Goal: Task Accomplishment & Management: Complete application form

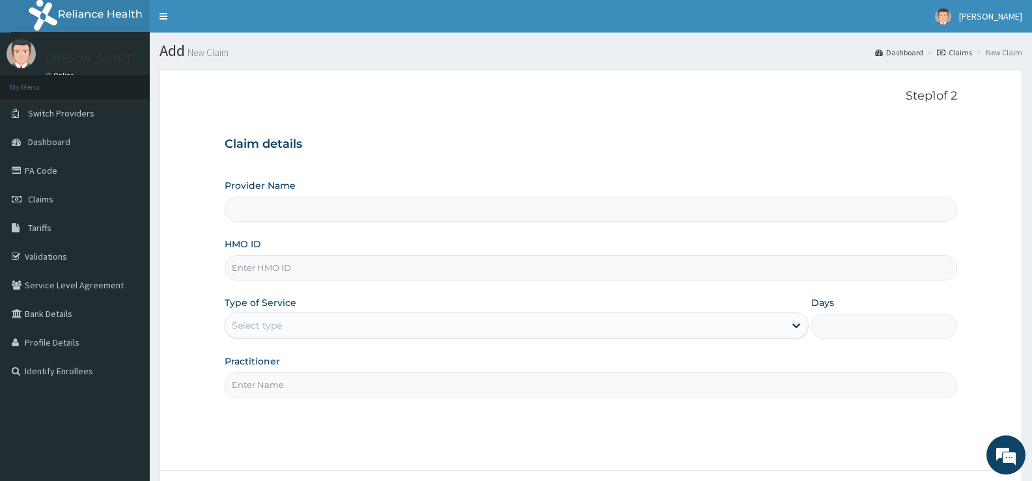
type input "Bee Hess Hospital"
click at [317, 271] on input "HMO ID" at bounding box center [591, 267] width 732 height 25
type input "h"
type input "HIC/10131/A"
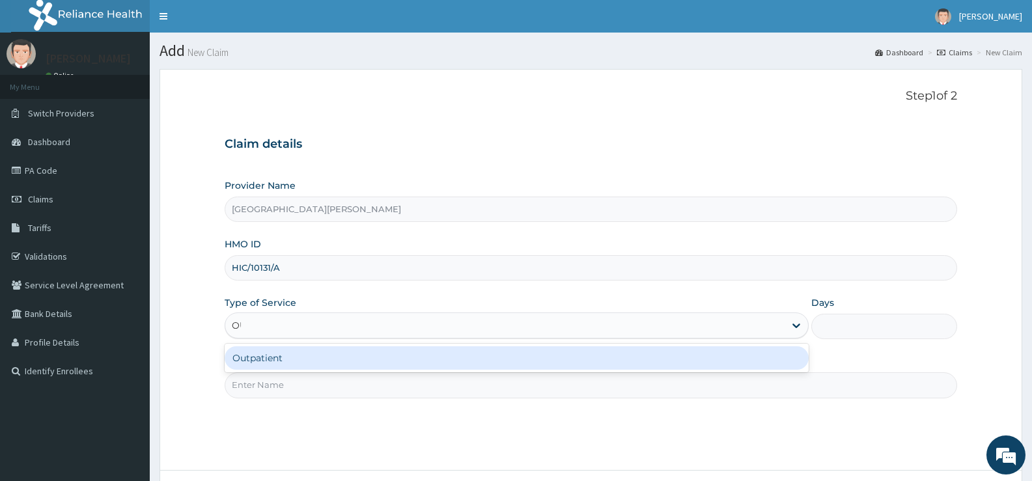
type input "OUT"
type input "1"
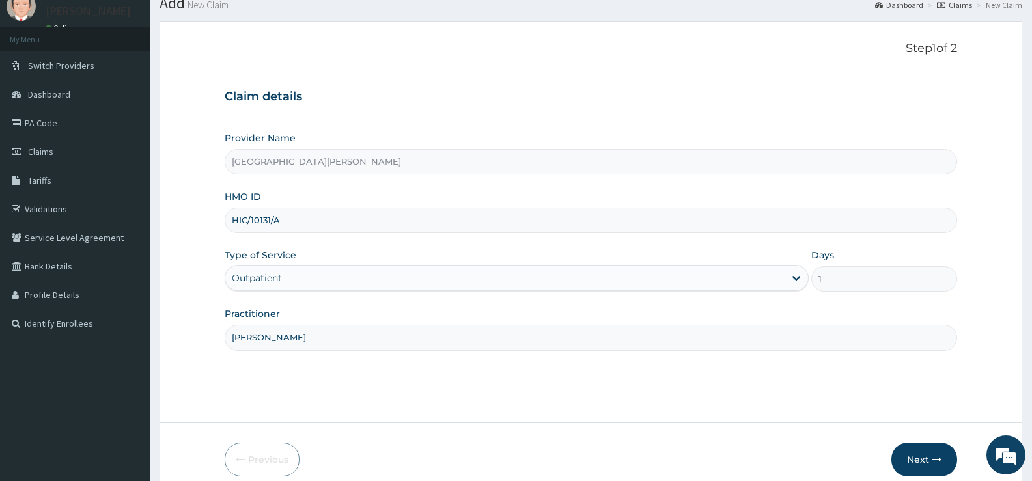
scroll to position [106, 0]
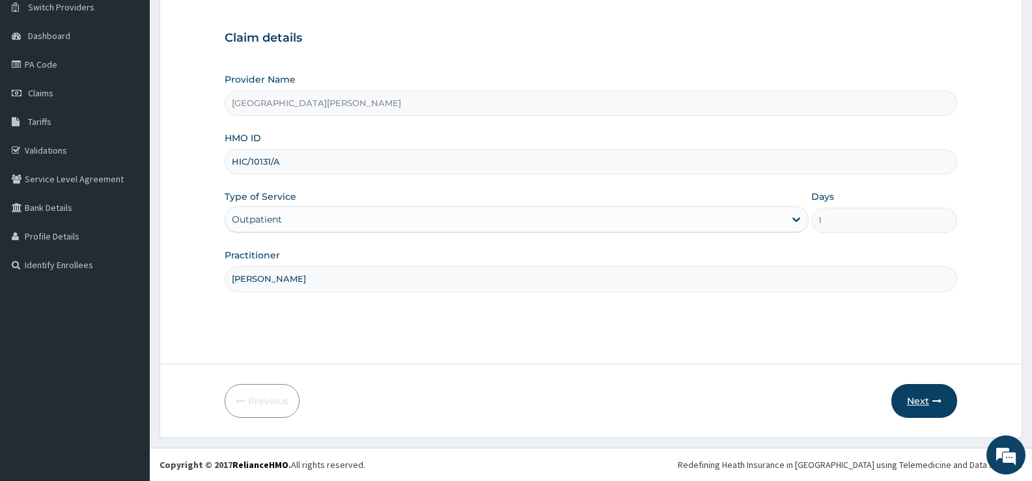
type input "DR OLOYEDE"
click at [912, 397] on button "Next" at bounding box center [924, 401] width 66 height 34
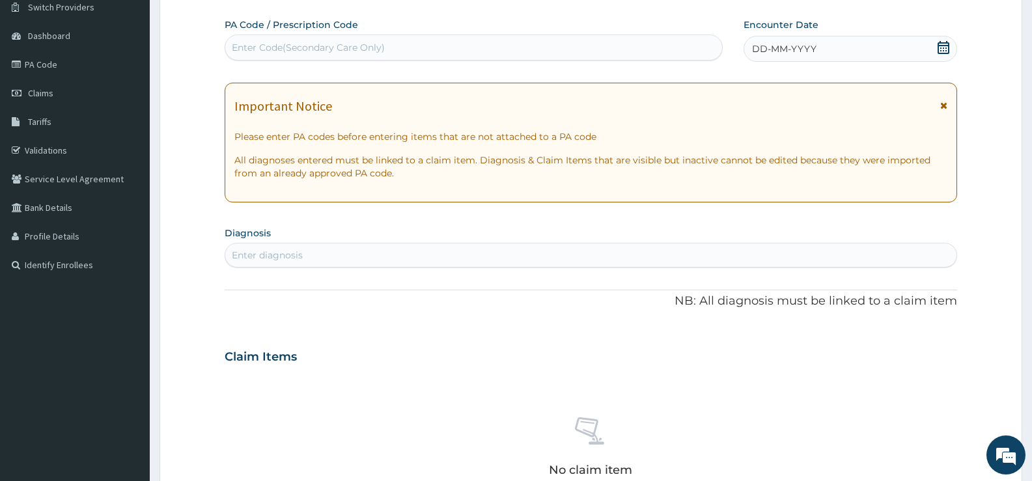
click at [689, 50] on div "Enter Code(Secondary Care Only)" at bounding box center [473, 47] width 497 height 21
type input "PA/A71272"
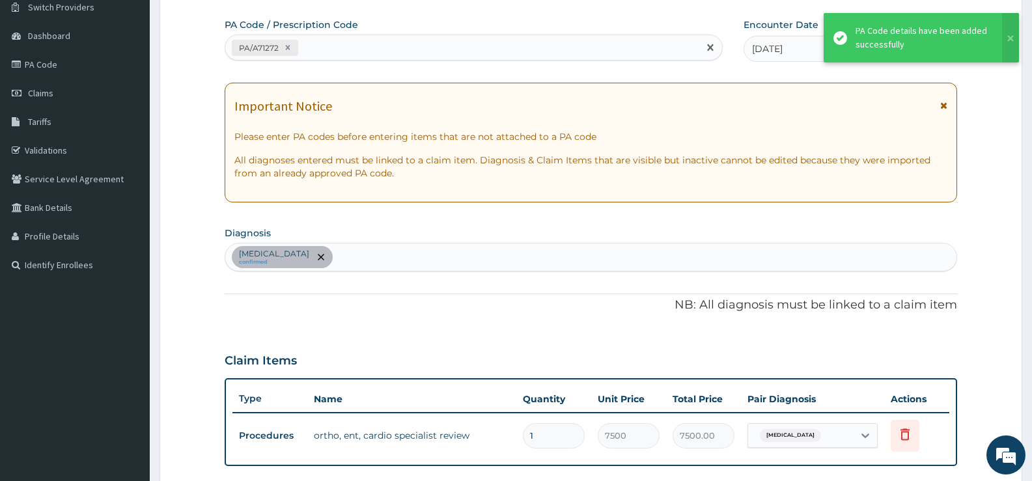
click at [457, 49] on div "PA/A71272" at bounding box center [461, 47] width 473 height 21
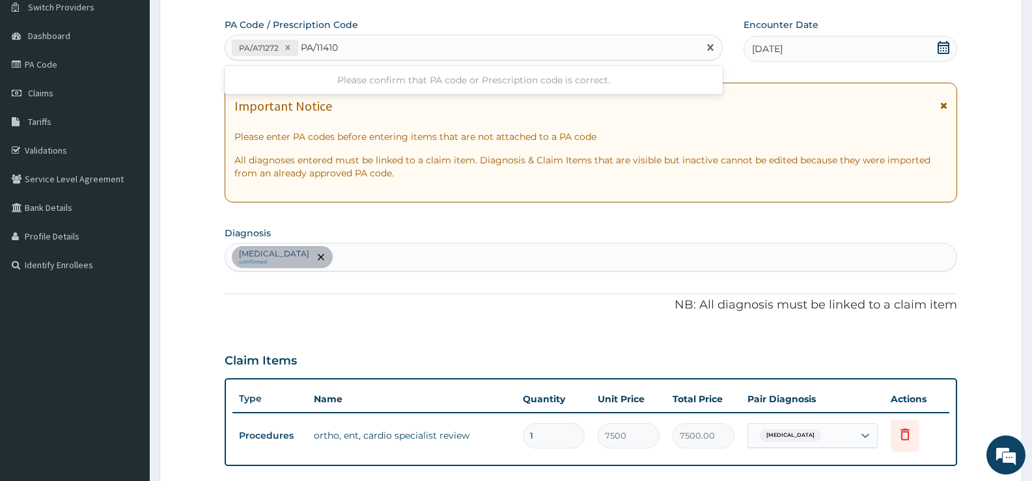
type input "PA/114105"
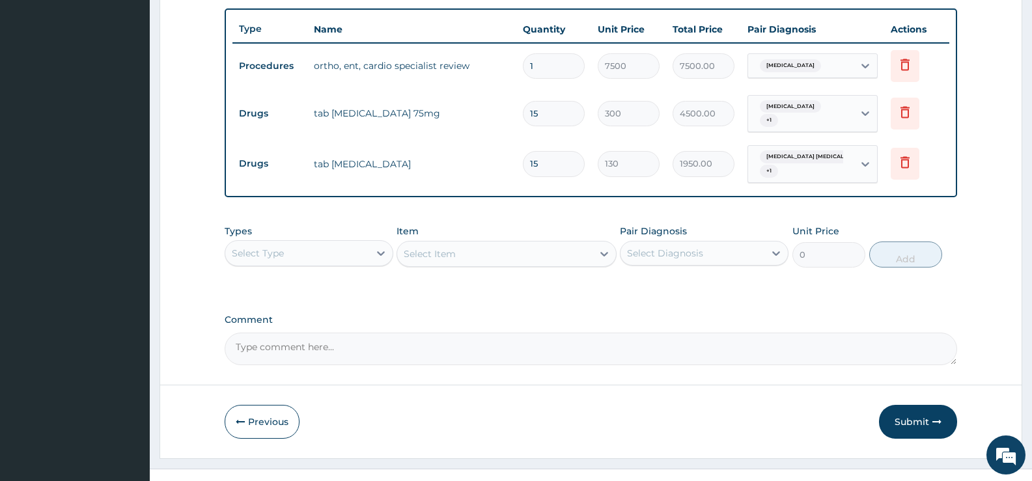
scroll to position [491, 0]
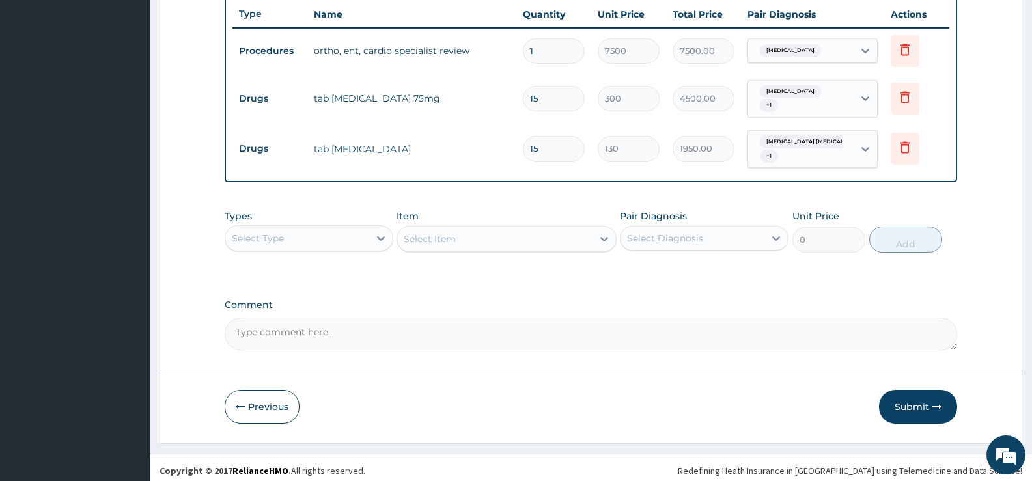
click at [901, 398] on button "Submit" at bounding box center [918, 407] width 78 height 34
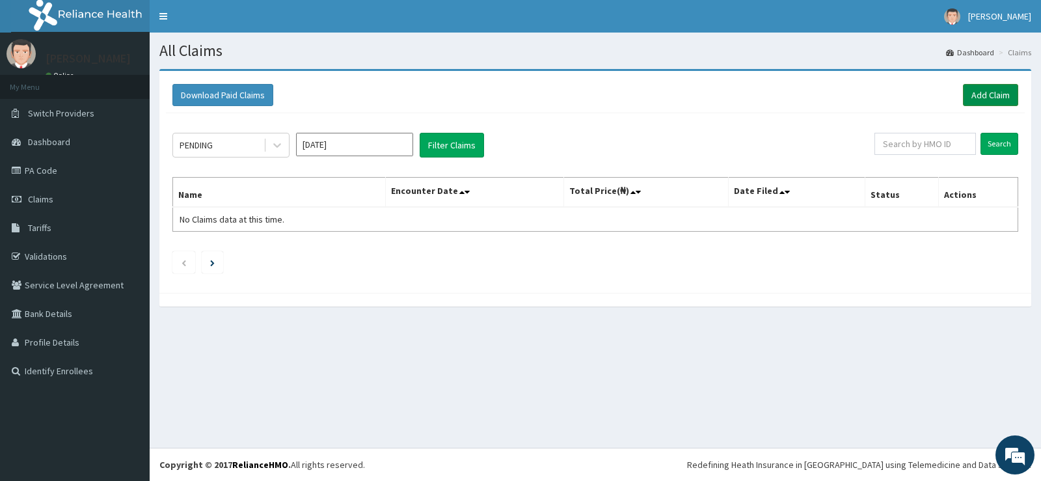
click at [994, 92] on link "Add Claim" at bounding box center [990, 95] width 55 height 22
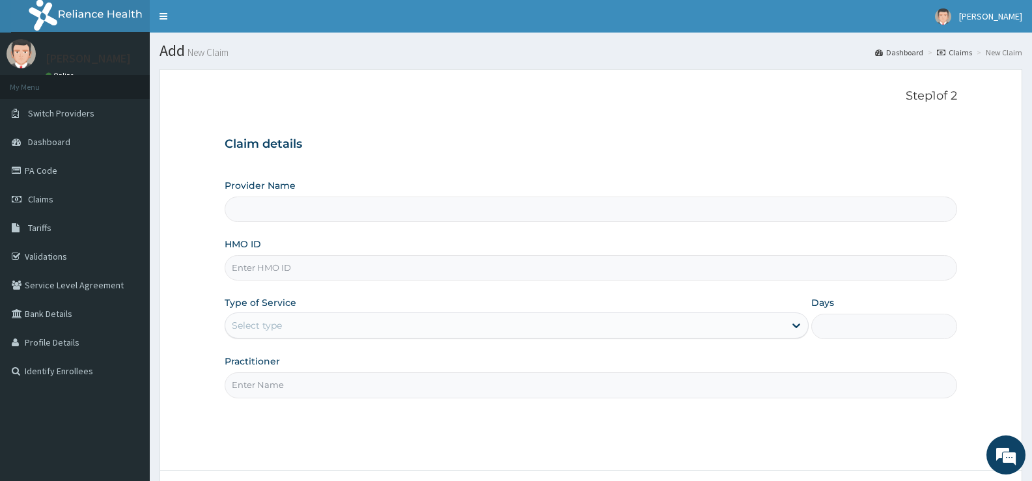
type input "Bee Hess Hospital"
click at [339, 262] on input "HMO ID" at bounding box center [591, 267] width 732 height 25
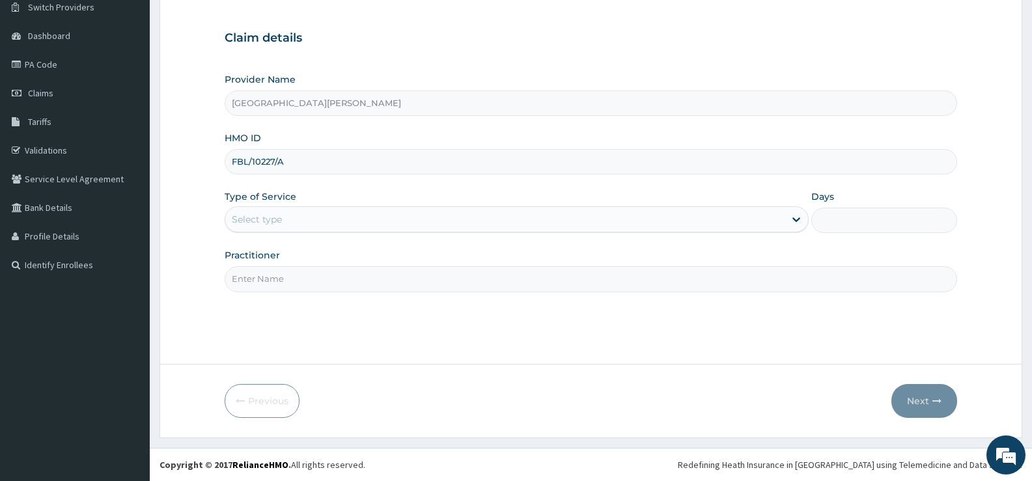
type input "FBL/10227/A"
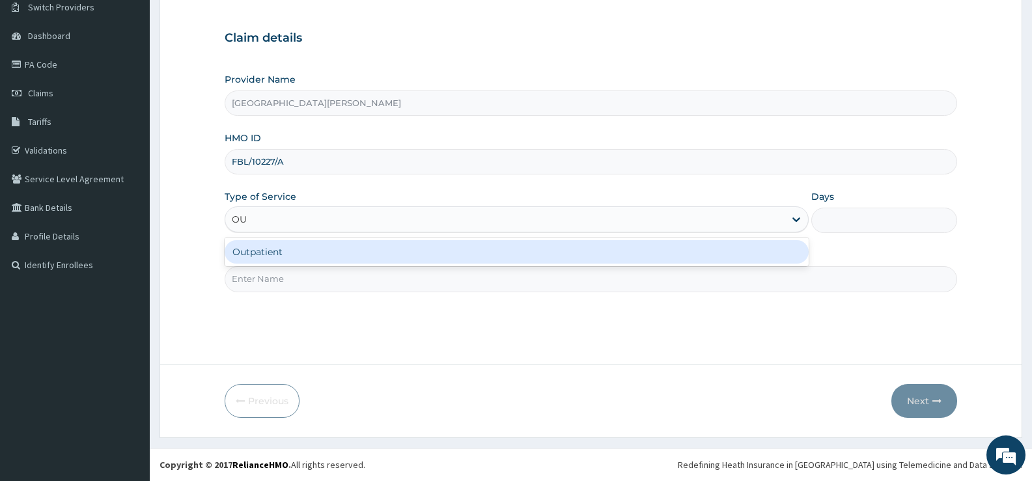
type input "OUT"
type input "1"
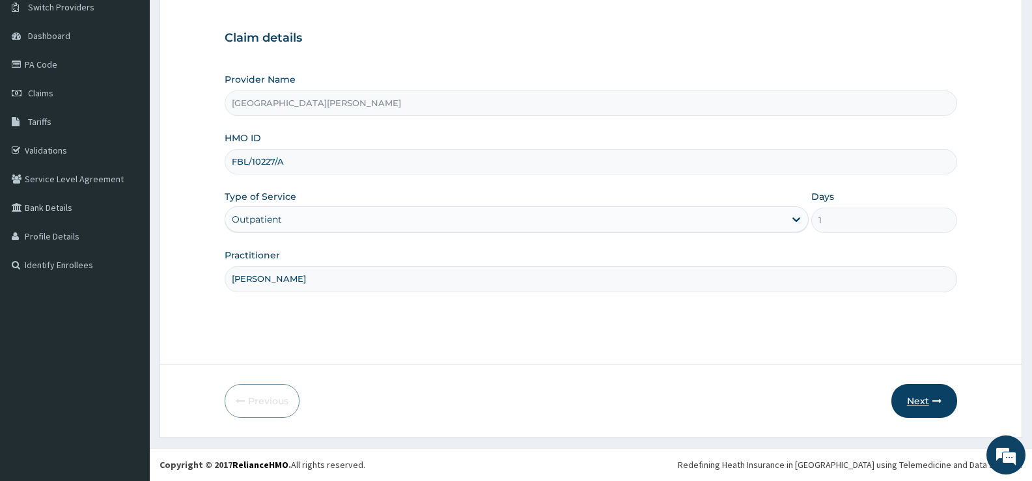
type input "DR FRANK"
click at [929, 397] on button "Next" at bounding box center [924, 401] width 66 height 34
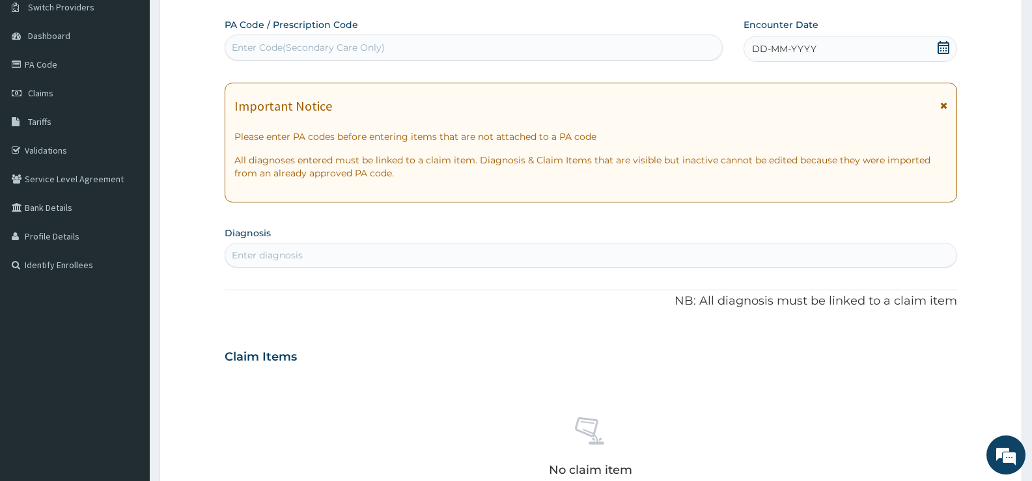
click at [943, 46] on icon at bounding box center [943, 47] width 13 height 13
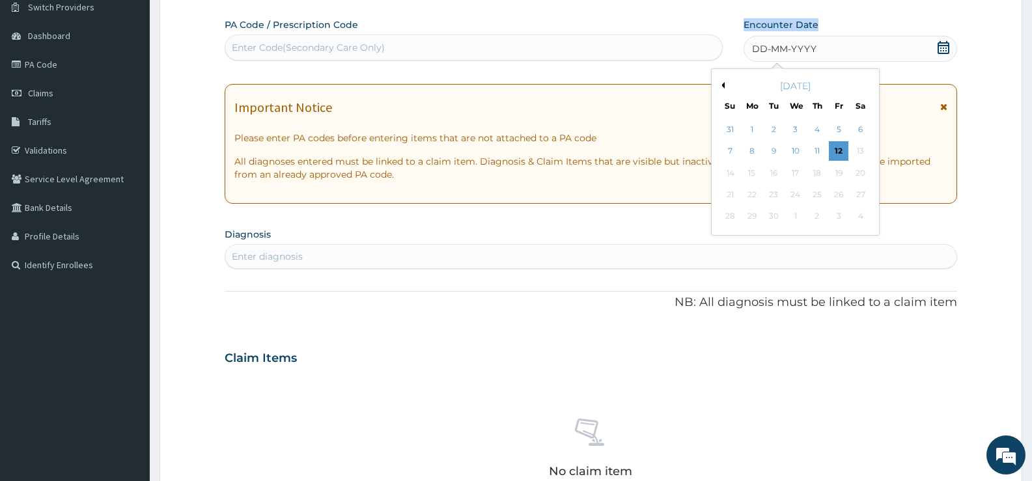
click at [723, 84] on button "Previous Month" at bounding box center [721, 85] width 7 height 7
click at [752, 150] on div "7" at bounding box center [752, 152] width 20 height 20
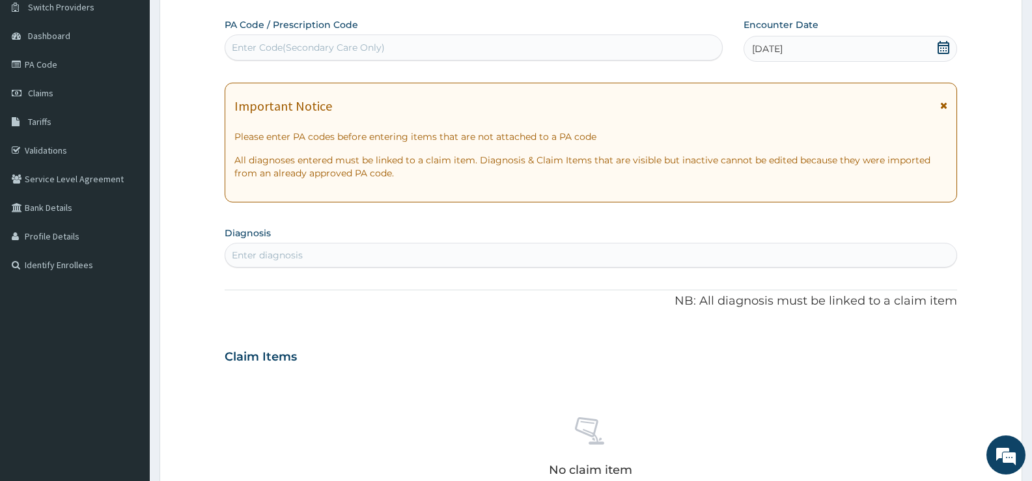
click at [448, 263] on div "Enter diagnosis" at bounding box center [590, 255] width 731 height 21
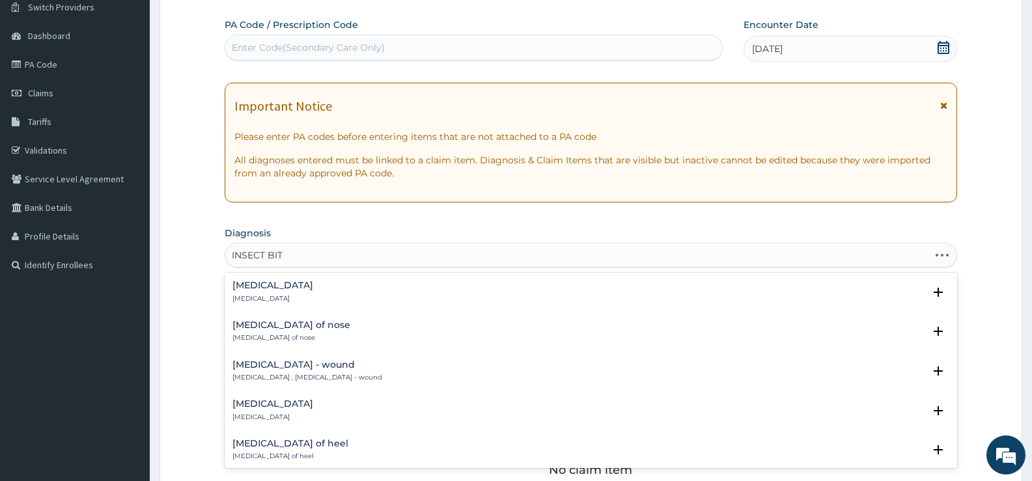
type input "INSECT BITE"
click at [274, 299] on p "Insect bite of hand" at bounding box center [272, 298] width 81 height 9
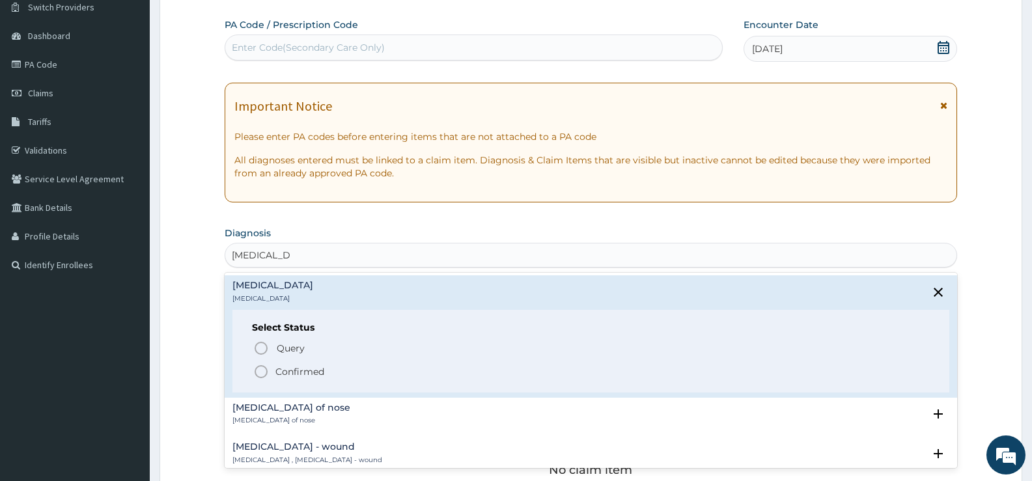
click at [293, 368] on p "Confirmed" at bounding box center [299, 371] width 49 height 13
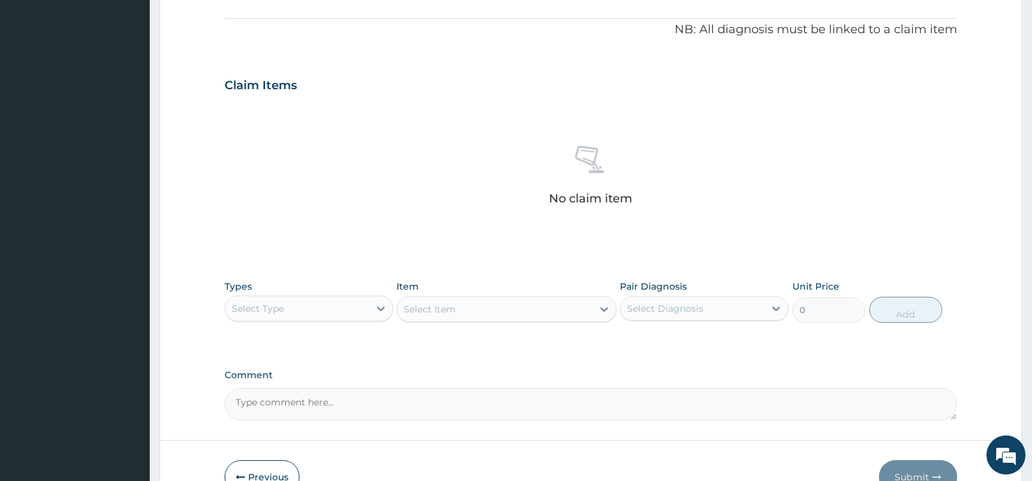
scroll to position [458, 0]
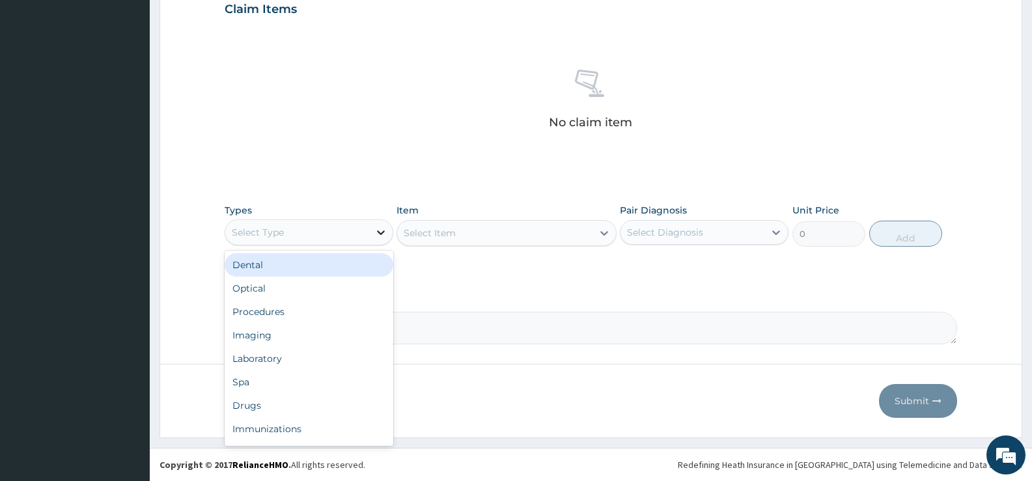
click at [374, 235] on icon at bounding box center [380, 232] width 13 height 13
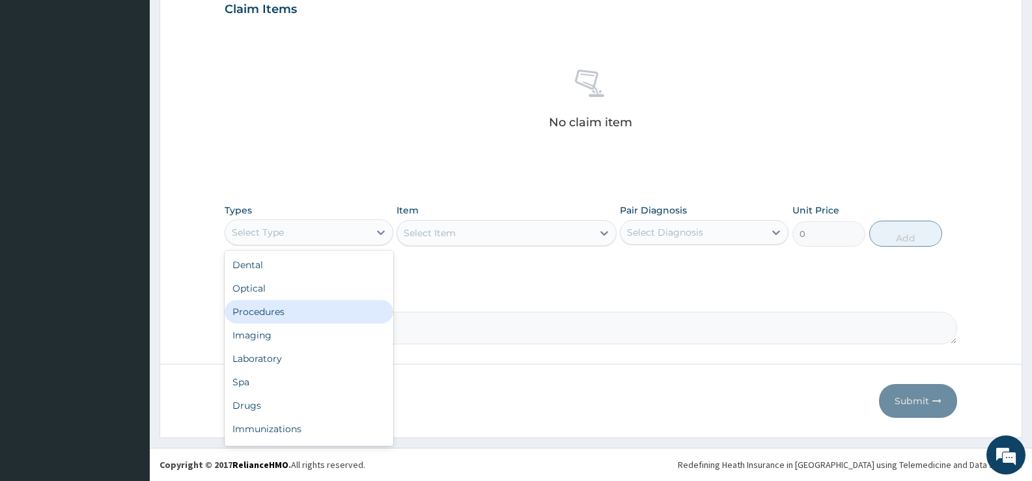
click at [316, 316] on div "Procedures" at bounding box center [309, 311] width 169 height 23
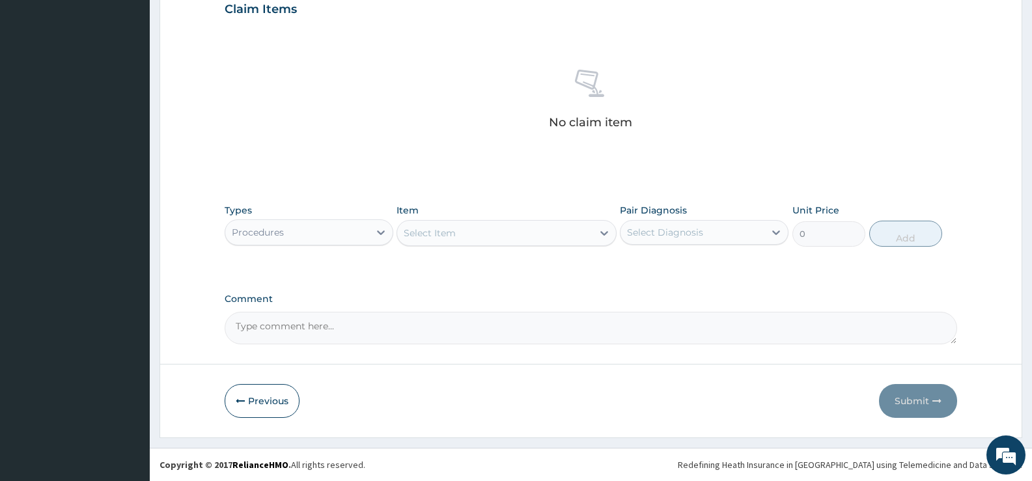
click at [585, 231] on div "Select Item" at bounding box center [494, 233] width 195 height 21
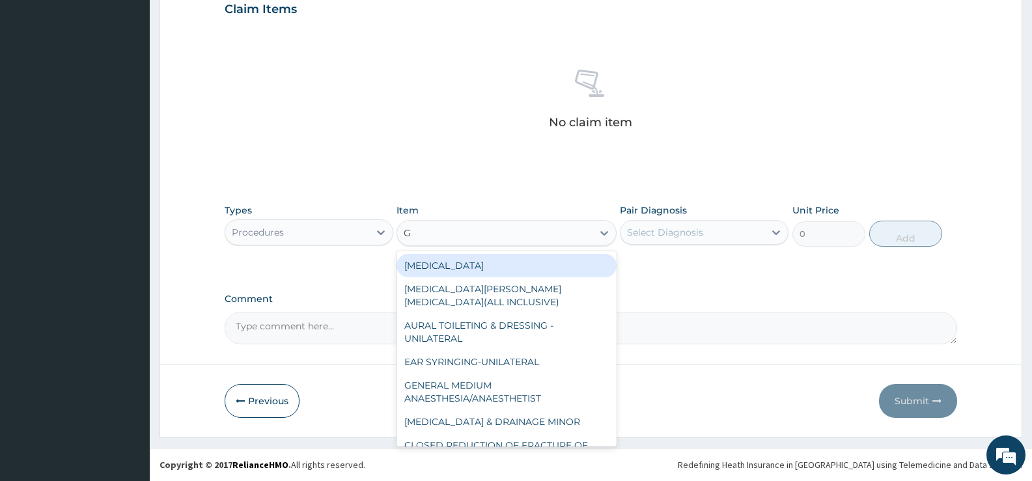
type input "GP"
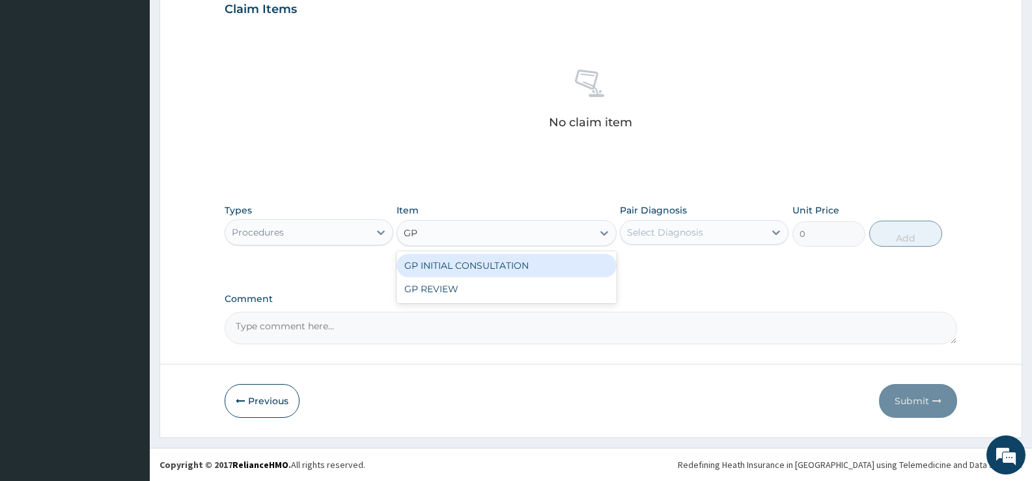
click at [495, 264] on div "GP INITIAL CONSULTATION" at bounding box center [505, 265] width 219 height 23
type input "2000"
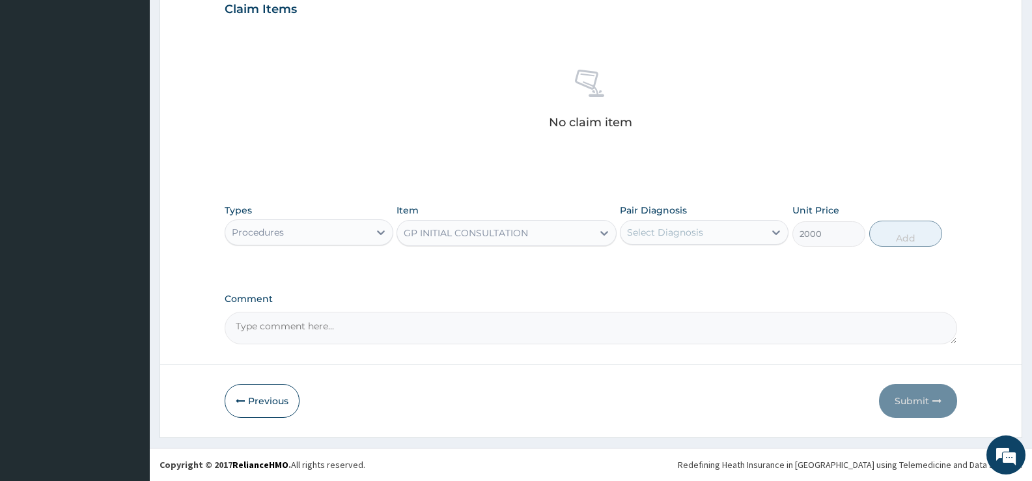
click at [696, 234] on div "Select Diagnosis" at bounding box center [665, 232] width 76 height 13
click at [674, 263] on label "Insect bite of hand" at bounding box center [681, 264] width 81 height 13
checkbox input "true"
click at [901, 238] on button "Add" at bounding box center [905, 234] width 73 height 26
type input "0"
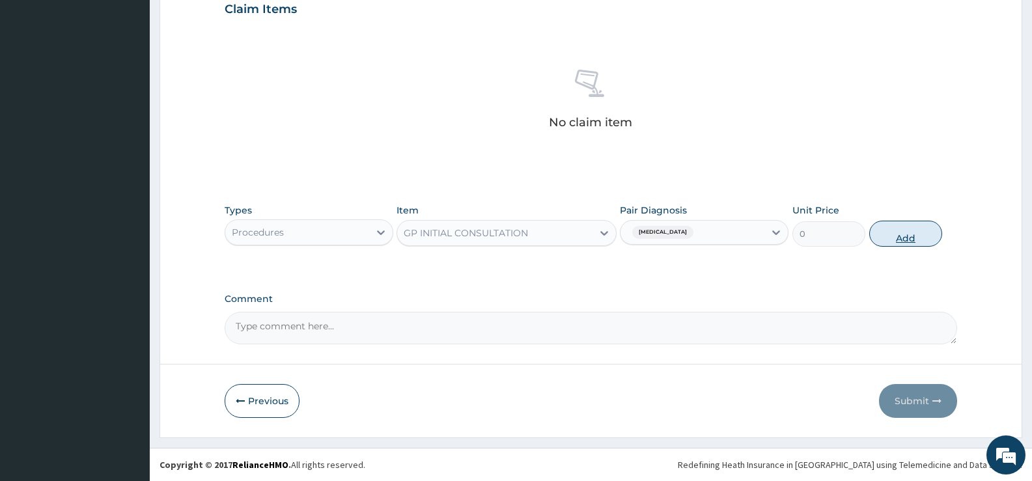
scroll to position [396, 0]
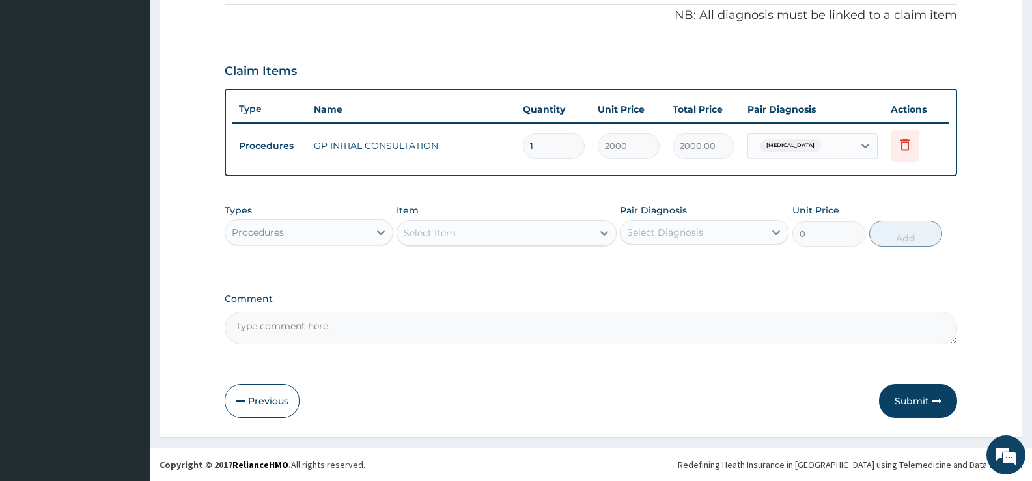
click at [355, 228] on div "Procedures" at bounding box center [297, 232] width 144 height 21
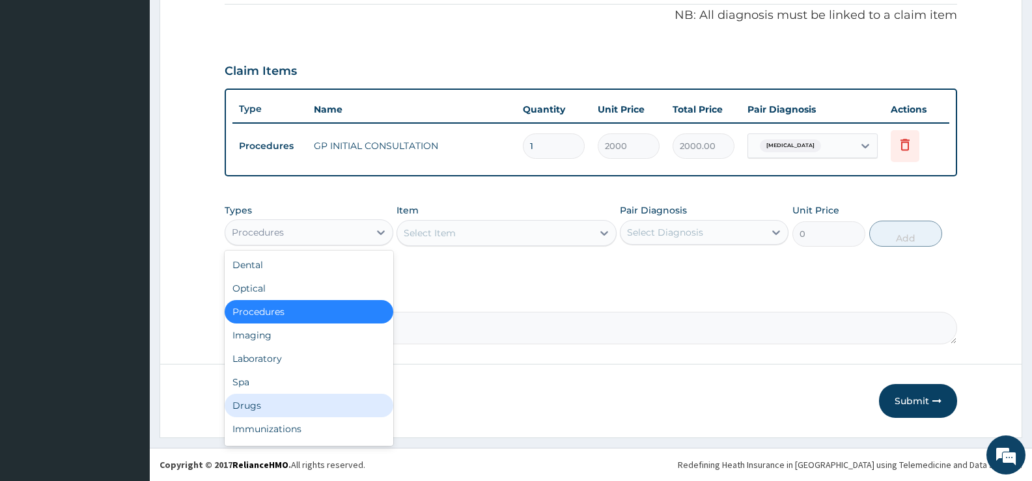
click at [262, 406] on div "Drugs" at bounding box center [309, 405] width 169 height 23
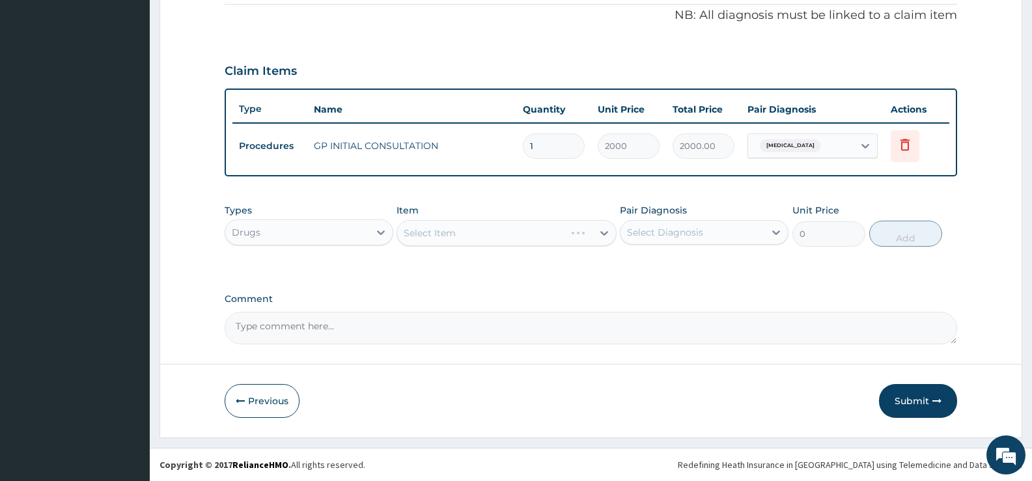
click at [591, 232] on div "Select Item" at bounding box center [505, 233] width 219 height 26
click at [603, 234] on icon at bounding box center [604, 233] width 8 height 5
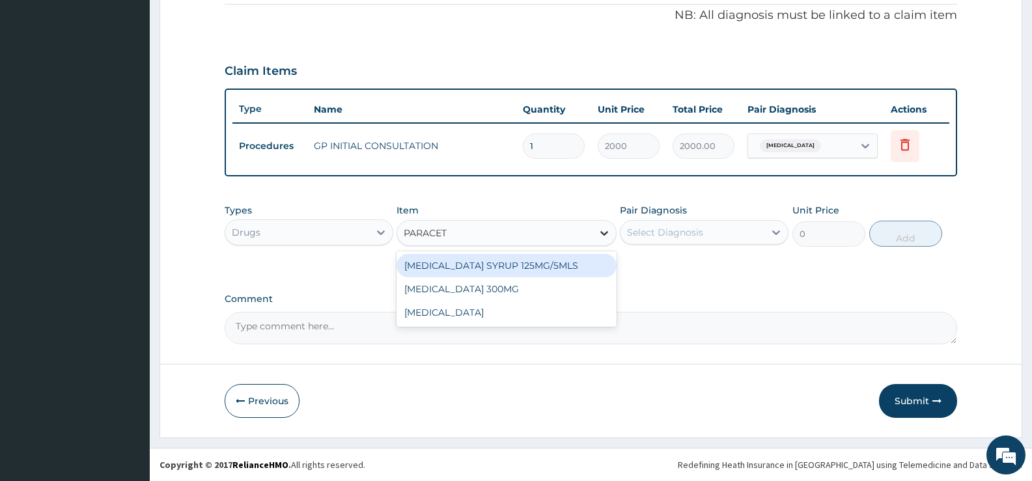
type input "PARACETA"
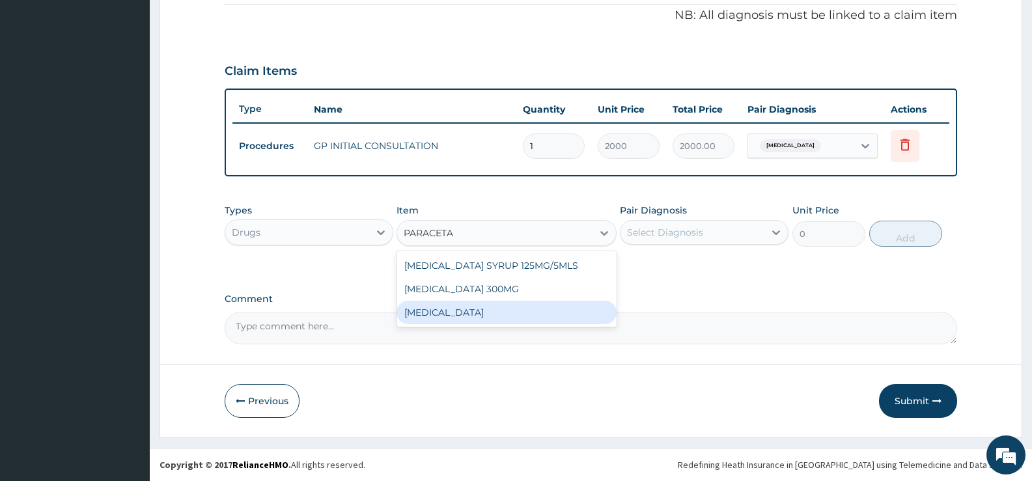
click at [495, 303] on div "[MEDICAL_DATA]" at bounding box center [505, 312] width 219 height 23
type input "15.18"
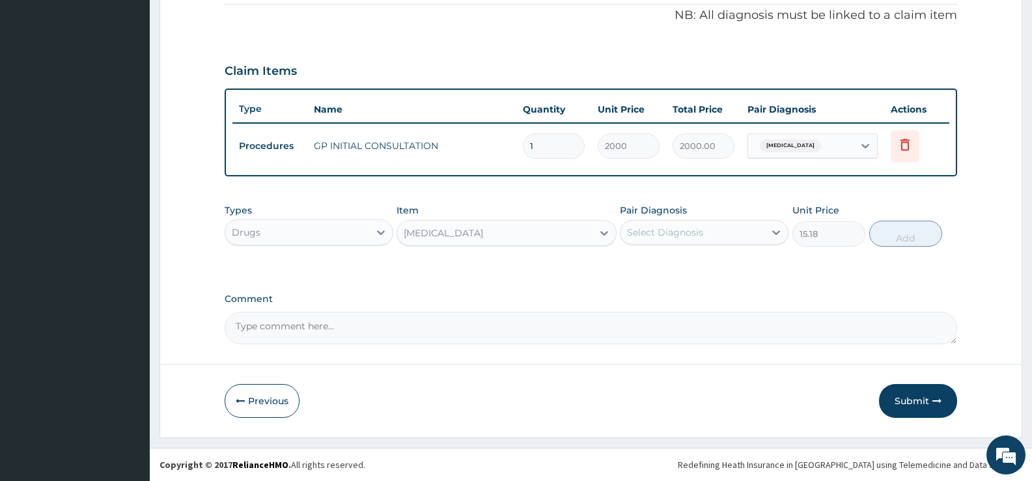
click at [725, 228] on div "Select Diagnosis" at bounding box center [692, 232] width 144 height 21
click at [695, 267] on label "Insect bite of hand" at bounding box center [681, 264] width 81 height 13
checkbox input "true"
click at [894, 231] on button "Add" at bounding box center [905, 234] width 73 height 26
type input "0"
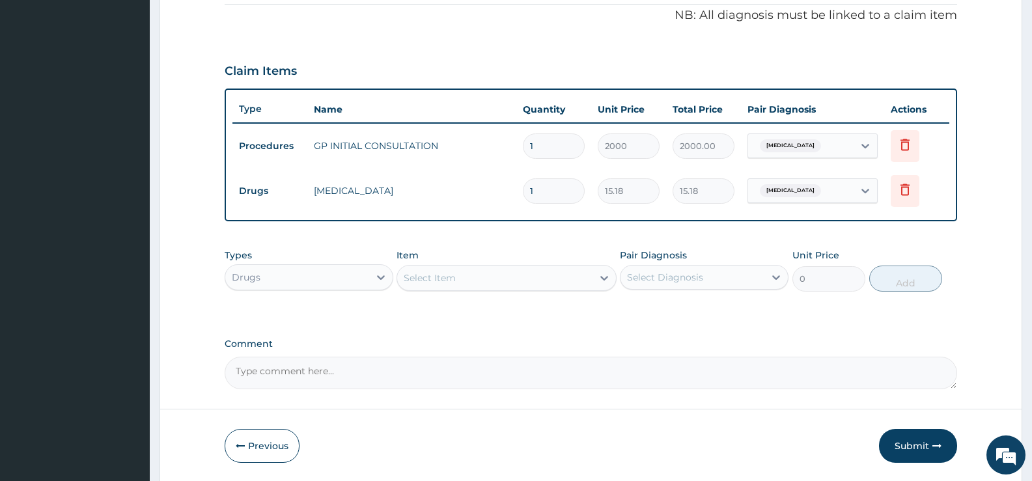
type input "12"
type input "182.16"
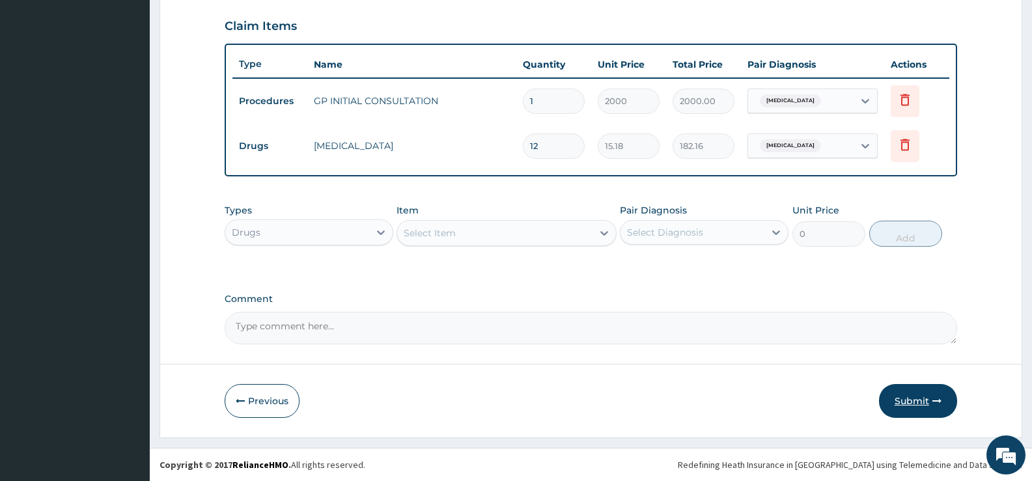
type input "12"
click at [901, 402] on button "Submit" at bounding box center [918, 401] width 78 height 34
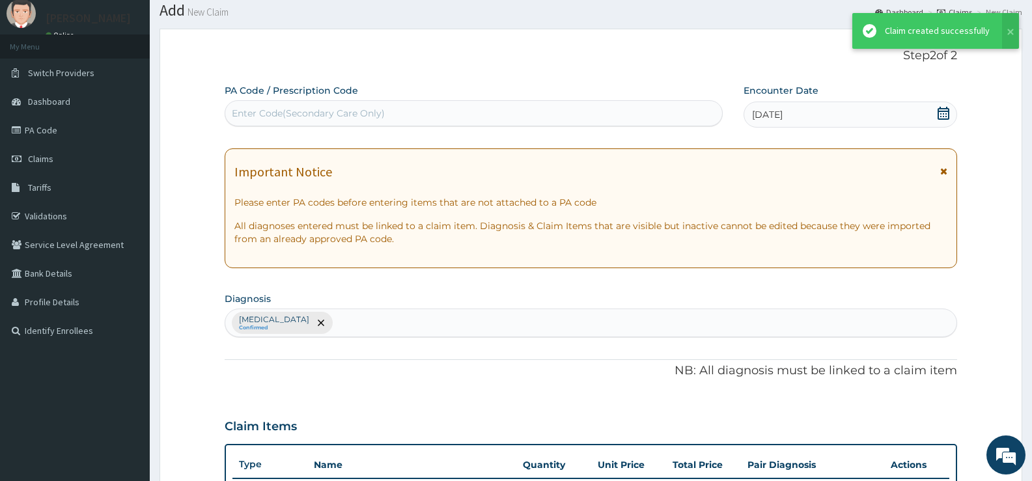
scroll to position [441, 0]
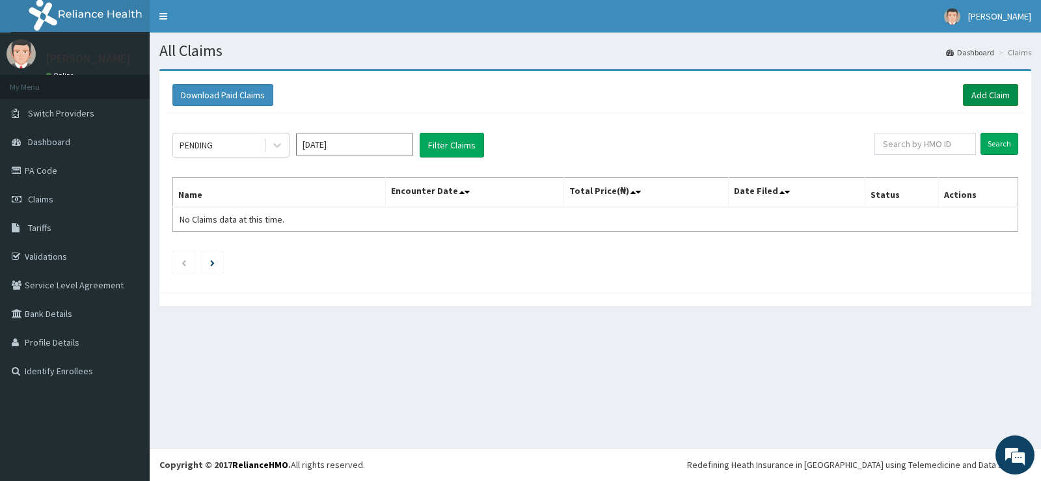
click at [995, 96] on link "Add Claim" at bounding box center [990, 95] width 55 height 22
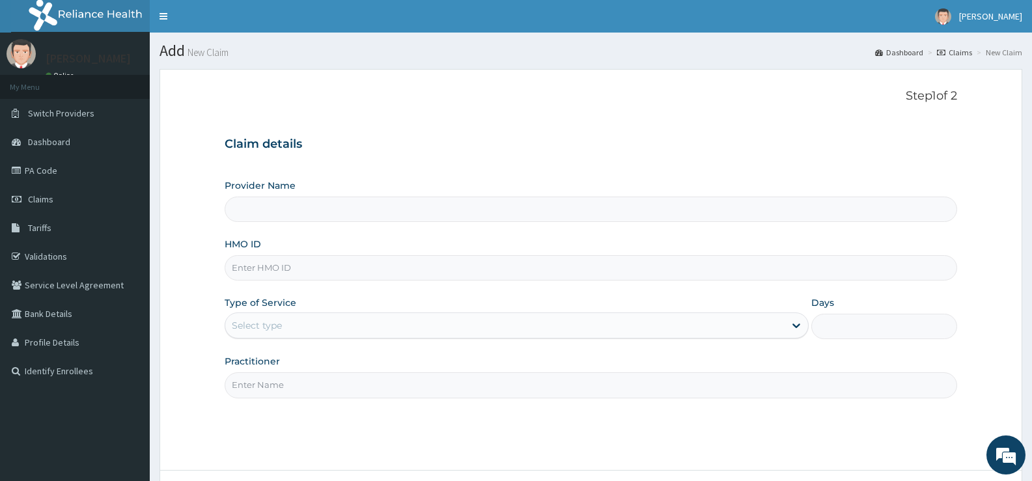
type input "[GEOGRAPHIC_DATA][PERSON_NAME]"
click at [388, 264] on input "HMO ID" at bounding box center [591, 267] width 732 height 25
type input "PPG/10117/A"
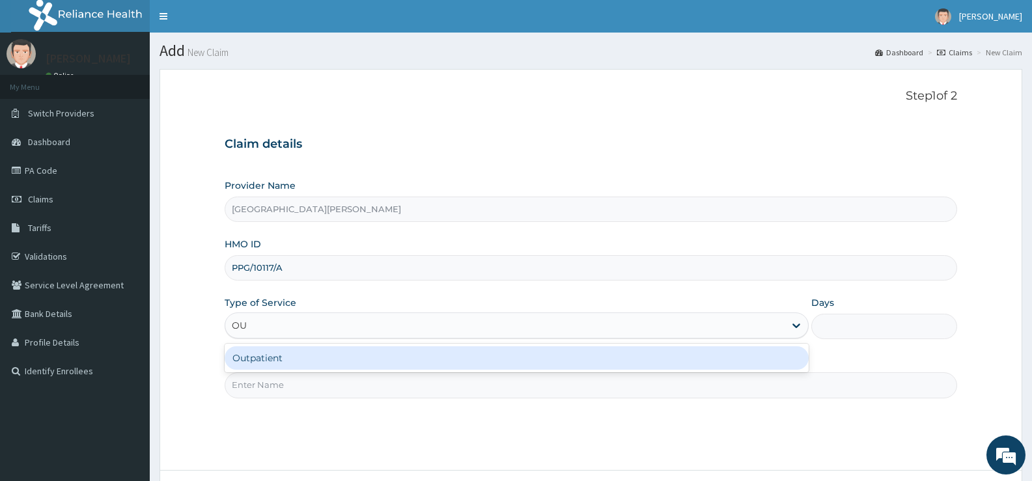
type input "OUT"
type input "1"
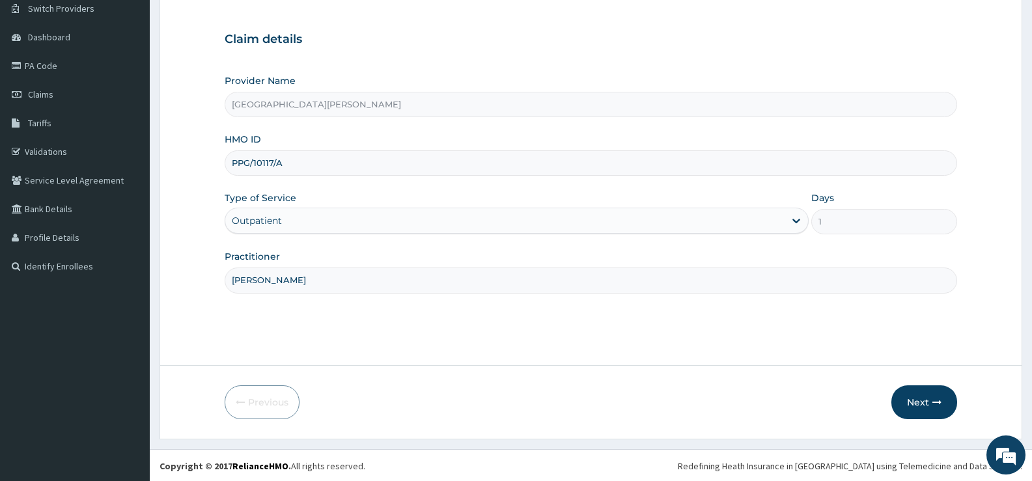
scroll to position [106, 0]
type input "DR BAKARE"
click at [920, 397] on button "Next" at bounding box center [924, 401] width 66 height 34
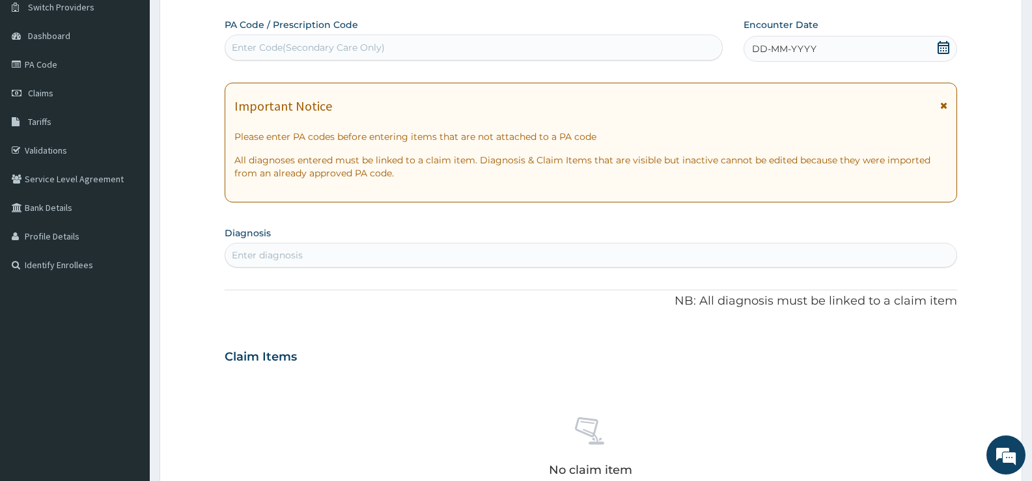
click at [939, 48] on icon at bounding box center [943, 47] width 13 height 13
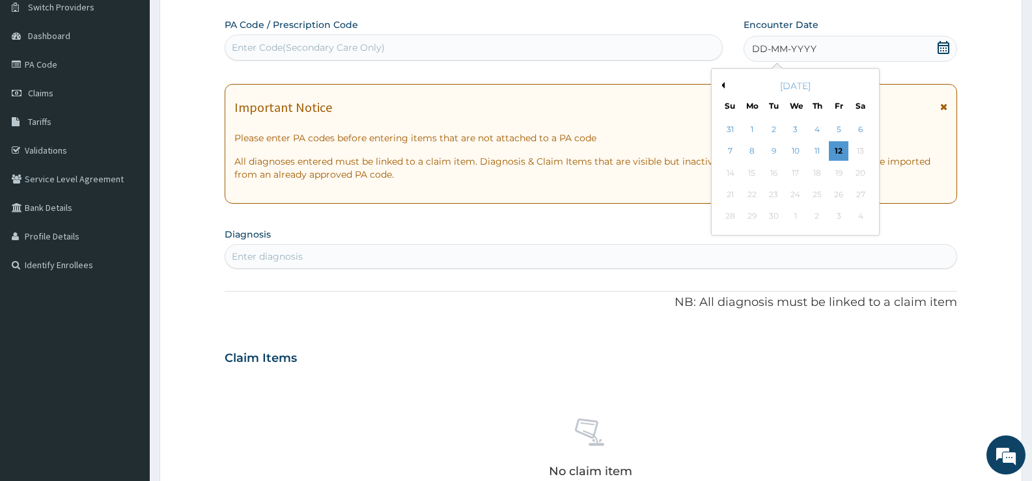
click at [724, 82] on button "Previous Month" at bounding box center [721, 85] width 7 height 7
click at [723, 85] on button "Previous Month" at bounding box center [721, 85] width 7 height 7
click at [775, 150] on div "8" at bounding box center [774, 152] width 20 height 20
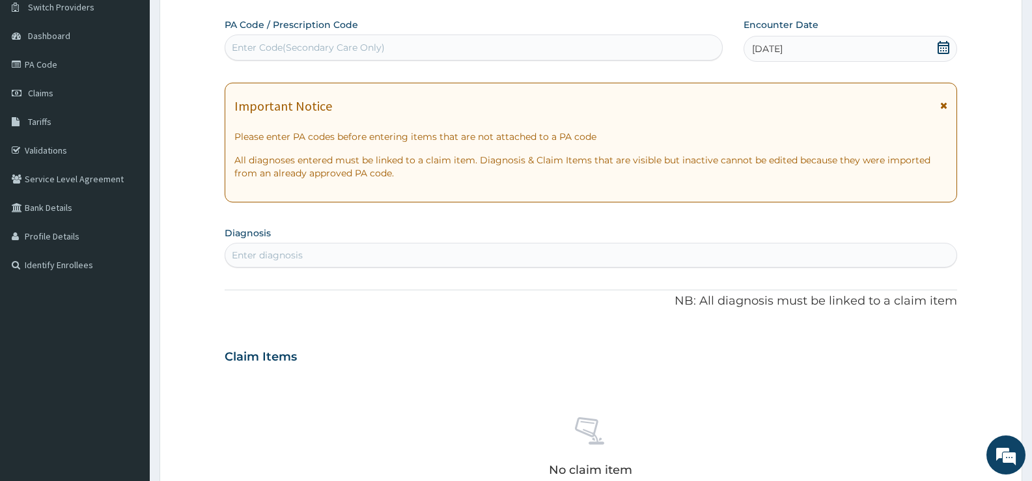
click at [516, 250] on div "Enter diagnosis" at bounding box center [590, 255] width 731 height 21
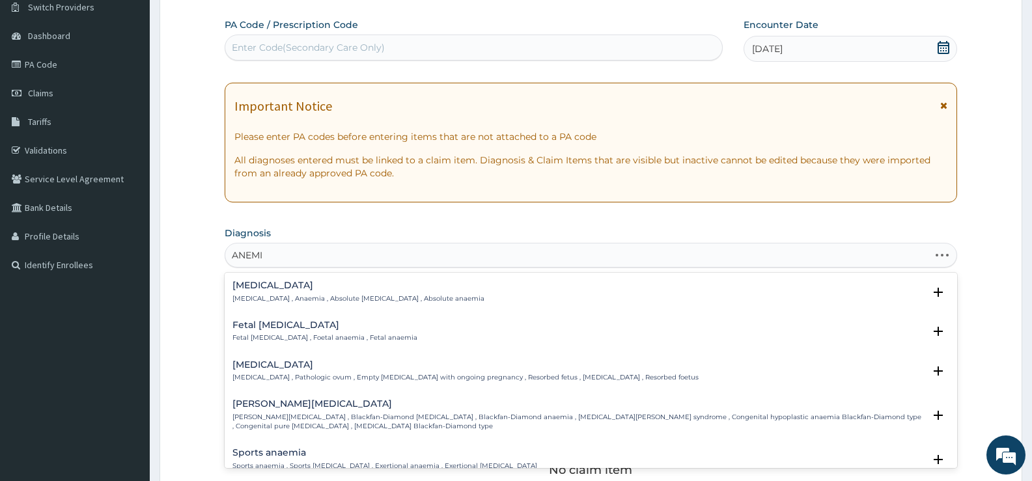
type input "ANEMIA"
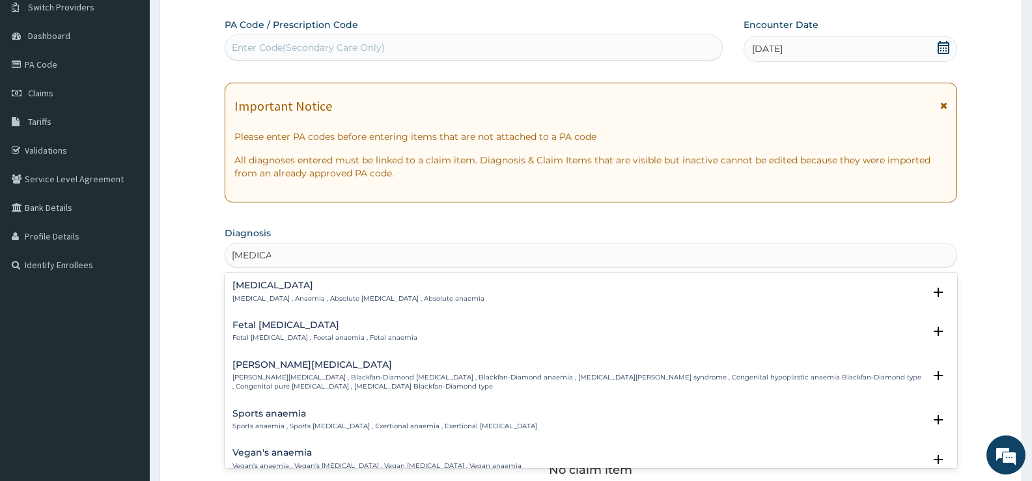
click at [288, 290] on h4 "Anemia" at bounding box center [358, 286] width 252 height 10
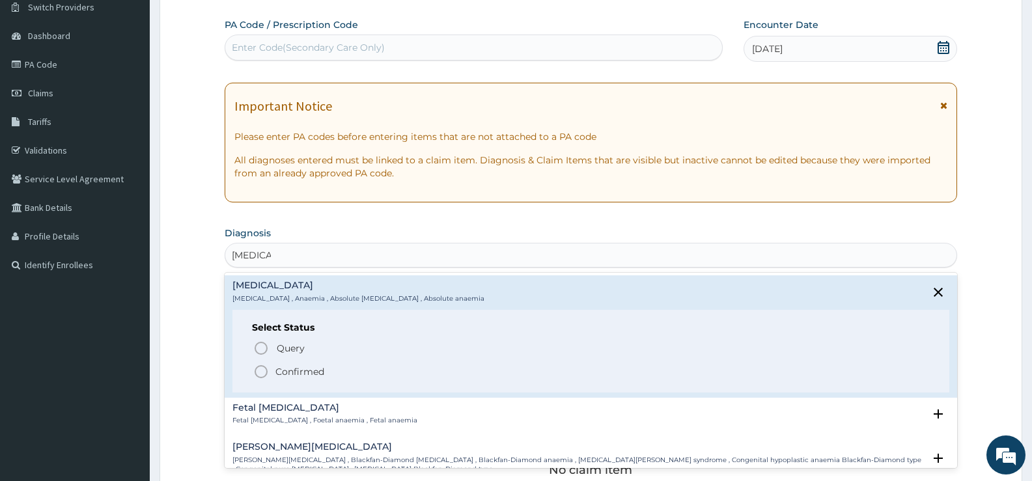
click at [297, 368] on p "Confirmed" at bounding box center [299, 371] width 49 height 13
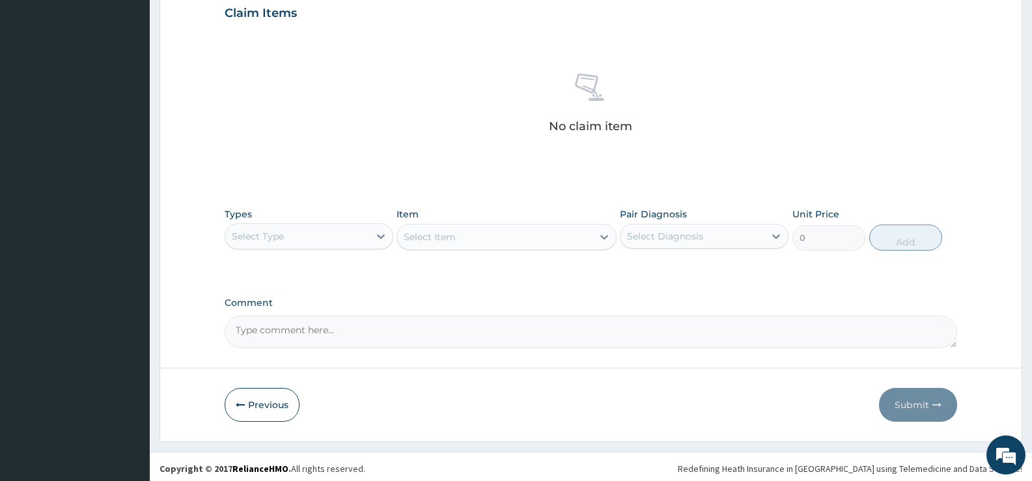
scroll to position [458, 0]
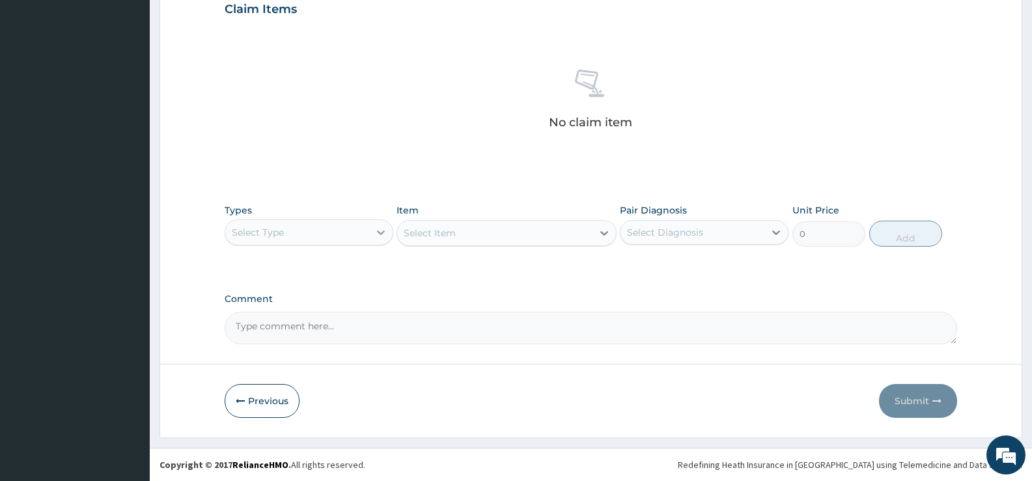
click at [370, 237] on div at bounding box center [380, 232] width 23 height 23
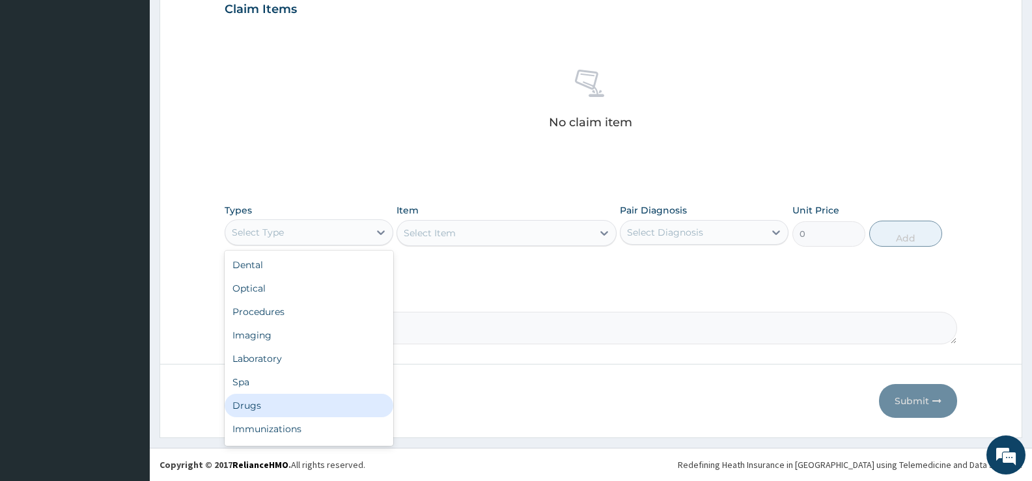
click at [247, 402] on div "Drugs" at bounding box center [309, 405] width 169 height 23
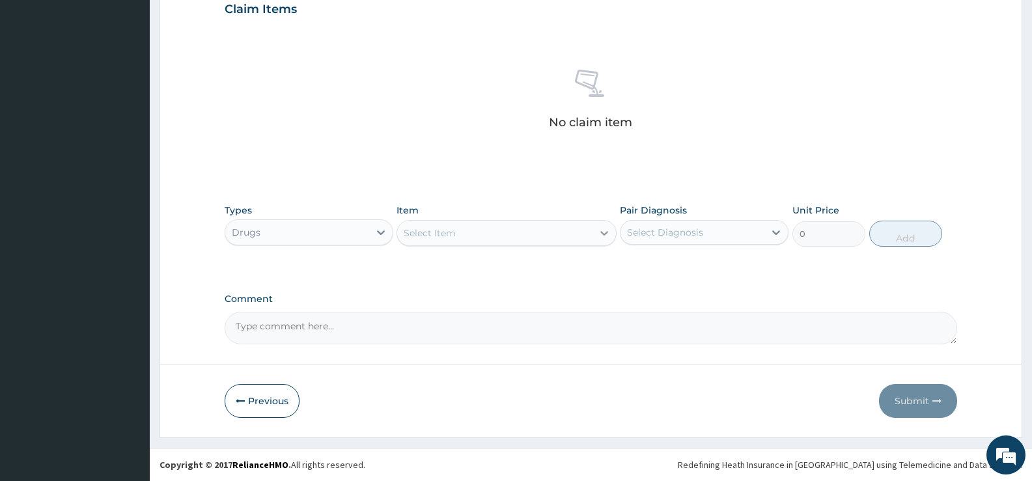
click at [603, 234] on icon at bounding box center [604, 233] width 8 height 5
type input "PACKED CELL V"
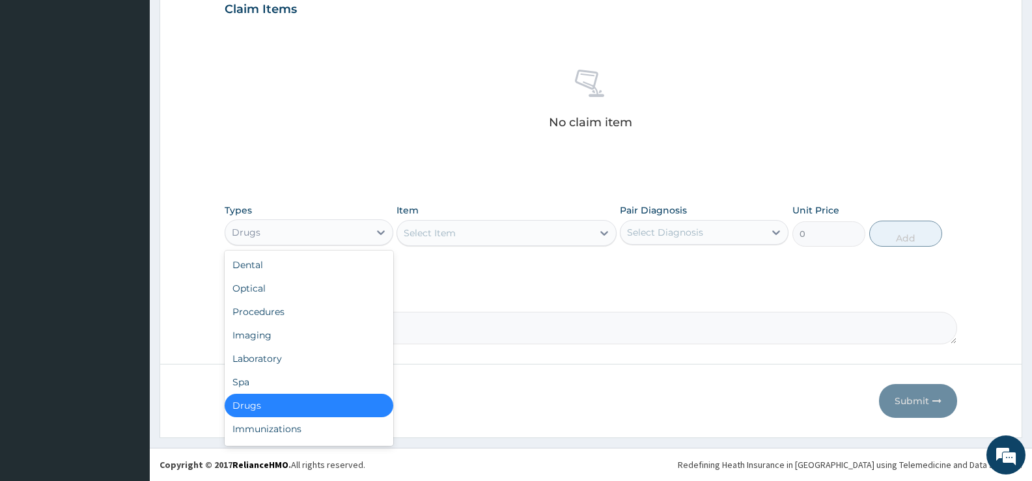
click at [365, 235] on div "Drugs" at bounding box center [297, 232] width 144 height 21
click at [262, 357] on div "Laboratory" at bounding box center [309, 358] width 169 height 23
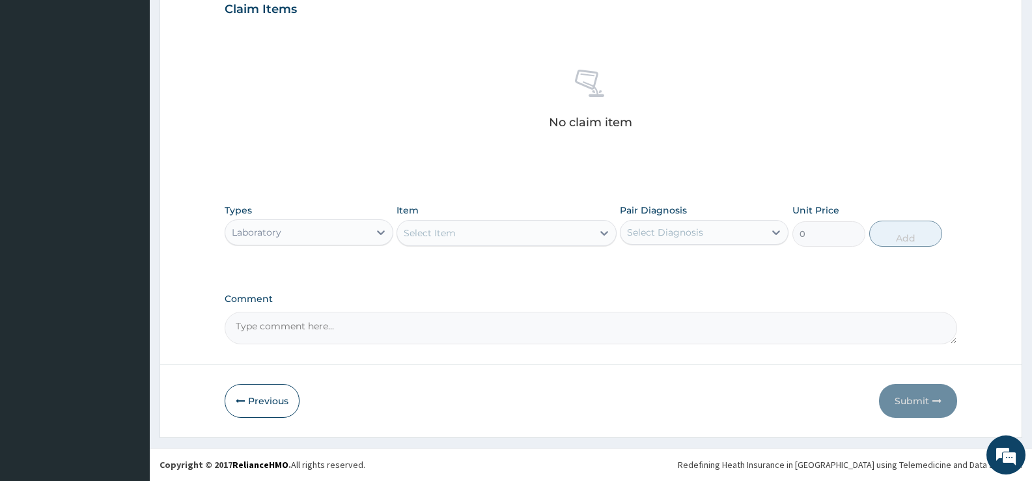
click at [603, 234] on icon at bounding box center [604, 233] width 8 height 5
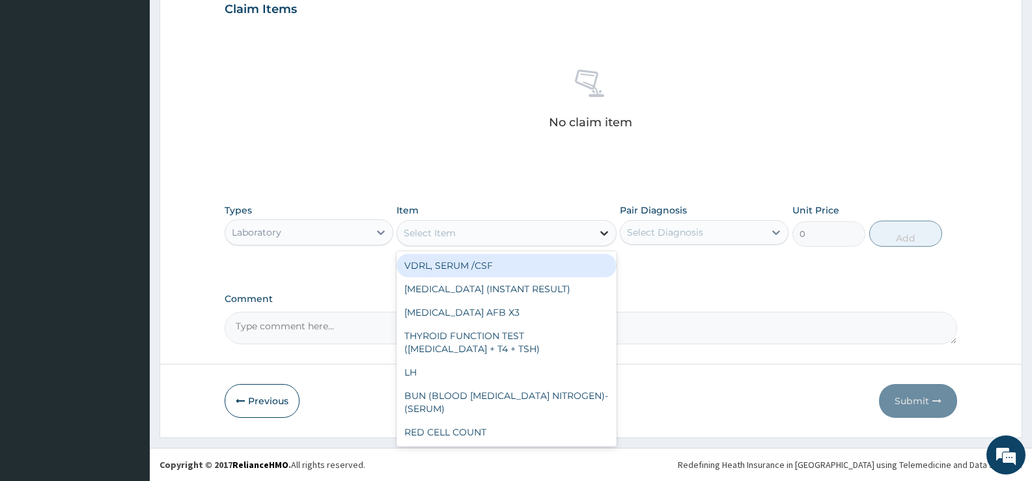
click at [603, 234] on icon at bounding box center [604, 233] width 8 height 5
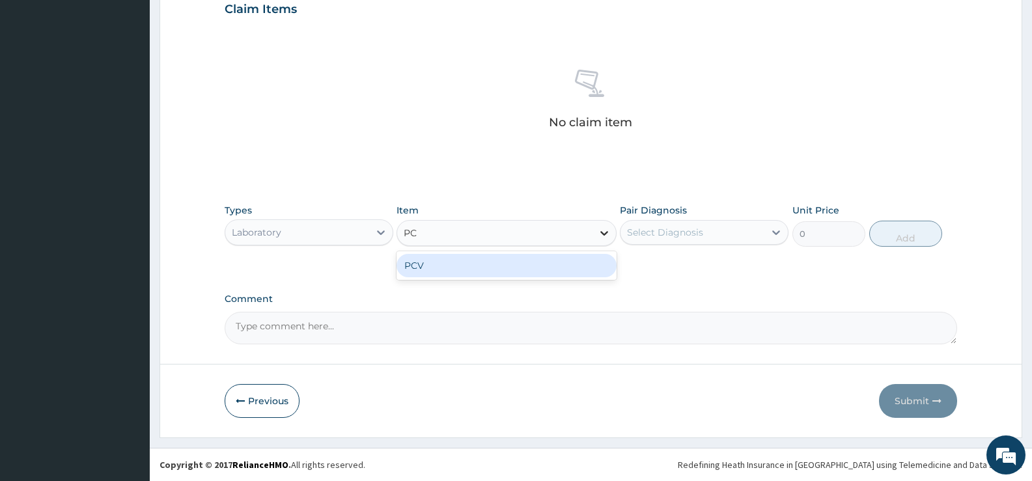
type input "PCV"
click at [571, 263] on div "PCV" at bounding box center [505, 265] width 219 height 23
type input "1500"
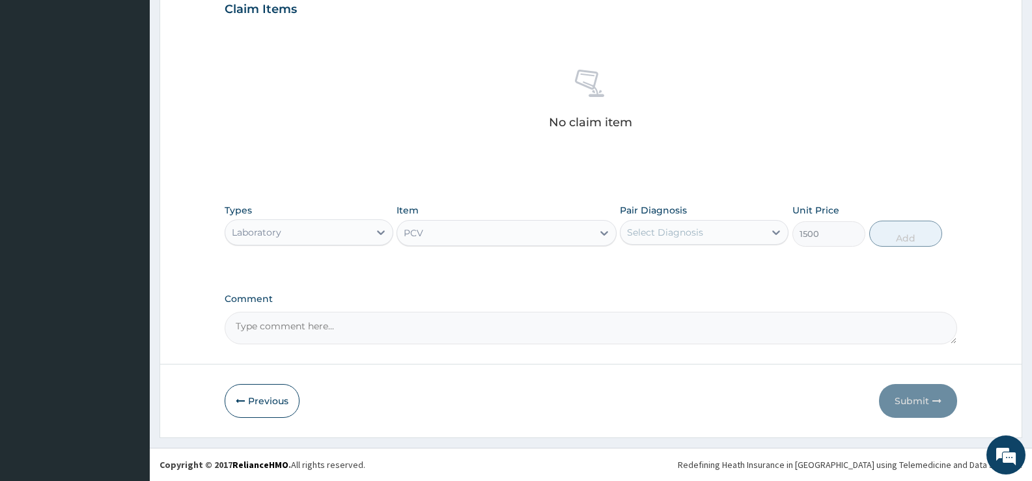
click at [739, 233] on div "Select Diagnosis" at bounding box center [692, 232] width 144 height 21
click at [707, 261] on div "Anemia" at bounding box center [704, 266] width 169 height 27
checkbox input "true"
click at [918, 238] on button "Add" at bounding box center [905, 234] width 73 height 26
type input "0"
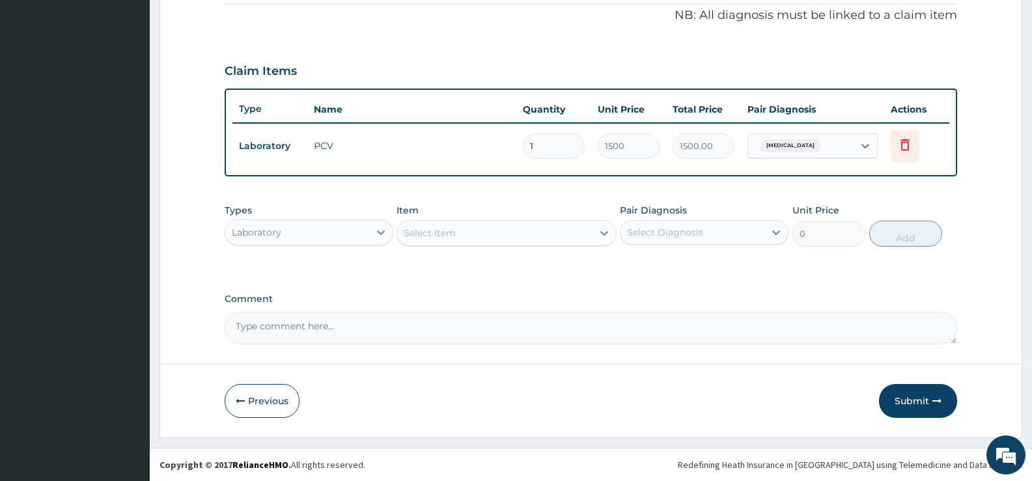
scroll to position [396, 0]
click at [378, 234] on icon at bounding box center [380, 232] width 13 height 13
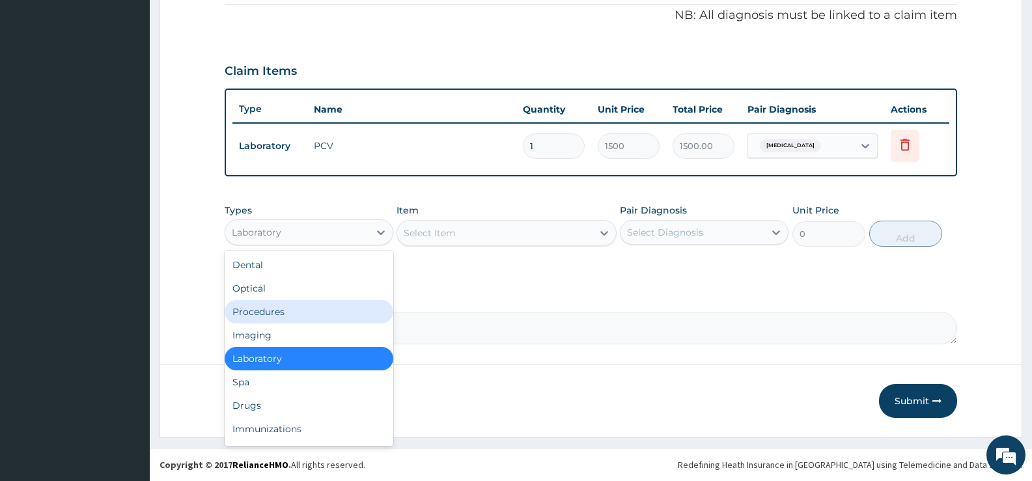
click at [283, 314] on div "Procedures" at bounding box center [309, 311] width 169 height 23
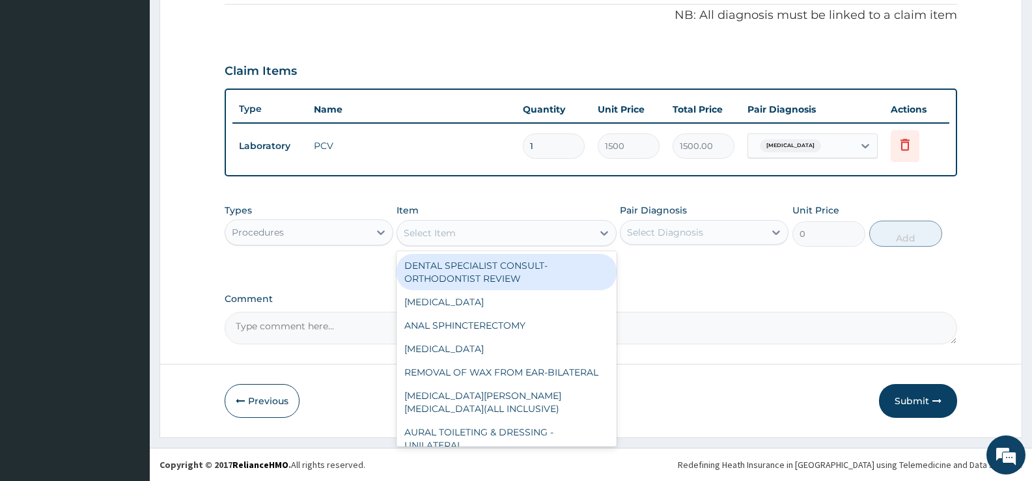
click at [601, 235] on icon at bounding box center [604, 233] width 13 height 13
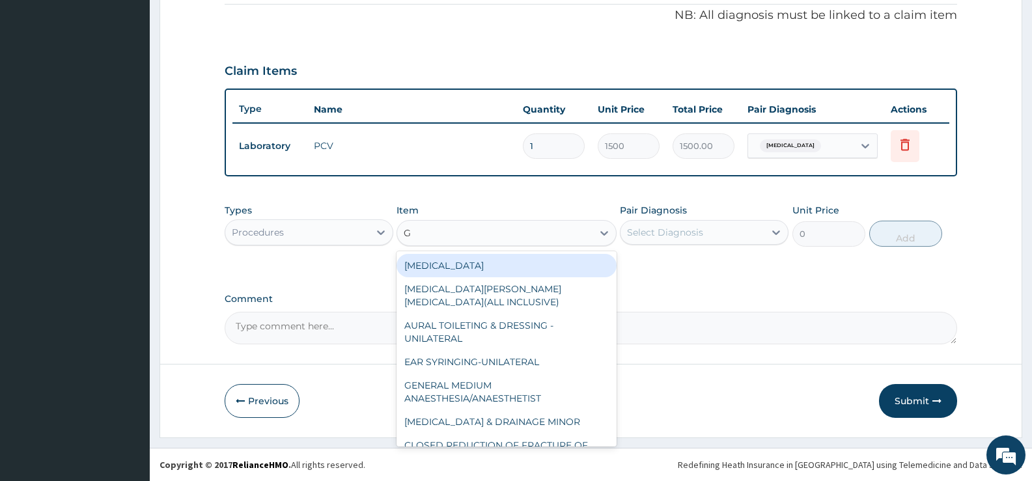
type input "GP"
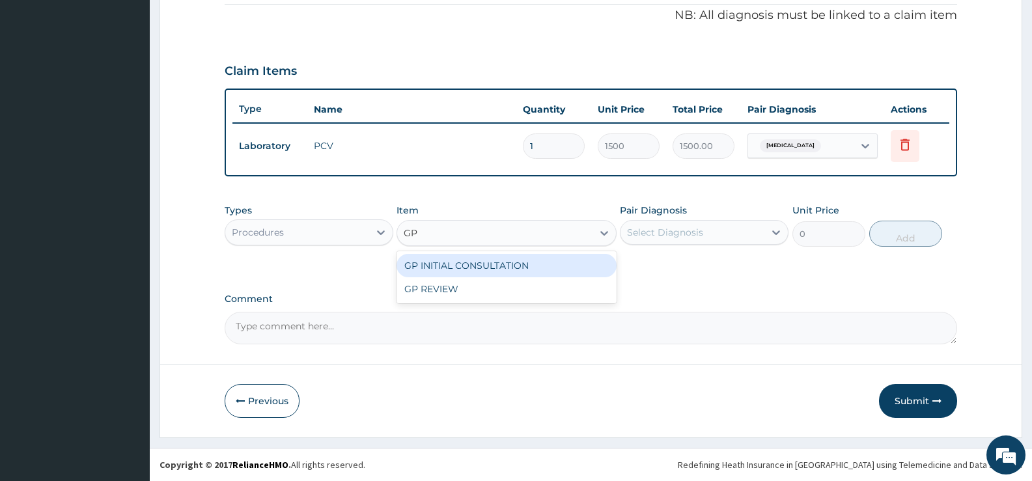
click at [581, 262] on div "GP INITIAL CONSULTATION" at bounding box center [505, 265] width 219 height 23
type input "2000"
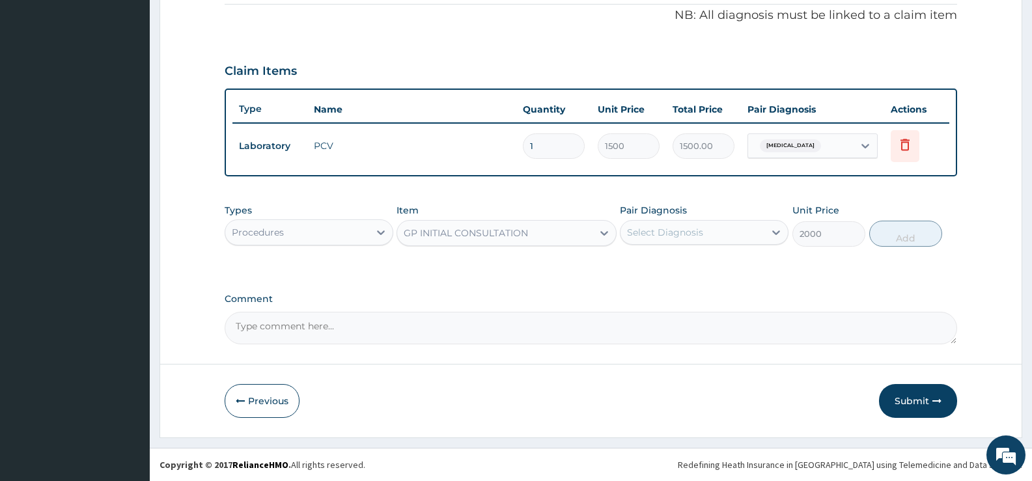
click at [689, 236] on div "Select Diagnosis" at bounding box center [665, 232] width 76 height 13
click at [682, 263] on div "Anemia" at bounding box center [704, 266] width 169 height 27
checkbox input "true"
click at [919, 398] on button "Submit" at bounding box center [918, 401] width 78 height 34
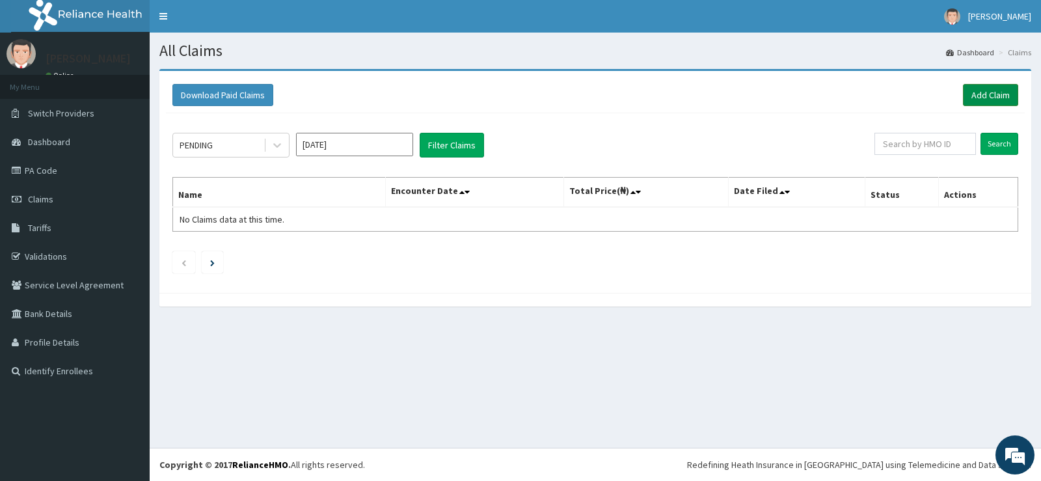
click at [999, 90] on link "Add Claim" at bounding box center [990, 95] width 55 height 22
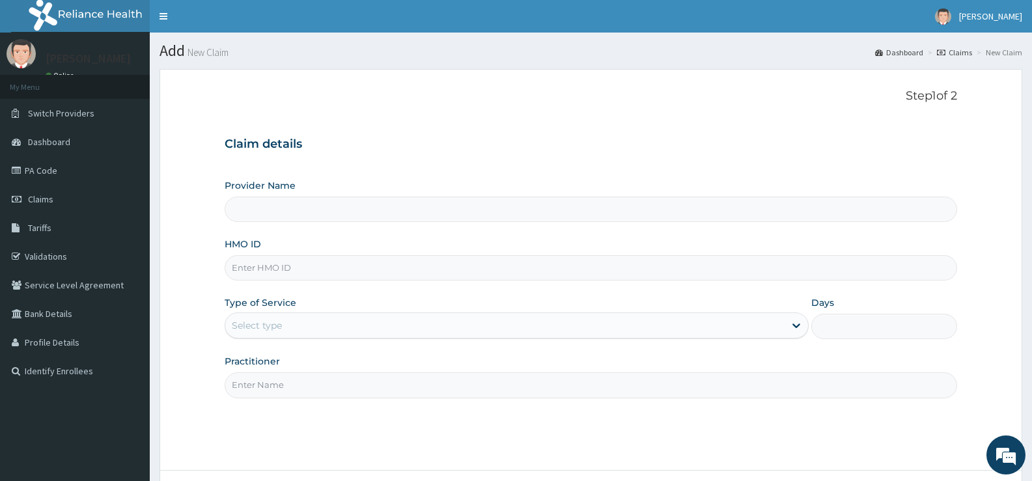
click at [381, 269] on input "HMO ID" at bounding box center [591, 267] width 732 height 25
type input "[GEOGRAPHIC_DATA][PERSON_NAME]"
type input "RAS/10002/A"
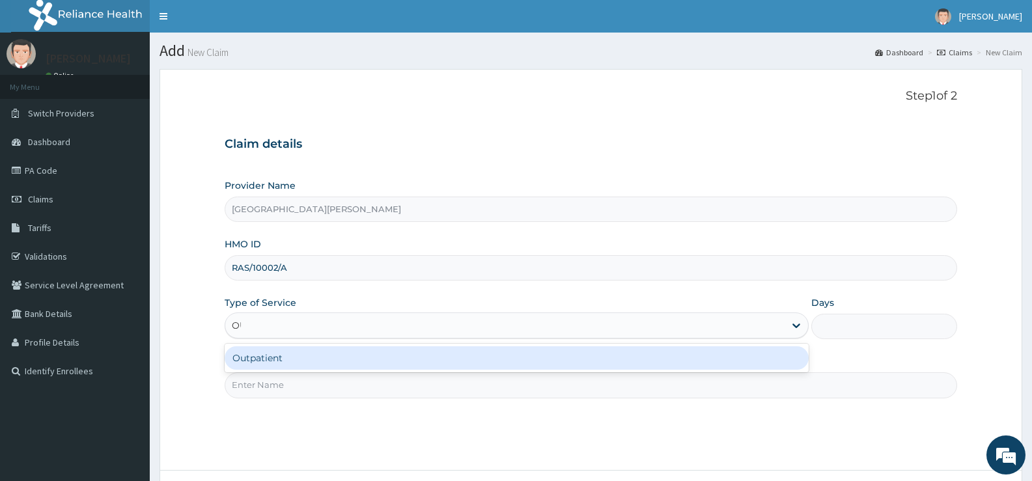
type input "OUT"
type input "1"
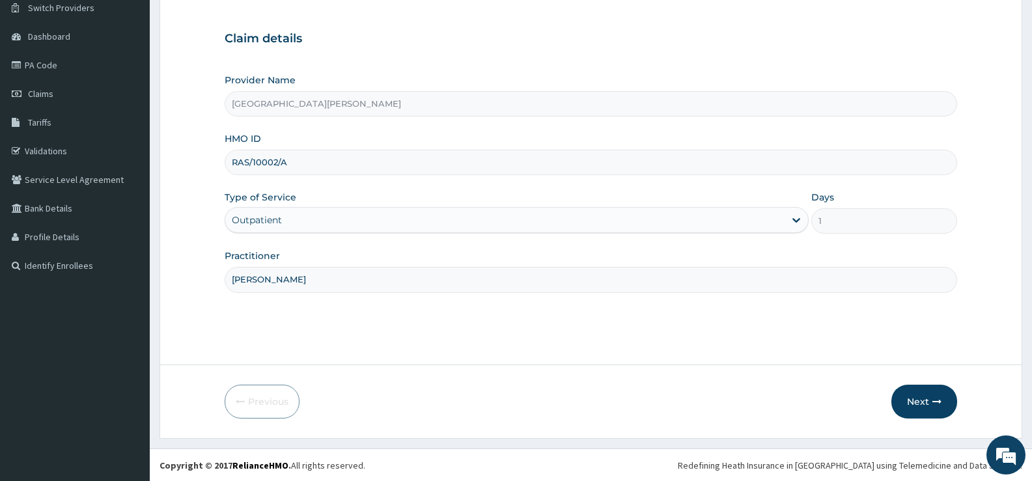
scroll to position [106, 0]
type input "[PERSON_NAME]"
click at [917, 402] on button "Next" at bounding box center [924, 401] width 66 height 34
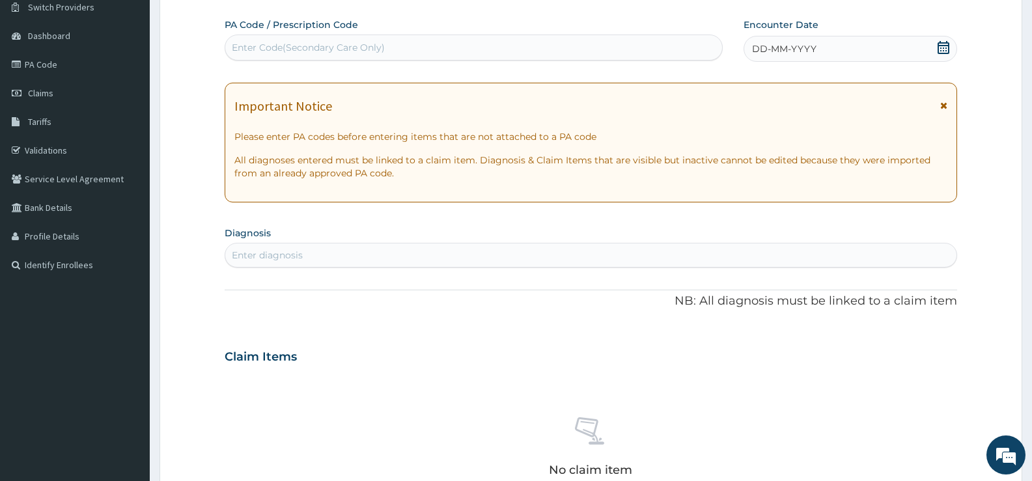
click at [947, 46] on icon at bounding box center [943, 47] width 13 height 13
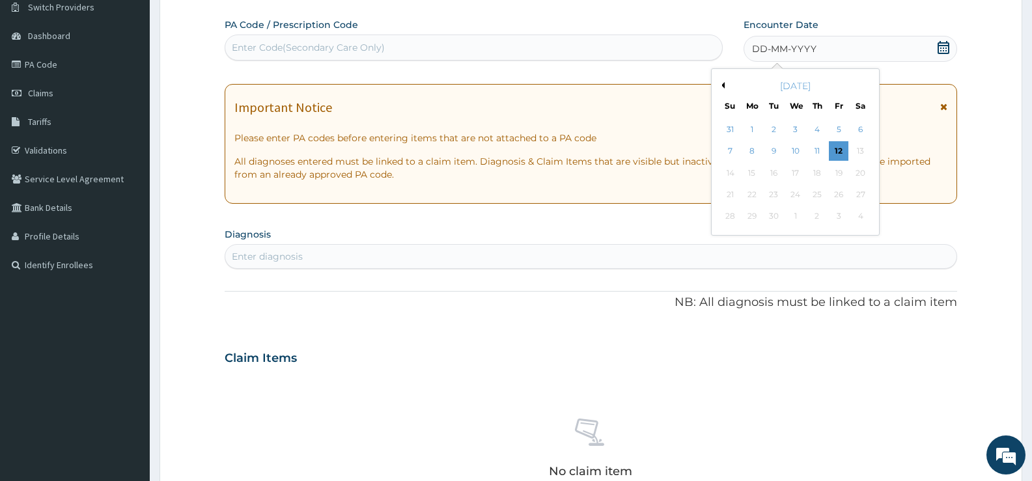
click at [724, 85] on button "Previous Month" at bounding box center [721, 85] width 7 height 7
click at [773, 149] on div "8" at bounding box center [774, 152] width 20 height 20
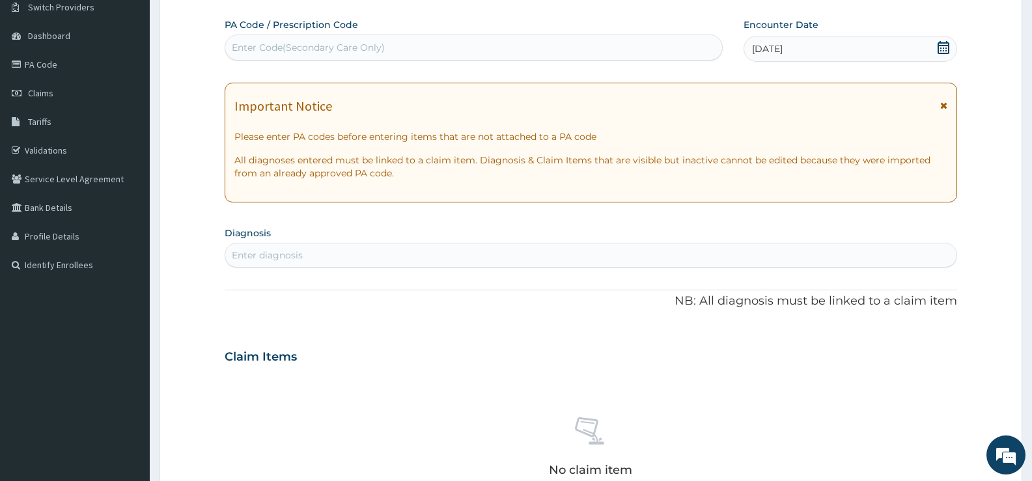
click at [437, 252] on div "Enter diagnosis" at bounding box center [590, 255] width 731 height 21
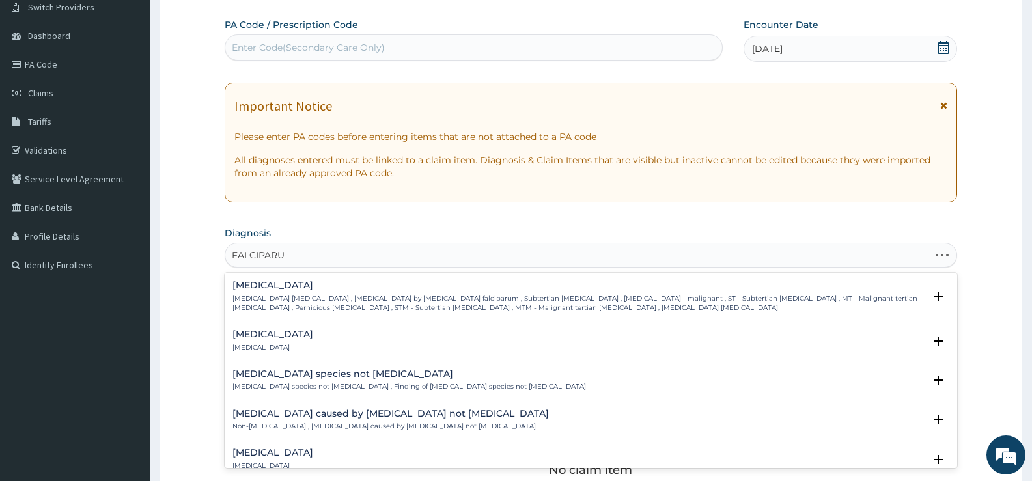
type input "FALCIPARUM"
click at [357, 303] on p "Falciparum malaria , Malignant tertian malaria , Malaria by Plasmodium falcipar…" at bounding box center [577, 303] width 691 height 19
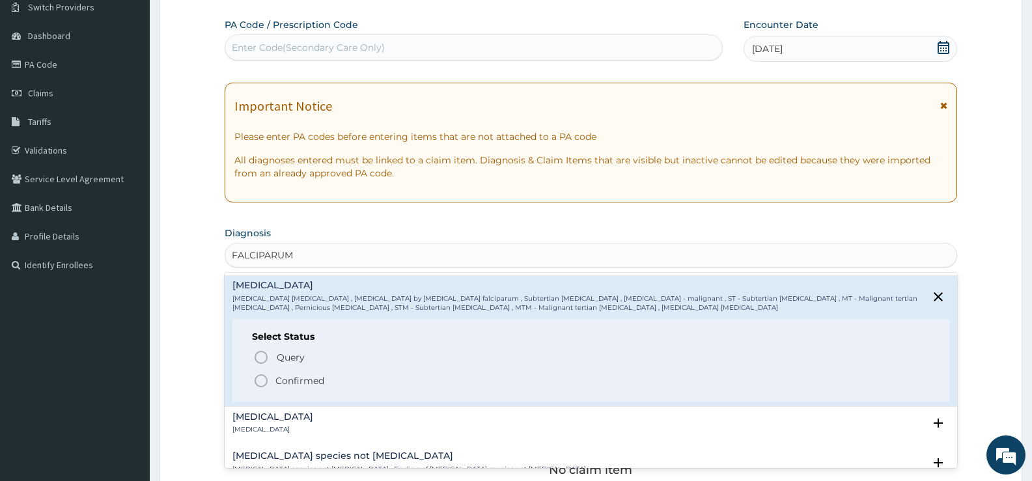
click at [309, 379] on p "Confirmed" at bounding box center [299, 380] width 49 height 13
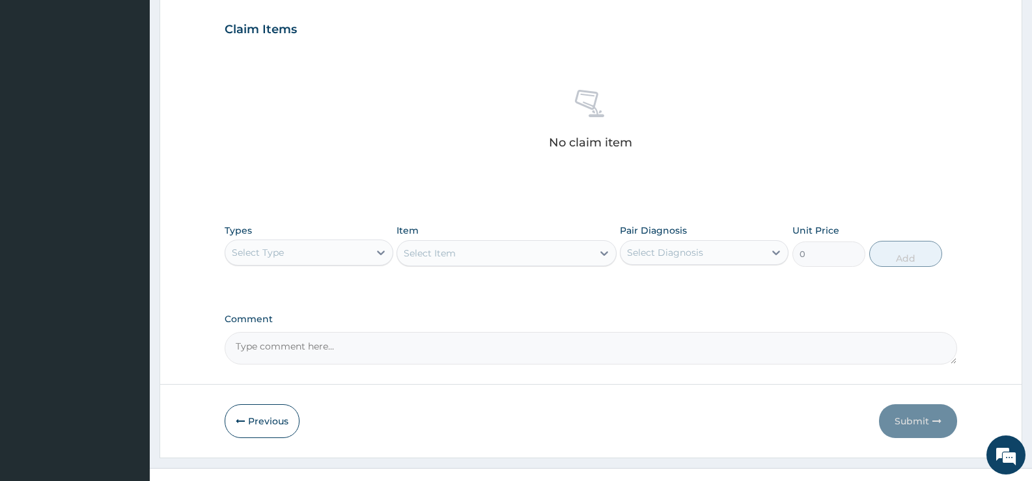
scroll to position [458, 0]
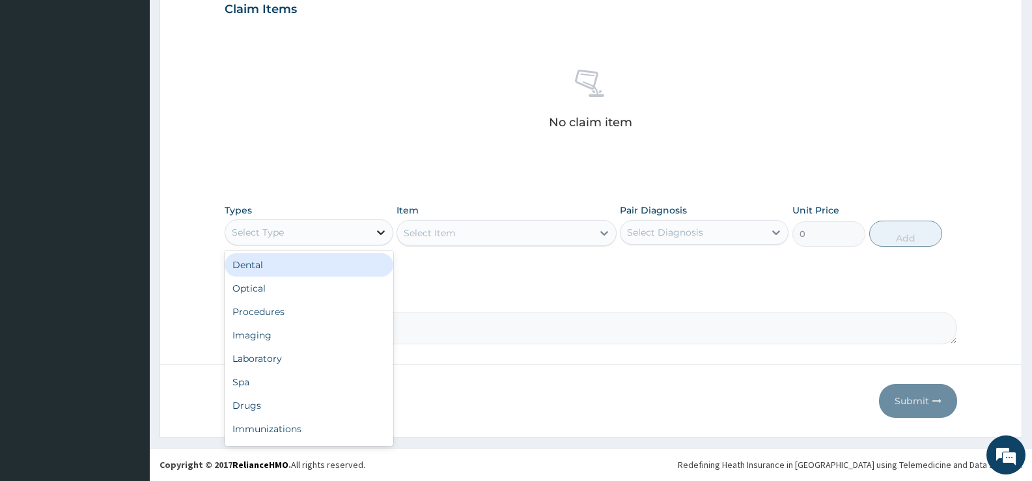
click at [376, 234] on icon at bounding box center [380, 232] width 13 height 13
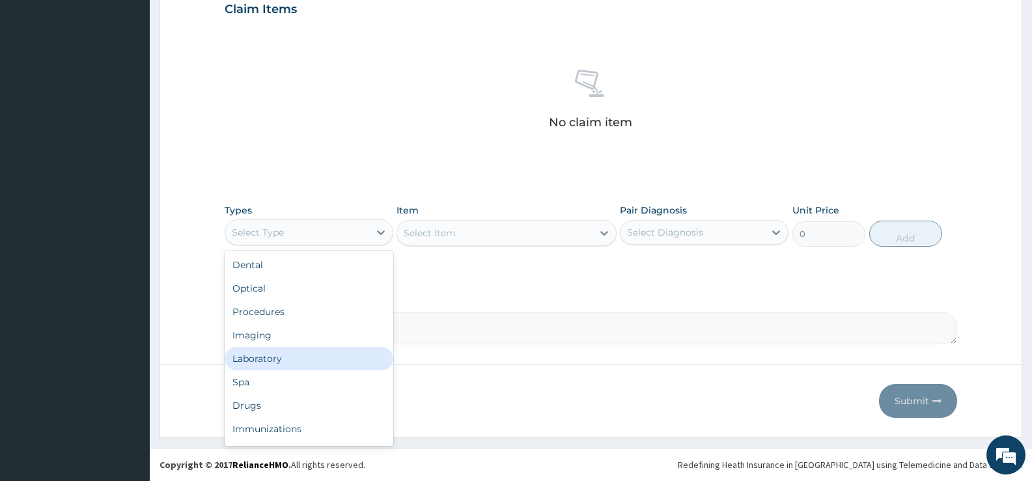
click at [278, 357] on div "Laboratory" at bounding box center [309, 358] width 169 height 23
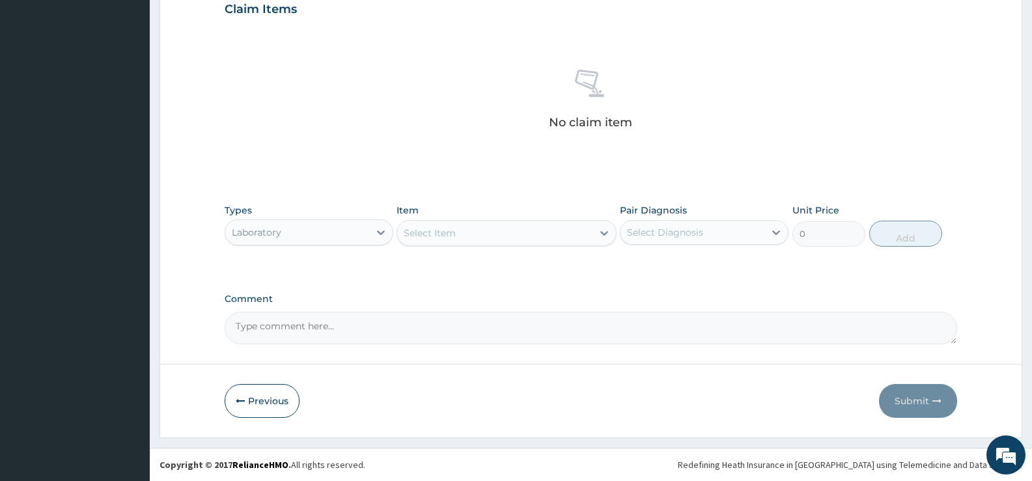
click at [588, 235] on div "Select Item" at bounding box center [494, 233] width 195 height 21
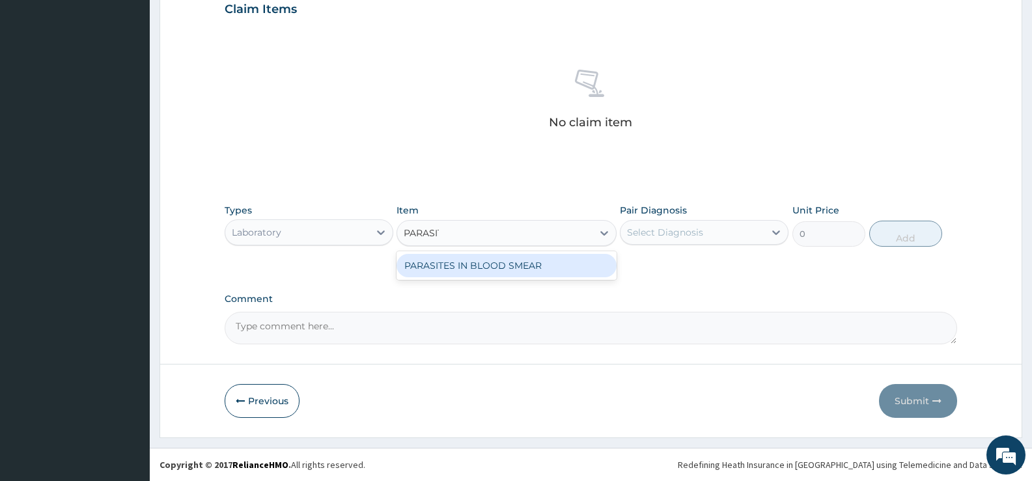
type input "PARASITE"
click at [586, 264] on div "PARASITES IN BLOOD SMEAR" at bounding box center [505, 265] width 219 height 23
type input "1100"
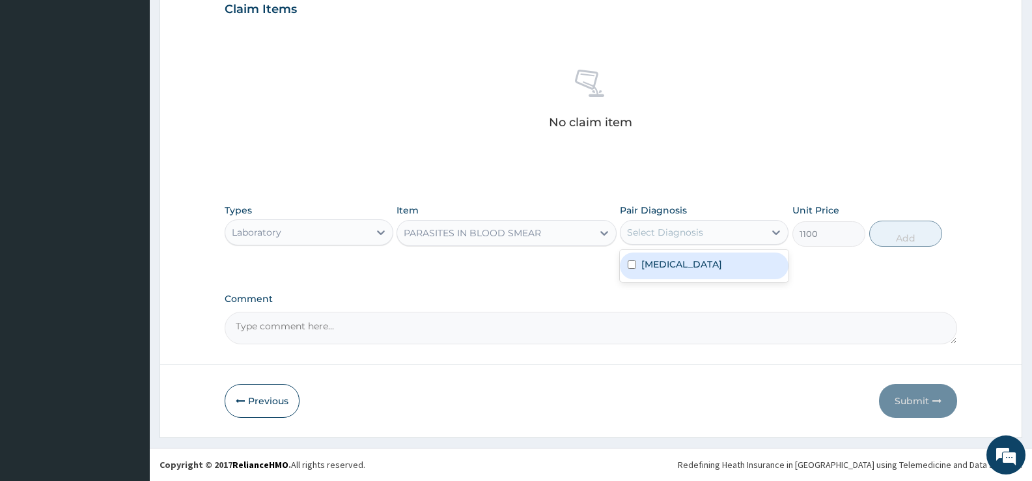
click at [713, 230] on div "Select Diagnosis" at bounding box center [692, 232] width 144 height 21
click at [692, 269] on label "Falciparum malaria" at bounding box center [681, 264] width 81 height 13
checkbox input "true"
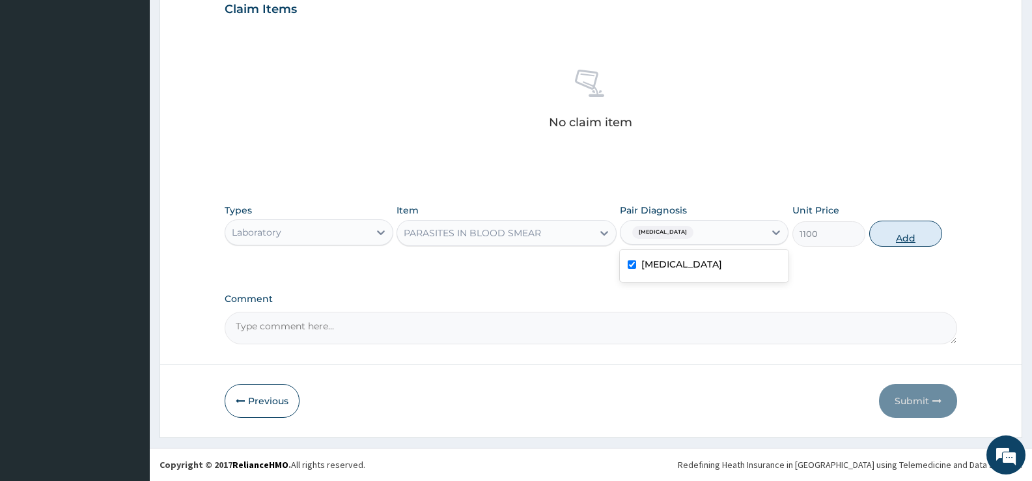
click at [896, 237] on button "Add" at bounding box center [905, 234] width 73 height 26
type input "0"
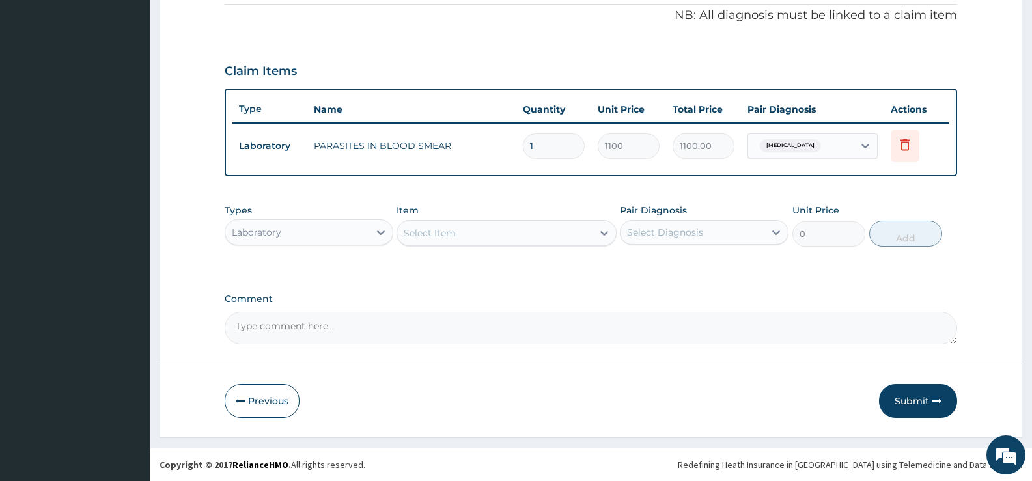
scroll to position [396, 0]
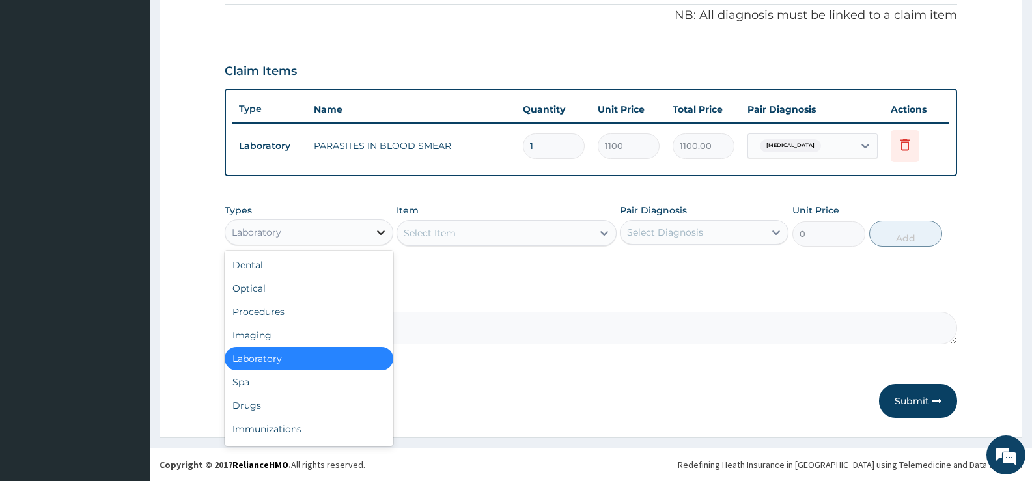
click at [383, 229] on icon at bounding box center [380, 232] width 13 height 13
click at [277, 310] on div "Procedures" at bounding box center [309, 311] width 169 height 23
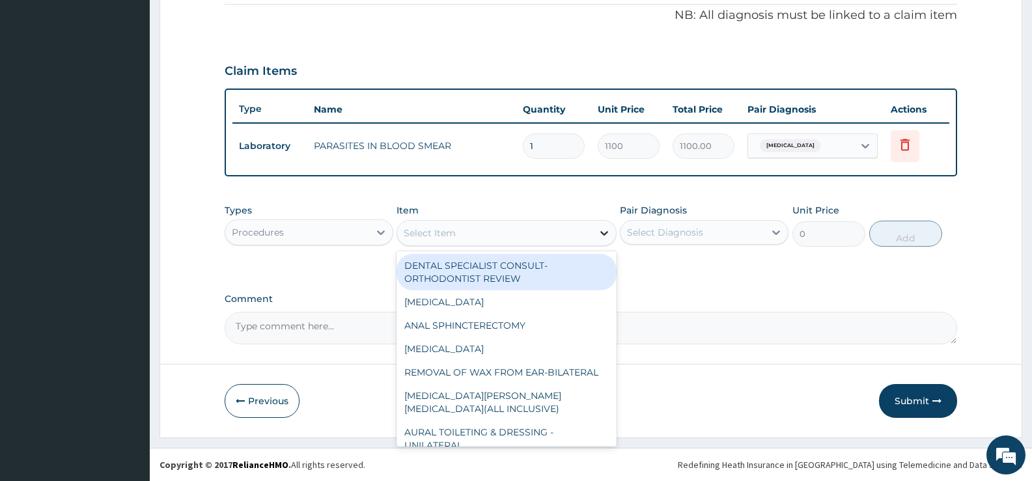
click at [603, 235] on icon at bounding box center [604, 233] width 13 height 13
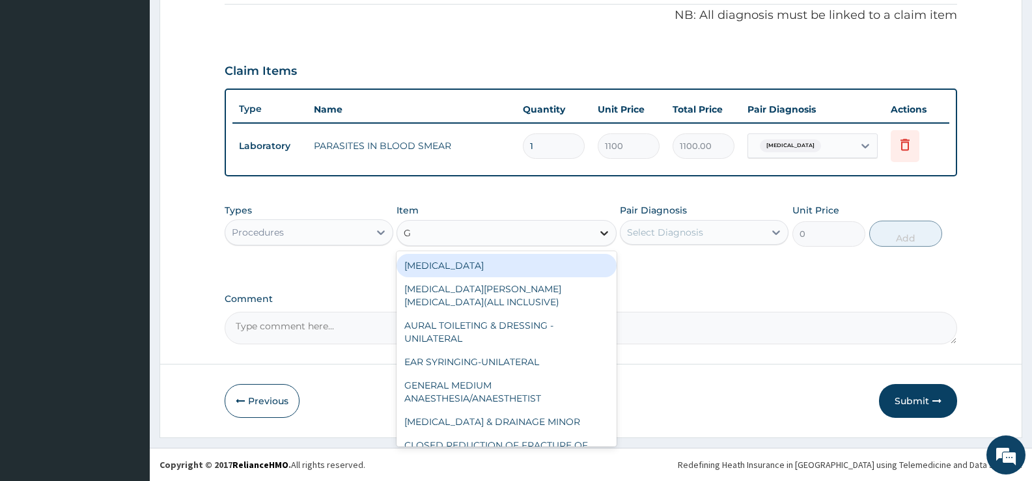
type input "GP"
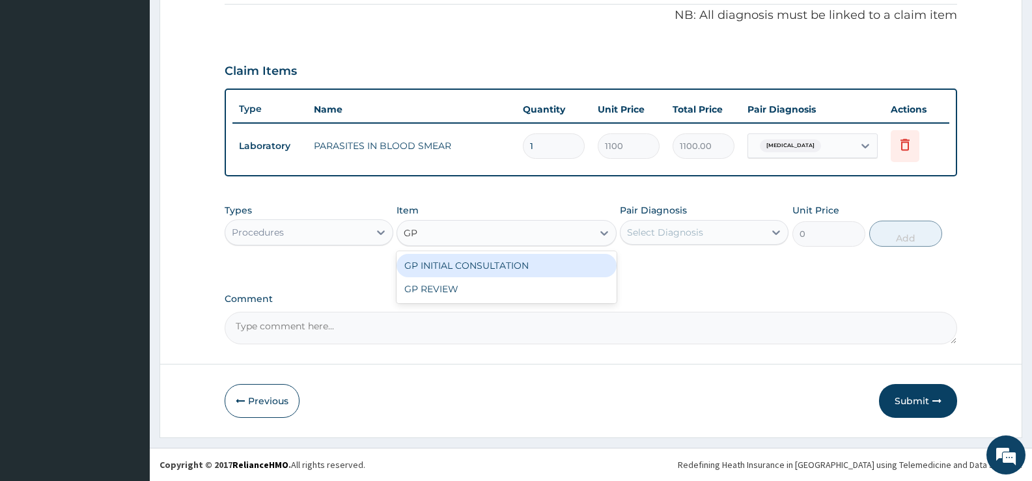
click at [544, 260] on div "GP INITIAL CONSULTATION" at bounding box center [505, 265] width 219 height 23
type input "2000"
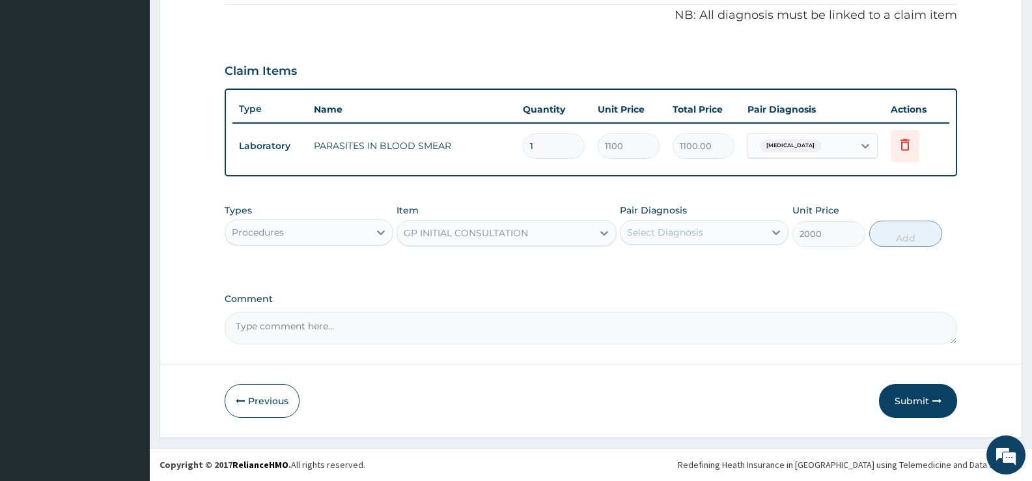
click at [722, 231] on div "Select Diagnosis" at bounding box center [692, 232] width 144 height 21
click at [696, 266] on label "Falciparum malaria" at bounding box center [681, 264] width 81 height 13
checkbox input "true"
click at [910, 233] on button "Add" at bounding box center [905, 234] width 73 height 26
type input "0"
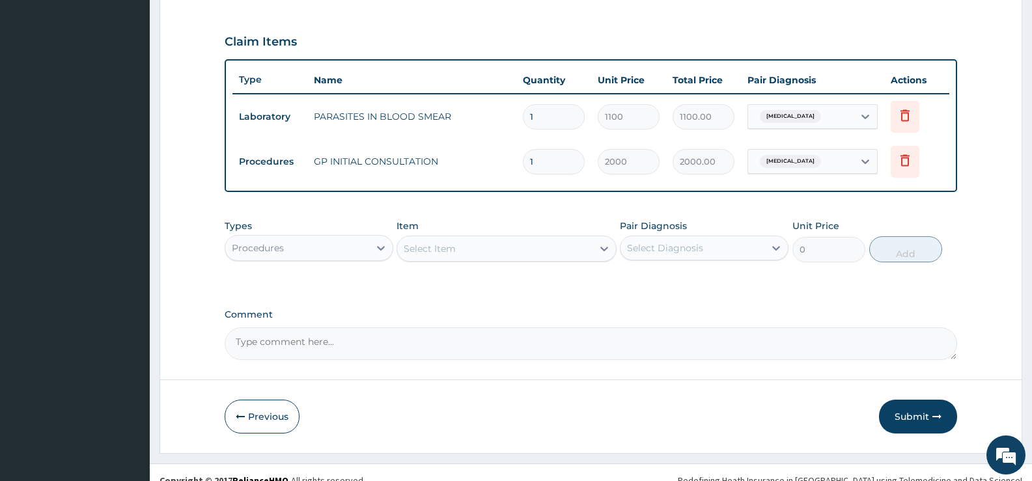
scroll to position [441, 0]
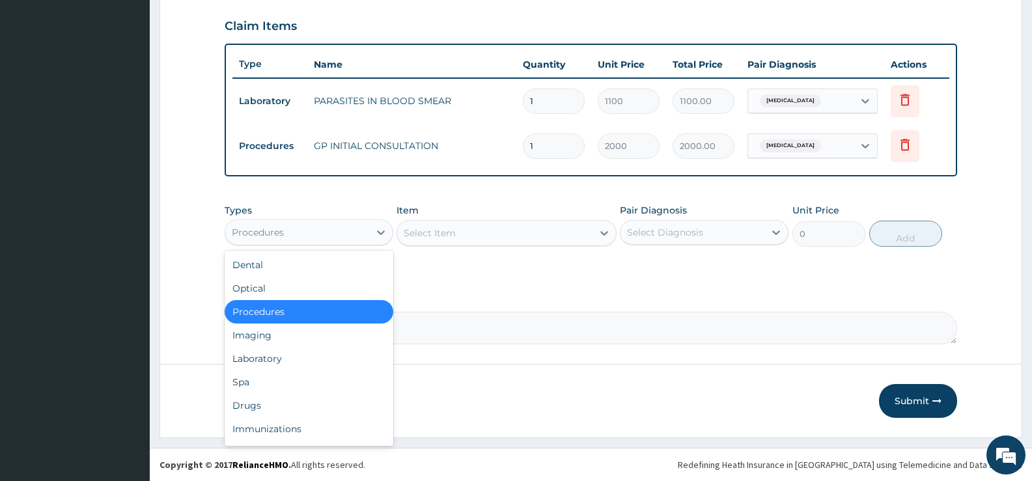
click at [363, 235] on div "Procedures" at bounding box center [297, 232] width 144 height 21
click at [251, 405] on div "Drugs" at bounding box center [309, 405] width 169 height 23
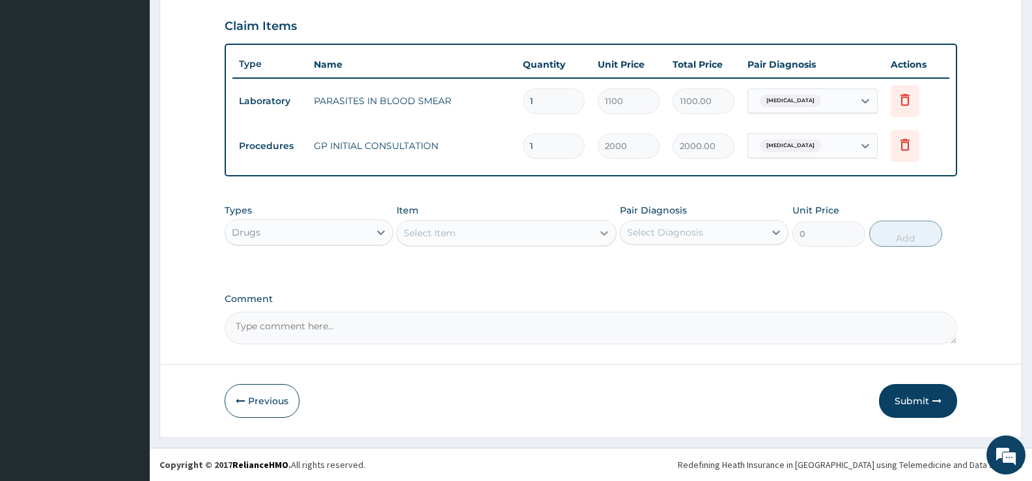
click at [594, 241] on div at bounding box center [603, 232] width 23 height 23
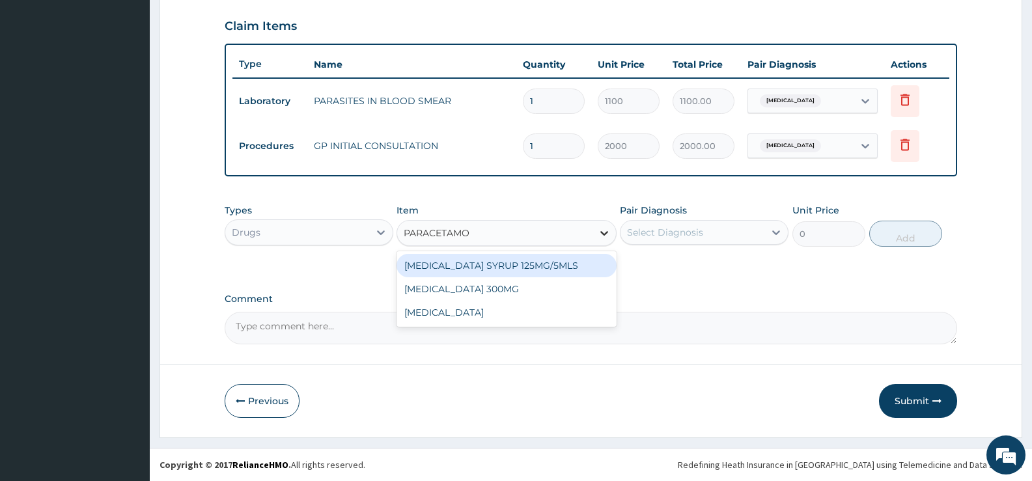
type input "[MEDICAL_DATA]"
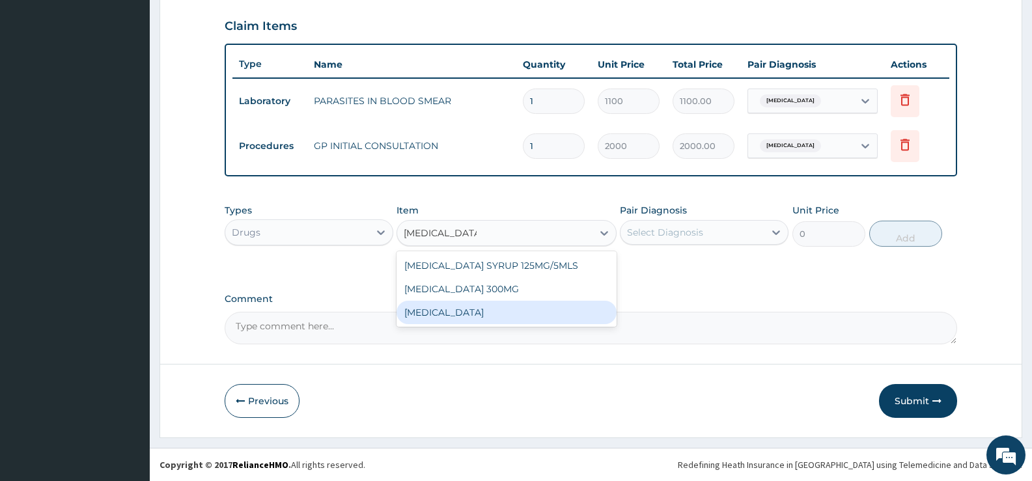
drag, startPoint x: 501, startPoint y: 317, endPoint x: 578, endPoint y: 312, distance: 77.0
click at [501, 317] on div "[MEDICAL_DATA]" at bounding box center [505, 312] width 219 height 23
type input "15.18"
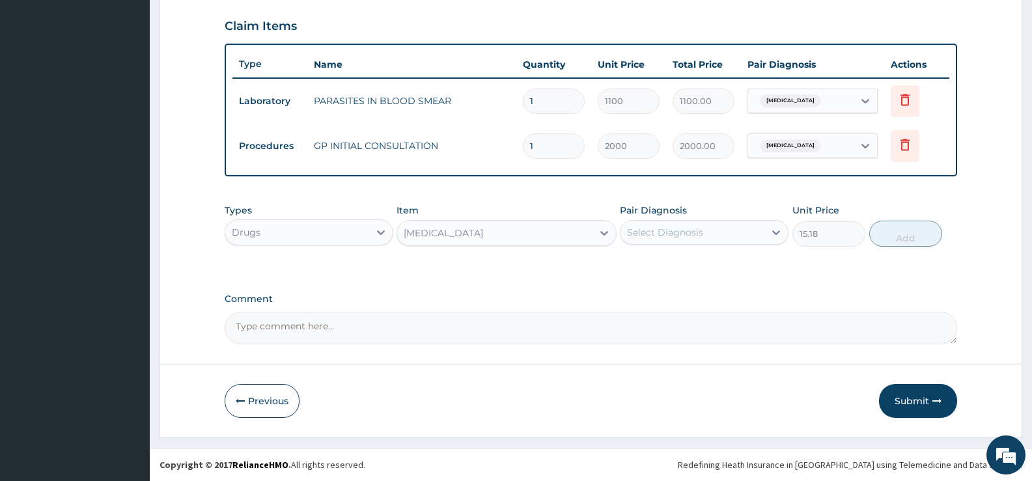
click at [761, 234] on div "Select Diagnosis" at bounding box center [692, 232] width 144 height 21
click at [721, 262] on label "Falciparum malaria" at bounding box center [681, 264] width 81 height 13
checkbox input "true"
click at [906, 234] on button "Add" at bounding box center [905, 234] width 73 height 26
type input "0"
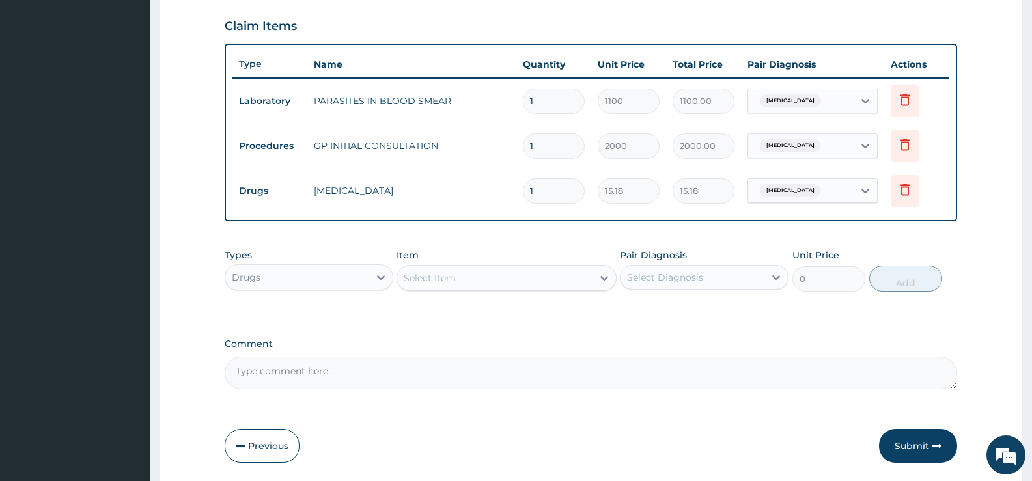
type input "18"
type input "273.24"
type input "18"
click at [577, 273] on div "Select Item" at bounding box center [494, 278] width 195 height 21
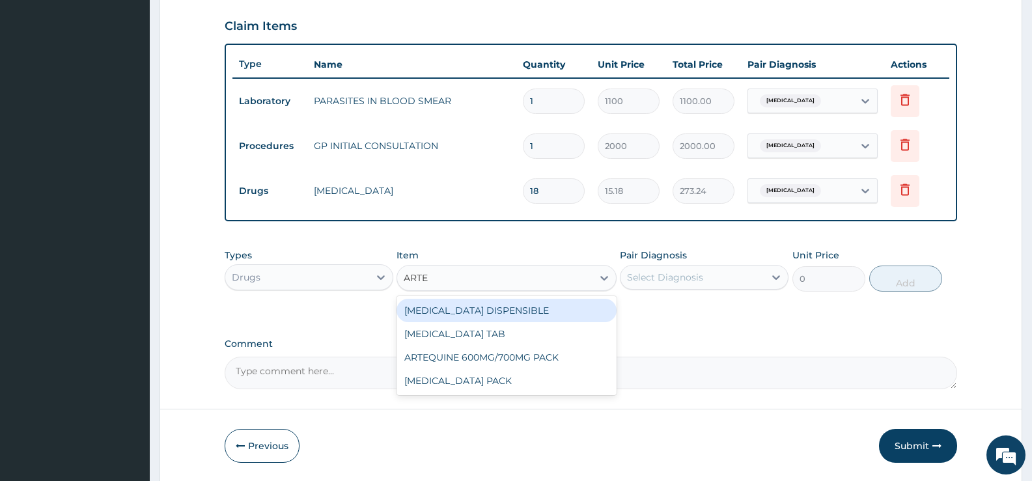
type input "ARTEM"
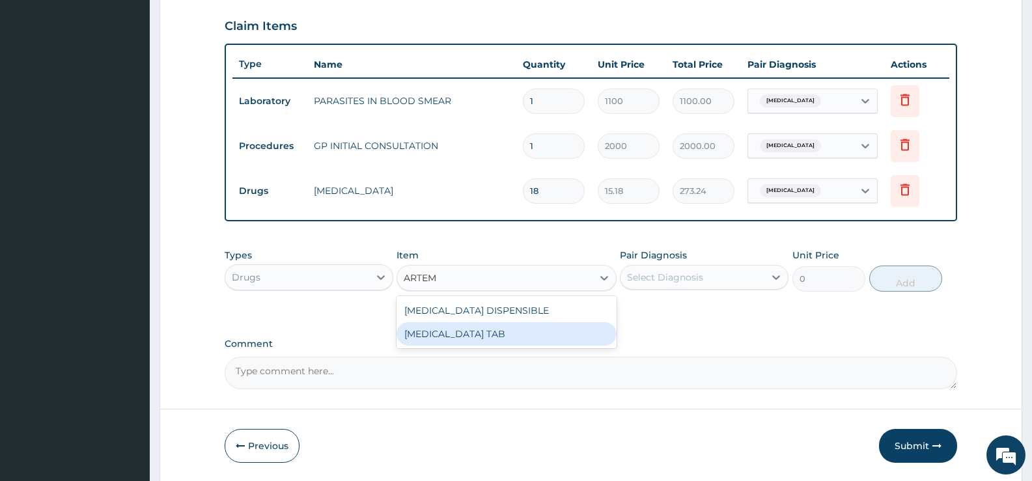
click at [517, 332] on div "[MEDICAL_DATA] TAB" at bounding box center [505, 333] width 219 height 23
type input "1035"
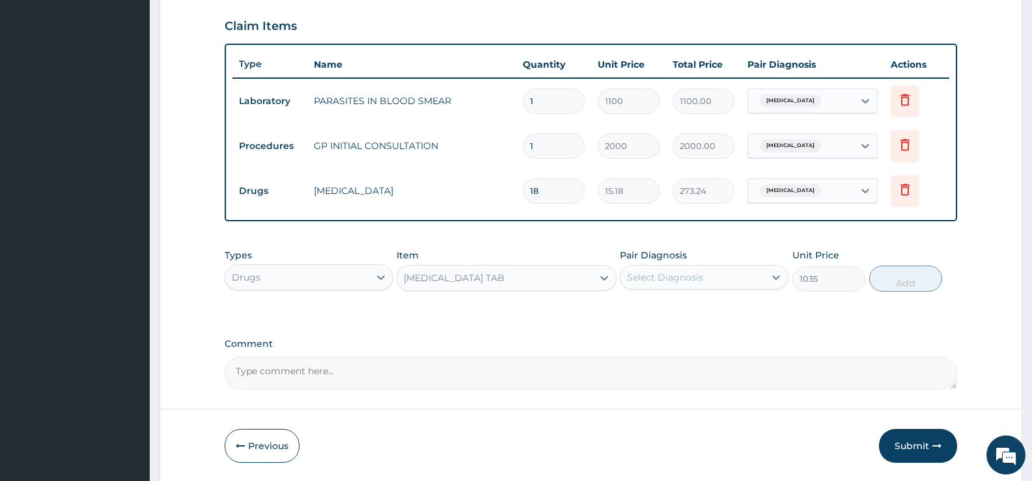
click at [652, 277] on div "Select Diagnosis" at bounding box center [665, 277] width 76 height 13
click at [651, 308] on label "Falciparum malaria" at bounding box center [681, 309] width 81 height 13
checkbox input "true"
click at [882, 282] on button "Add" at bounding box center [905, 279] width 73 height 26
type input "0"
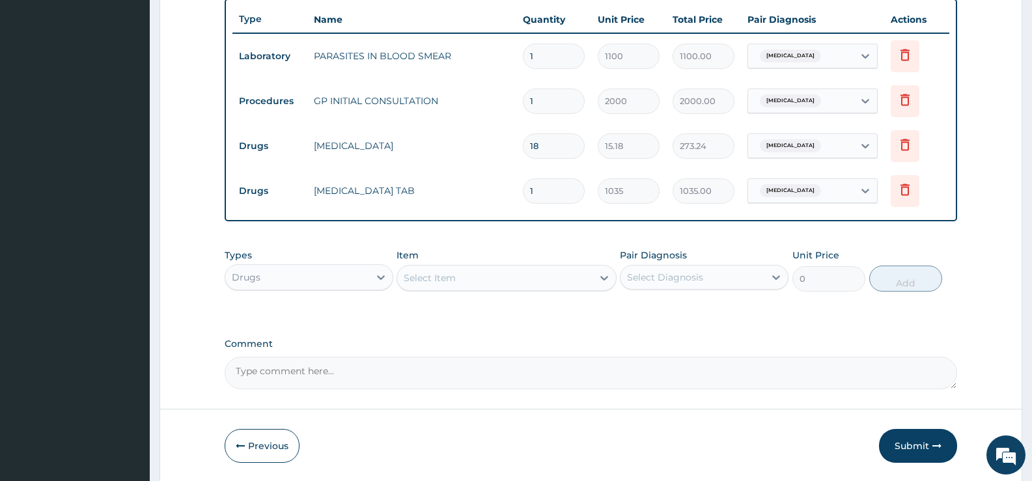
scroll to position [530, 0]
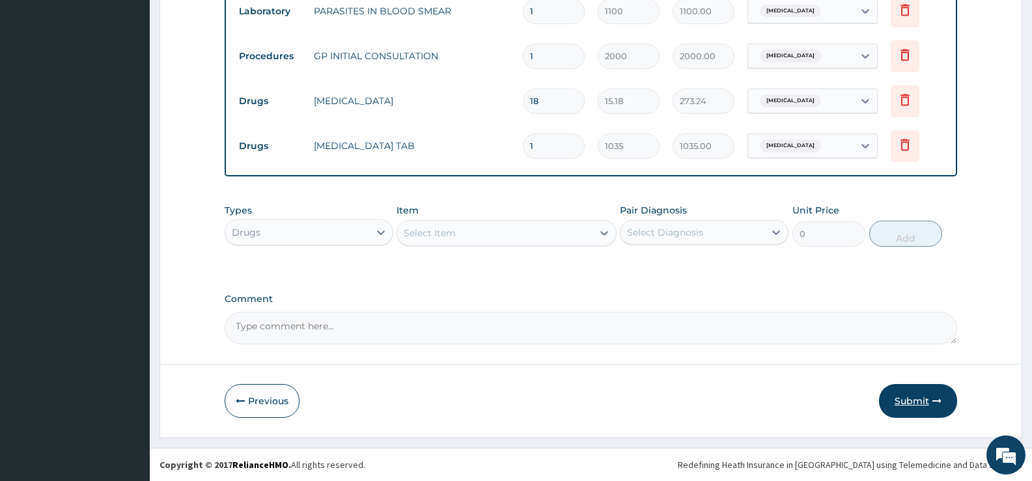
click at [912, 405] on button "Submit" at bounding box center [918, 401] width 78 height 34
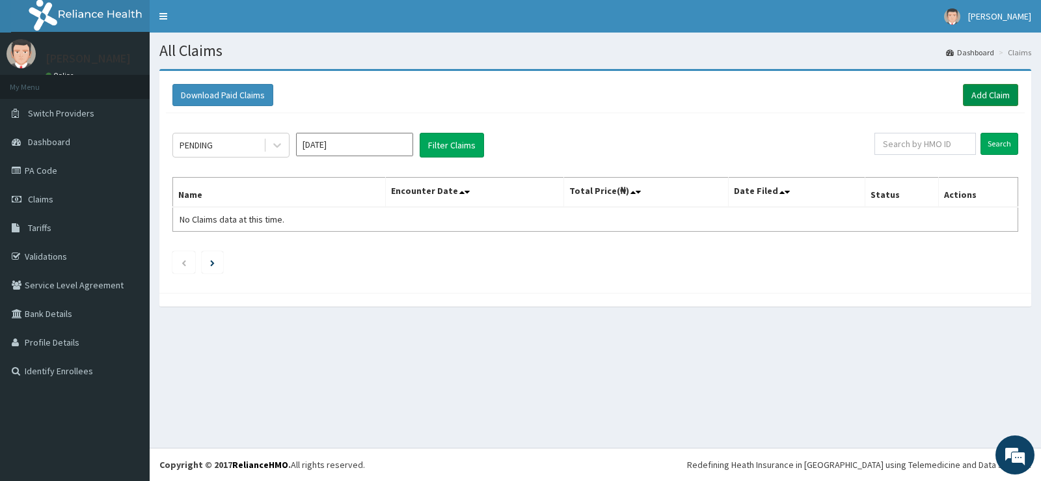
click at [984, 91] on link "Add Claim" at bounding box center [990, 95] width 55 height 22
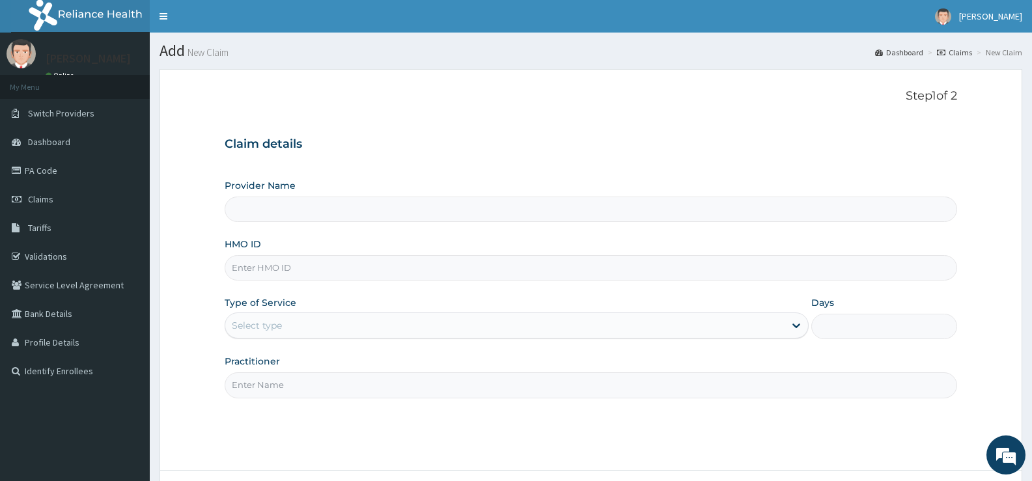
type input "Bee Hess Hospital"
click at [442, 279] on input "HMO ID" at bounding box center [591, 267] width 732 height 25
type input "PPG/10117/B"
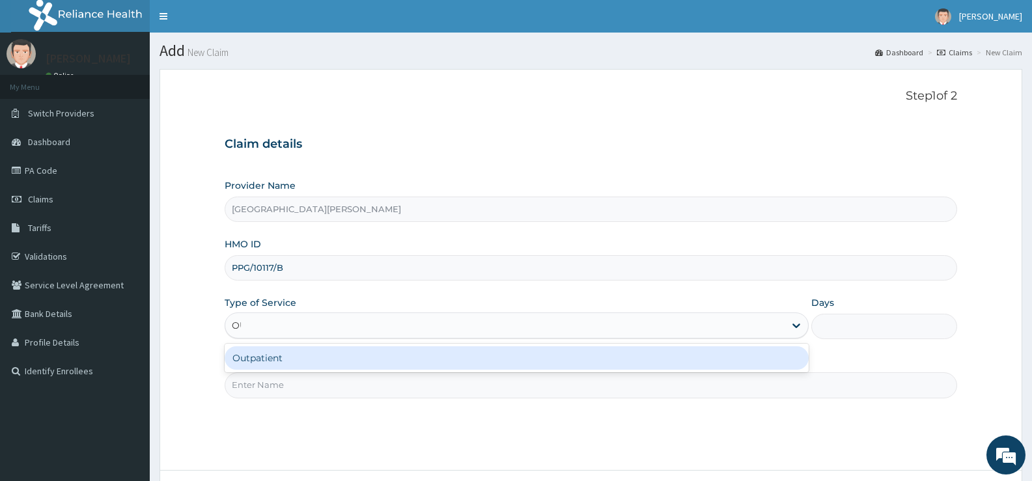
type input "OUT"
type input "1"
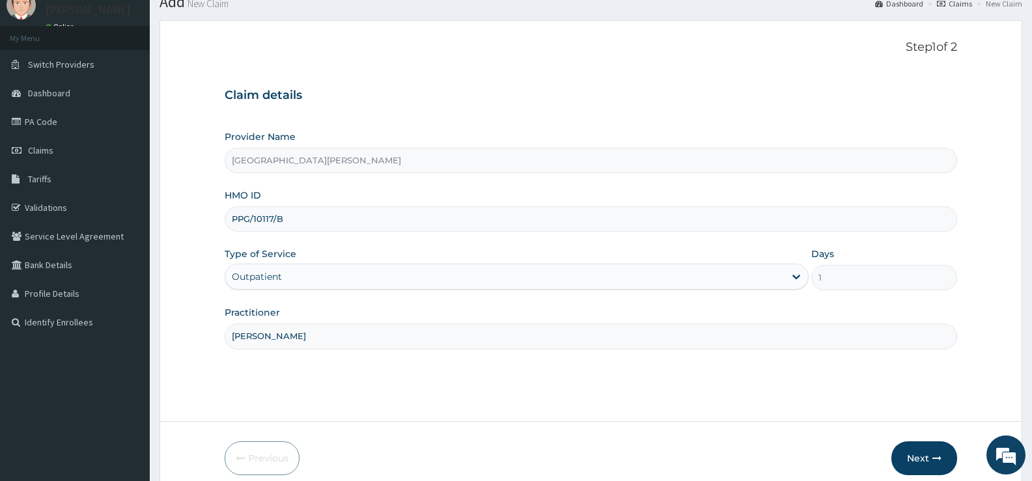
scroll to position [106, 0]
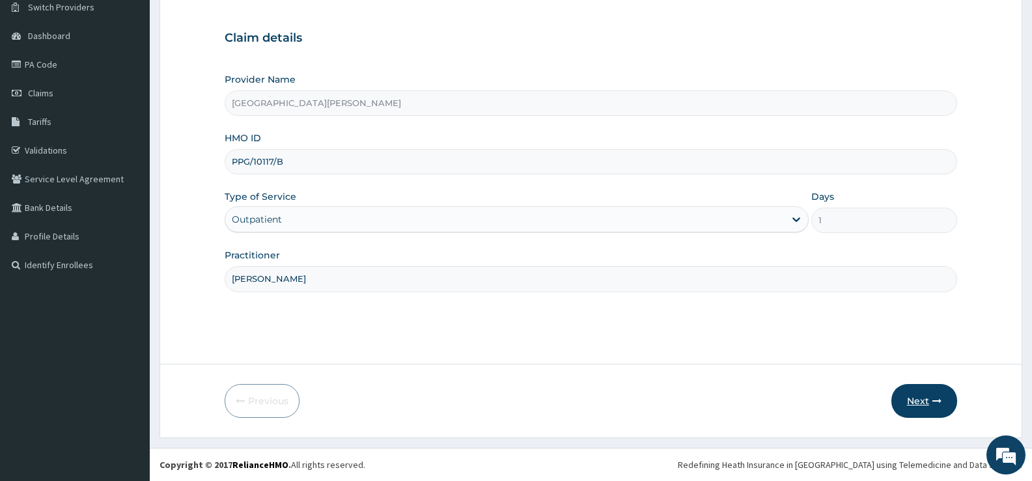
type input "DR BAKARE"
click at [908, 393] on button "Next" at bounding box center [924, 401] width 66 height 34
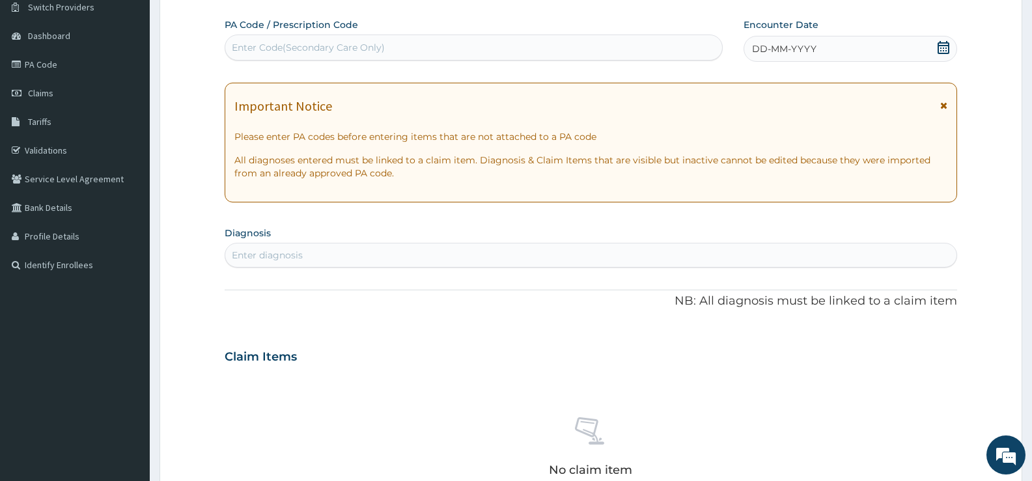
click at [946, 45] on icon at bounding box center [943, 47] width 12 height 13
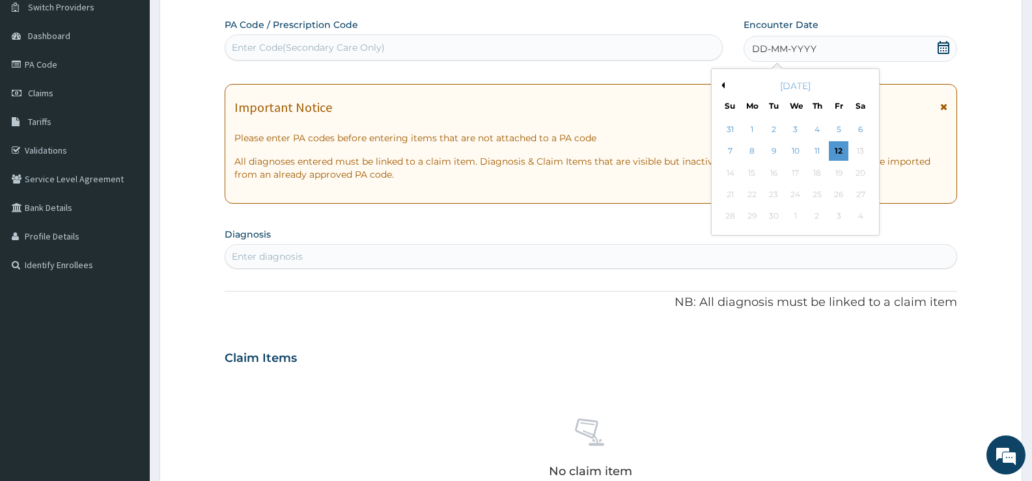
click at [723, 83] on button "Previous Month" at bounding box center [721, 85] width 7 height 7
click at [723, 82] on button "Previous Month" at bounding box center [721, 85] width 7 height 7
click at [775, 151] on div "8" at bounding box center [774, 152] width 20 height 20
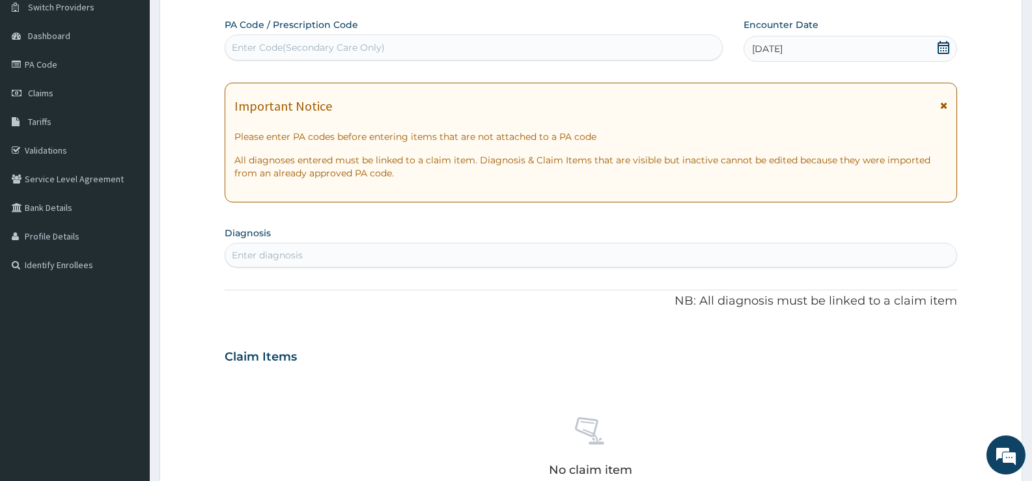
click at [491, 249] on div "Enter diagnosis" at bounding box center [590, 255] width 731 height 21
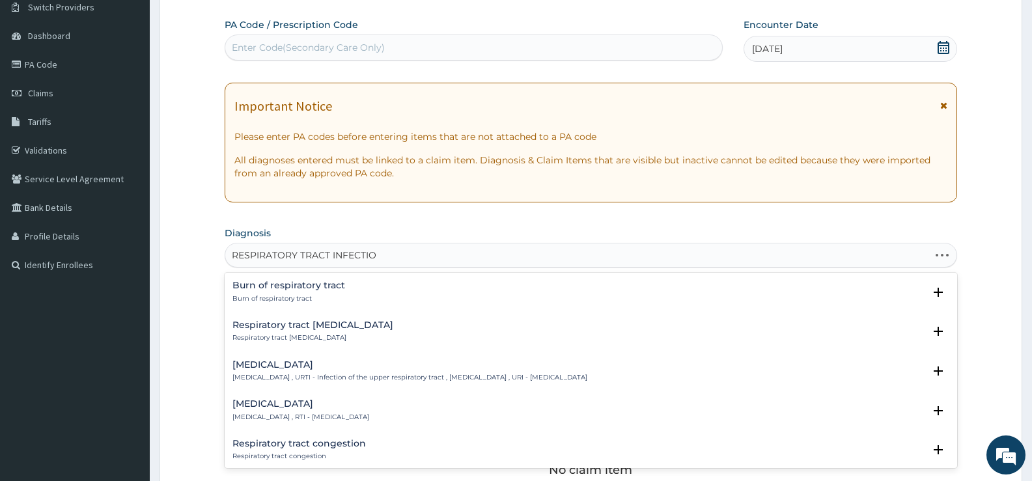
type input "RESPIRATORY TRACT INFECTION"
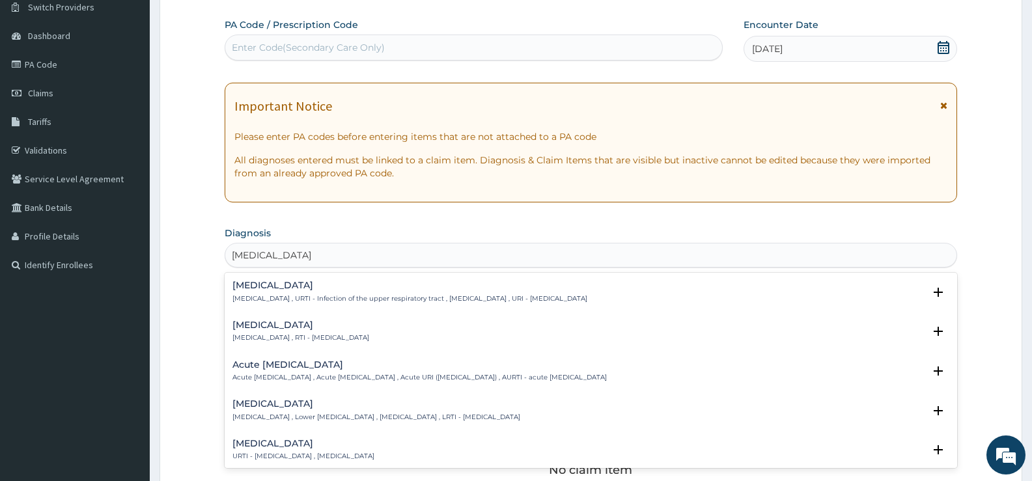
click at [322, 329] on h4 "Respiratory tract infection" at bounding box center [300, 325] width 137 height 10
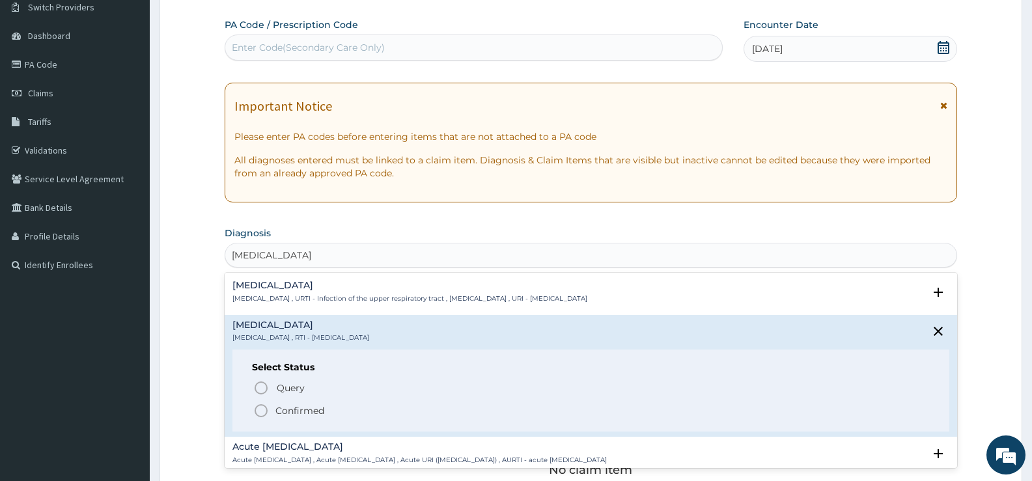
click at [313, 414] on p "Confirmed" at bounding box center [299, 410] width 49 height 13
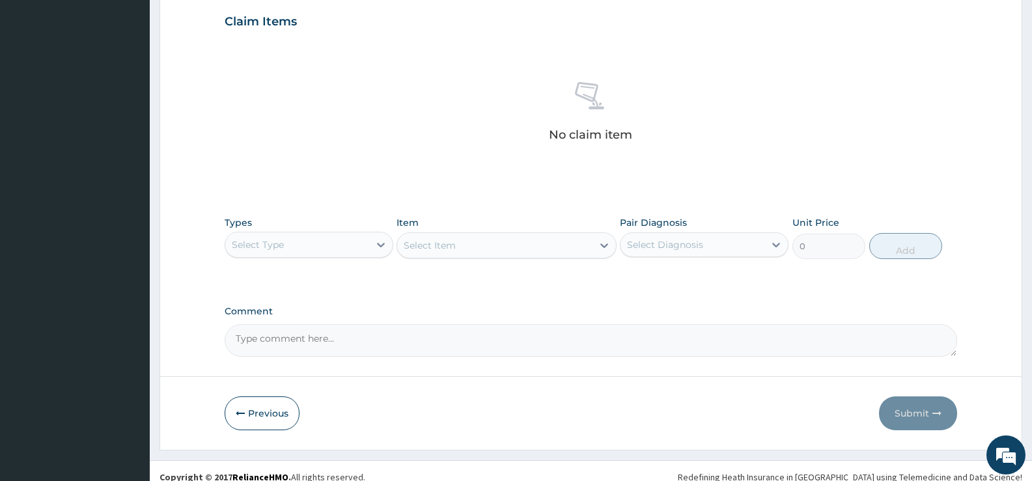
scroll to position [458, 0]
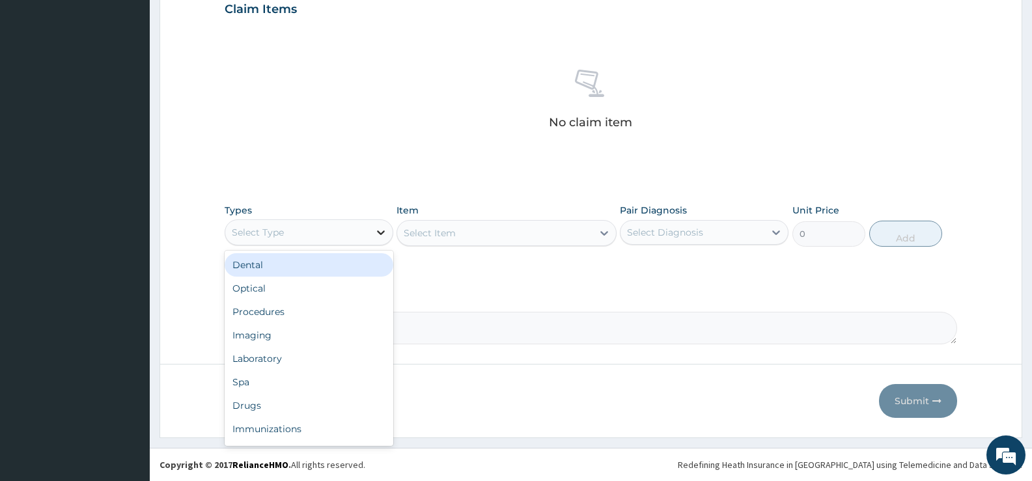
click at [381, 232] on icon at bounding box center [380, 232] width 13 height 13
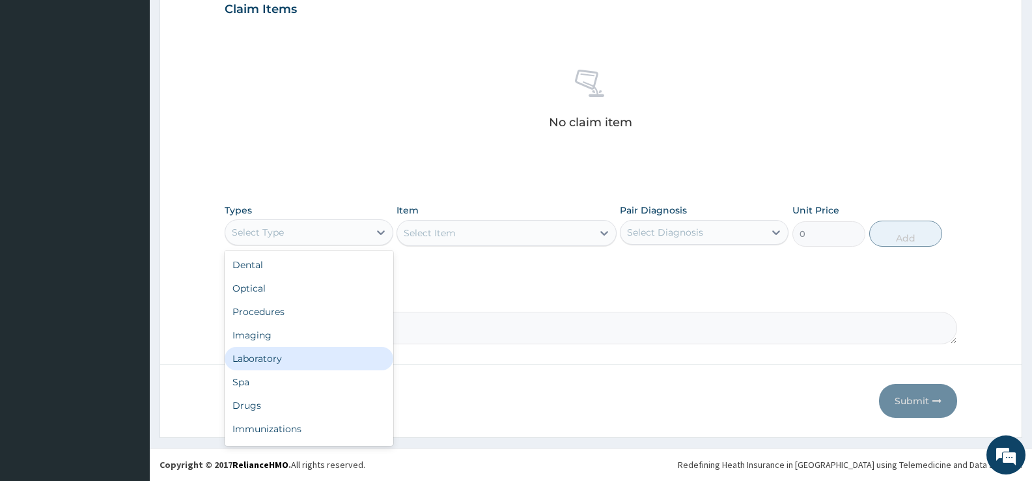
click at [270, 359] on div "Laboratory" at bounding box center [309, 358] width 169 height 23
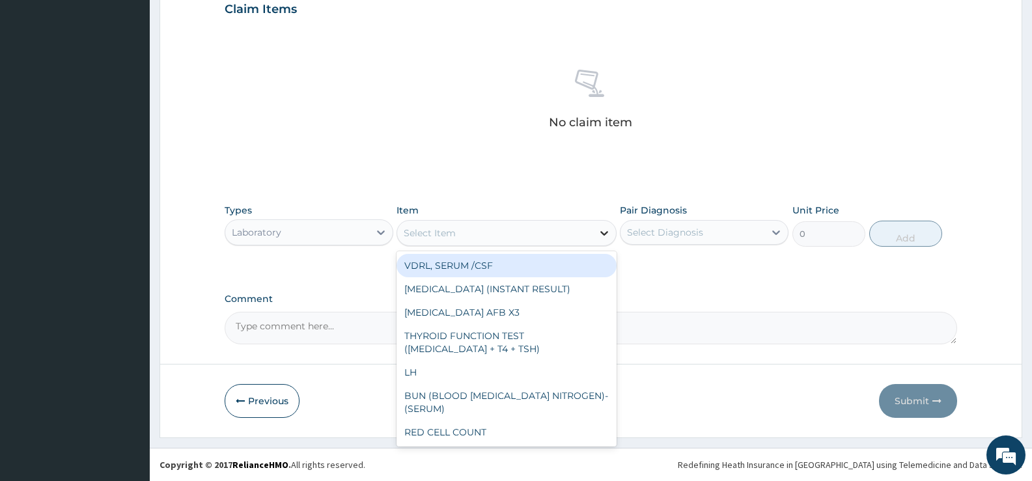
click at [595, 234] on div at bounding box center [603, 232] width 23 height 23
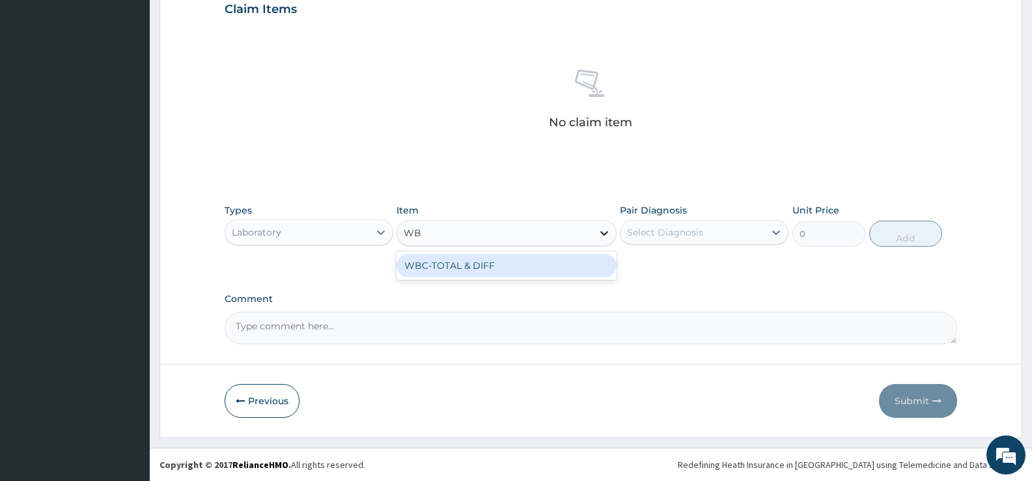
type input "WBC"
click at [523, 262] on div "WBC-TOTAL & DIFF" at bounding box center [505, 265] width 219 height 23
type input "1500"
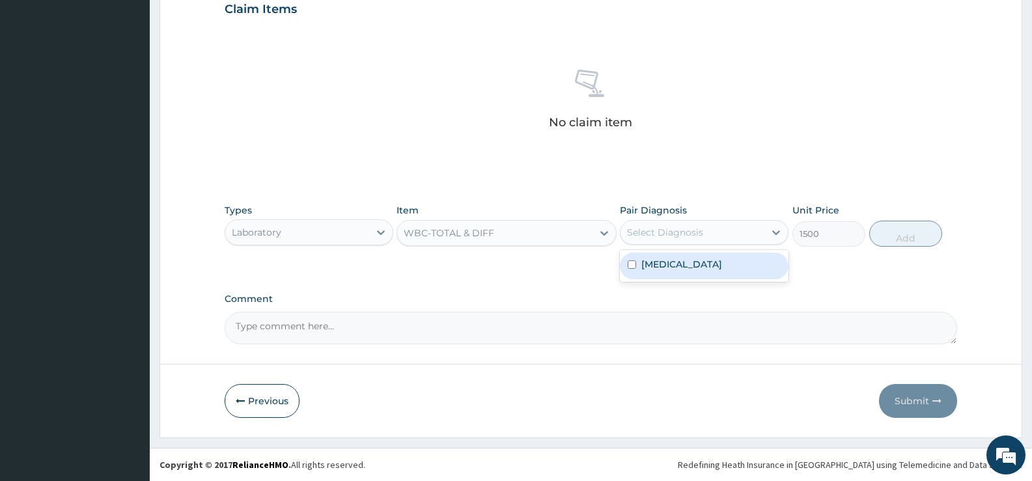
click at [685, 233] on div "Select Diagnosis" at bounding box center [665, 232] width 76 height 13
click at [690, 264] on label "Respiratory tract infection" at bounding box center [681, 264] width 81 height 13
checkbox input "true"
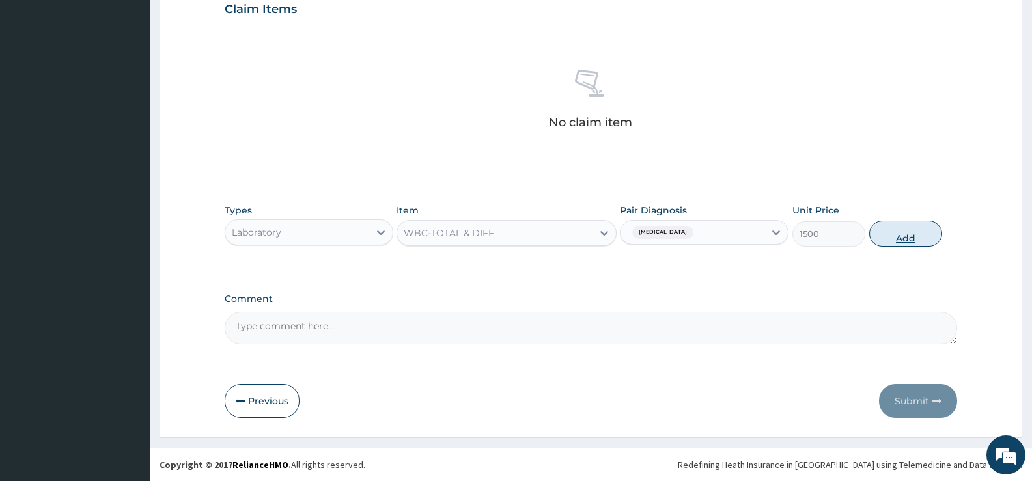
click at [892, 238] on button "Add" at bounding box center [905, 234] width 73 height 26
type input "0"
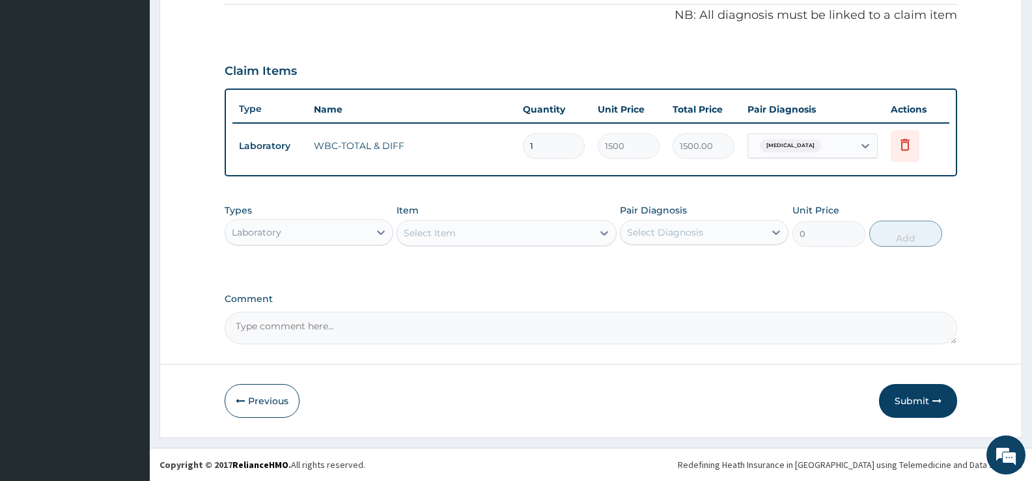
click at [357, 237] on div "Laboratory" at bounding box center [297, 232] width 144 height 21
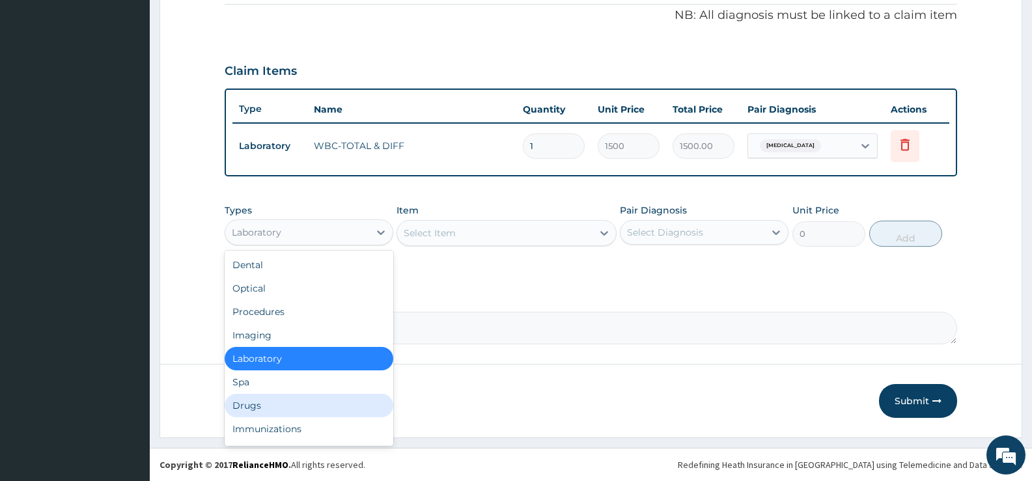
click at [272, 405] on div "Drugs" at bounding box center [309, 405] width 169 height 23
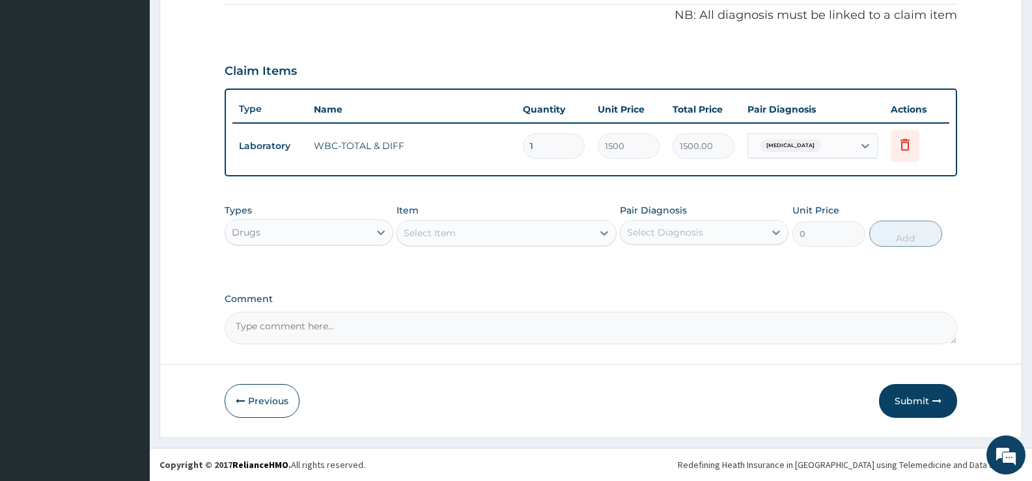
click at [603, 237] on icon at bounding box center [604, 233] width 13 height 13
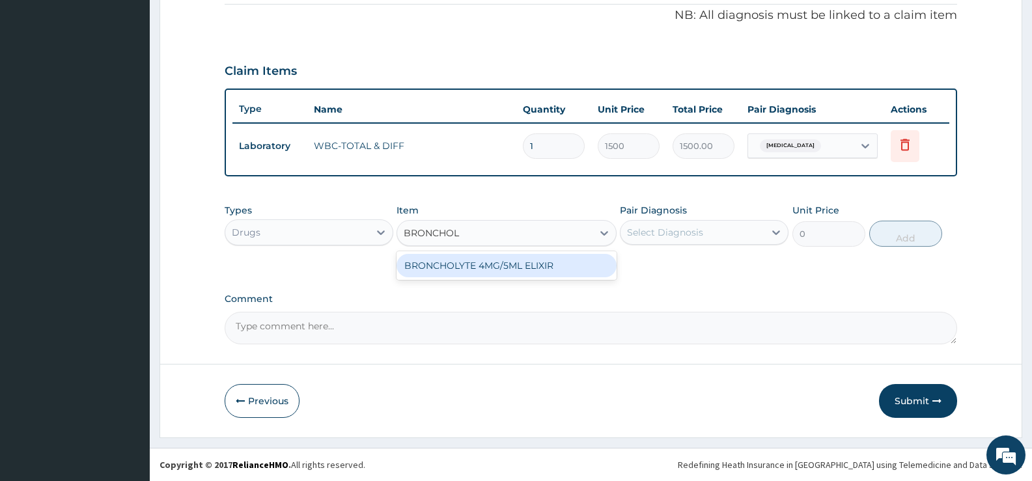
type input "BRONCHOLY"
click at [584, 264] on div "BRONCHOLYTE 4MG/5ML ELIXIR" at bounding box center [505, 265] width 219 height 23
type input "379.5"
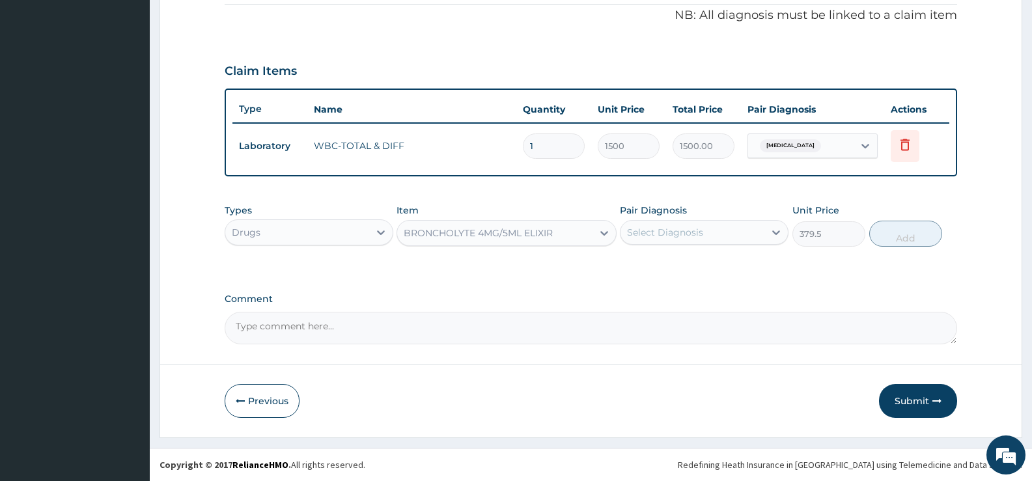
click at [672, 240] on div "Select Diagnosis" at bounding box center [692, 232] width 144 height 21
click at [672, 266] on label "Respiratory tract infection" at bounding box center [681, 264] width 81 height 13
checkbox input "true"
click at [897, 236] on button "Add" at bounding box center [905, 234] width 73 height 26
type input "0"
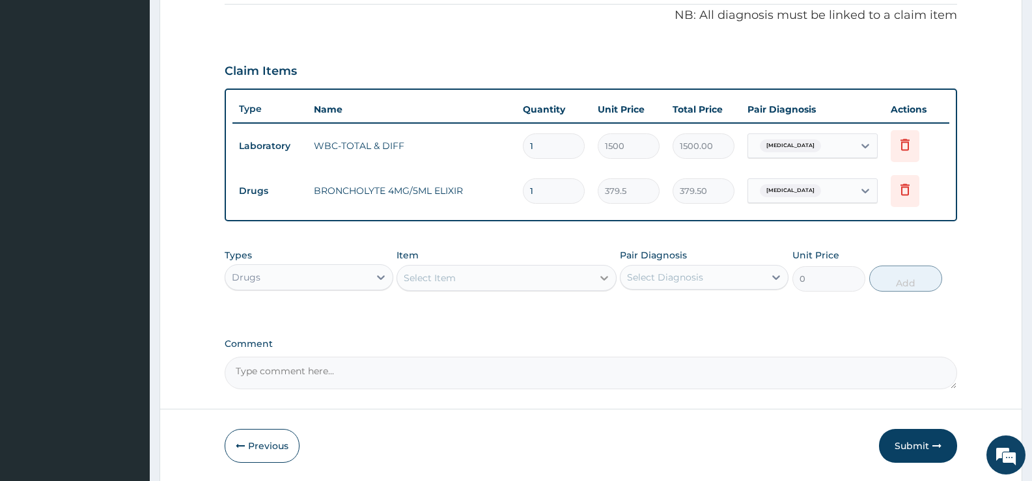
click at [602, 275] on icon at bounding box center [604, 277] width 13 height 13
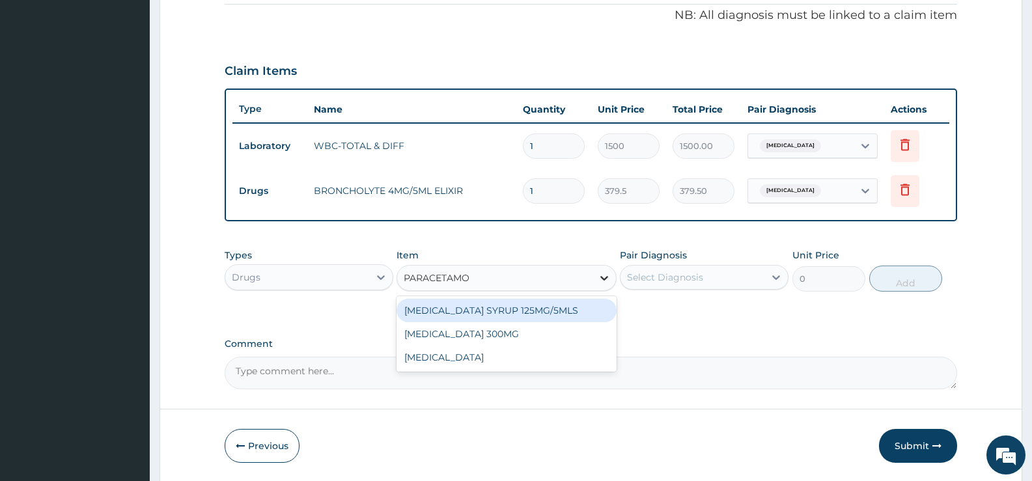
type input "[MEDICAL_DATA]"
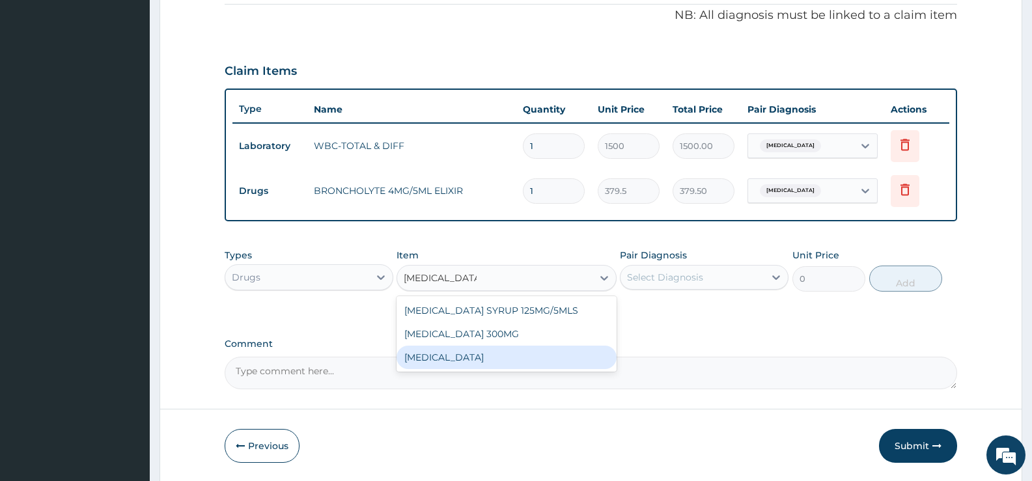
click at [496, 359] on div "[MEDICAL_DATA]" at bounding box center [505, 357] width 219 height 23
click at [496, 359] on textarea "Comment" at bounding box center [591, 373] width 732 height 33
type input "15.18"
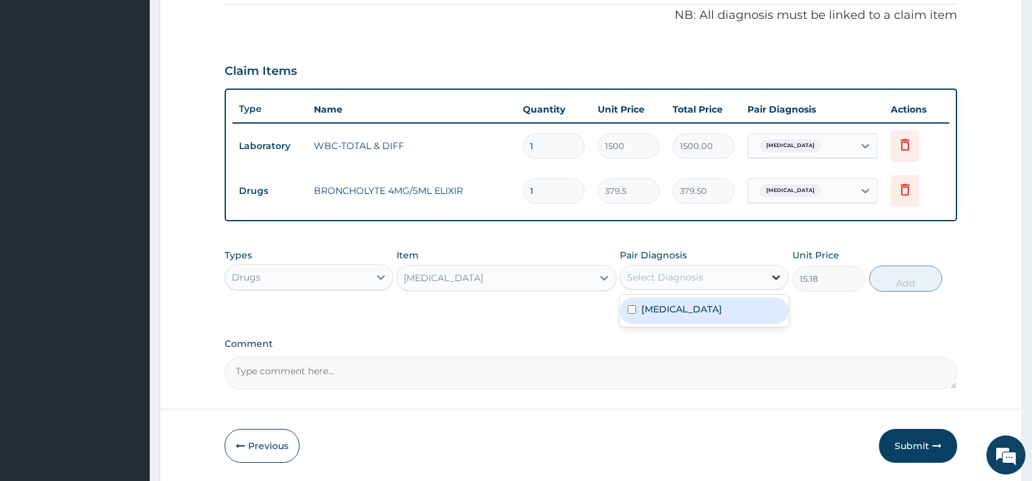
click at [768, 281] on div at bounding box center [775, 277] width 23 height 23
click at [719, 312] on label "Respiratory tract infection" at bounding box center [681, 309] width 81 height 13
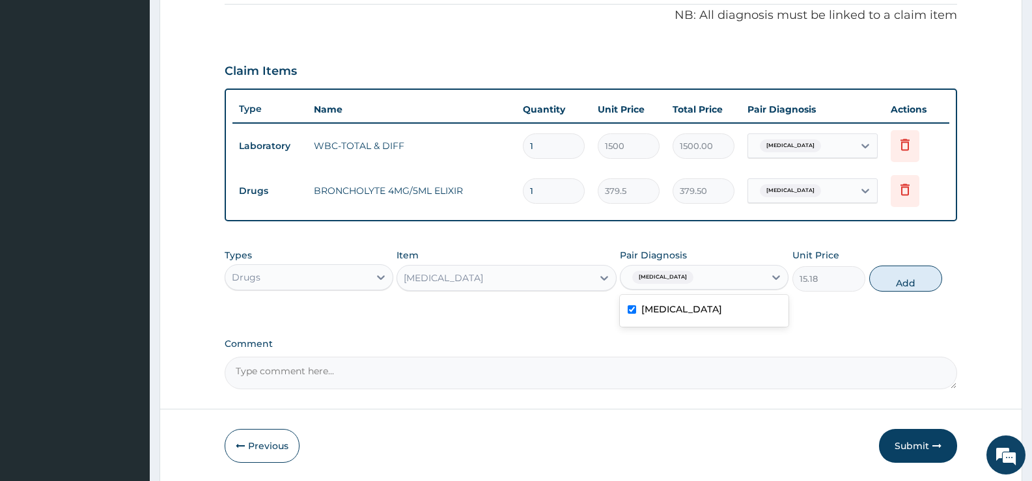
checkbox input "true"
click at [907, 275] on button "Add" at bounding box center [905, 279] width 73 height 26
type input "0"
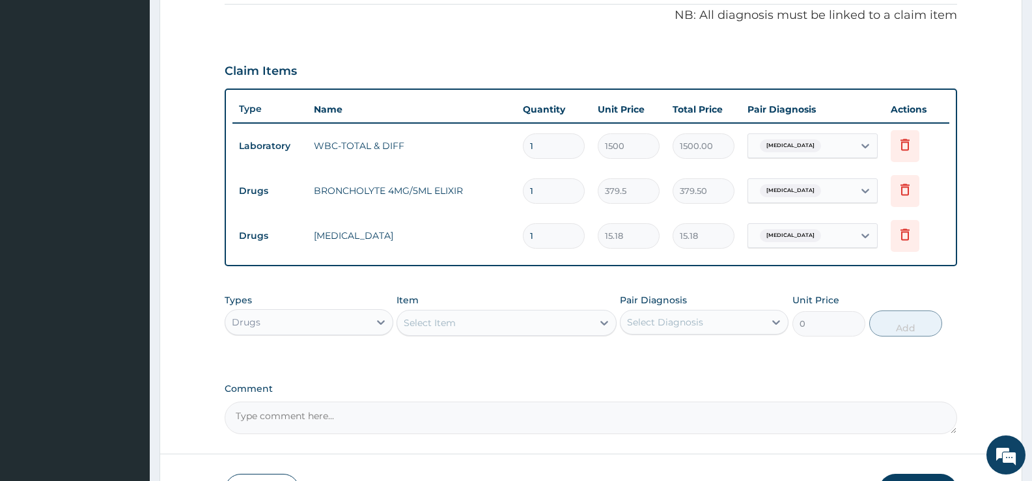
type input "13"
type input "197.34"
type input "1"
type input "15.18"
type input "12"
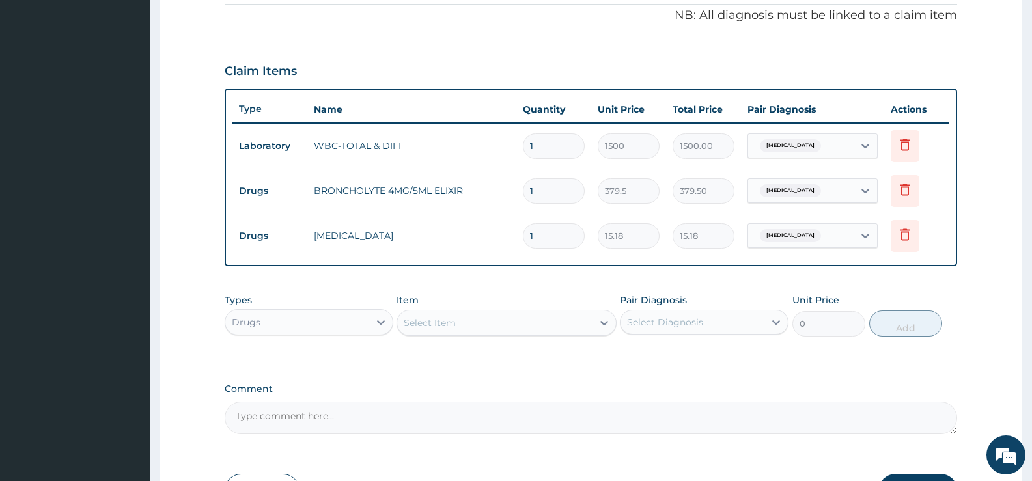
type input "182.16"
type input "12"
click at [575, 322] on div "Select Item" at bounding box center [494, 322] width 195 height 21
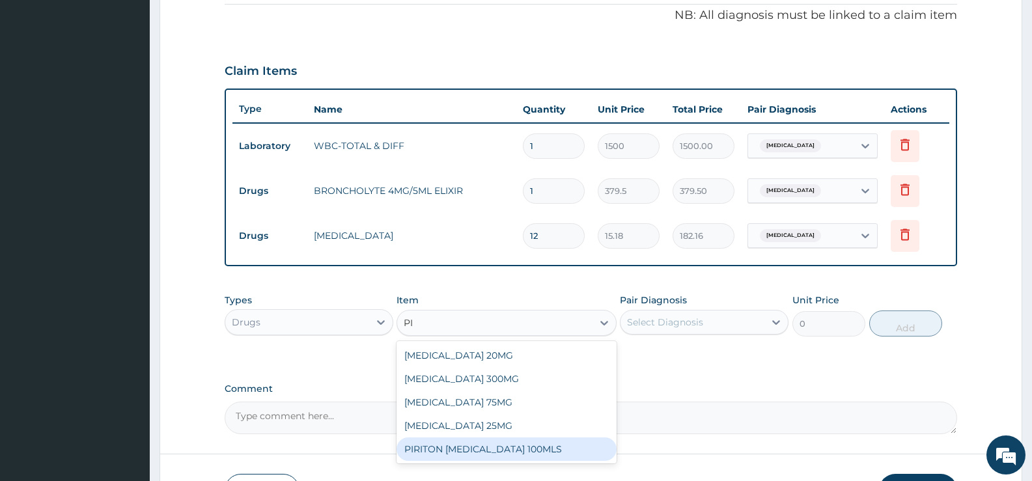
type input "P"
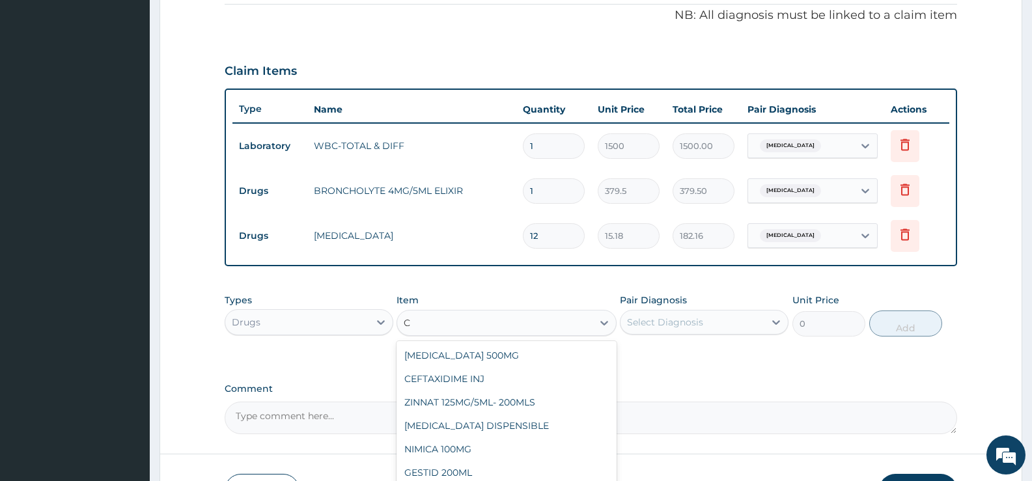
type input "CH"
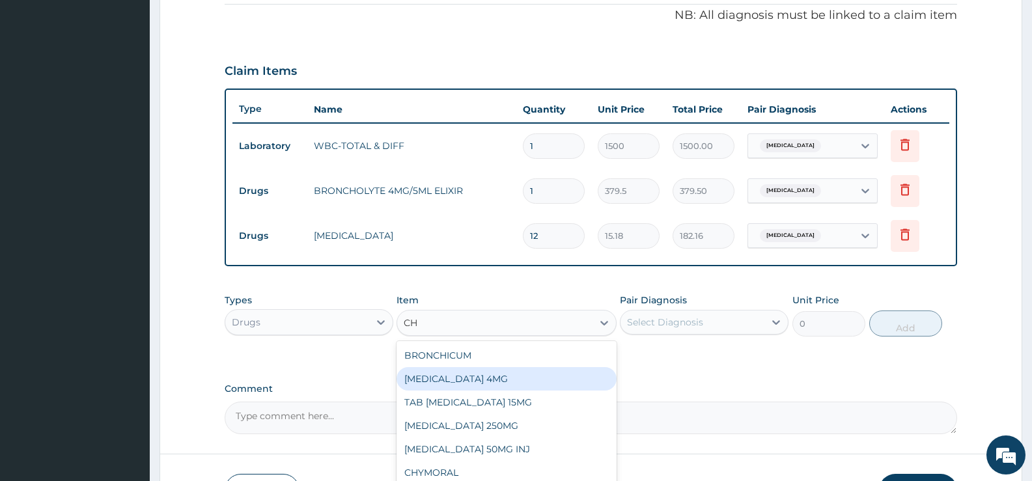
click at [525, 381] on div "CHLORPHENIRAMINE 4MG" at bounding box center [505, 378] width 219 height 23
type input "34.5"
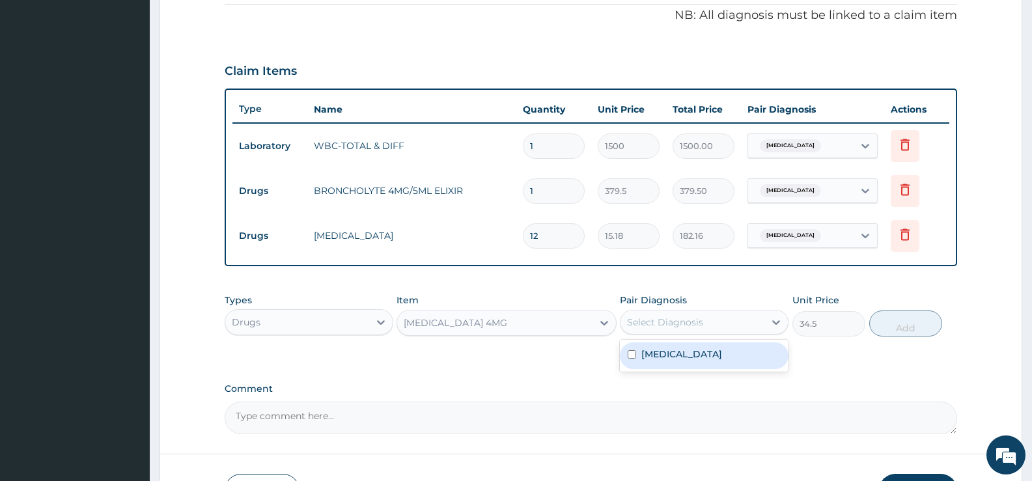
click at [689, 323] on div "Select Diagnosis" at bounding box center [665, 322] width 76 height 13
click at [678, 358] on label "Respiratory tract infection" at bounding box center [681, 354] width 81 height 13
checkbox input "true"
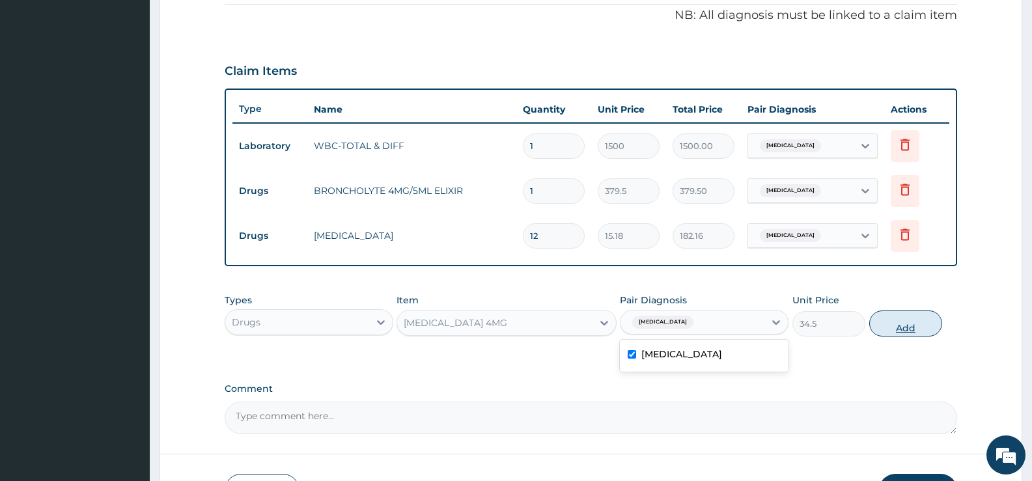
click at [901, 325] on button "Add" at bounding box center [905, 323] width 73 height 26
type input "0"
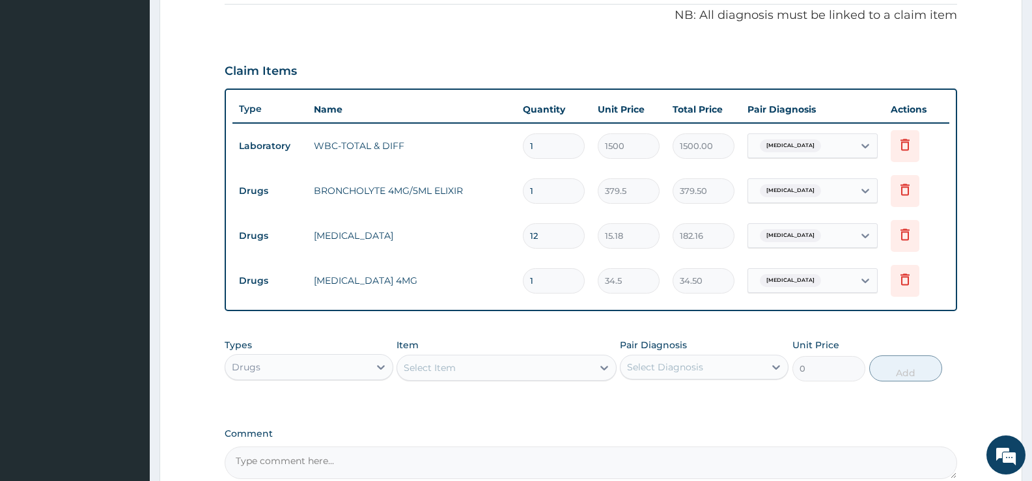
type input "0.00"
type input "5"
type input "172.50"
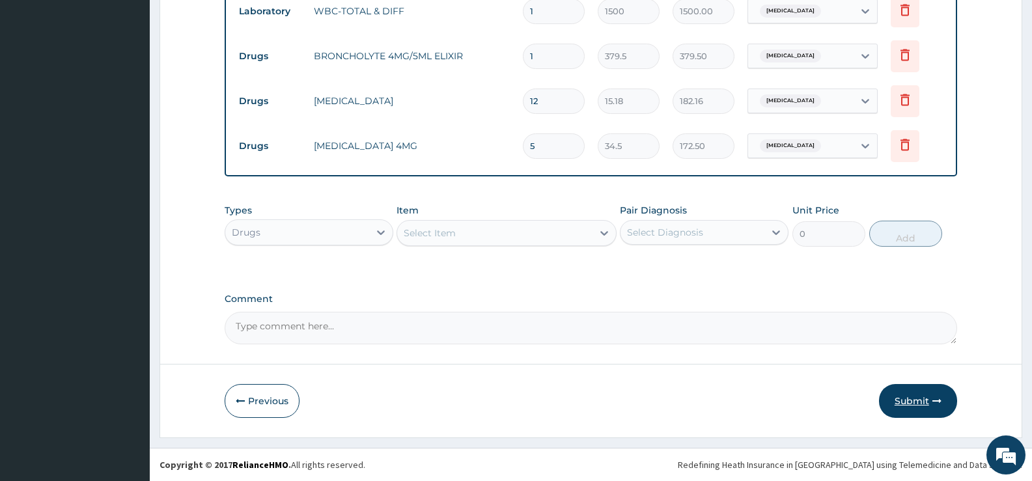
type input "5"
click at [912, 407] on button "Submit" at bounding box center [918, 401] width 78 height 34
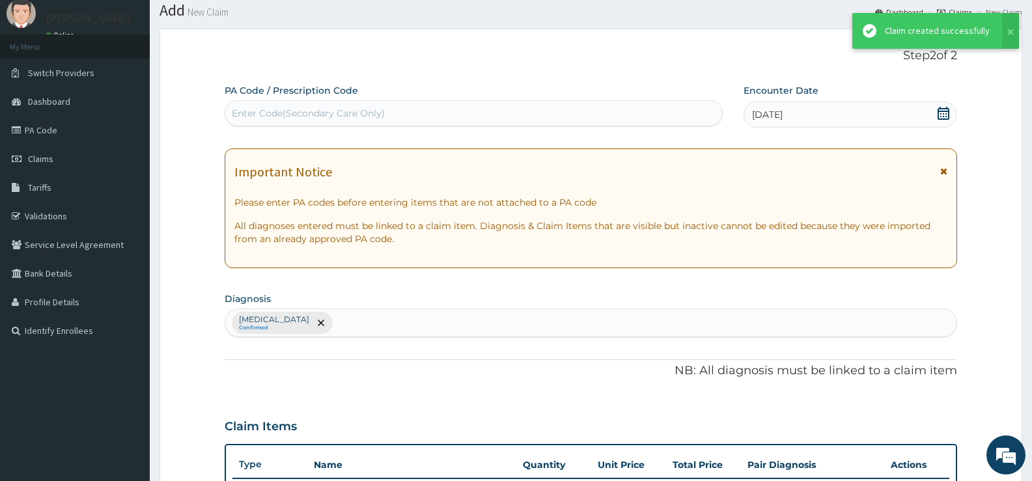
scroll to position [530, 0]
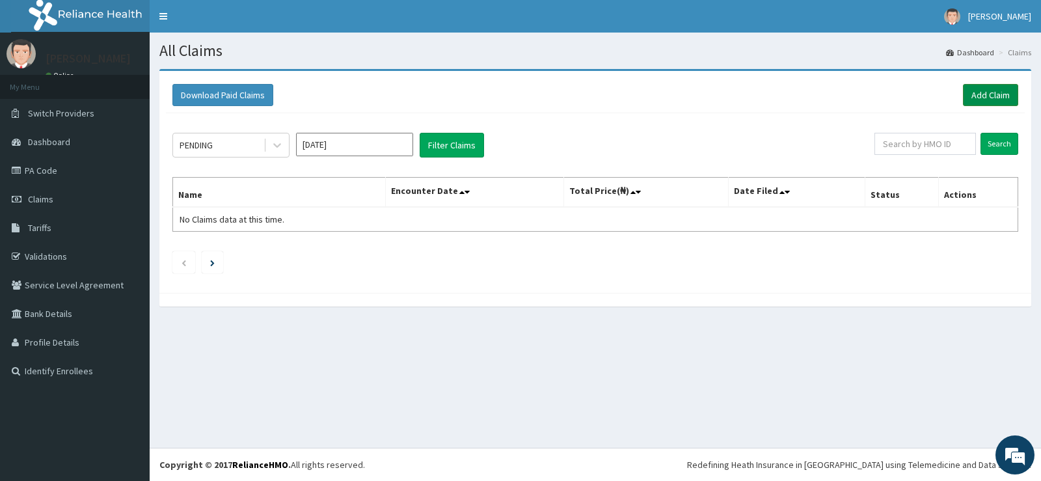
click at [1000, 89] on link "Add Claim" at bounding box center [990, 95] width 55 height 22
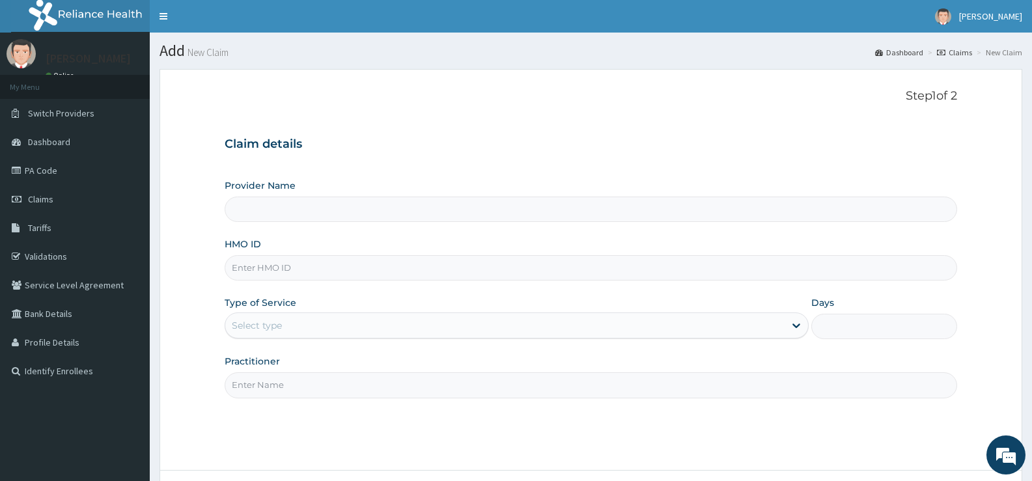
type input "Bee Hess Hospital"
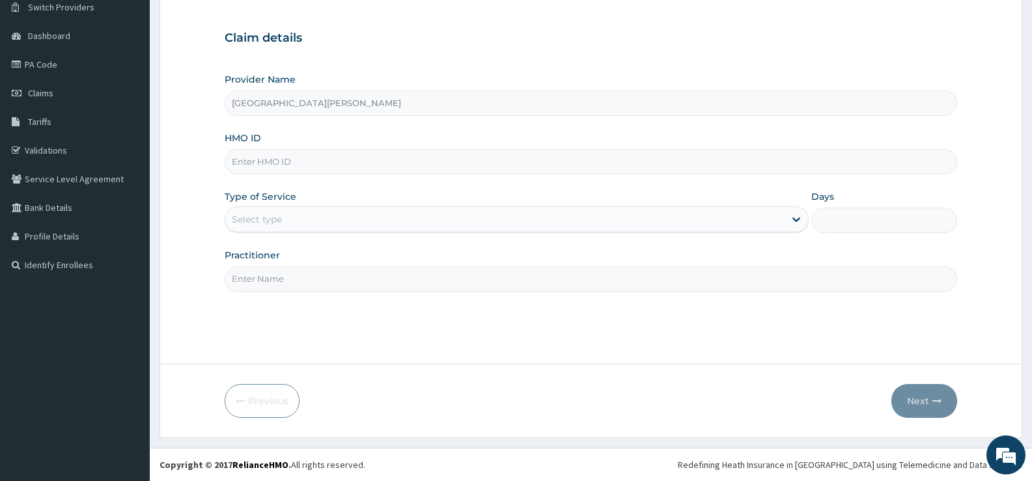
click at [411, 161] on input "HMO ID" at bounding box center [591, 161] width 732 height 25
type input "YSS/10172/A"
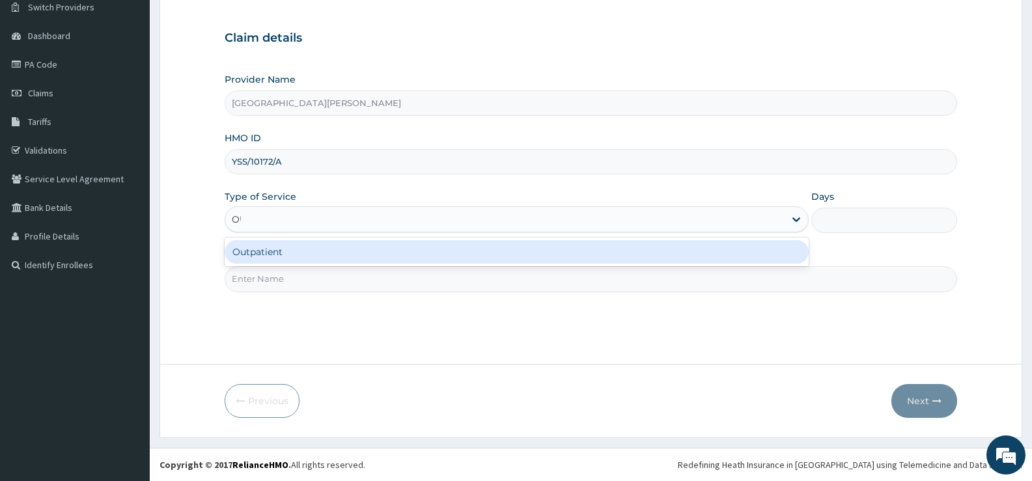
type input "OUT"
type input "1"
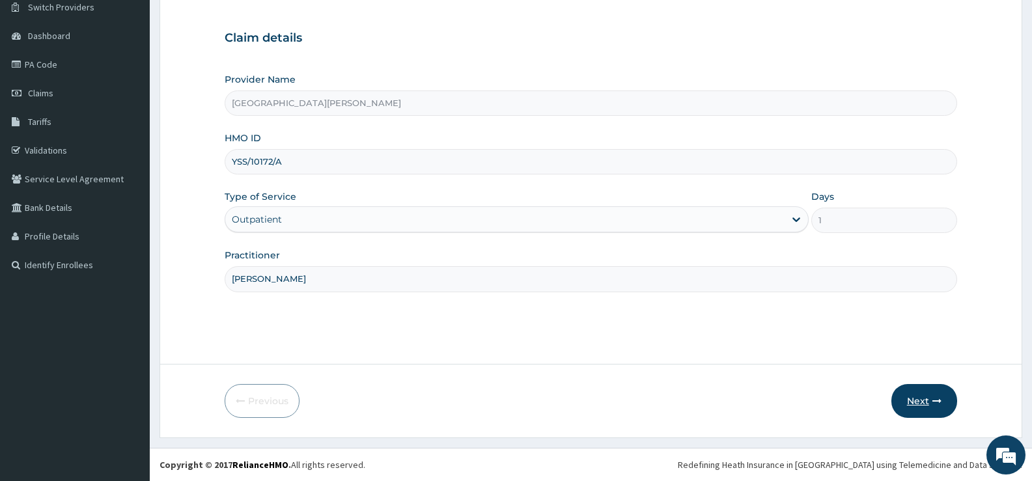
type input "DR FANIYI"
click at [915, 397] on button "Next" at bounding box center [924, 401] width 66 height 34
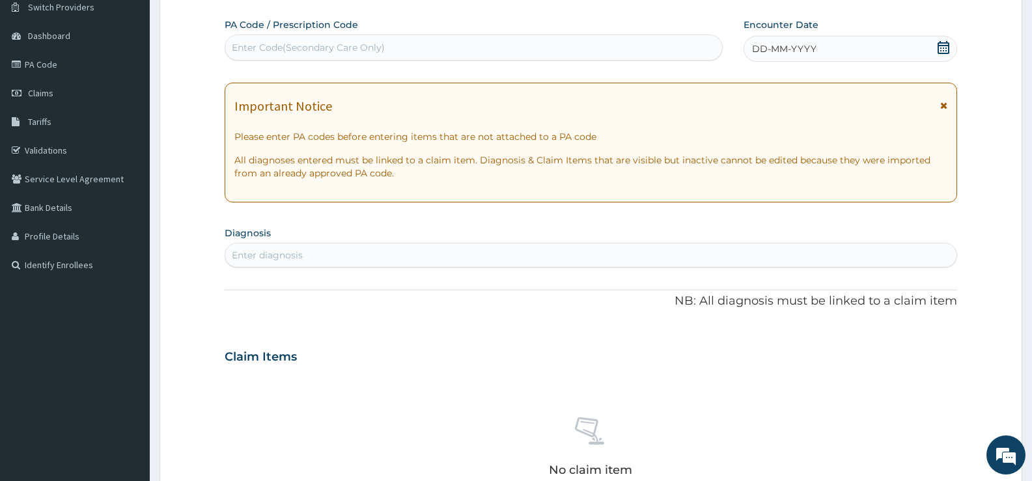
click at [449, 44] on div "Enter Code(Secondary Care Only)" at bounding box center [473, 47] width 497 height 21
click at [943, 44] on icon at bounding box center [943, 47] width 13 height 13
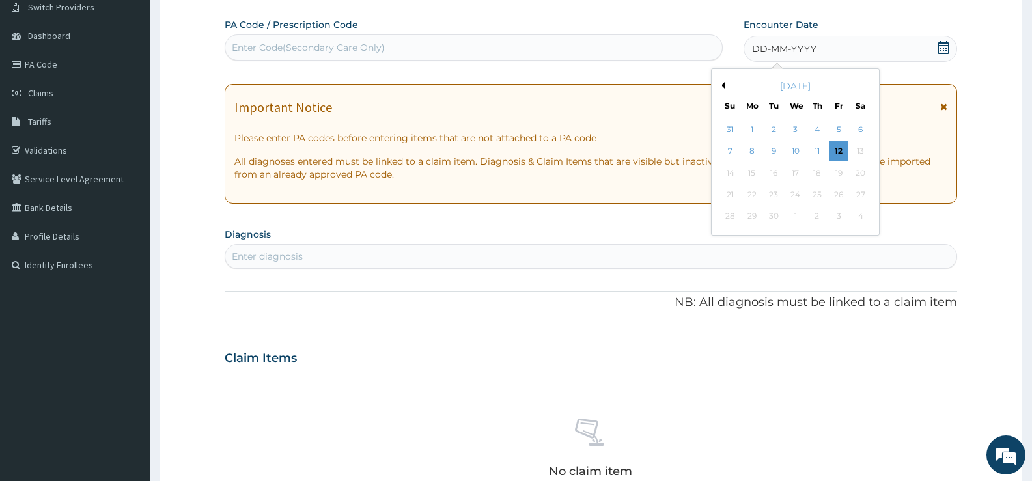
click at [723, 85] on button "Previous Month" at bounding box center [721, 85] width 7 height 7
click at [774, 150] on div "8" at bounding box center [774, 152] width 20 height 20
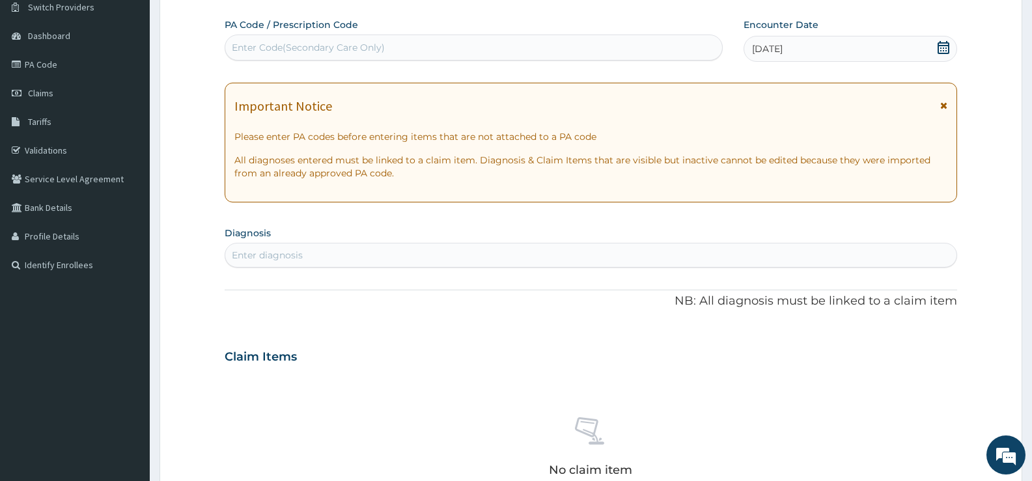
click at [368, 256] on div "Enter diagnosis" at bounding box center [590, 255] width 731 height 21
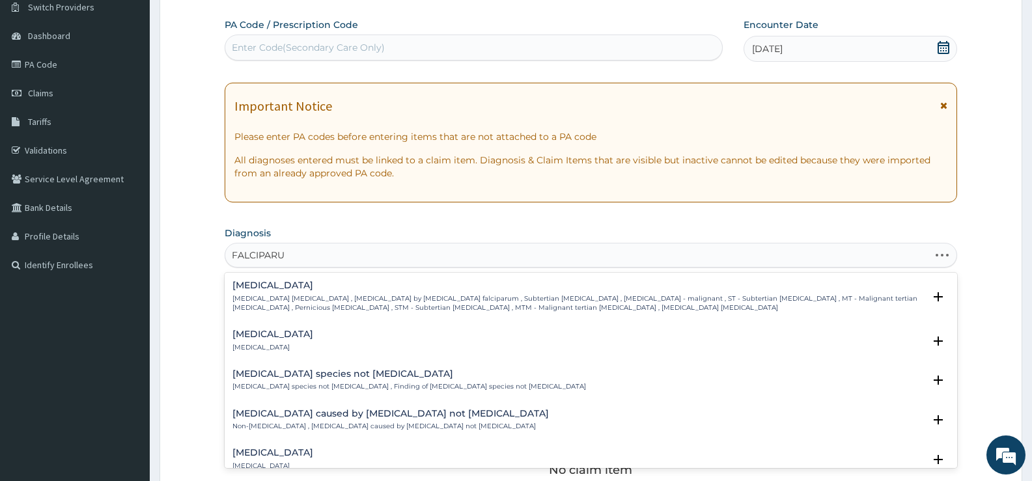
type input "FALCIPARUM"
click at [344, 307] on p "Falciparum malaria , Malignant tertian malaria , Malaria by Plasmodium falcipar…" at bounding box center [577, 303] width 691 height 19
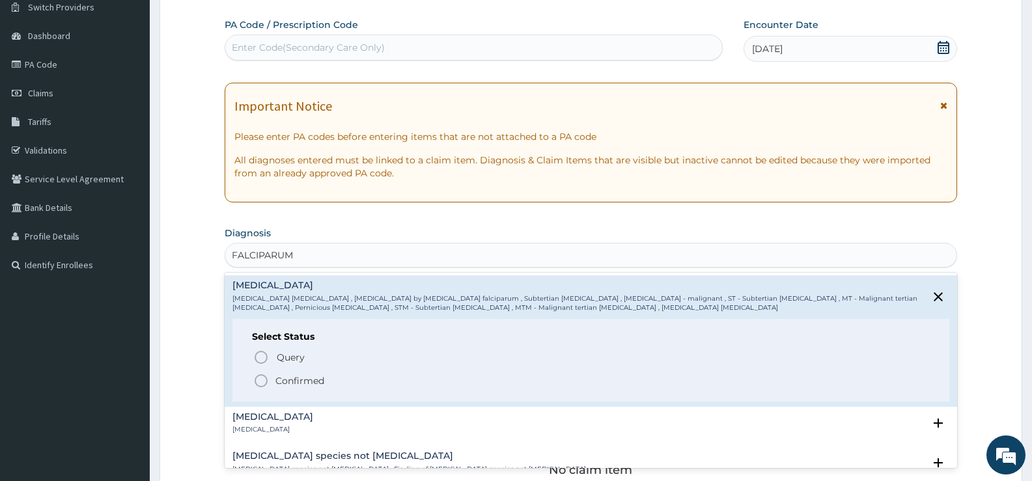
click at [304, 376] on p "Confirmed" at bounding box center [299, 380] width 49 height 13
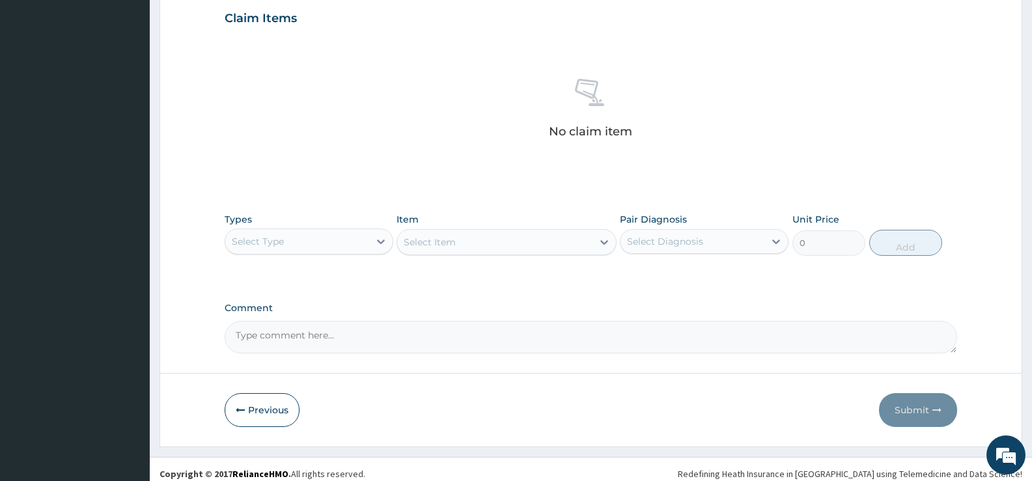
scroll to position [458, 0]
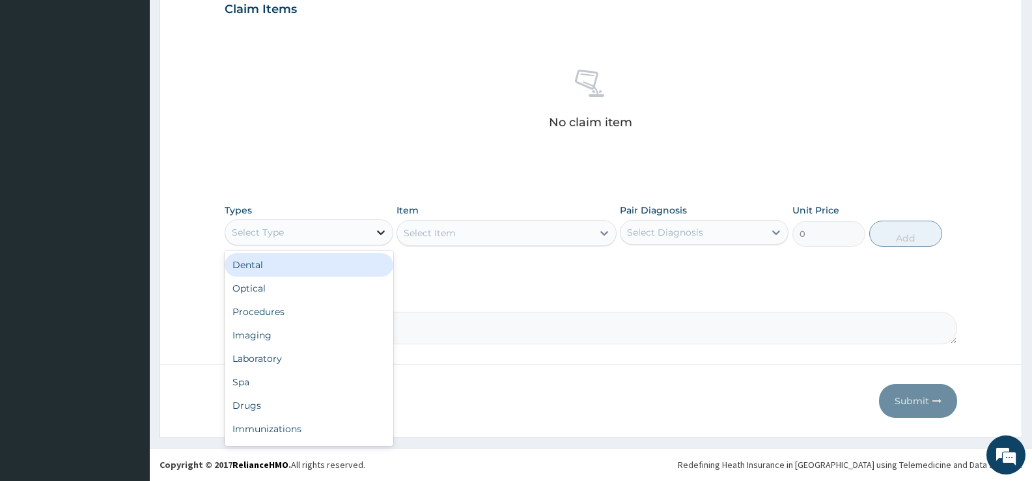
click at [377, 232] on icon at bounding box center [380, 232] width 13 height 13
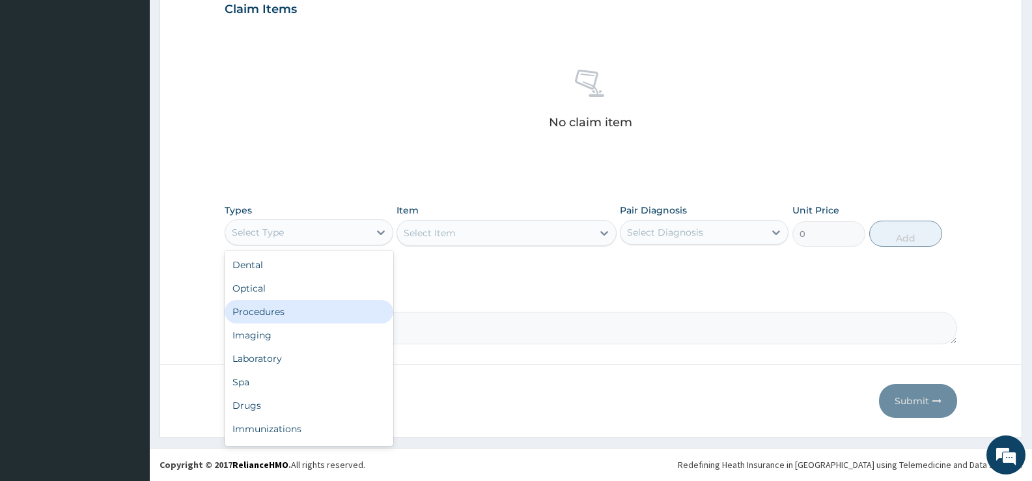
click at [262, 312] on div "Procedures" at bounding box center [309, 311] width 169 height 23
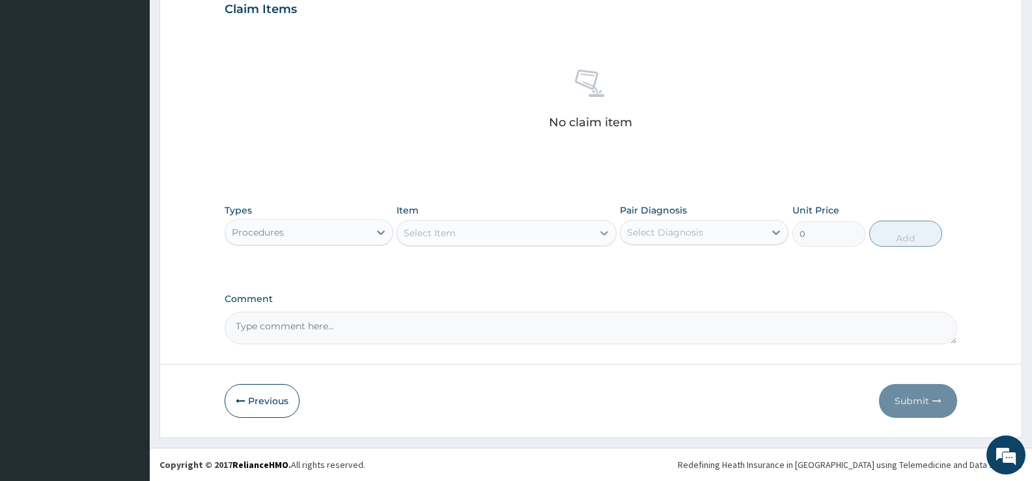
click at [603, 235] on icon at bounding box center [604, 233] width 8 height 5
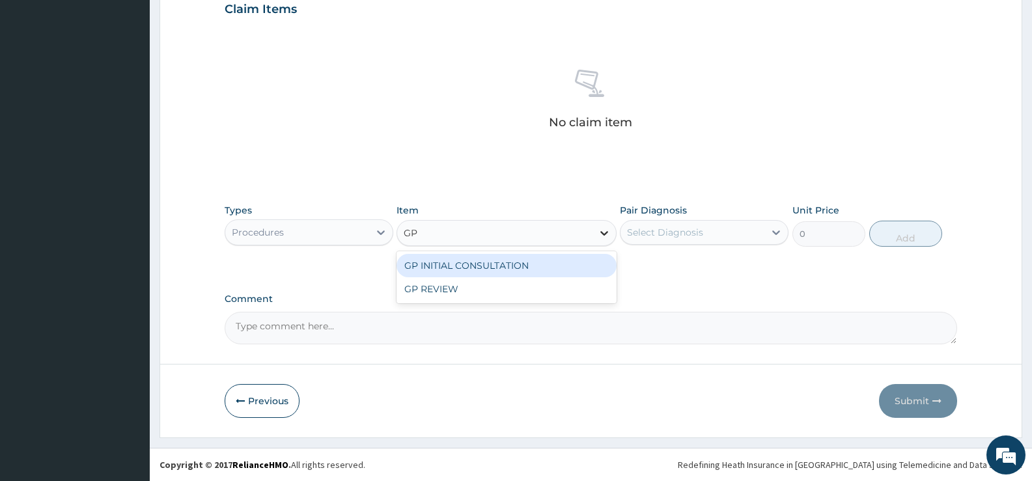
type input "GP"
click at [584, 263] on div "GP INITIAL CONSULTATION" at bounding box center [505, 265] width 219 height 23
type input "2000"
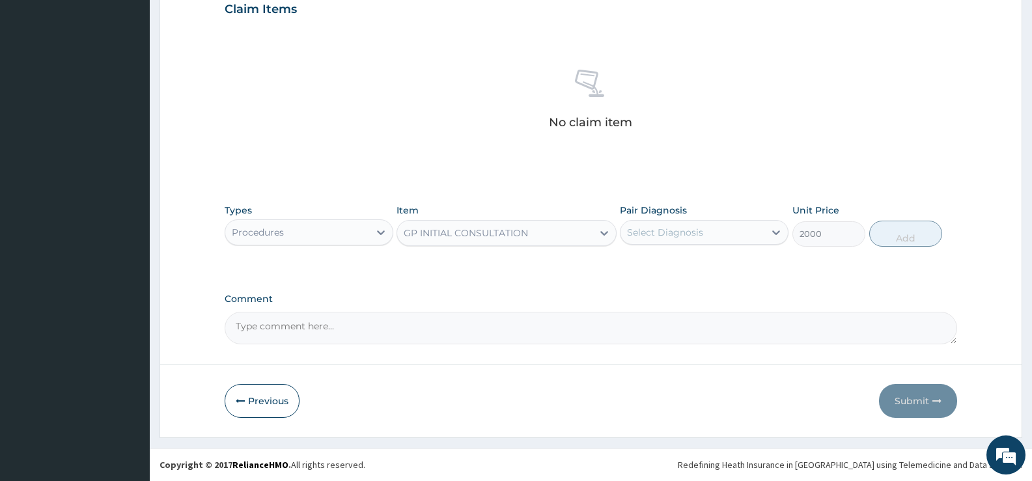
click at [683, 230] on div "Select Diagnosis" at bounding box center [665, 232] width 76 height 13
click at [675, 272] on div "Falciparum malaria" at bounding box center [704, 266] width 169 height 27
checkbox input "true"
click at [903, 240] on button "Add" at bounding box center [905, 234] width 73 height 26
type input "0"
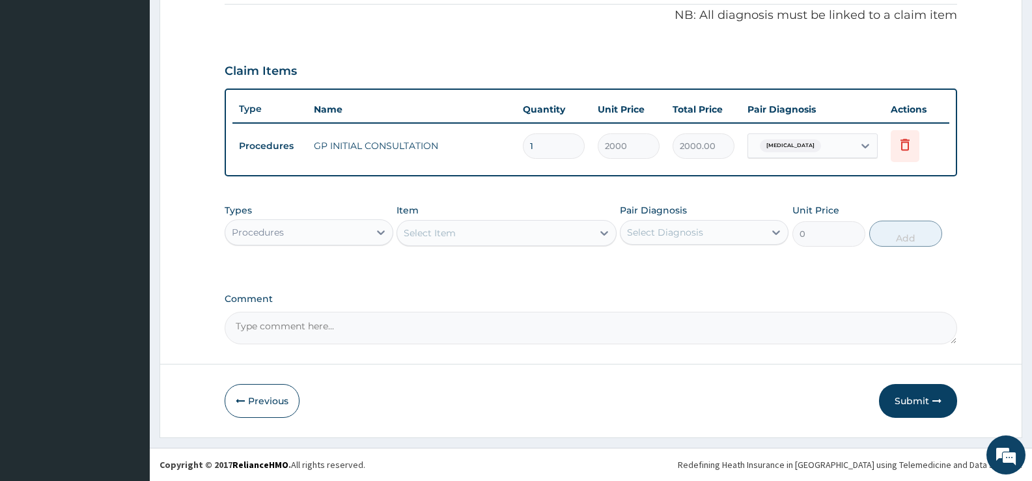
scroll to position [396, 0]
click at [320, 238] on div "Procedures" at bounding box center [297, 232] width 144 height 21
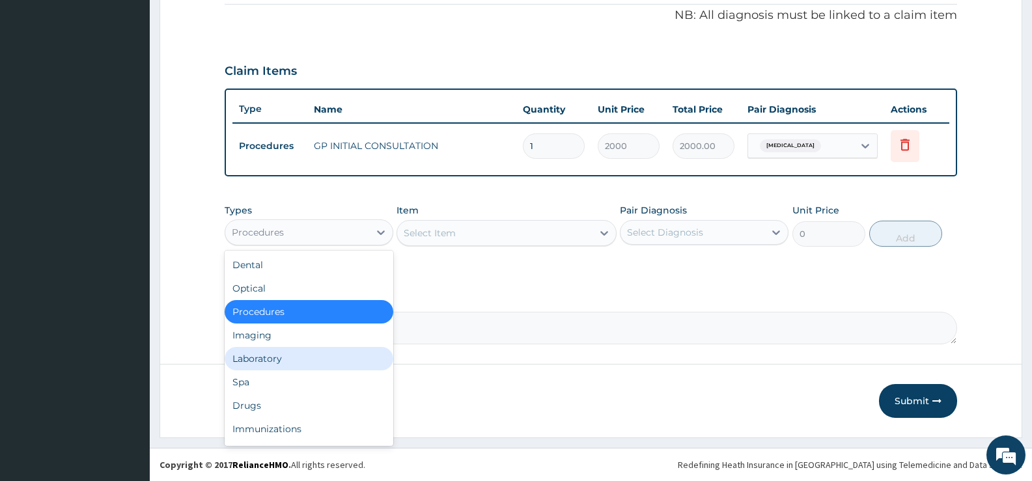
click at [264, 361] on div "Laboratory" at bounding box center [309, 358] width 169 height 23
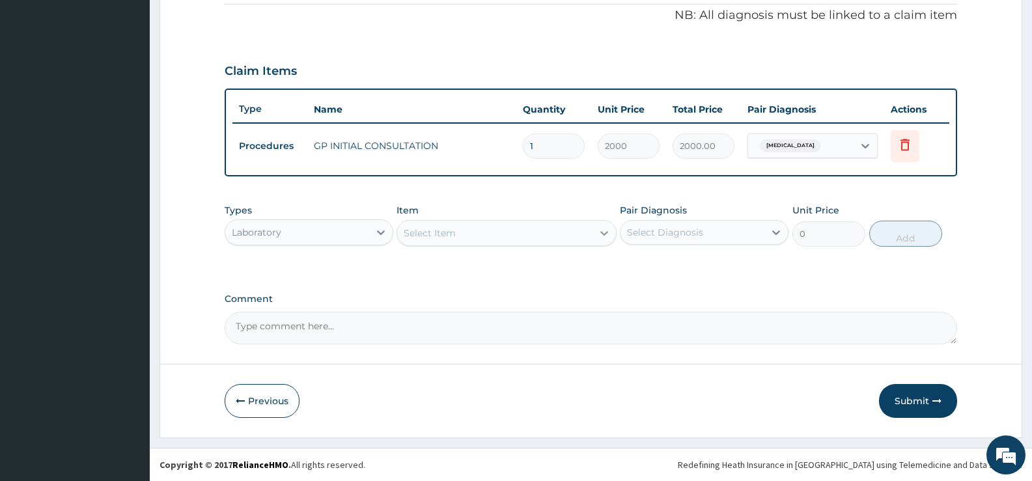
click at [594, 236] on div at bounding box center [603, 232] width 23 height 23
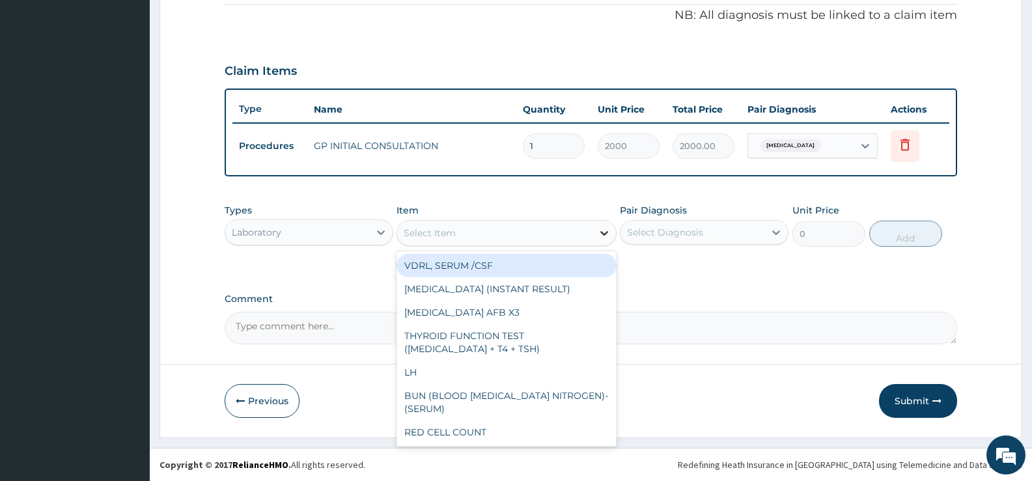
click at [594, 236] on div at bounding box center [603, 232] width 23 height 23
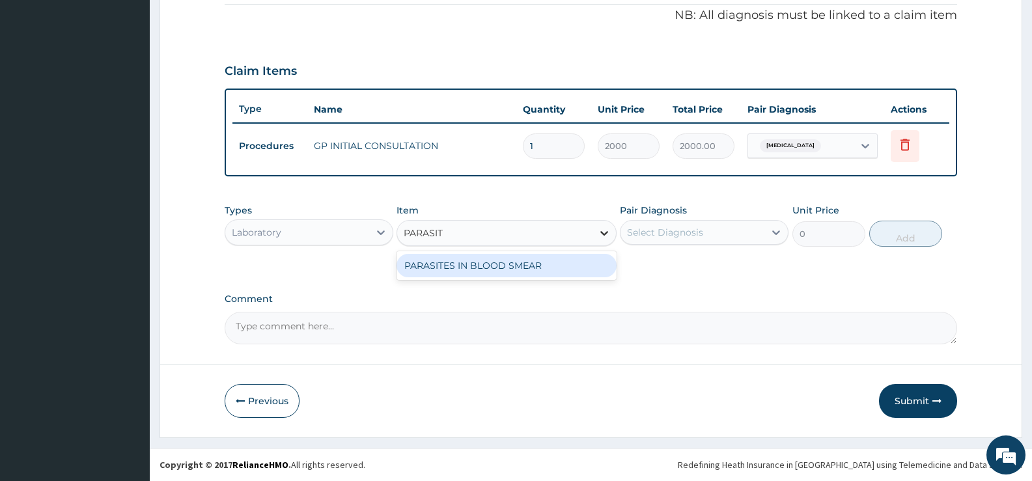
type input "PARASITE"
click at [557, 265] on div "PARASITES IN BLOOD SMEAR" at bounding box center [505, 265] width 219 height 23
type input "1100"
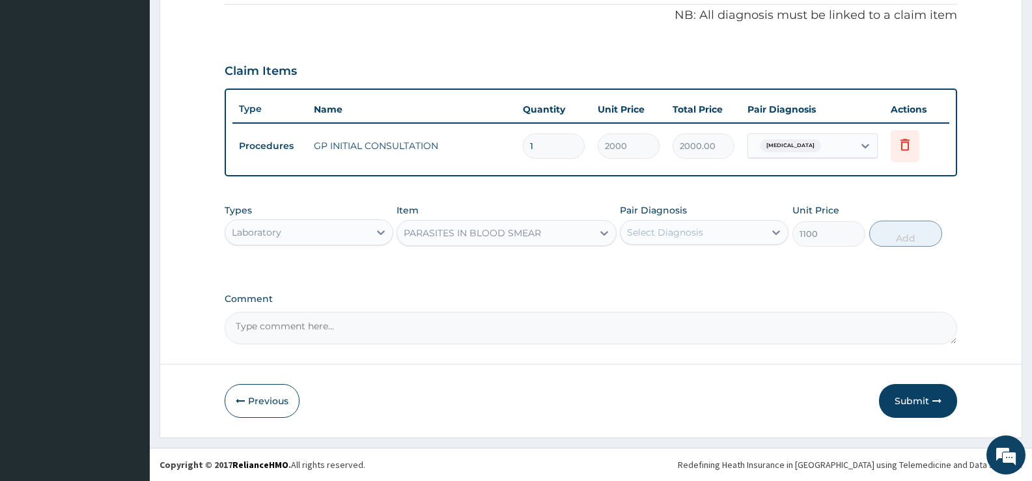
click at [676, 229] on div "Select Diagnosis" at bounding box center [665, 232] width 76 height 13
click at [669, 264] on label "Falciparum malaria" at bounding box center [681, 264] width 81 height 13
checkbox input "true"
click at [922, 228] on button "Add" at bounding box center [905, 234] width 73 height 26
type input "0"
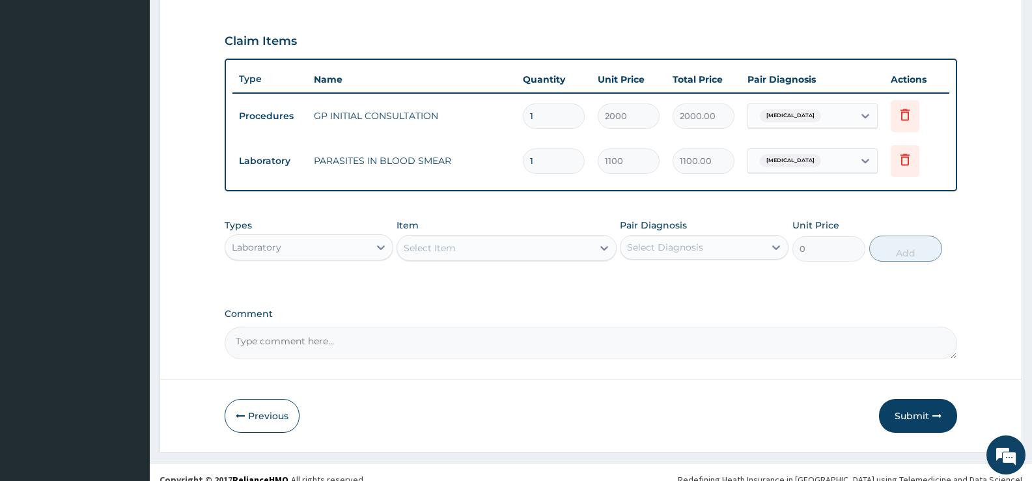
scroll to position [441, 0]
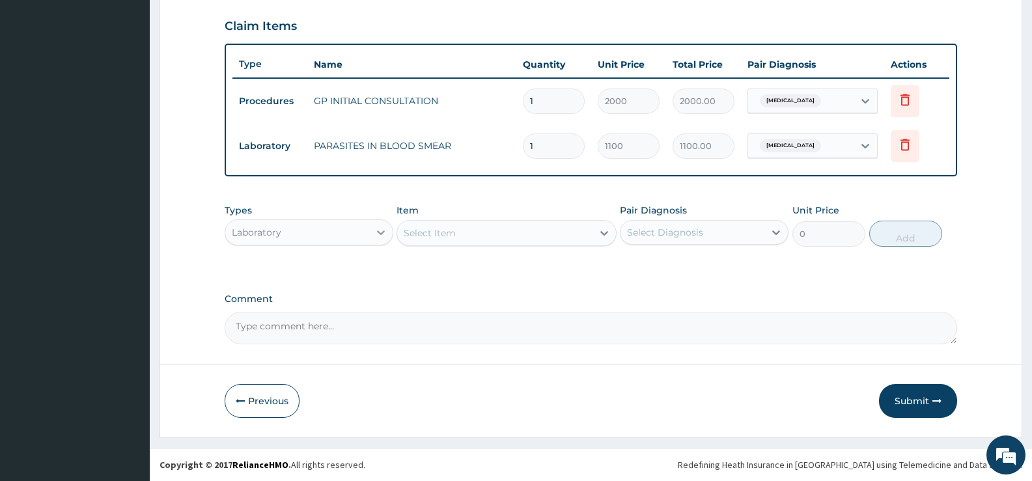
click at [370, 230] on div at bounding box center [380, 232] width 23 height 23
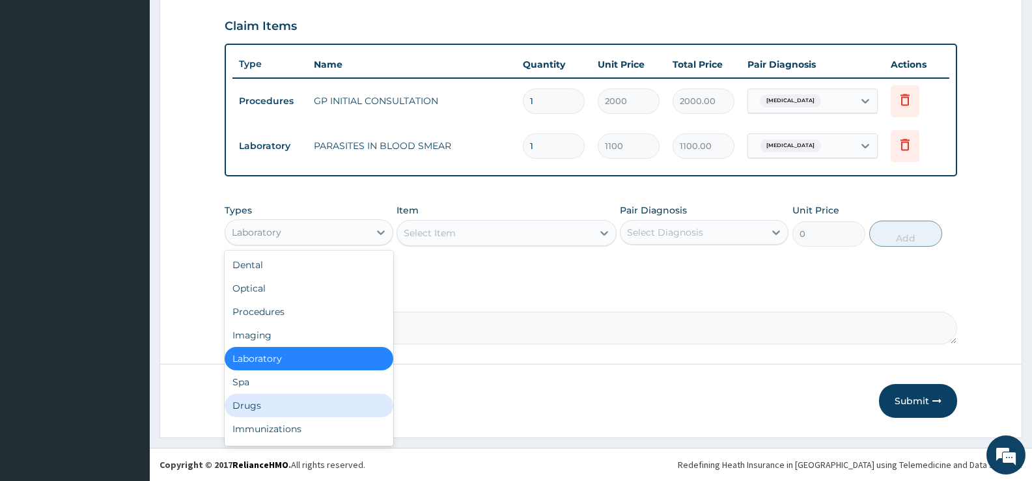
click at [275, 400] on div "Drugs" at bounding box center [309, 405] width 169 height 23
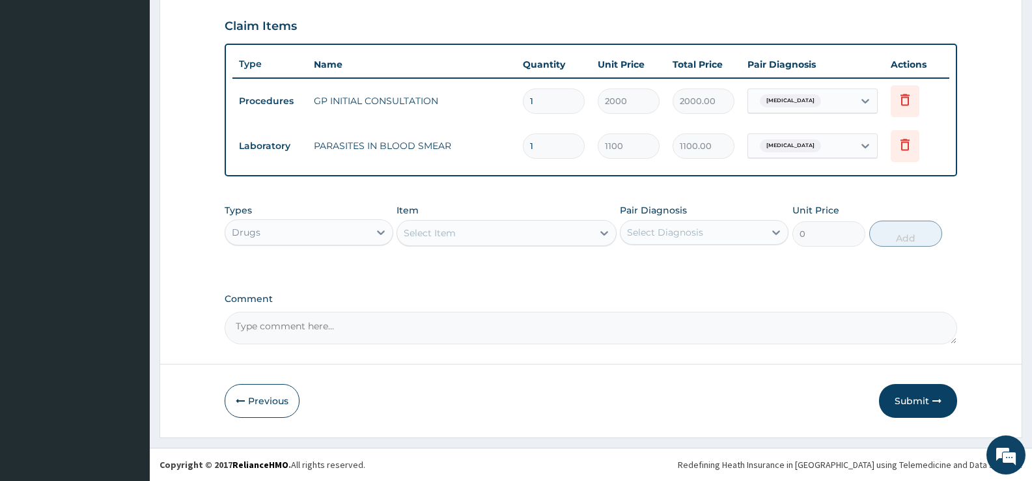
click at [607, 234] on icon at bounding box center [604, 233] width 13 height 13
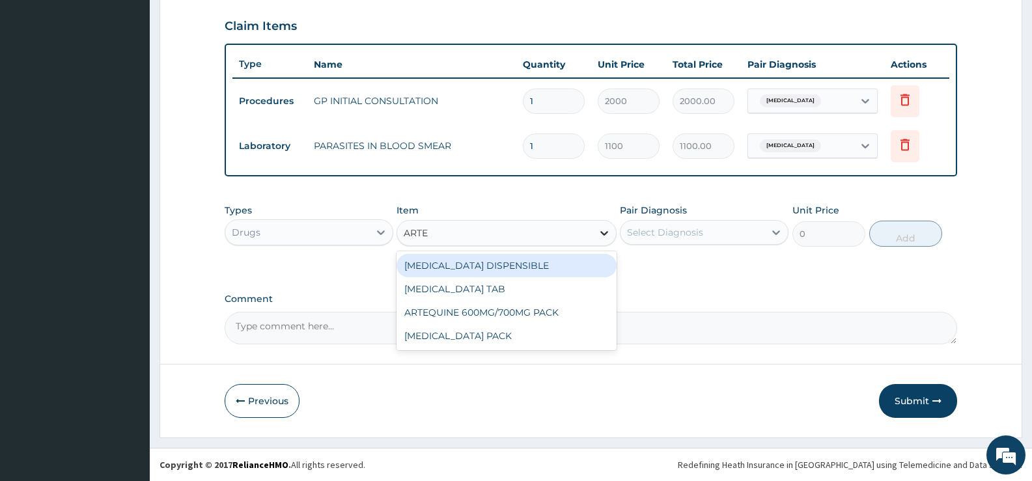
type input "ARTEM"
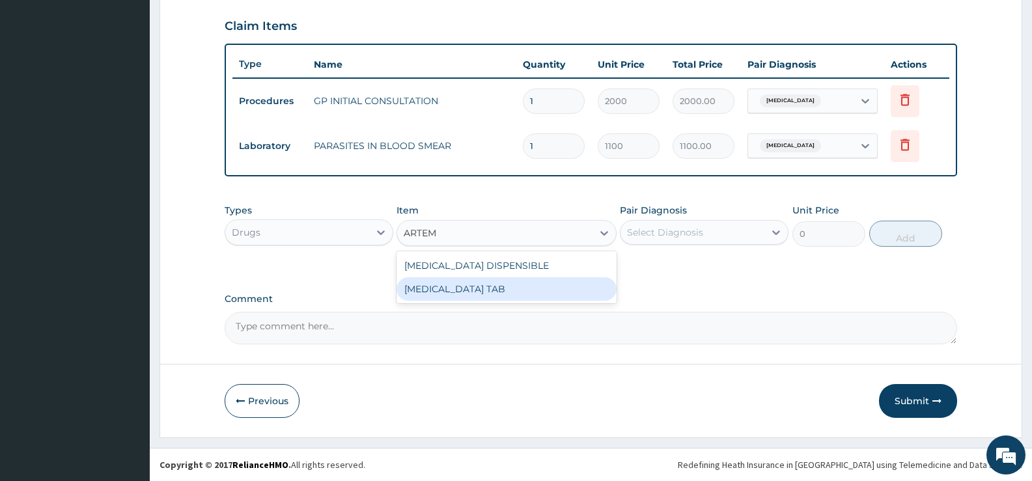
click at [505, 292] on div "COARTEM TAB" at bounding box center [505, 288] width 219 height 23
type input "1035"
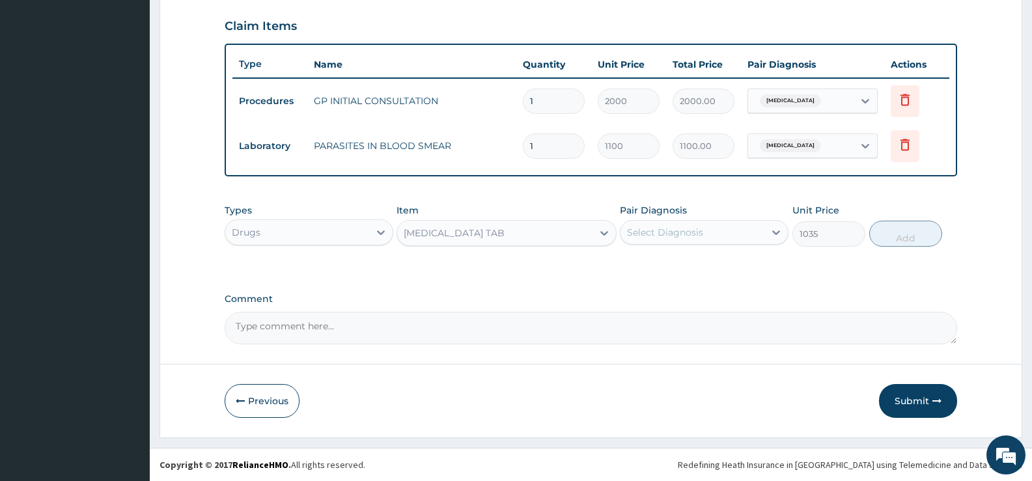
click at [708, 233] on div "Select Diagnosis" at bounding box center [692, 232] width 144 height 21
click at [685, 268] on label "Falciparum malaria" at bounding box center [681, 264] width 81 height 13
checkbox input "true"
click at [894, 230] on button "Add" at bounding box center [905, 234] width 73 height 26
type input "0"
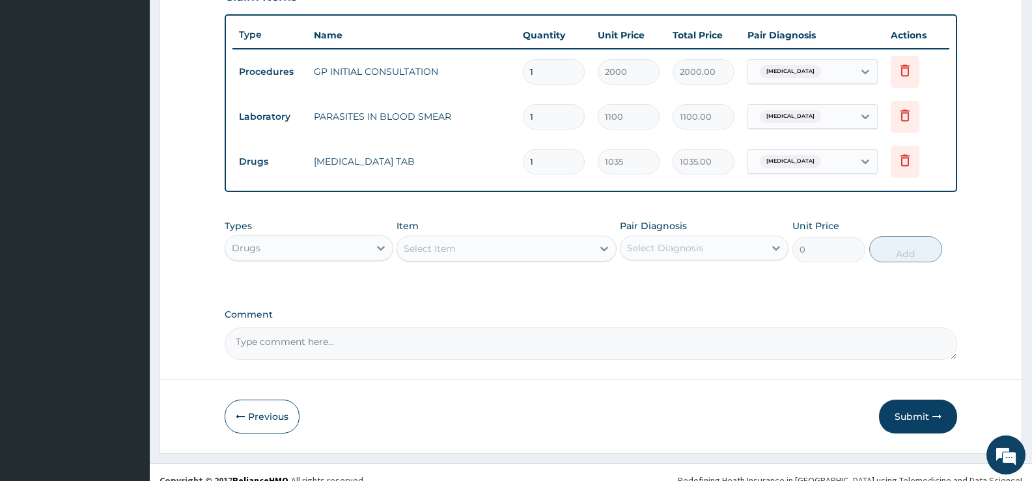
scroll to position [486, 0]
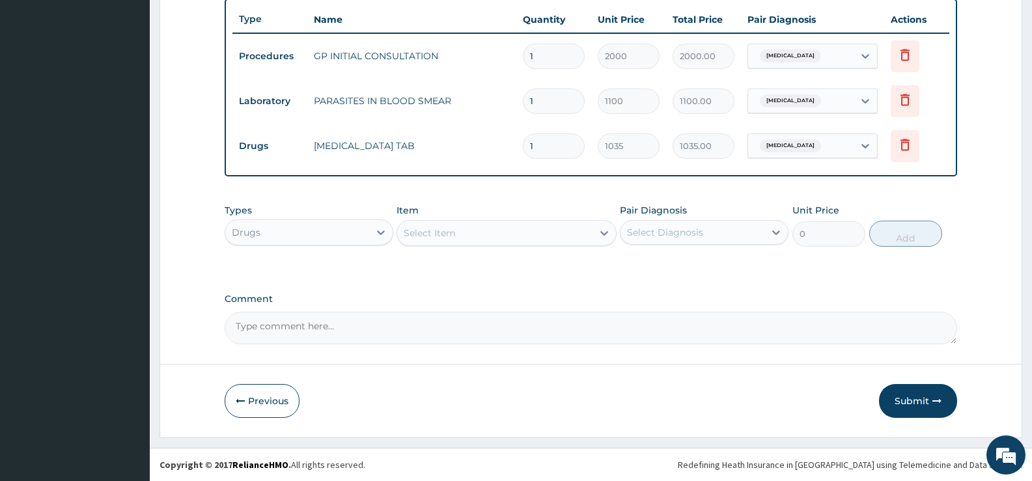
click at [582, 232] on div "Select Item" at bounding box center [494, 233] width 195 height 21
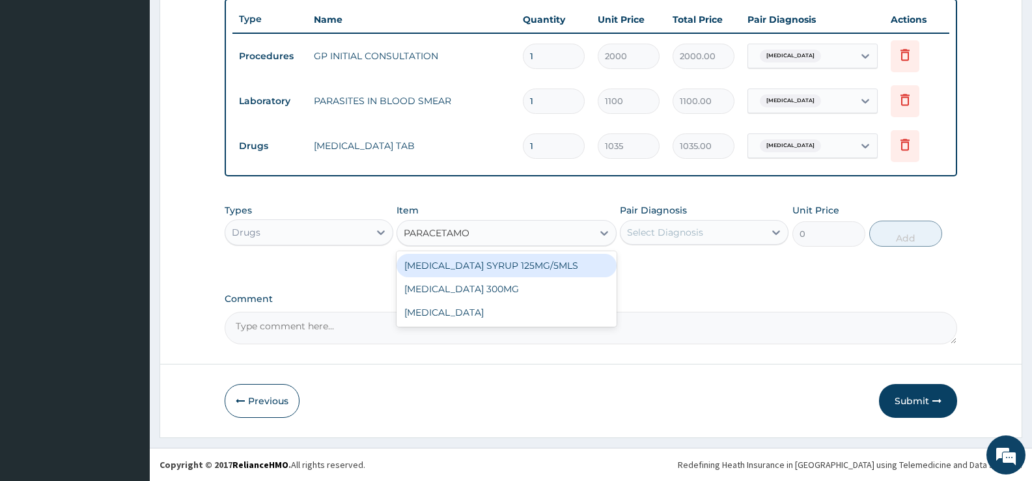
type input "[MEDICAL_DATA]"
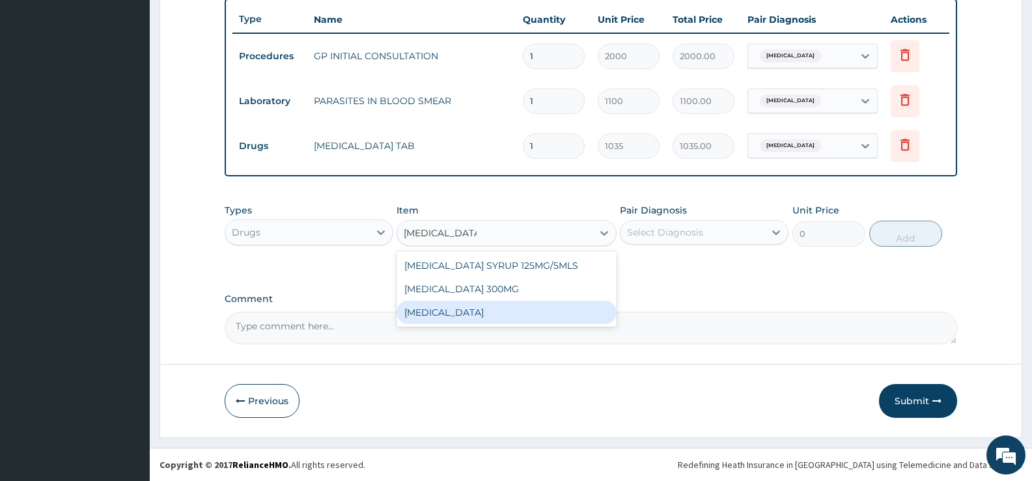
drag, startPoint x: 495, startPoint y: 312, endPoint x: 633, endPoint y: 285, distance: 140.5
click at [495, 311] on div "[MEDICAL_DATA]" at bounding box center [505, 312] width 219 height 23
type input "15.18"
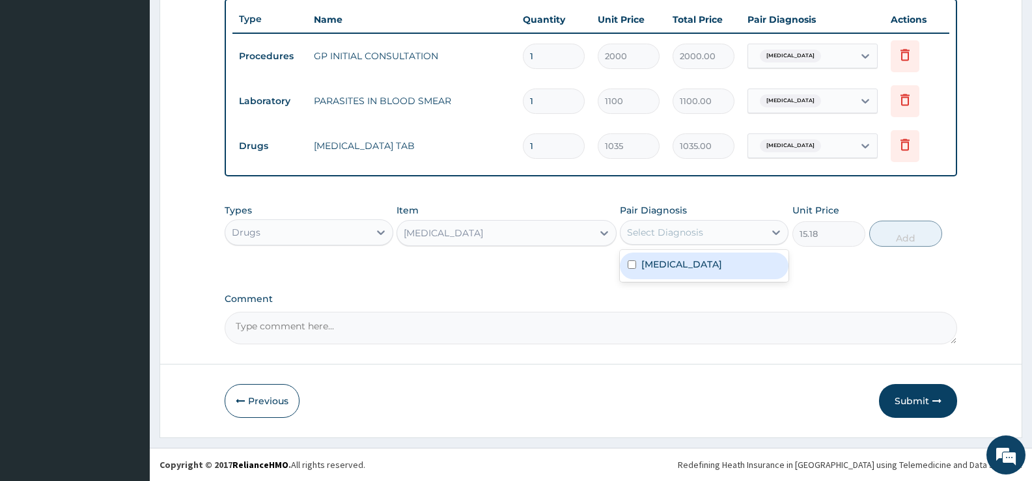
click at [729, 237] on div "Select Diagnosis" at bounding box center [692, 232] width 144 height 21
click at [717, 262] on label "[MEDICAL_DATA]" at bounding box center [681, 264] width 81 height 13
checkbox input "true"
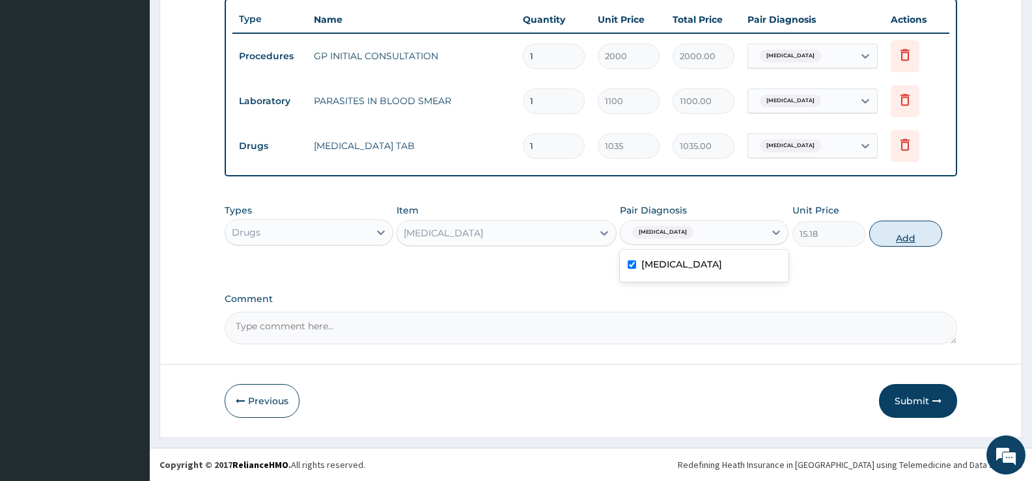
click at [895, 236] on button "Add" at bounding box center [905, 234] width 73 height 26
type input "0"
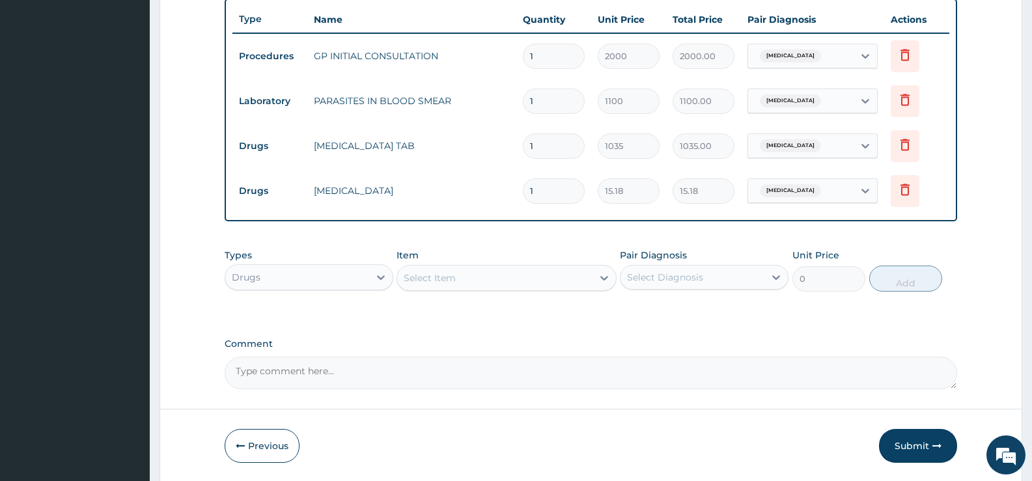
type input "18"
type input "273.24"
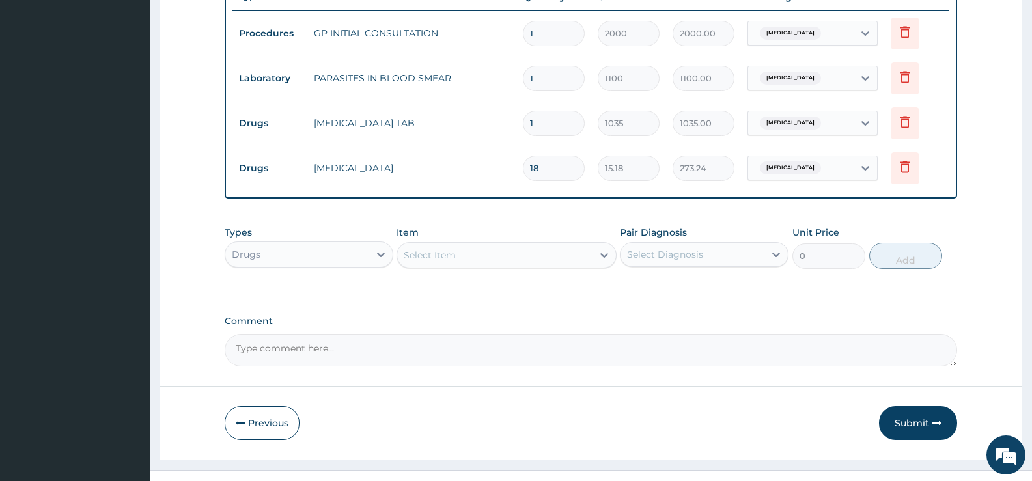
scroll to position [530, 0]
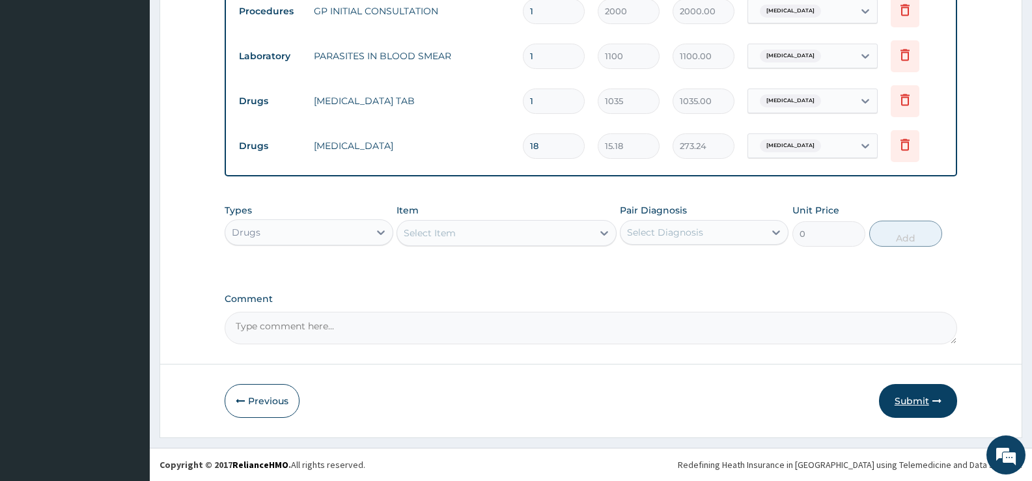
type input "18"
click at [905, 392] on button "Submit" at bounding box center [918, 401] width 78 height 34
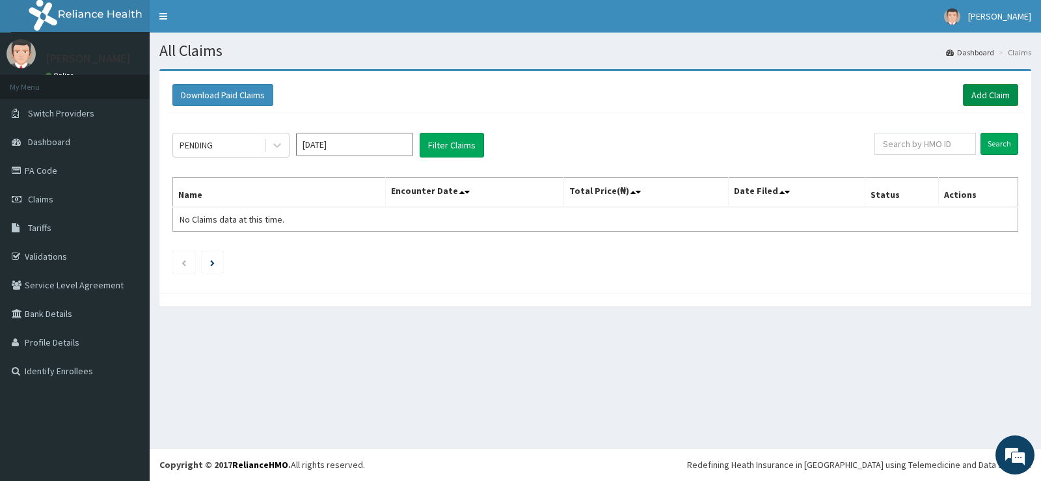
click at [984, 96] on link "Add Claim" at bounding box center [990, 95] width 55 height 22
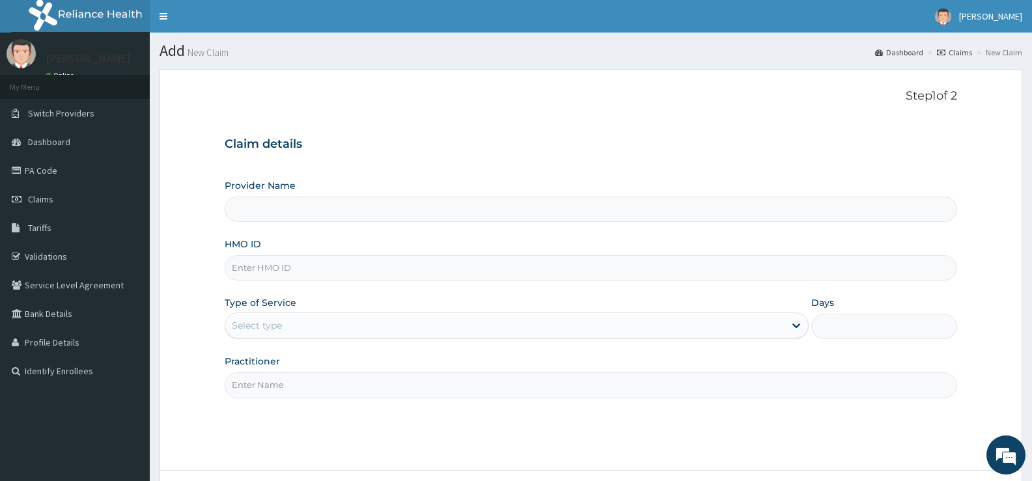
type input "[GEOGRAPHIC_DATA][PERSON_NAME]"
click at [323, 261] on input "HMO ID" at bounding box center [591, 267] width 732 height 25
type input "FCC/12547/A"
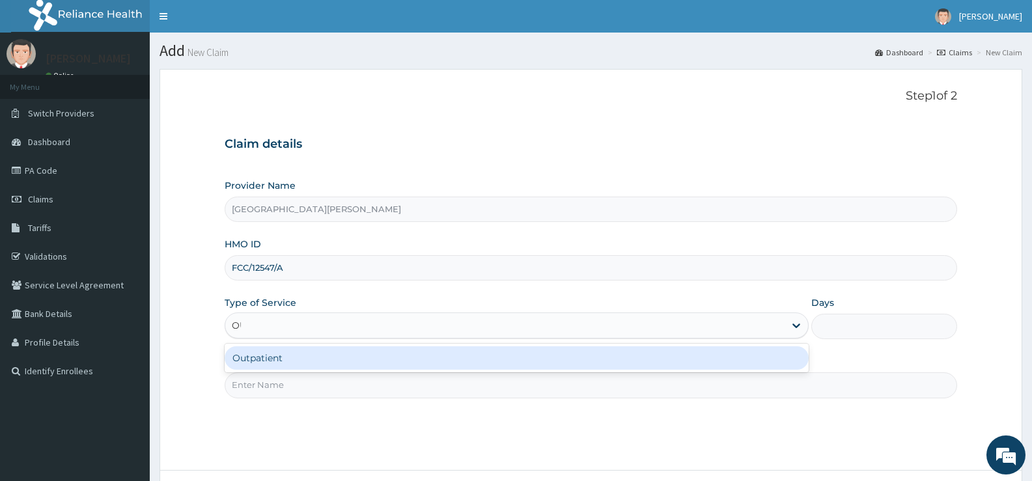
type input "OUT"
type input "1"
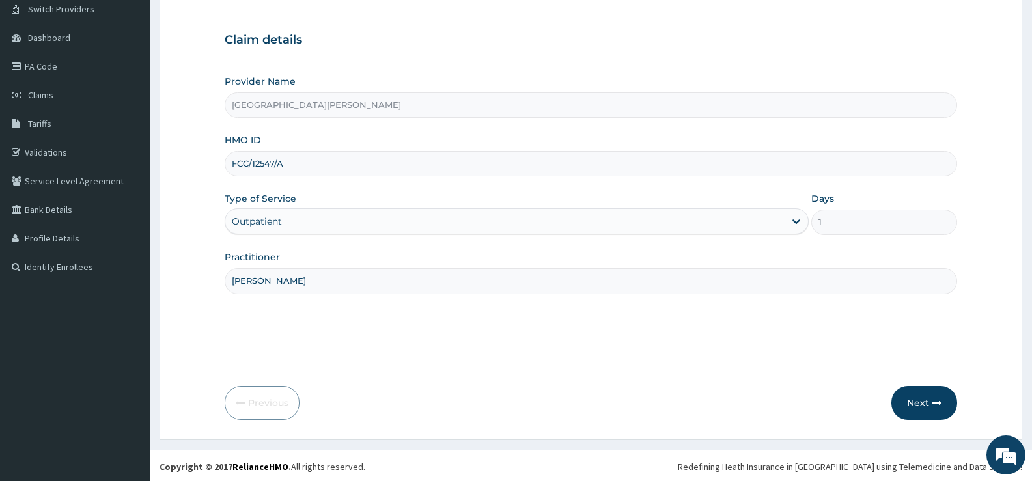
scroll to position [106, 0]
type input "DR BALOGUN"
click at [922, 398] on button "Next" at bounding box center [924, 401] width 66 height 34
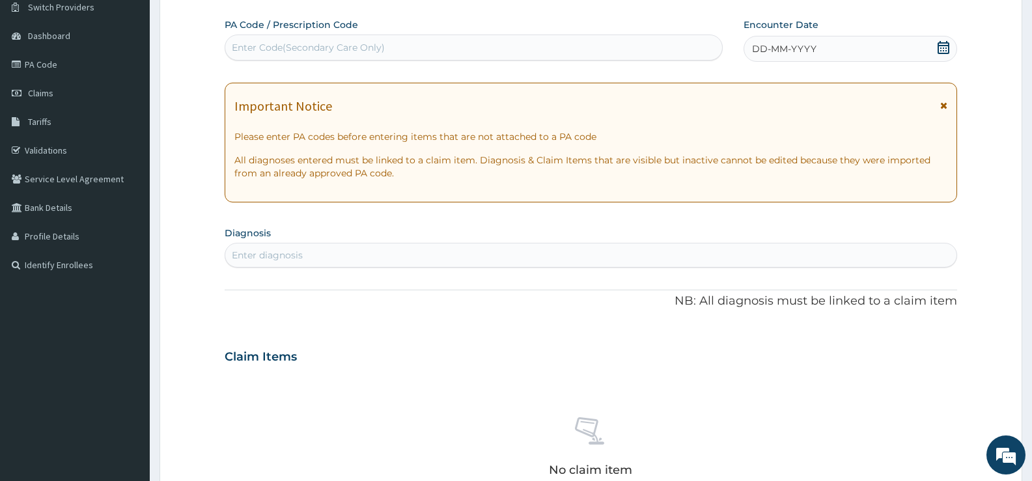
click at [402, 44] on div "Enter Code(Secondary Care Only)" at bounding box center [473, 47] width 497 height 21
type input "PA/DD7181"
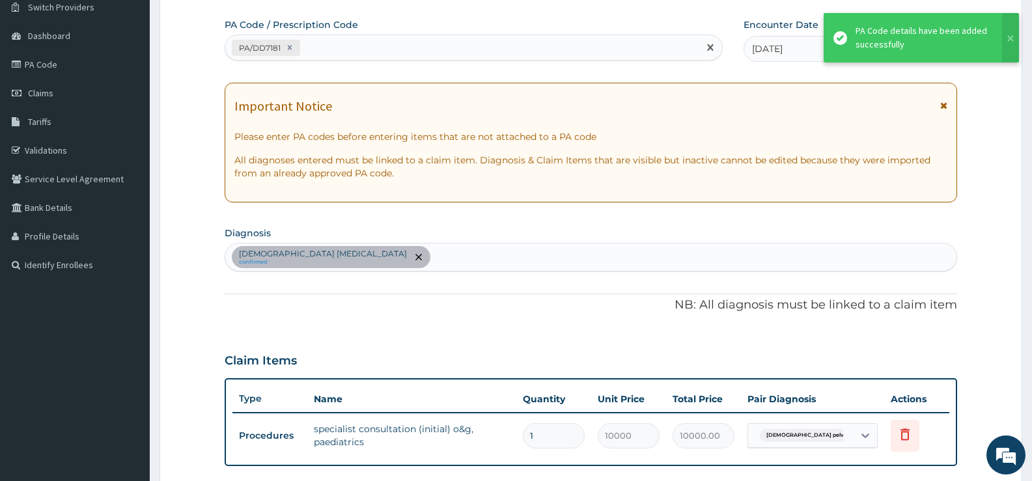
click at [402, 44] on div "PA/DD7181" at bounding box center [461, 47] width 473 height 21
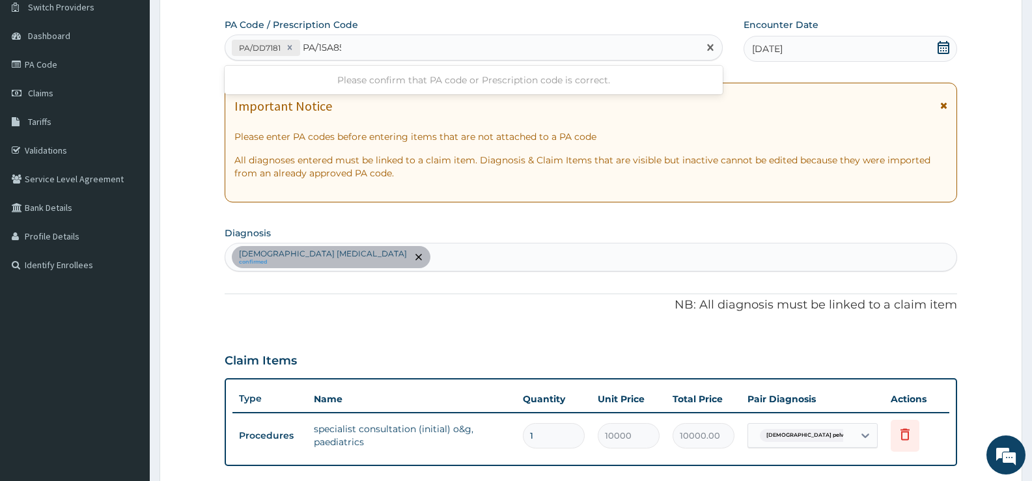
type input "PA/15A855"
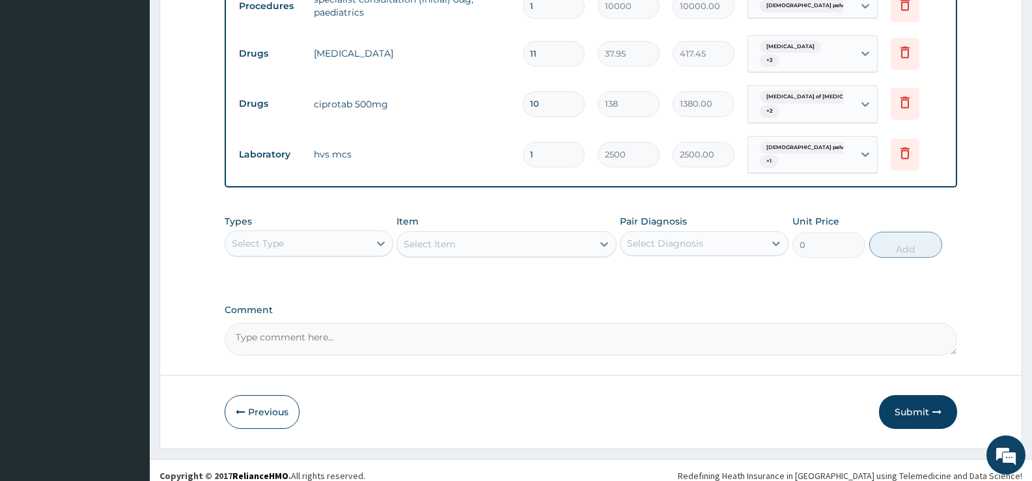
scroll to position [542, 0]
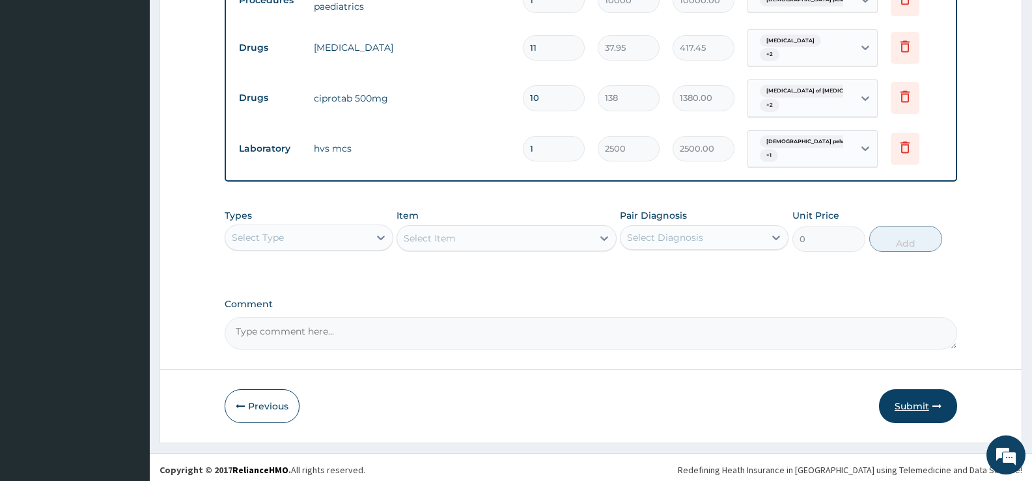
click at [913, 403] on button "Submit" at bounding box center [918, 406] width 78 height 34
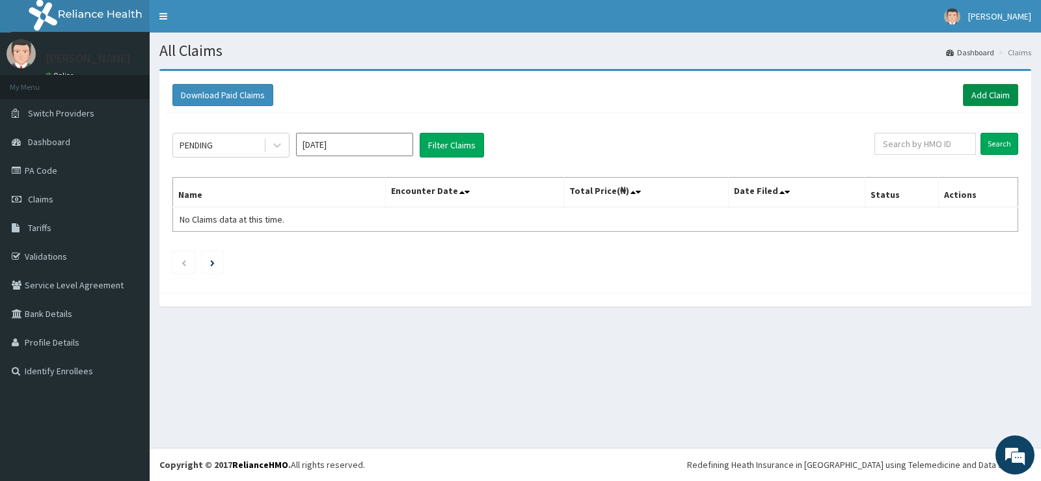
click at [972, 98] on link "Add Claim" at bounding box center [990, 95] width 55 height 22
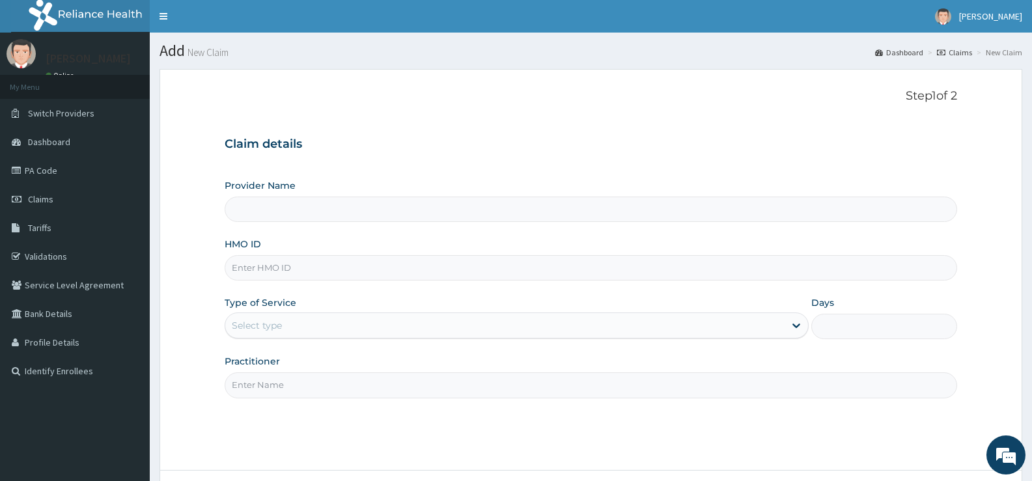
type input "[GEOGRAPHIC_DATA][PERSON_NAME]"
click at [426, 260] on input "HMO ID" at bounding box center [591, 267] width 732 height 25
type input "YSS/10153/C"
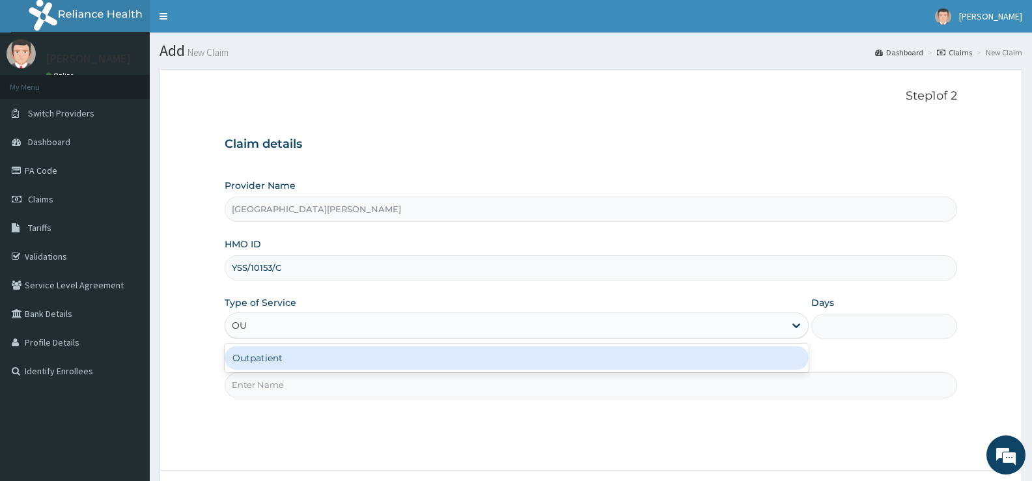
type input "OUT"
type input "1"
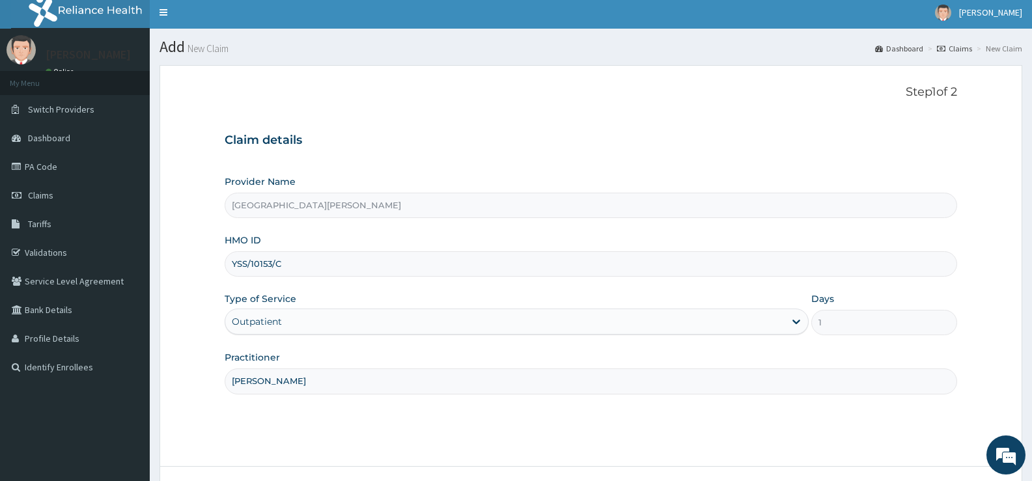
scroll to position [106, 0]
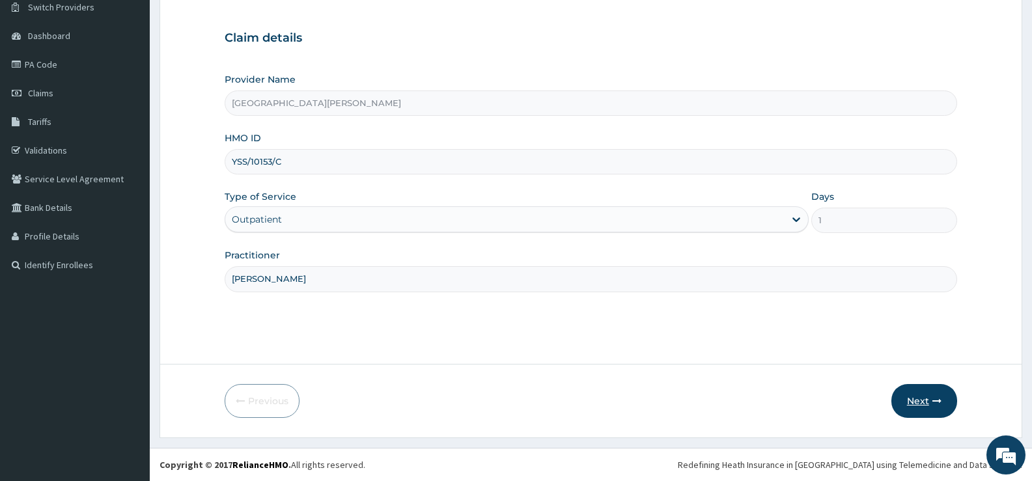
type input "[PERSON_NAME]"
click at [907, 398] on button "Next" at bounding box center [924, 401] width 66 height 34
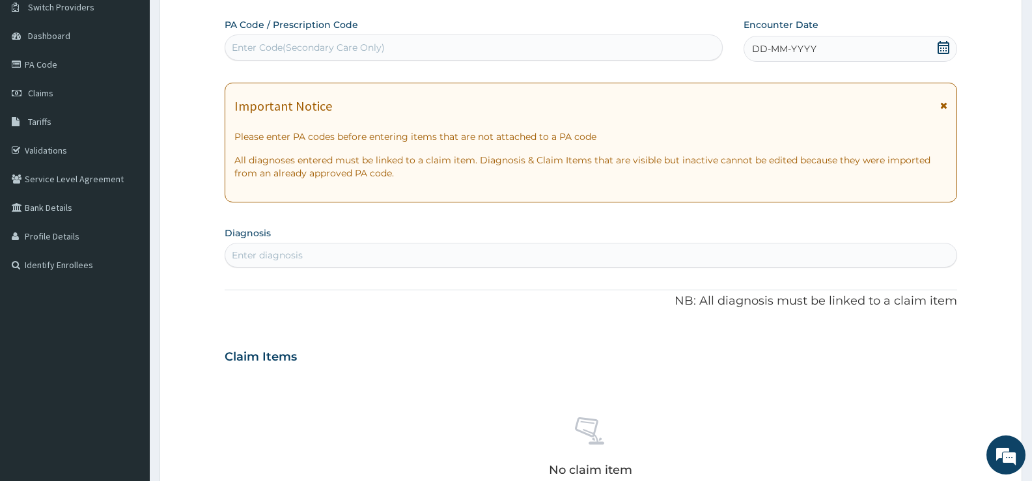
click at [946, 48] on icon at bounding box center [943, 47] width 13 height 13
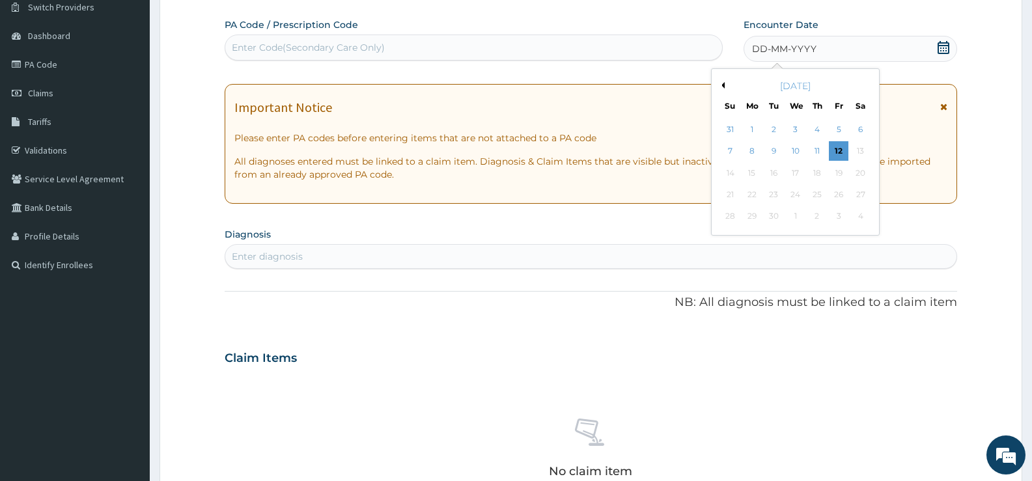
click at [723, 84] on button "Previous Month" at bounding box center [721, 85] width 7 height 7
click at [773, 147] on div "8" at bounding box center [774, 152] width 20 height 20
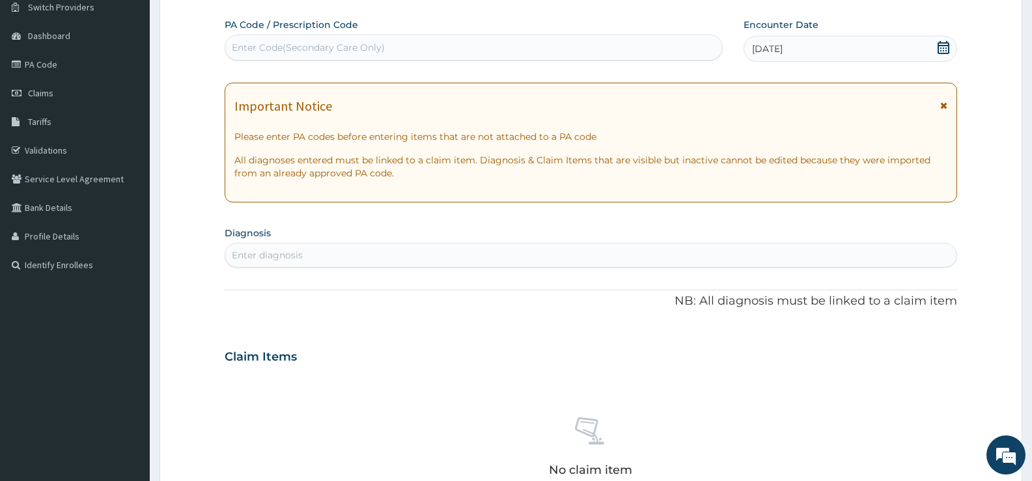
click at [500, 253] on div "Enter diagnosis" at bounding box center [590, 255] width 731 height 21
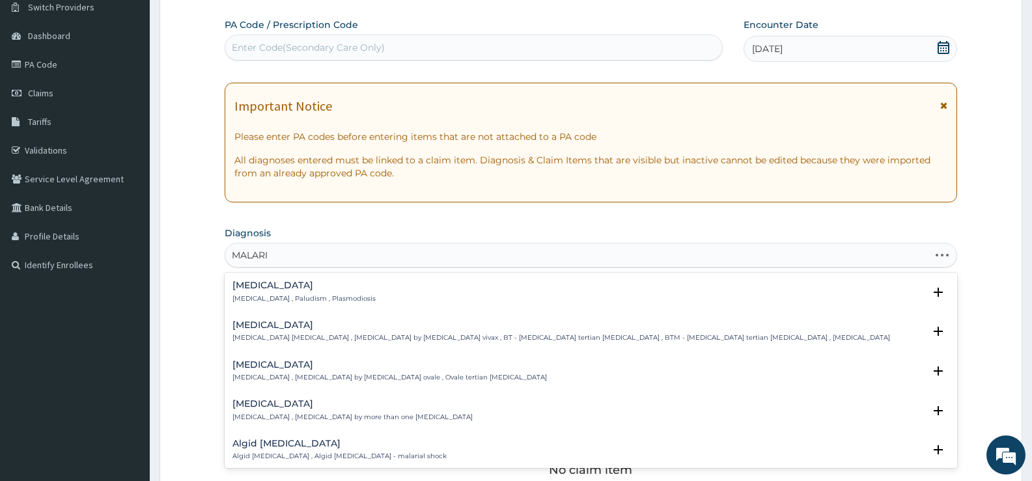
type input "[MEDICAL_DATA]"
click at [262, 296] on p "[MEDICAL_DATA] , Paludism , Plasmodiosis" at bounding box center [303, 298] width 143 height 9
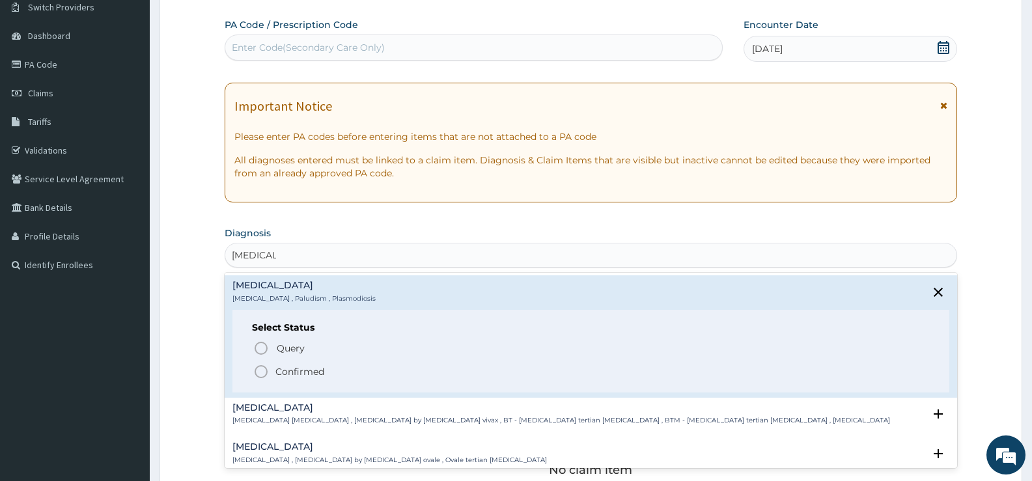
click at [285, 368] on p "Confirmed" at bounding box center [299, 371] width 49 height 13
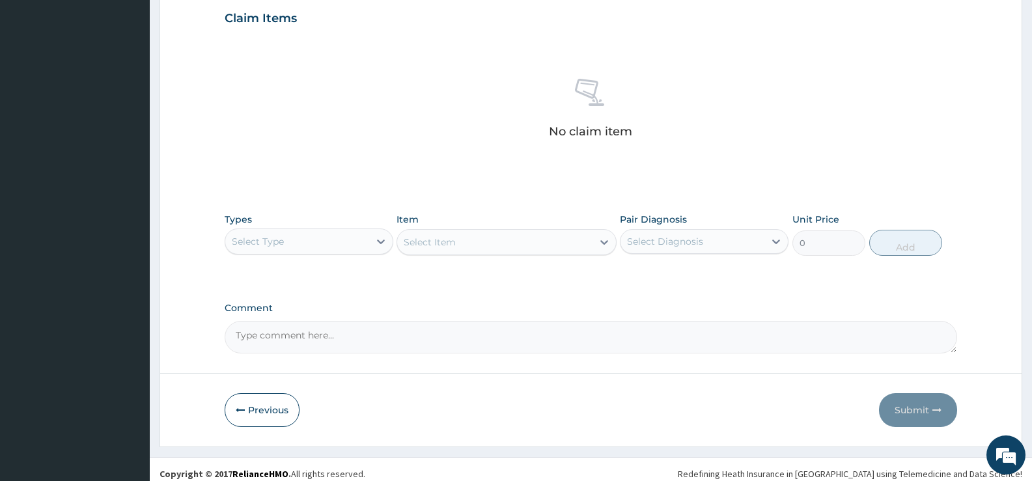
scroll to position [458, 0]
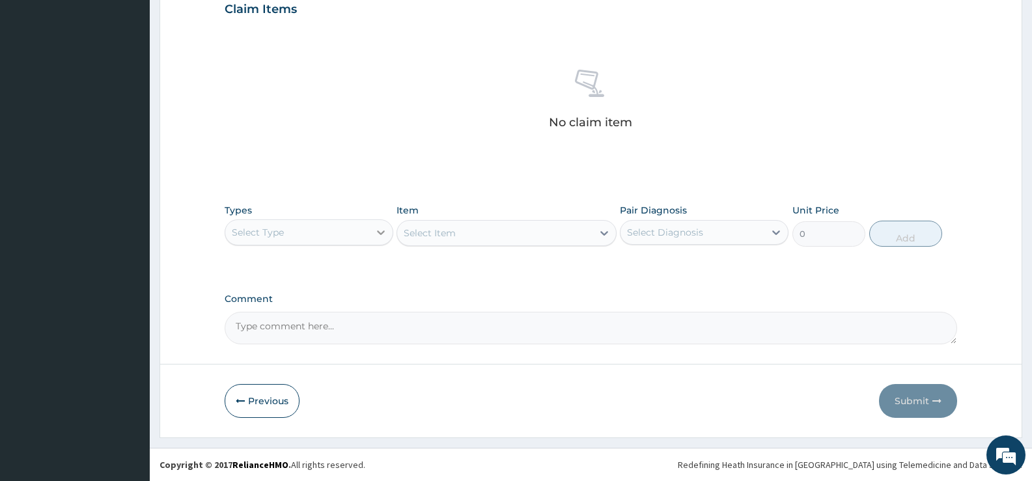
click at [369, 233] on div at bounding box center [380, 232] width 23 height 23
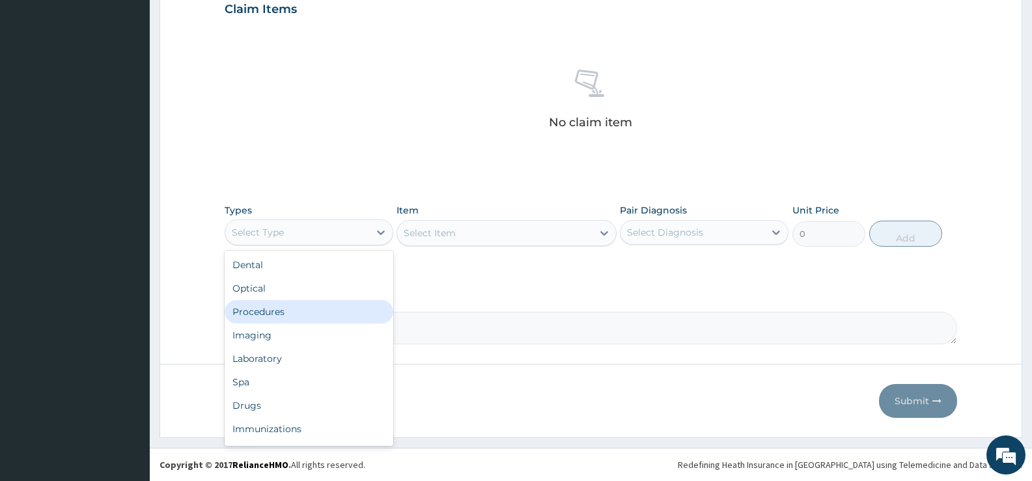
click at [269, 311] on div "Procedures" at bounding box center [309, 311] width 169 height 23
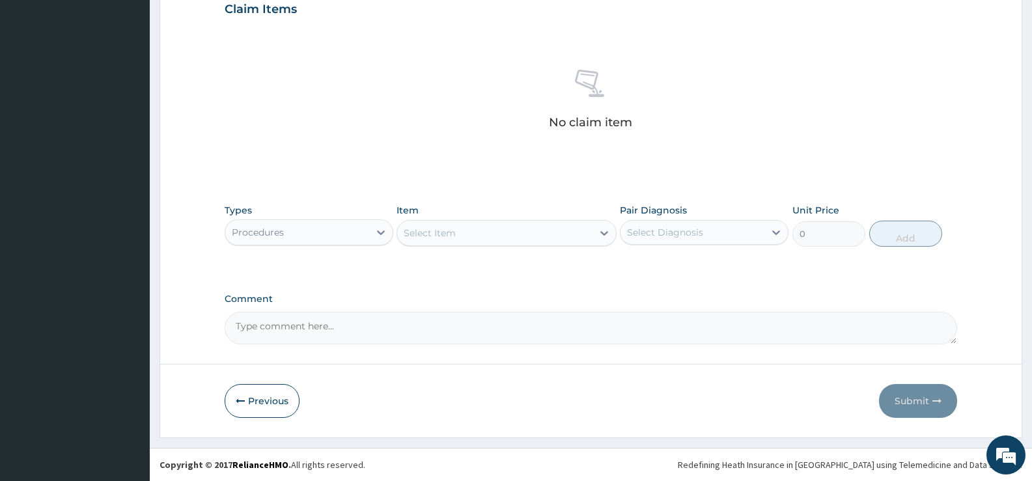
click at [598, 236] on icon at bounding box center [604, 233] width 13 height 13
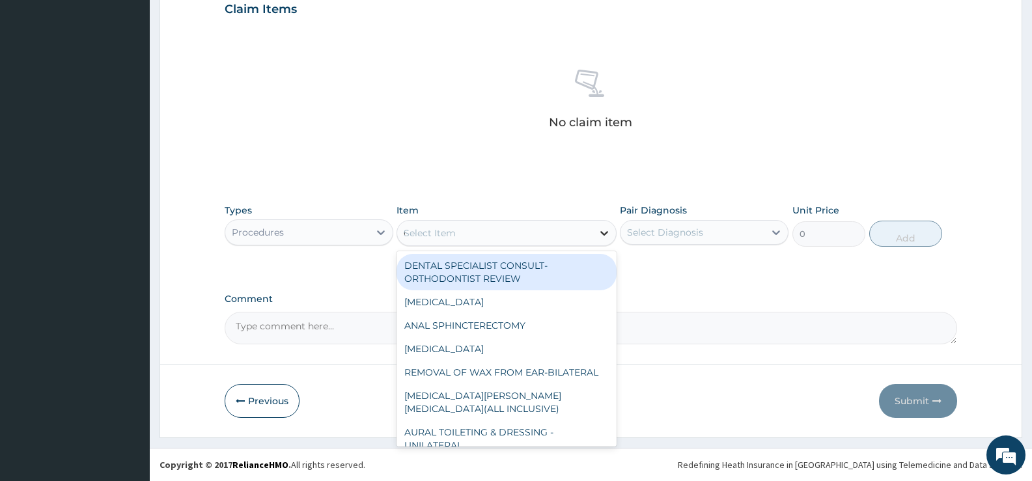
type input "GP"
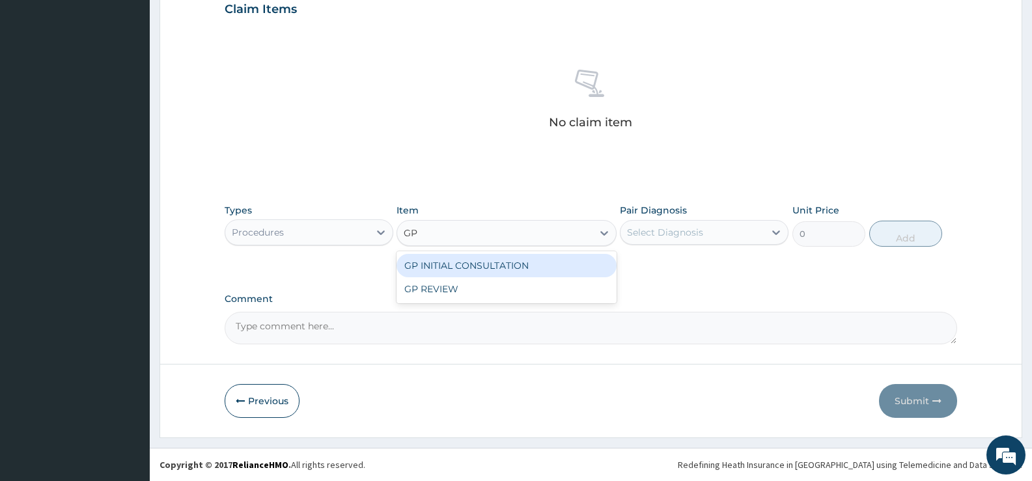
click at [551, 263] on div "GP INITIAL CONSULTATION" at bounding box center [505, 265] width 219 height 23
type input "2000"
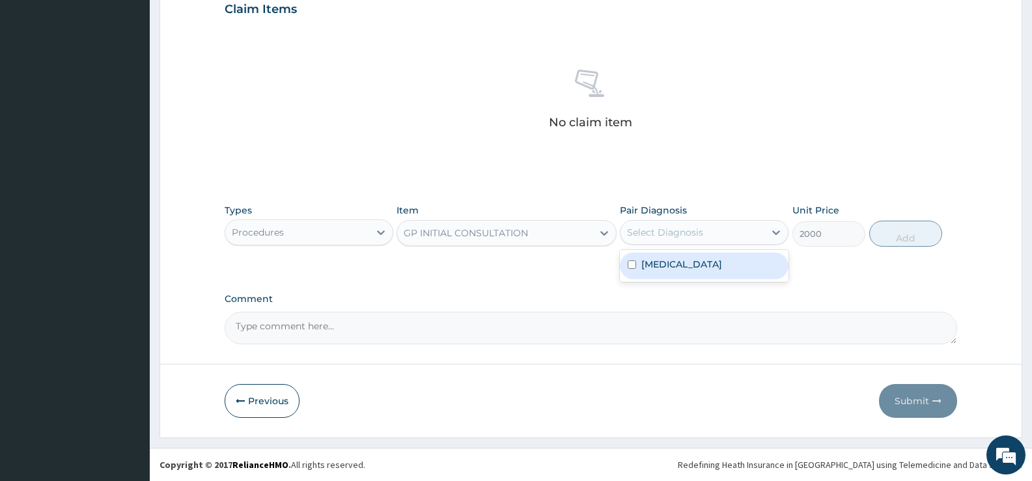
click at [693, 227] on div "Select Diagnosis" at bounding box center [665, 232] width 76 height 13
click at [672, 262] on label "[MEDICAL_DATA]" at bounding box center [681, 264] width 81 height 13
checkbox input "true"
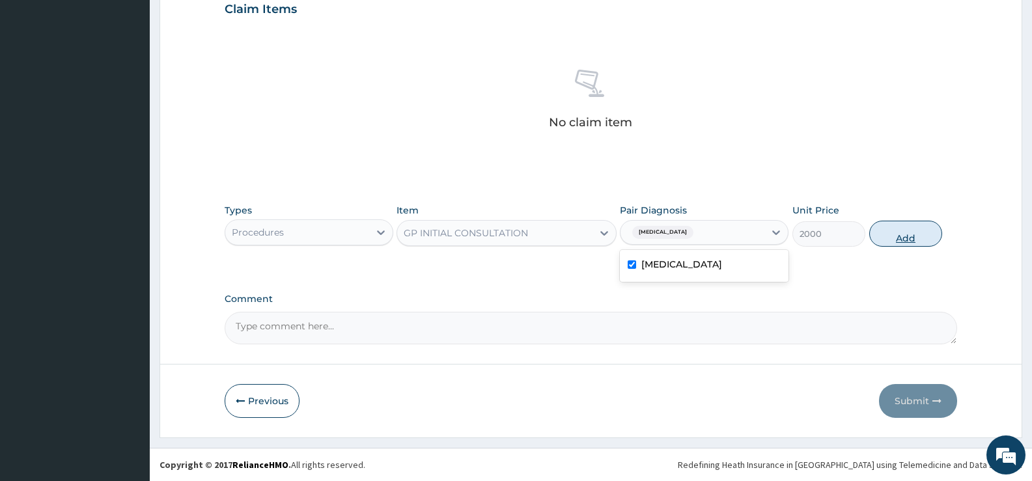
click at [914, 235] on button "Add" at bounding box center [905, 234] width 73 height 26
type input "0"
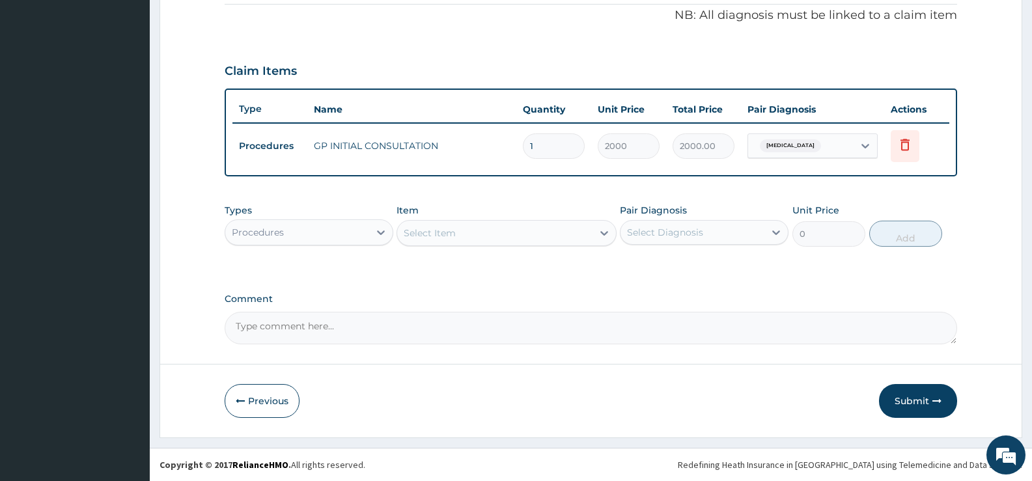
scroll to position [396, 0]
click at [386, 231] on icon at bounding box center [380, 232] width 13 height 13
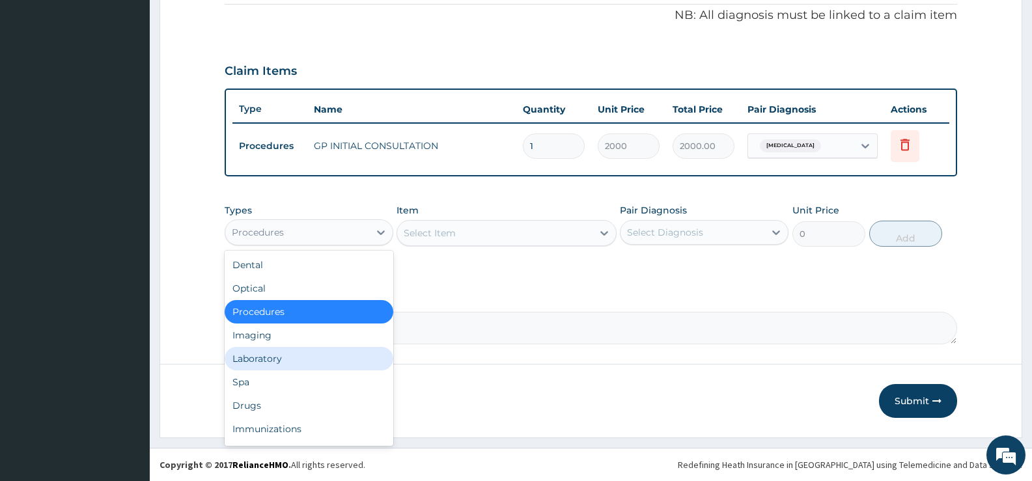
click at [271, 355] on div "Laboratory" at bounding box center [309, 358] width 169 height 23
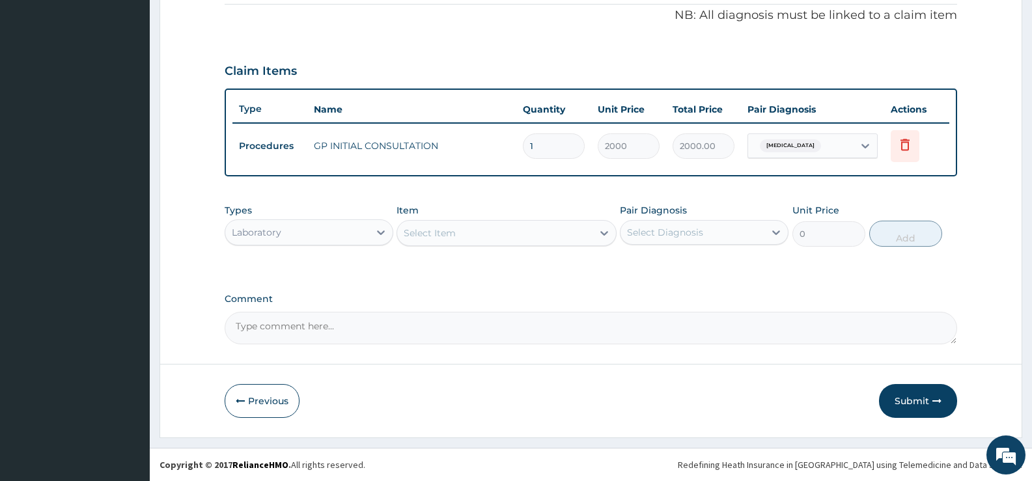
click at [603, 238] on icon at bounding box center [604, 233] width 13 height 13
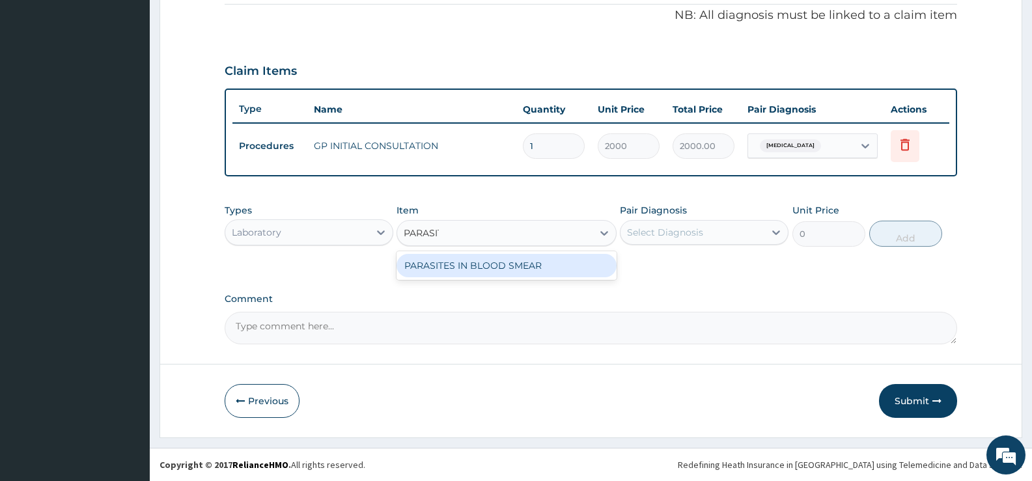
type input "[MEDICAL_DATA]"
click at [585, 260] on div "PARASITES IN BLOOD SMEAR" at bounding box center [505, 265] width 219 height 23
type input "1100"
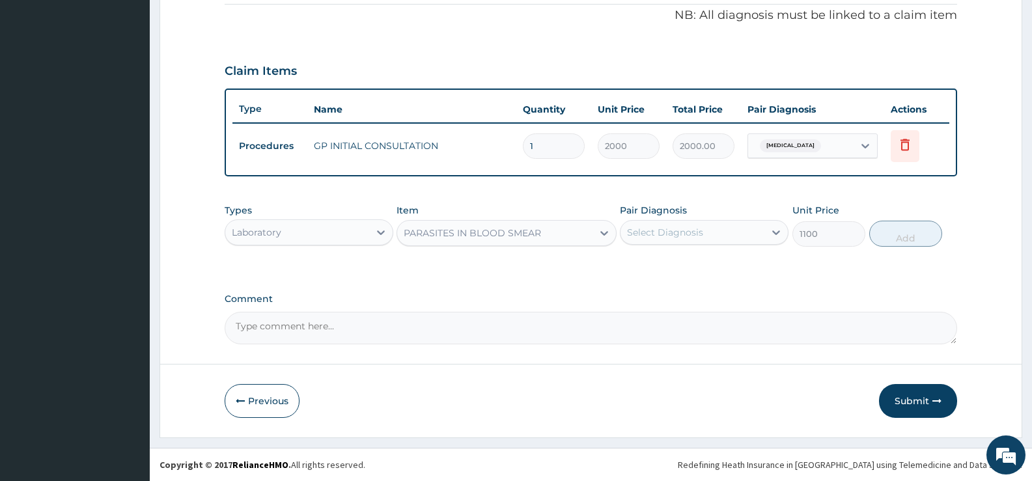
click at [690, 236] on div "Select Diagnosis" at bounding box center [665, 232] width 76 height 13
click at [684, 264] on div "[MEDICAL_DATA]" at bounding box center [704, 266] width 169 height 27
checkbox input "true"
click at [901, 238] on button "Add" at bounding box center [905, 234] width 73 height 26
type input "0"
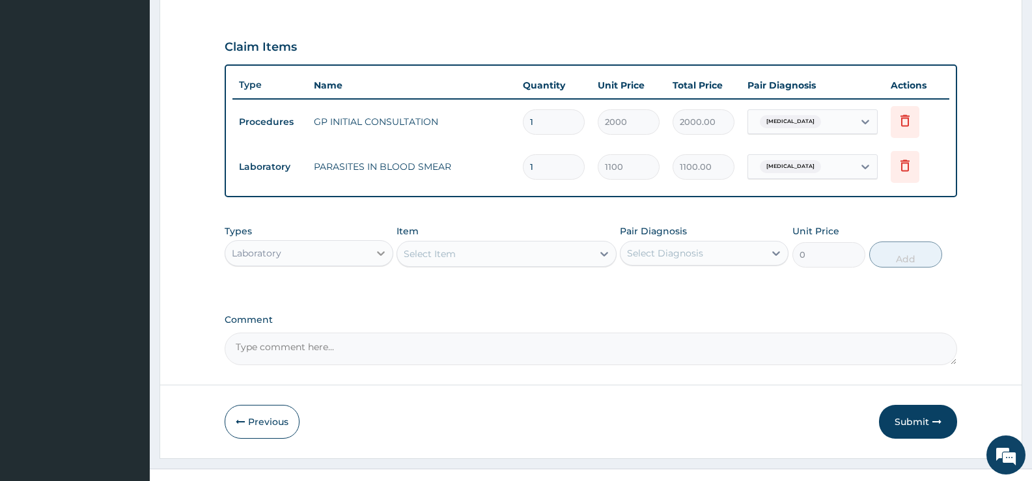
scroll to position [441, 0]
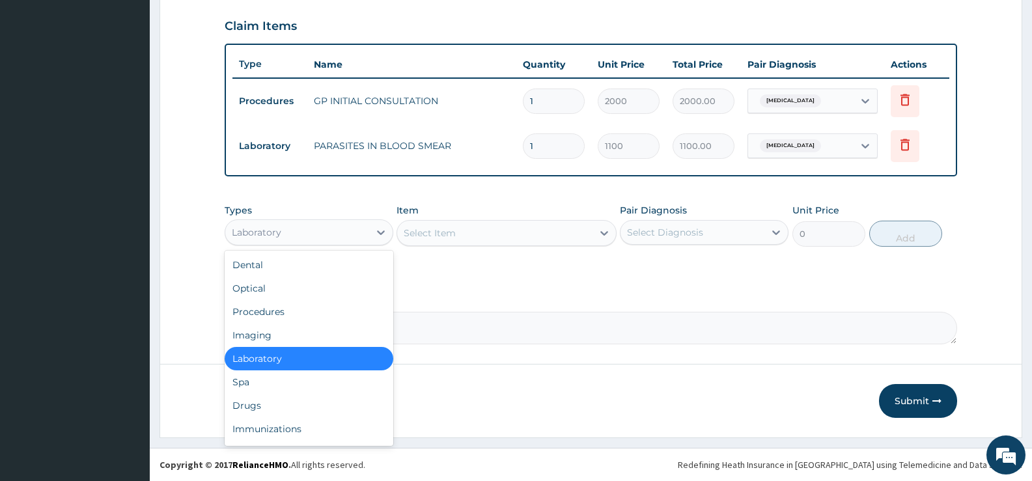
click at [360, 239] on div "Laboratory" at bounding box center [297, 232] width 144 height 21
click at [263, 406] on div "Drugs" at bounding box center [309, 405] width 169 height 23
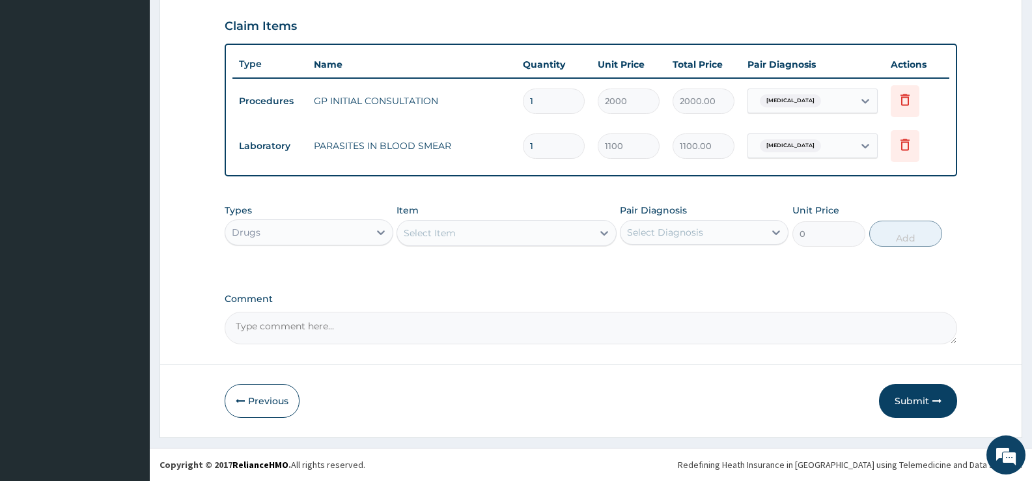
click at [603, 237] on icon at bounding box center [604, 233] width 13 height 13
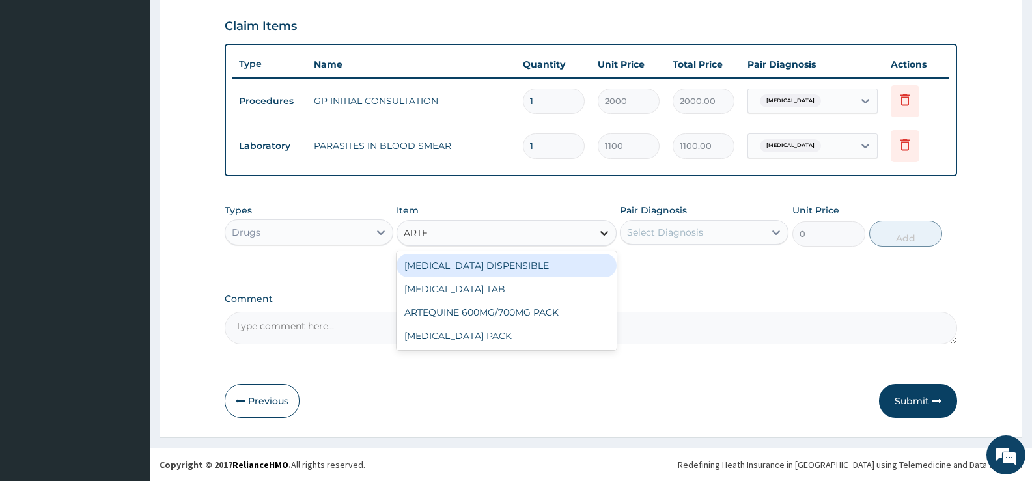
type input "ARTEM"
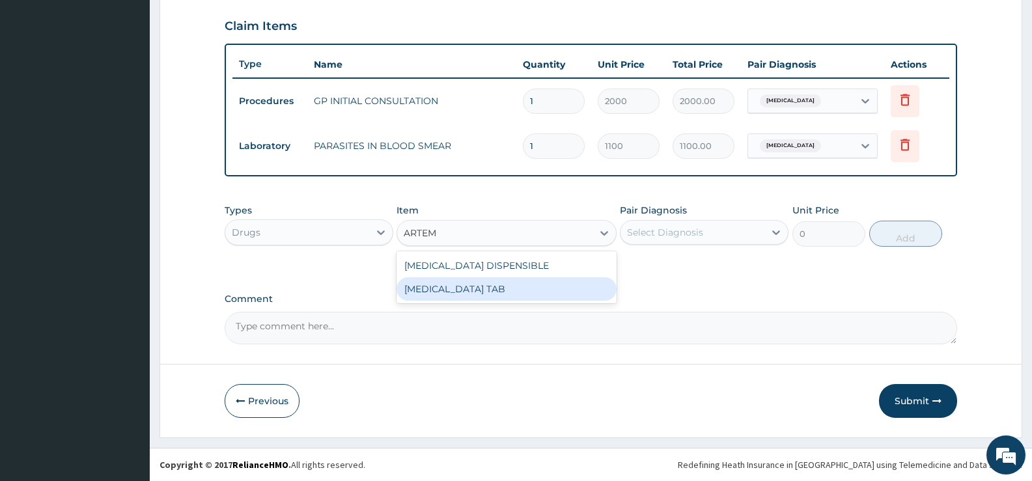
drag, startPoint x: 566, startPoint y: 288, endPoint x: 585, endPoint y: 286, distance: 19.0
click at [564, 288] on div "[MEDICAL_DATA] TAB" at bounding box center [505, 288] width 219 height 23
type input "1035"
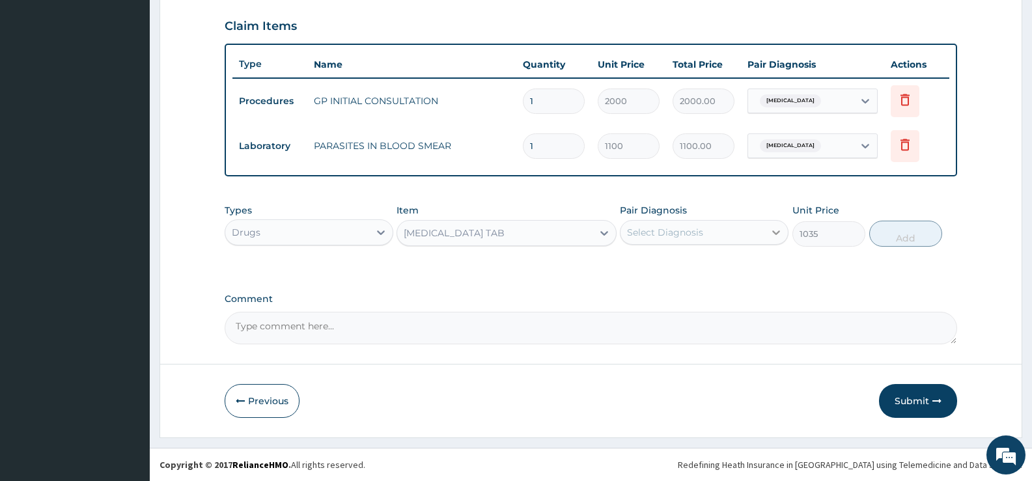
click at [765, 234] on div at bounding box center [775, 232] width 23 height 23
click at [700, 267] on div "[MEDICAL_DATA]" at bounding box center [704, 266] width 169 height 27
checkbox input "true"
click at [887, 231] on button "Add" at bounding box center [905, 234] width 73 height 26
type input "0"
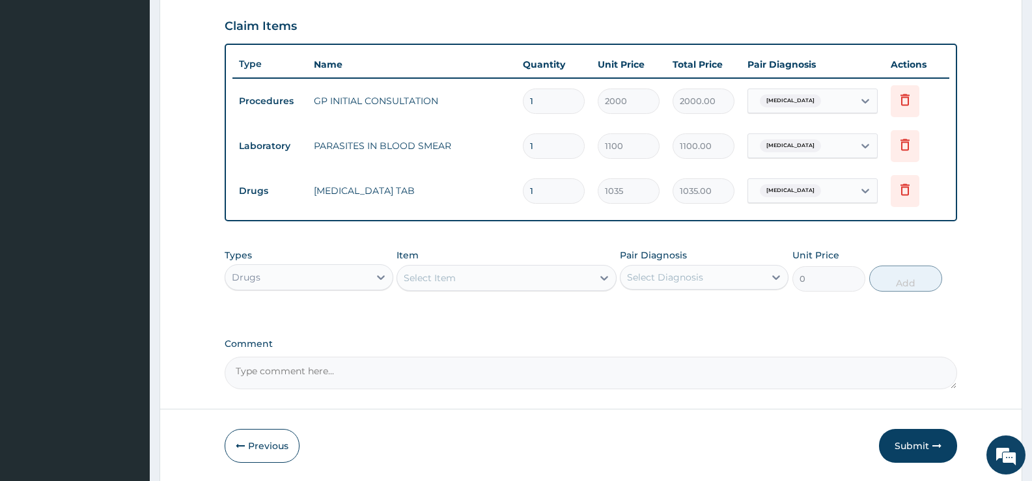
click at [560, 282] on div "Select Item" at bounding box center [494, 278] width 195 height 21
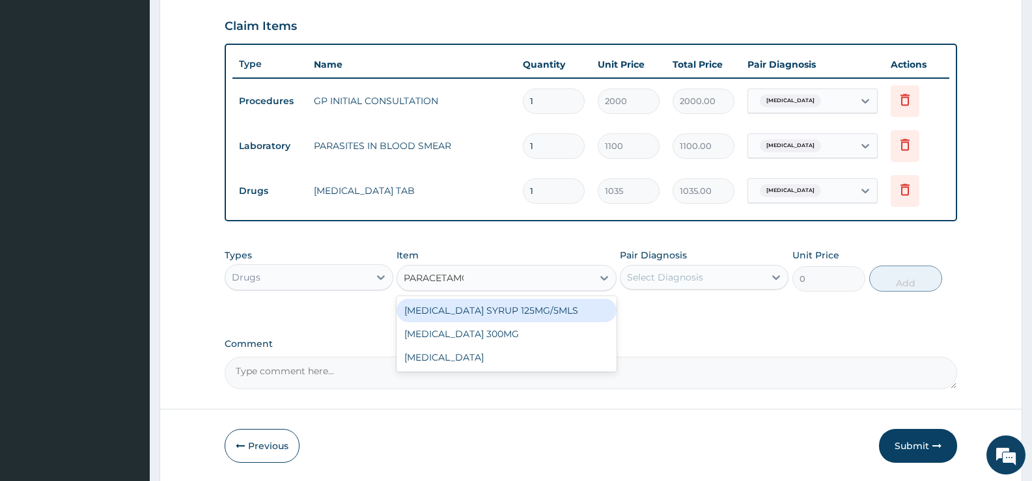
type input "[MEDICAL_DATA]"
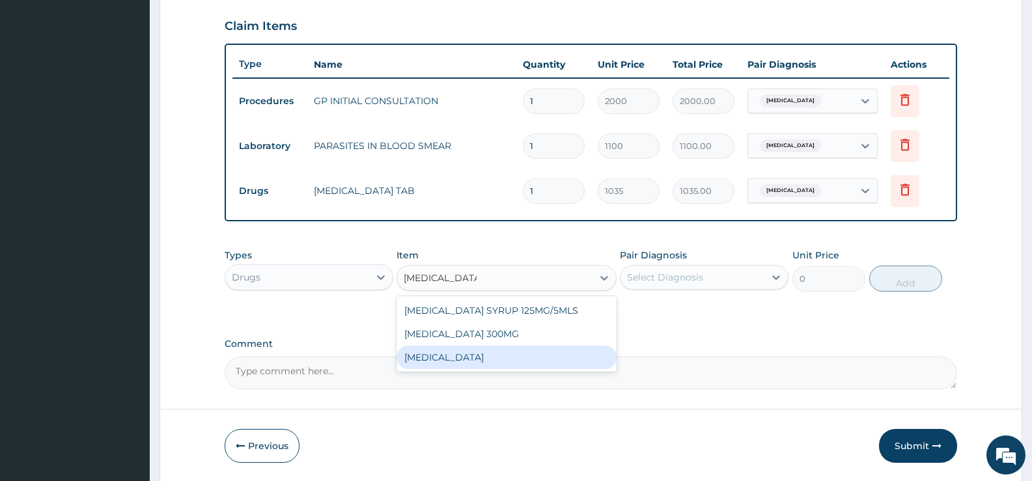
click at [475, 361] on div "[MEDICAL_DATA]" at bounding box center [505, 357] width 219 height 23
type input "15.18"
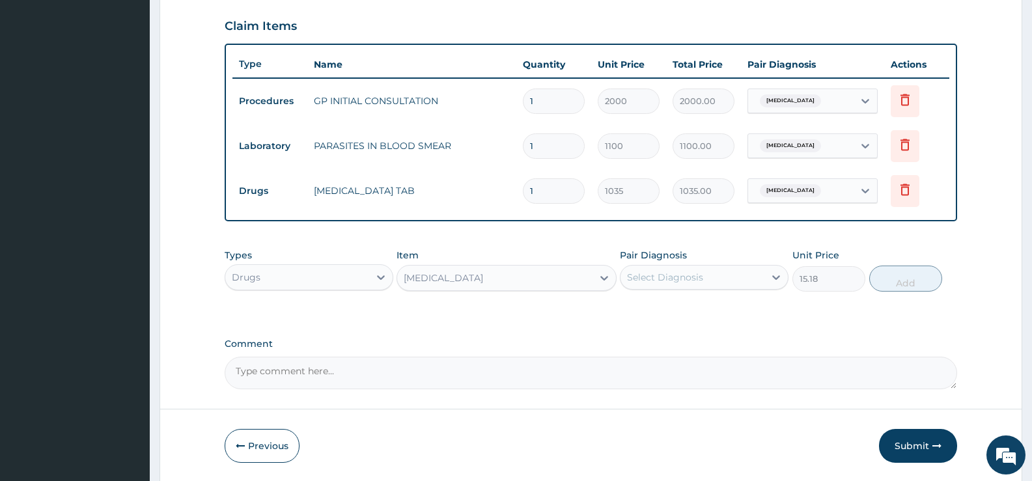
click at [749, 277] on div "Select Diagnosis" at bounding box center [692, 277] width 144 height 21
click at [691, 306] on div "[MEDICAL_DATA]" at bounding box center [704, 310] width 169 height 27
checkbox input "true"
click at [896, 272] on button "Add" at bounding box center [905, 279] width 73 height 26
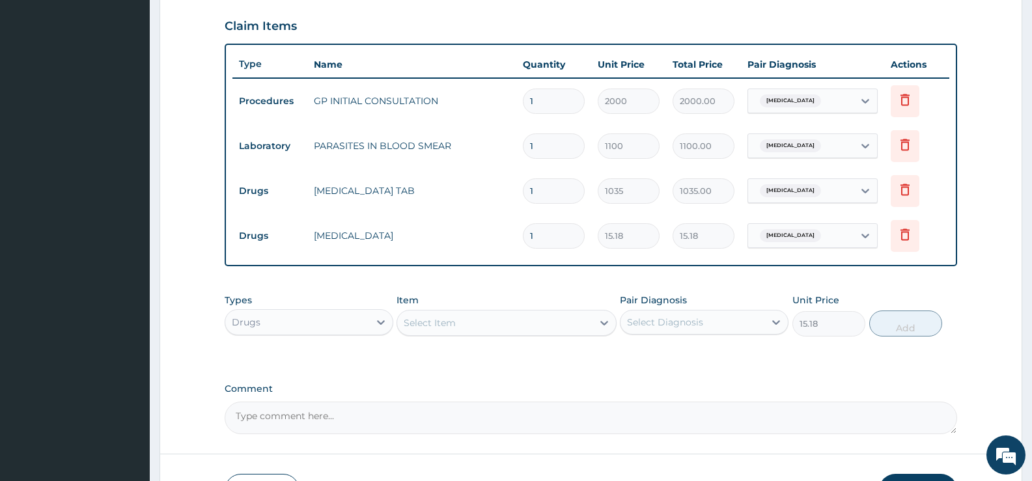
type input "0"
type input "18"
type input "273.24"
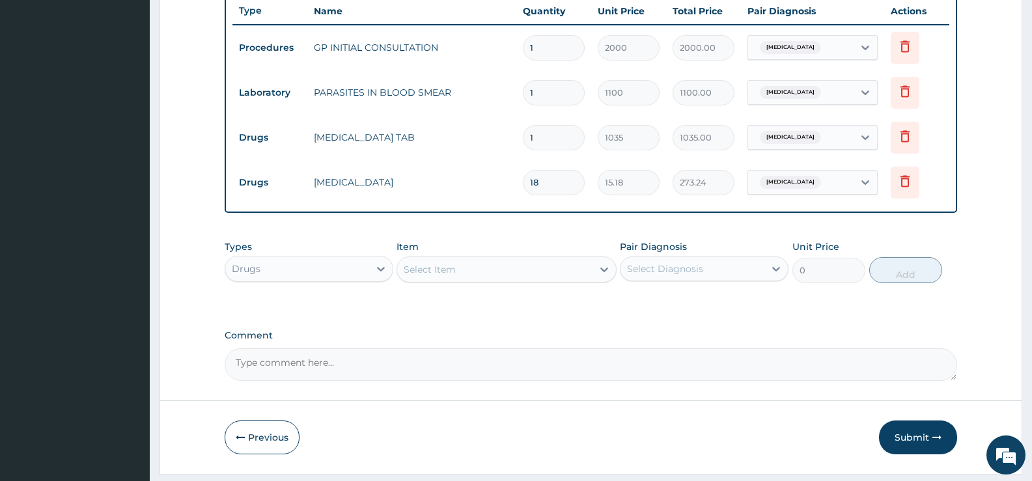
scroll to position [530, 0]
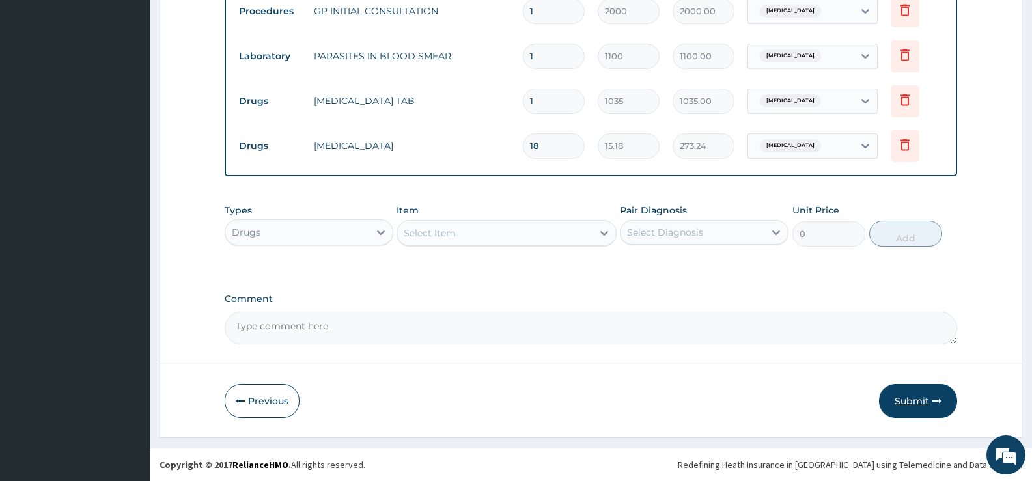
type input "18"
click at [911, 400] on button "Submit" at bounding box center [918, 401] width 78 height 34
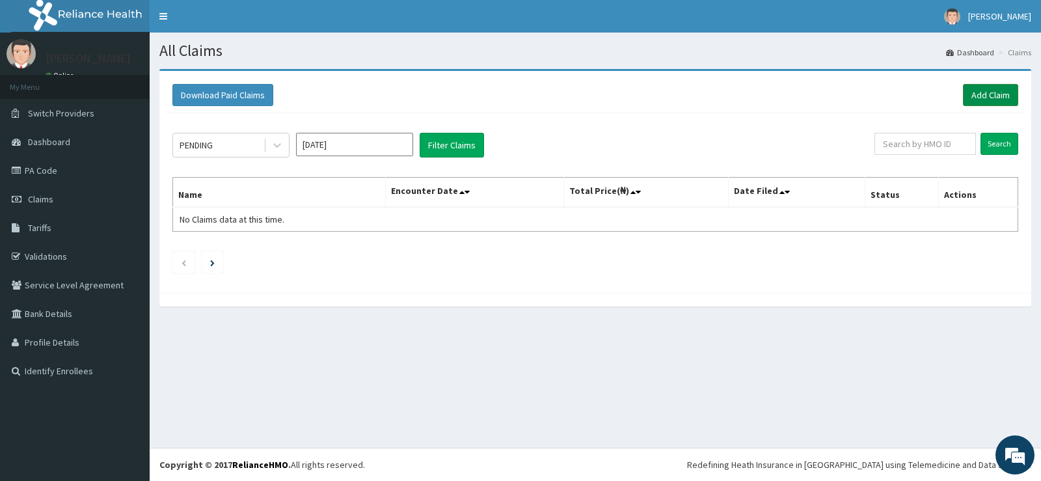
click at [978, 94] on link "Add Claim" at bounding box center [990, 95] width 55 height 22
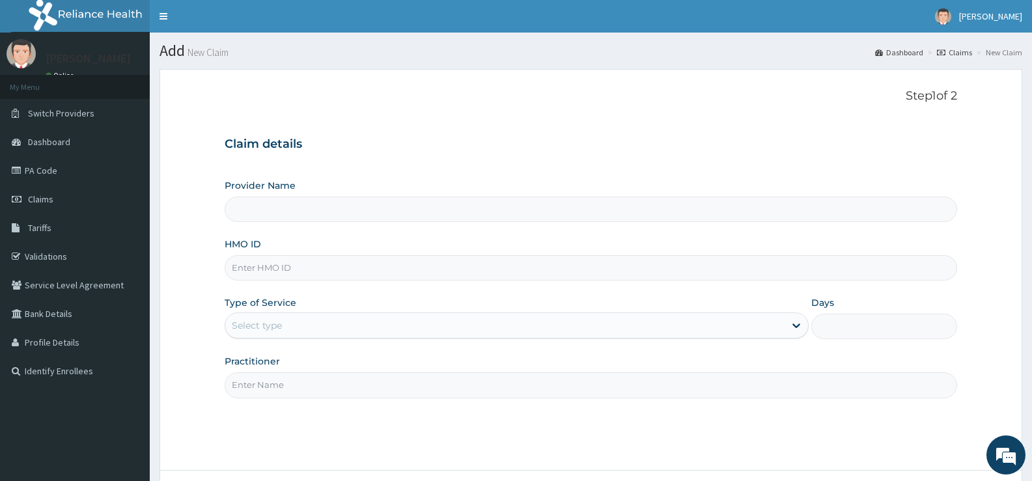
type input "[GEOGRAPHIC_DATA][PERSON_NAME]"
click at [357, 266] on input "HMO ID" at bounding box center [591, 267] width 732 height 25
type input "WAB/10002/C"
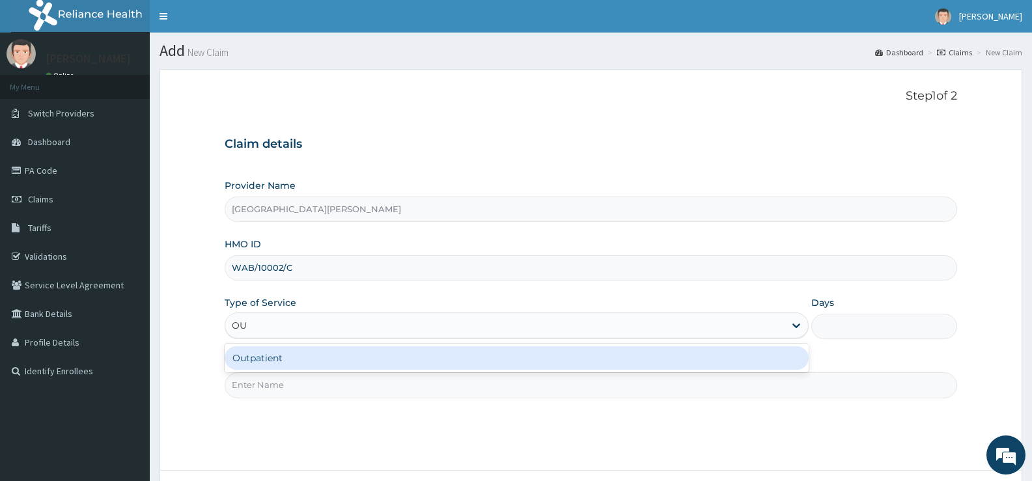
type input "OUT"
type input "1"
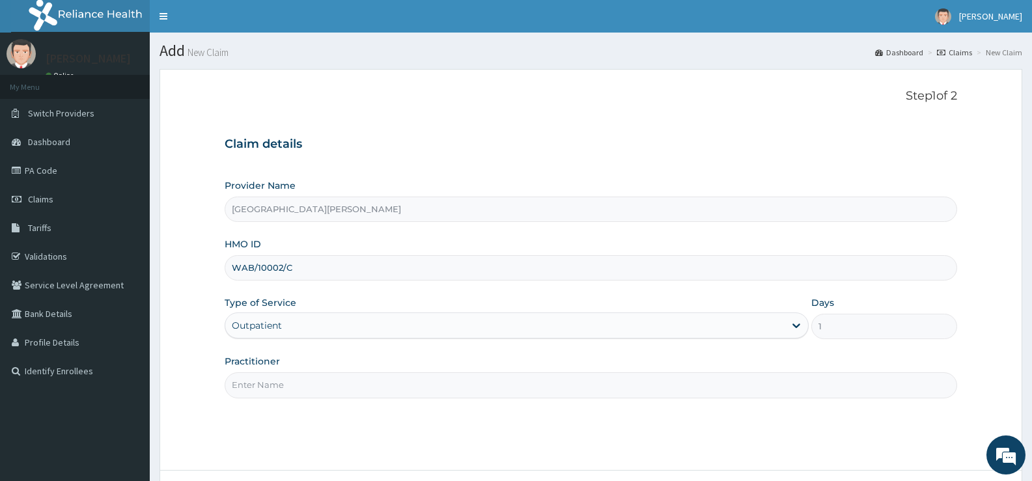
click at [480, 391] on input "Practitioner" at bounding box center [591, 384] width 732 height 25
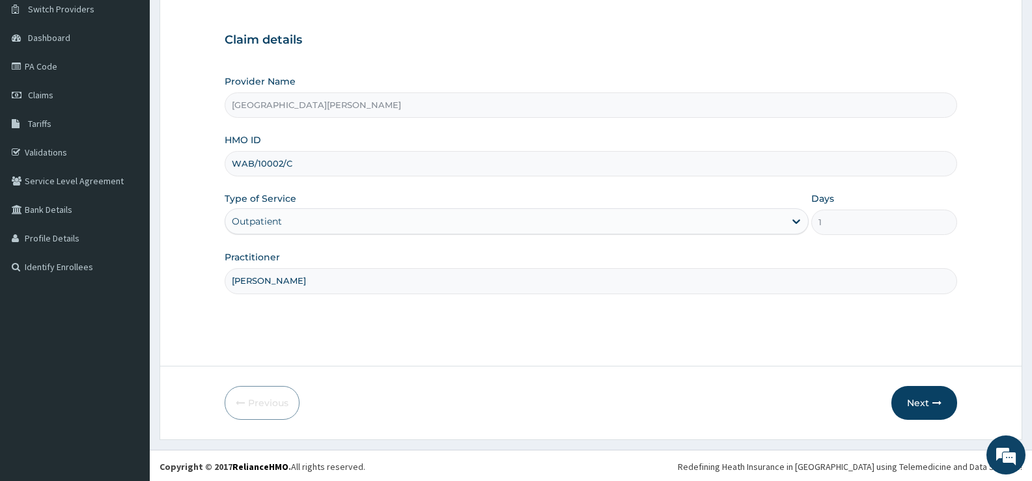
scroll to position [106, 0]
type input "[PERSON_NAME]"
click at [919, 396] on button "Next" at bounding box center [924, 401] width 66 height 34
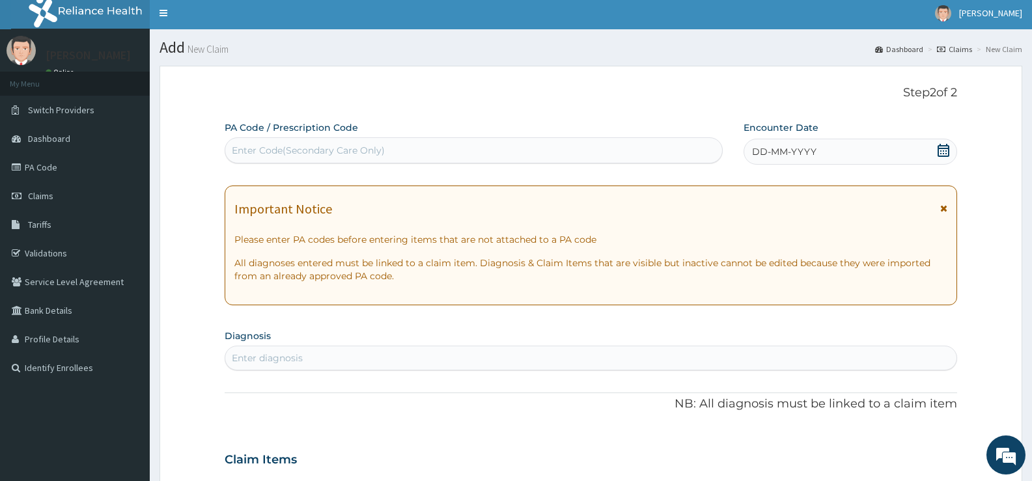
scroll to position [0, 0]
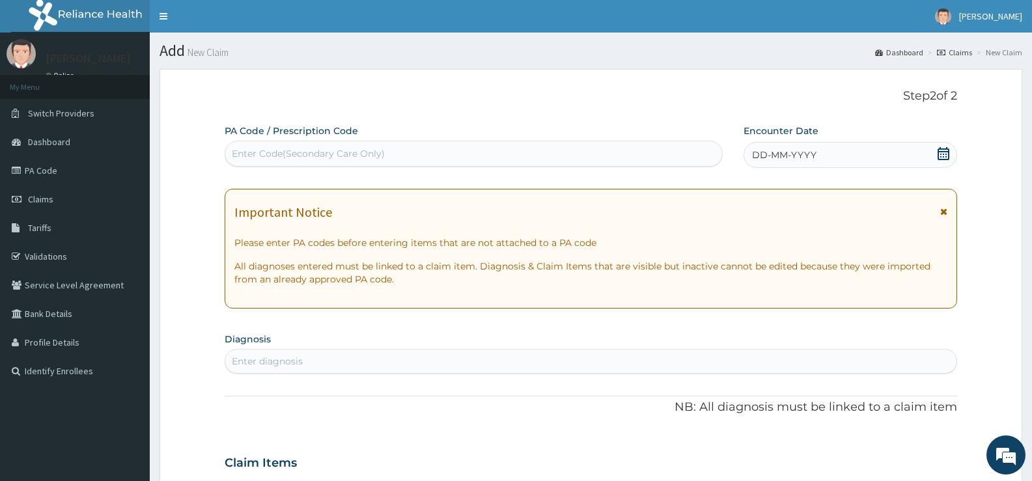
click at [943, 154] on icon at bounding box center [943, 153] width 12 height 13
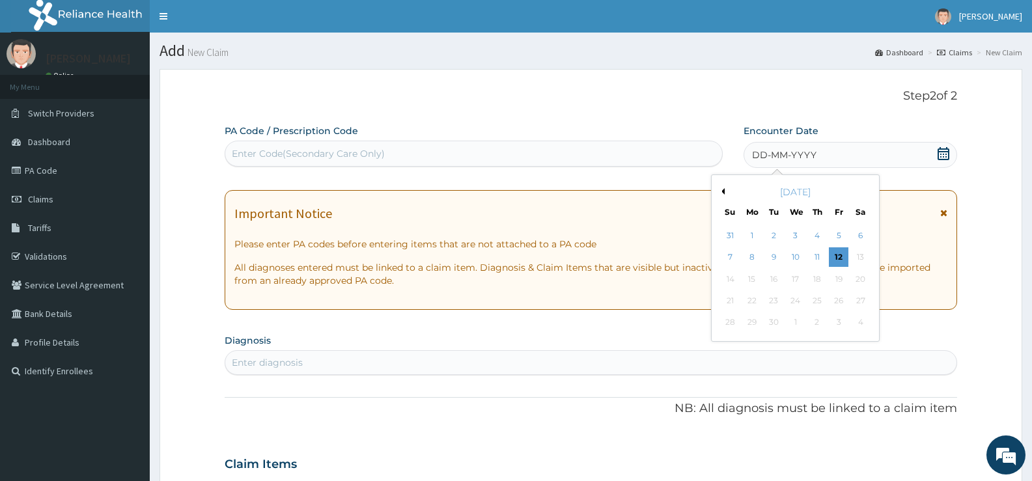
click at [723, 191] on button "Previous Month" at bounding box center [721, 191] width 7 height 7
click at [773, 258] on div "8" at bounding box center [774, 258] width 20 height 20
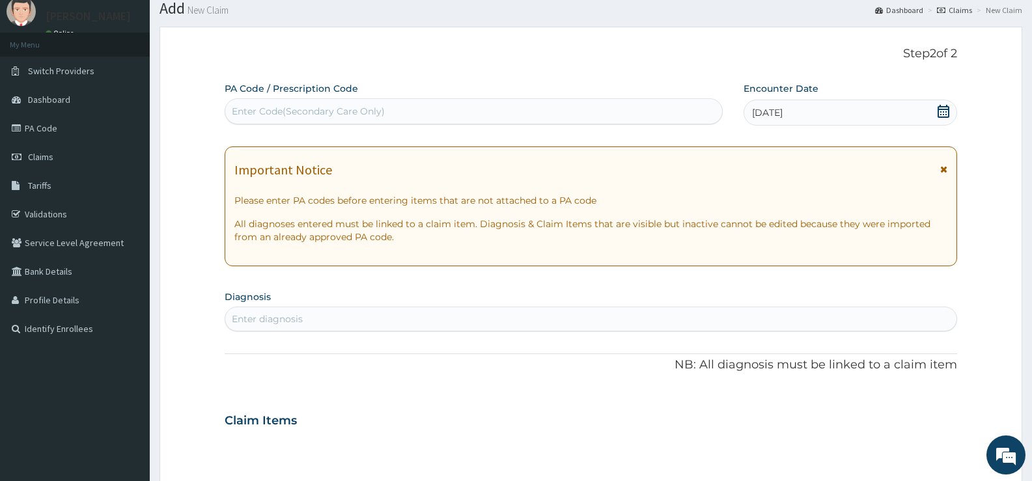
scroll to position [130, 0]
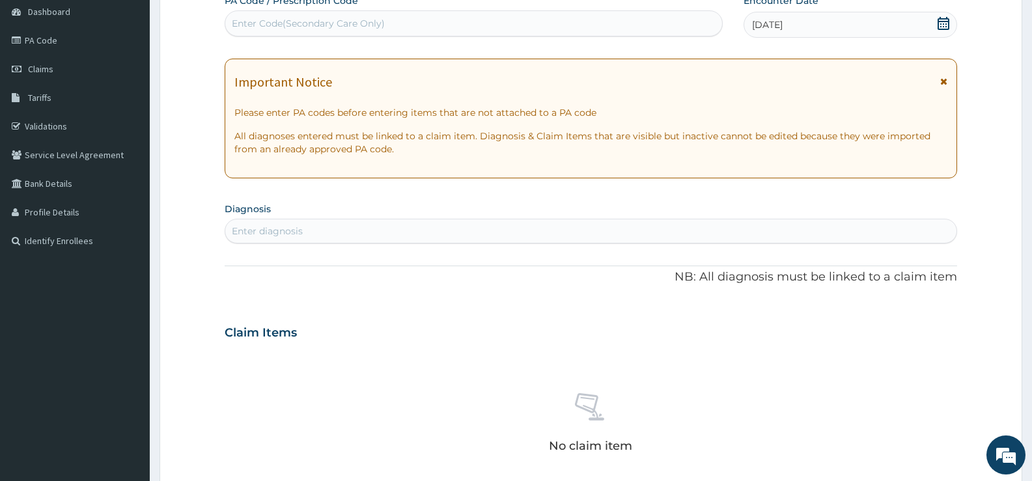
click at [496, 228] on div "Enter diagnosis" at bounding box center [590, 231] width 731 height 21
type input "W"
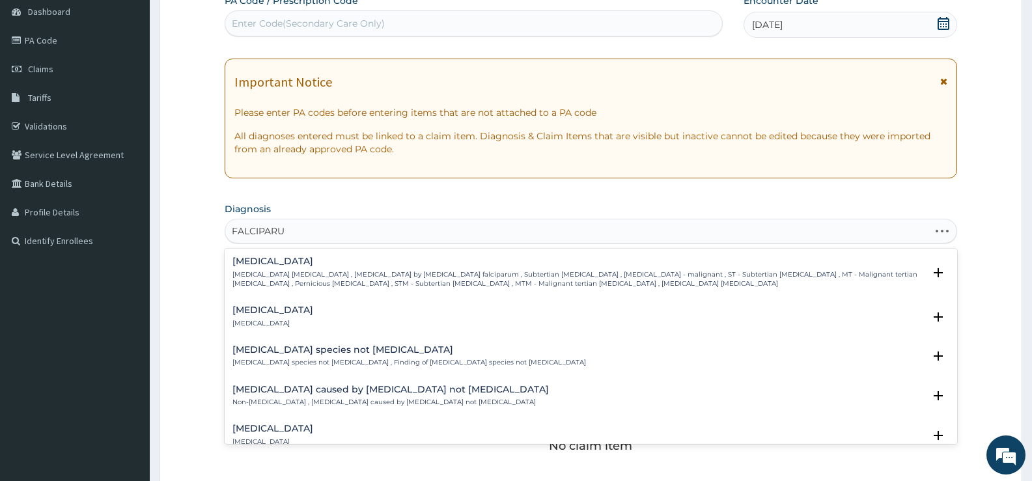
type input "FALCIPARUM"
click at [450, 279] on p "[MEDICAL_DATA] [MEDICAL_DATA] , [MEDICAL_DATA] by [MEDICAL_DATA] falciparum , S…" at bounding box center [577, 279] width 691 height 19
click at [310, 274] on p "[MEDICAL_DATA] [MEDICAL_DATA] , [MEDICAL_DATA] by [MEDICAL_DATA] falciparum , S…" at bounding box center [577, 279] width 691 height 19
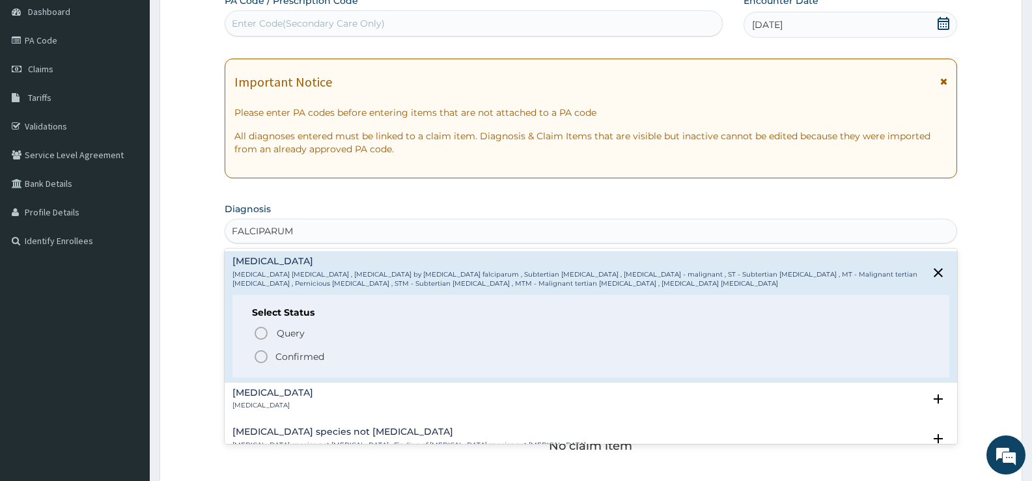
click at [297, 359] on p "Confirmed" at bounding box center [299, 356] width 49 height 13
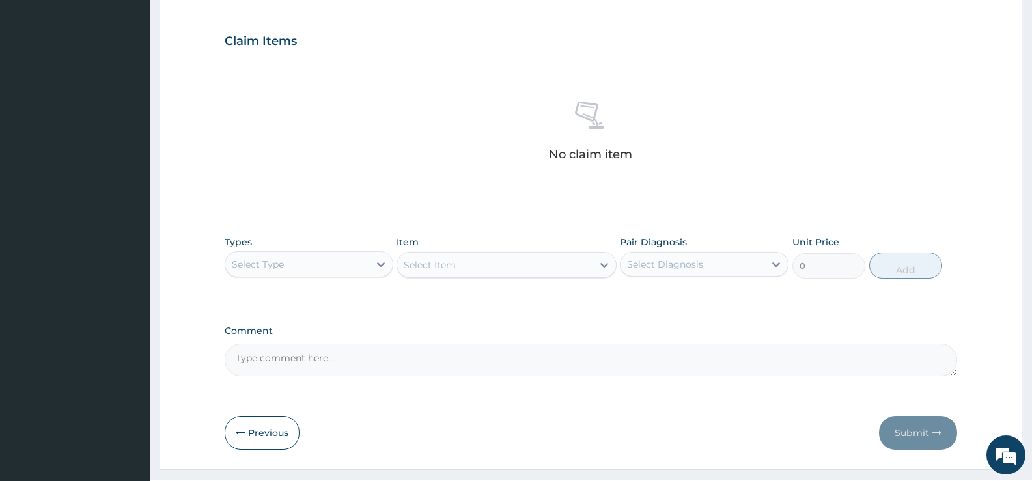
scroll to position [458, 0]
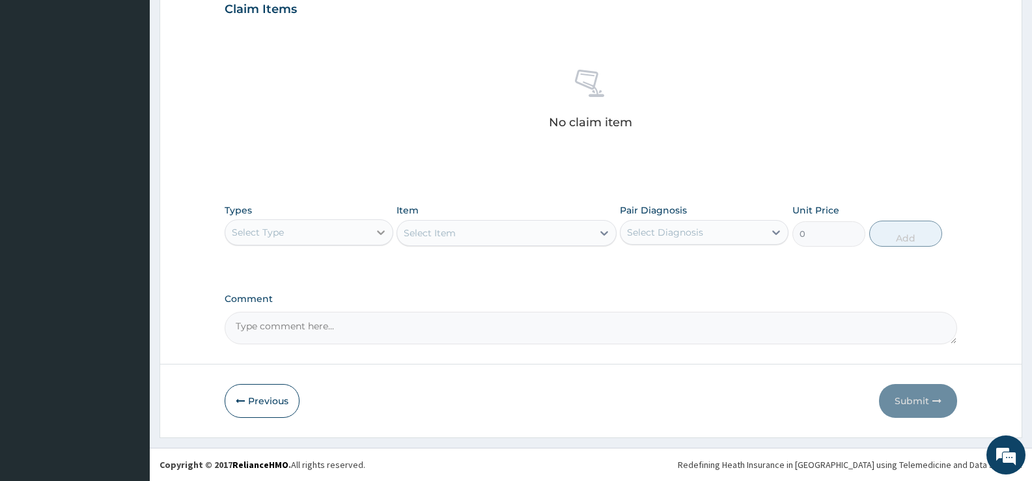
click at [383, 233] on icon at bounding box center [381, 232] width 8 height 5
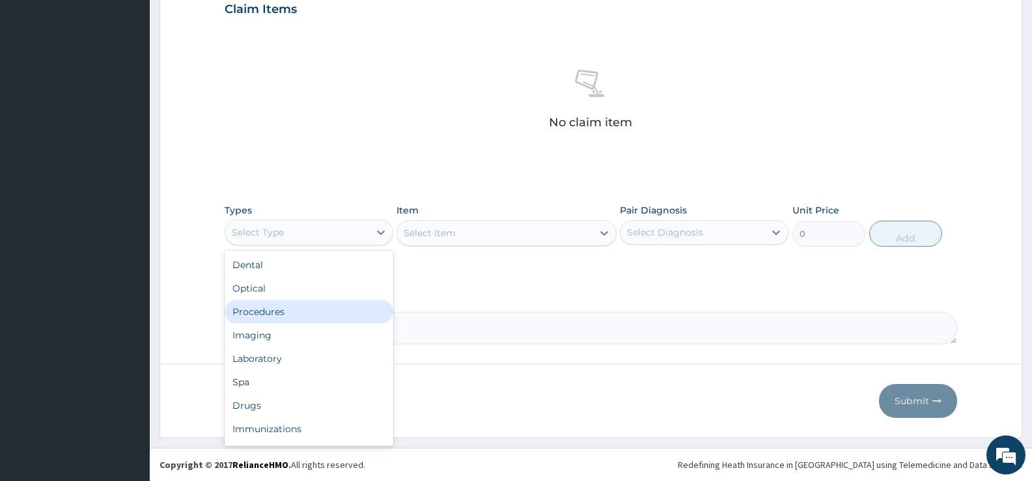
click at [277, 310] on div "Procedures" at bounding box center [309, 311] width 169 height 23
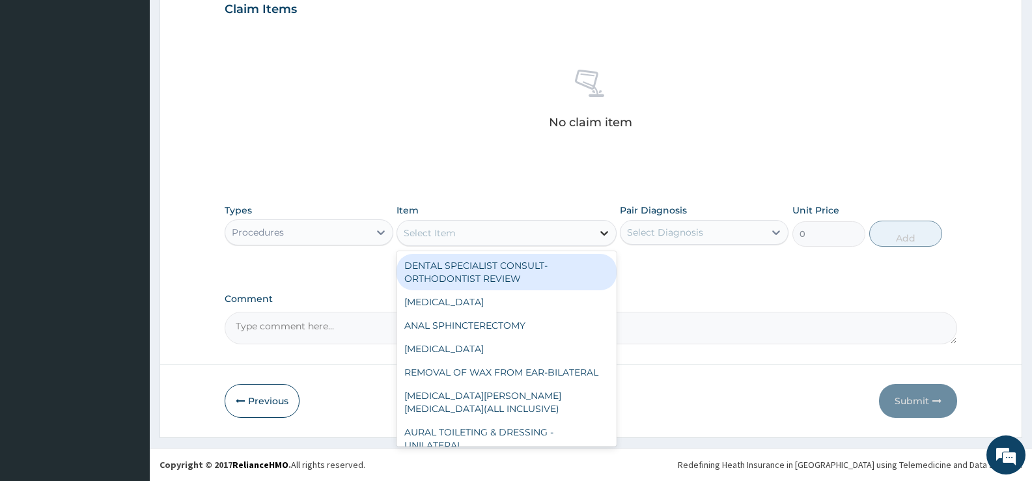
click at [593, 227] on div at bounding box center [603, 232] width 23 height 23
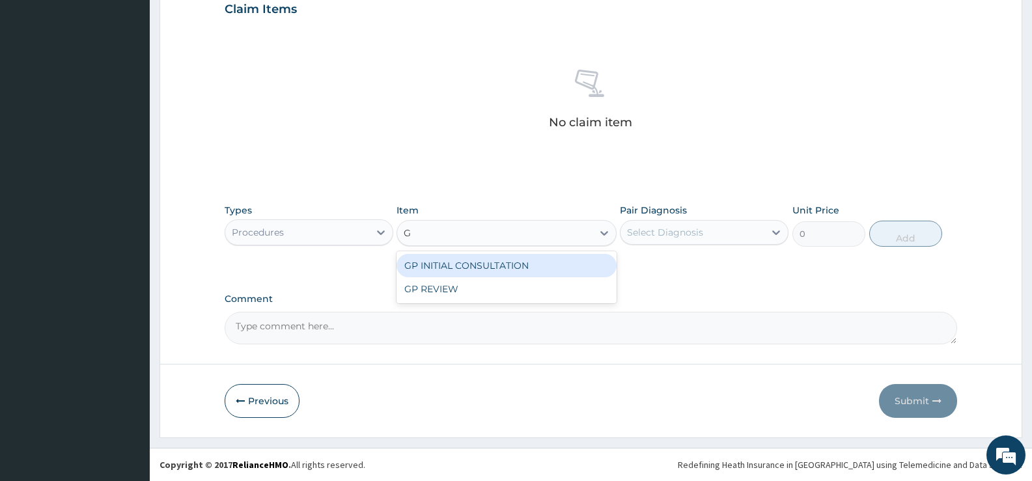
type input "GP"
click at [463, 259] on div "GP INITIAL CONSULTATION" at bounding box center [505, 265] width 219 height 23
type input "2000"
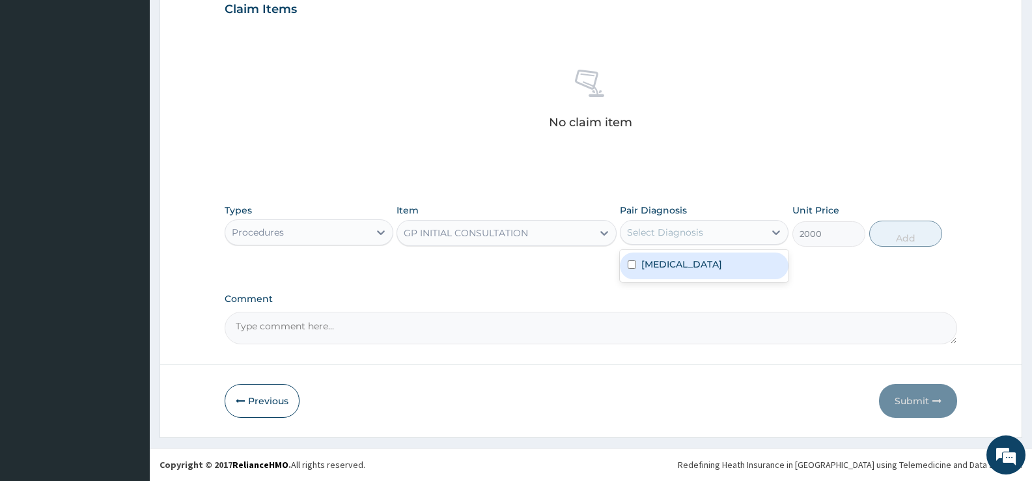
click at [722, 234] on div "Select Diagnosis" at bounding box center [692, 232] width 144 height 21
click at [695, 266] on label "[MEDICAL_DATA]" at bounding box center [681, 264] width 81 height 13
checkbox input "true"
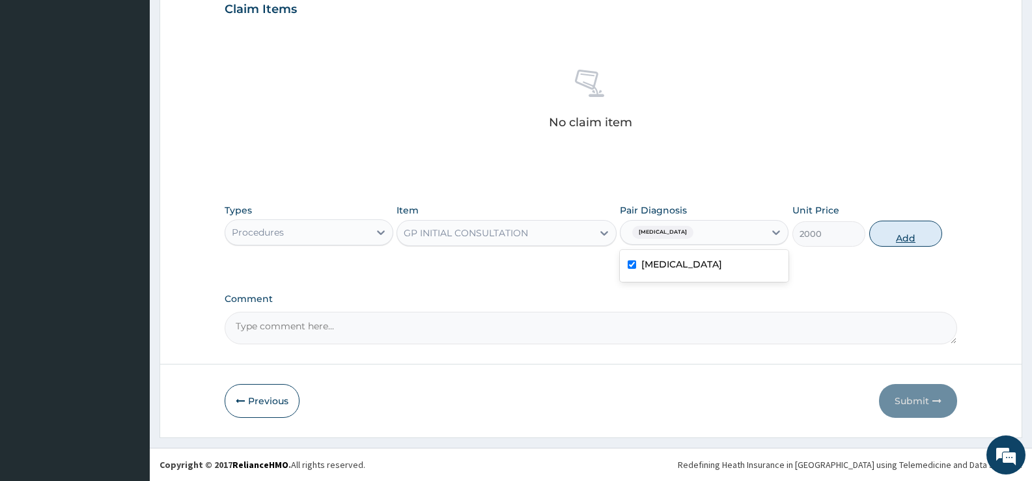
click at [887, 238] on button "Add" at bounding box center [905, 234] width 73 height 26
type input "0"
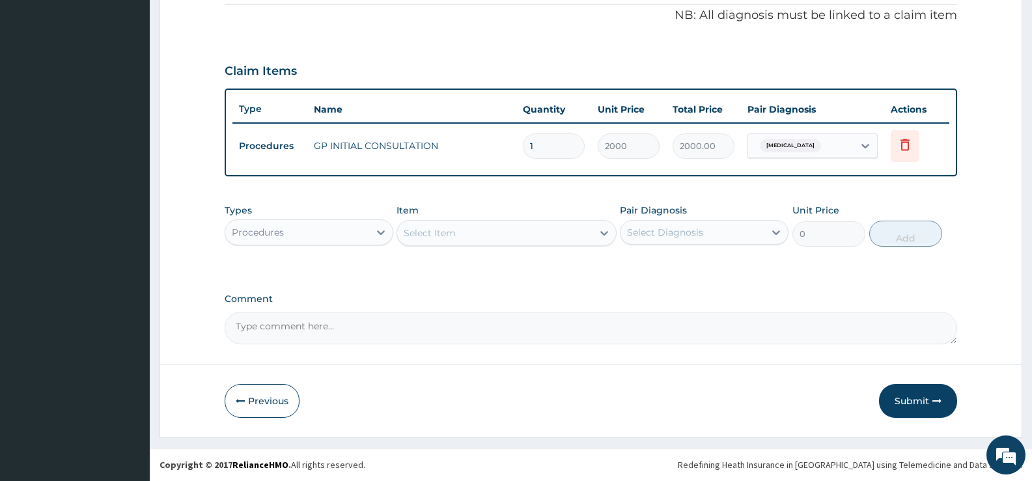
scroll to position [396, 0]
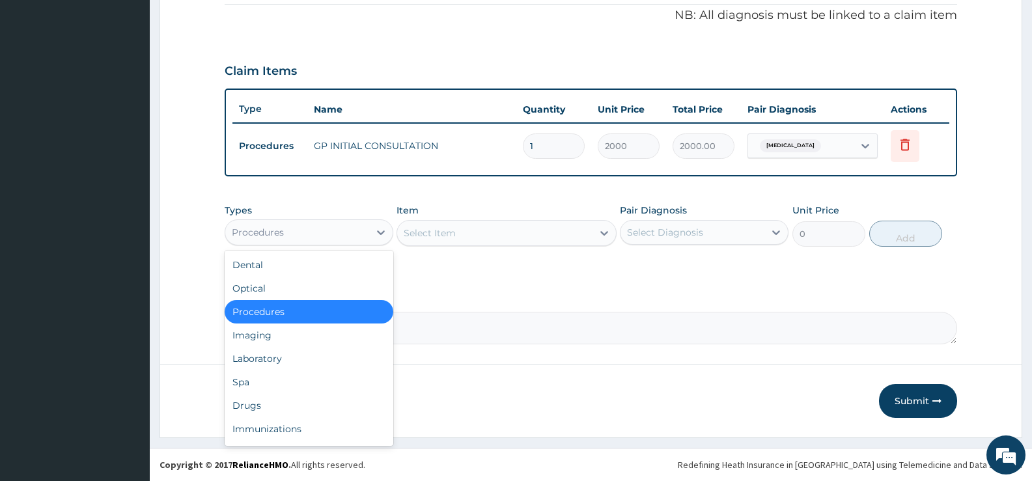
click at [347, 231] on div "Procedures" at bounding box center [297, 232] width 144 height 21
click at [277, 357] on div "Laboratory" at bounding box center [309, 358] width 169 height 23
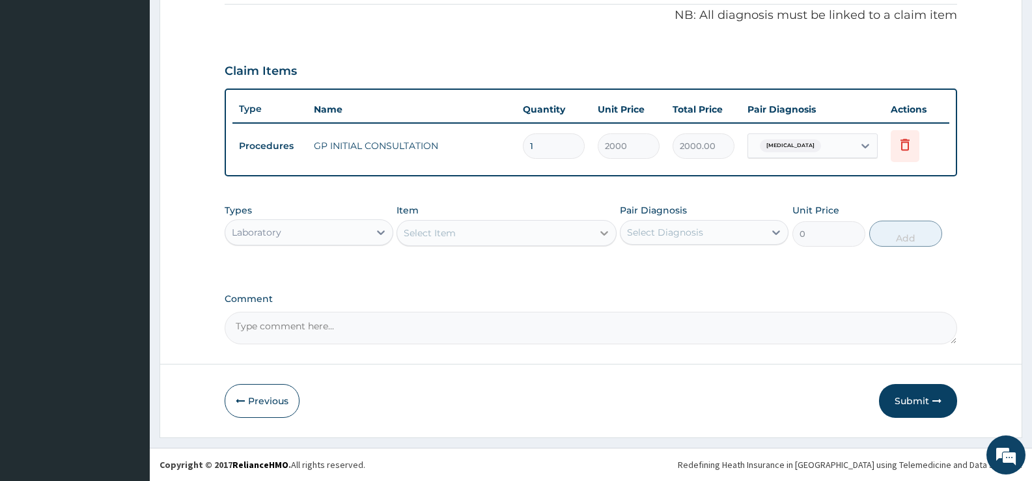
click at [602, 232] on icon at bounding box center [604, 233] width 8 height 5
type input "ARTEM"
click at [337, 227] on div "Laboratory" at bounding box center [297, 232] width 144 height 21
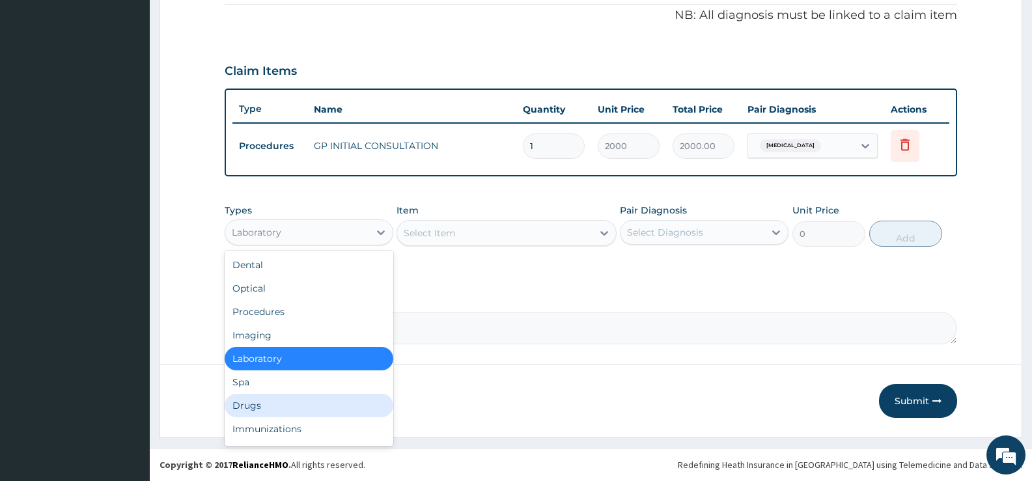
click at [256, 403] on div "Drugs" at bounding box center [309, 405] width 169 height 23
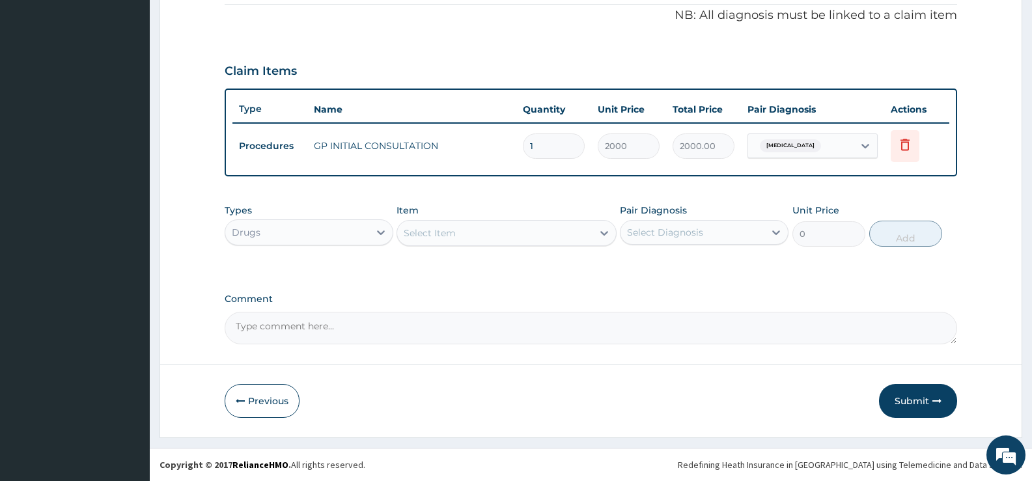
click at [585, 235] on div "Select Item" at bounding box center [494, 233] width 195 height 21
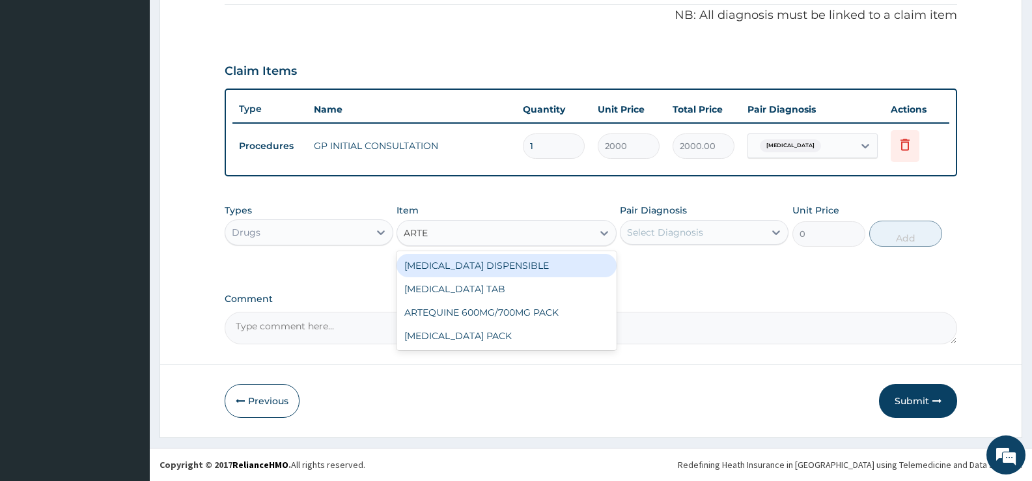
type input "ARTEM"
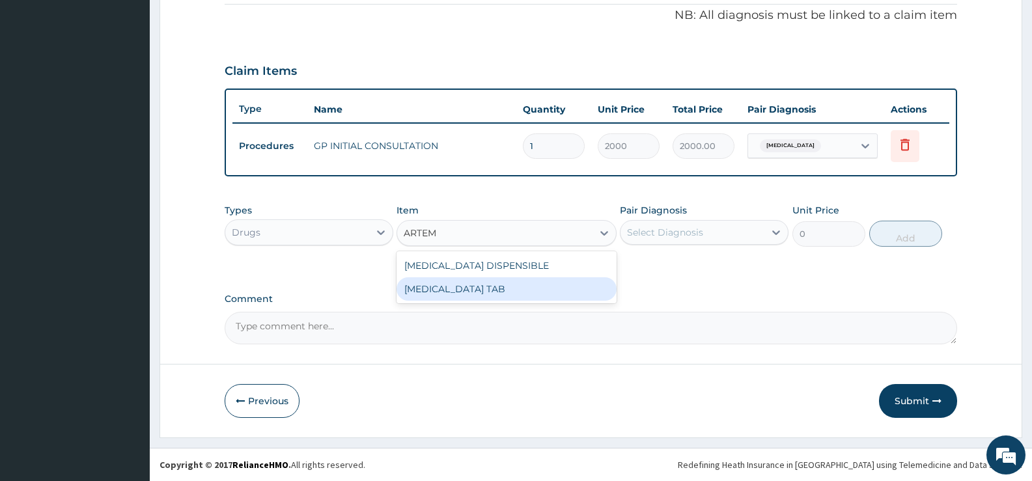
click at [524, 284] on div "[MEDICAL_DATA] TAB" at bounding box center [505, 288] width 219 height 23
type input "1035"
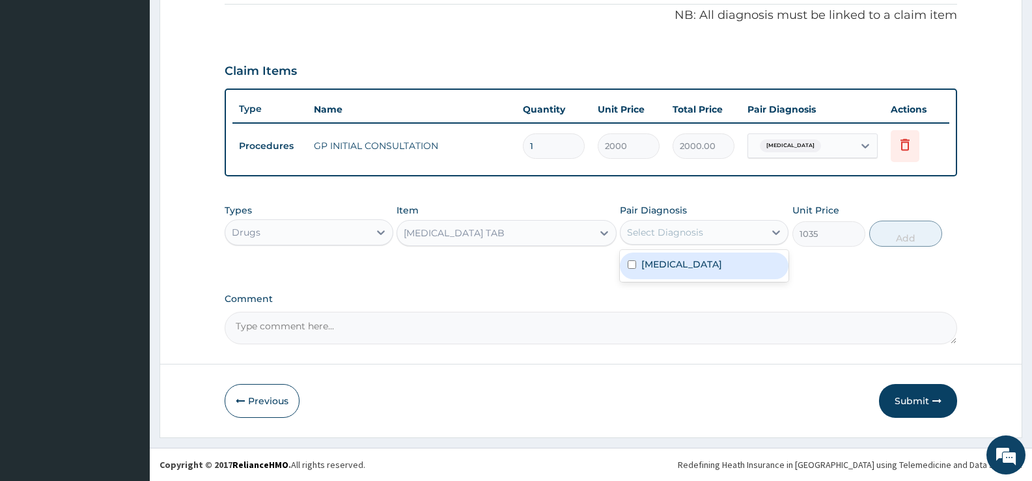
click at [697, 233] on div "Select Diagnosis" at bounding box center [665, 232] width 76 height 13
drag, startPoint x: 697, startPoint y: 233, endPoint x: 698, endPoint y: 241, distance: 7.9
click at [697, 233] on div "Select Diagnosis" at bounding box center [665, 232] width 76 height 13
click at [702, 236] on div "Select Diagnosis" at bounding box center [692, 232] width 144 height 21
click at [674, 271] on div "[MEDICAL_DATA]" at bounding box center [704, 266] width 169 height 27
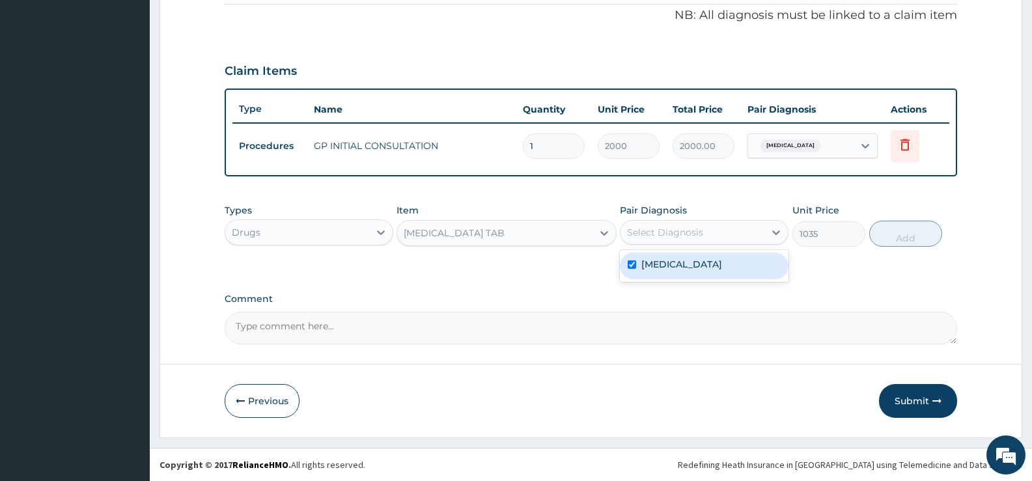
checkbox input "true"
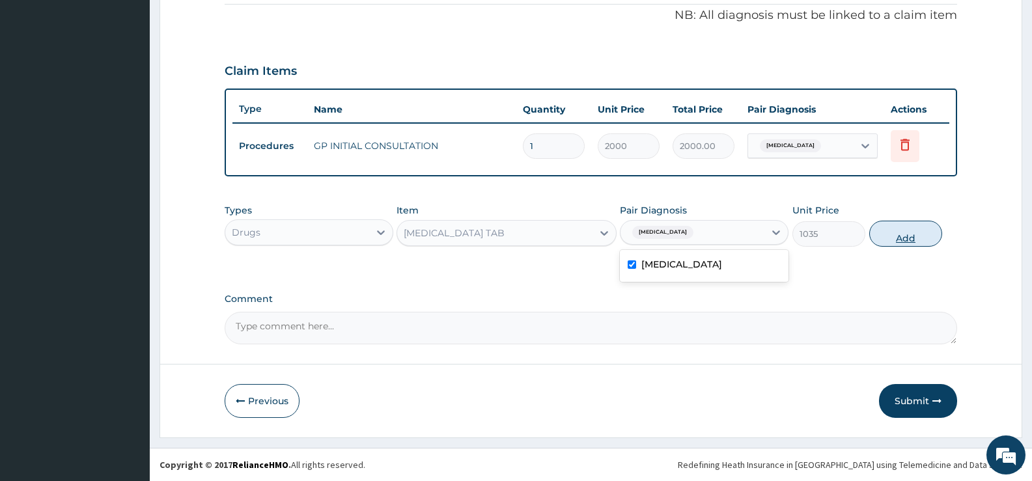
click at [894, 231] on button "Add" at bounding box center [905, 234] width 73 height 26
type input "0"
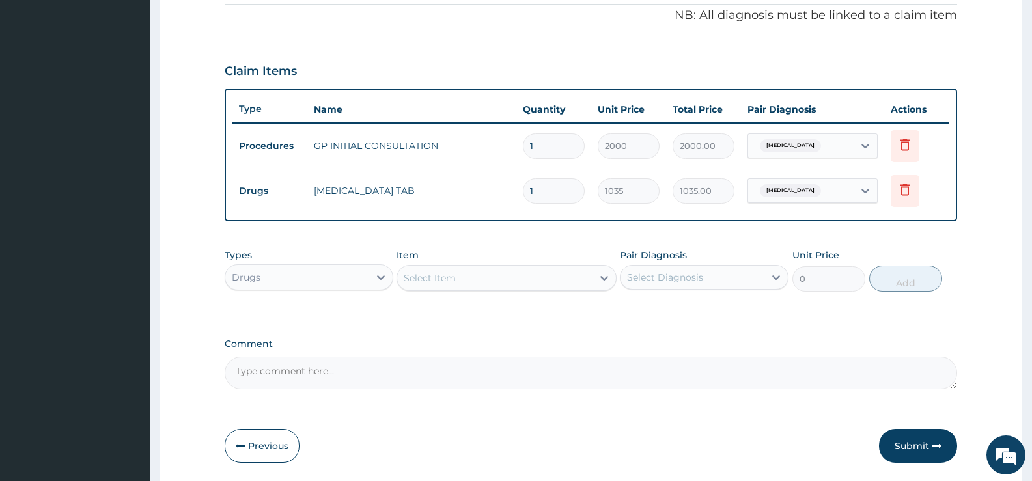
scroll to position [441, 0]
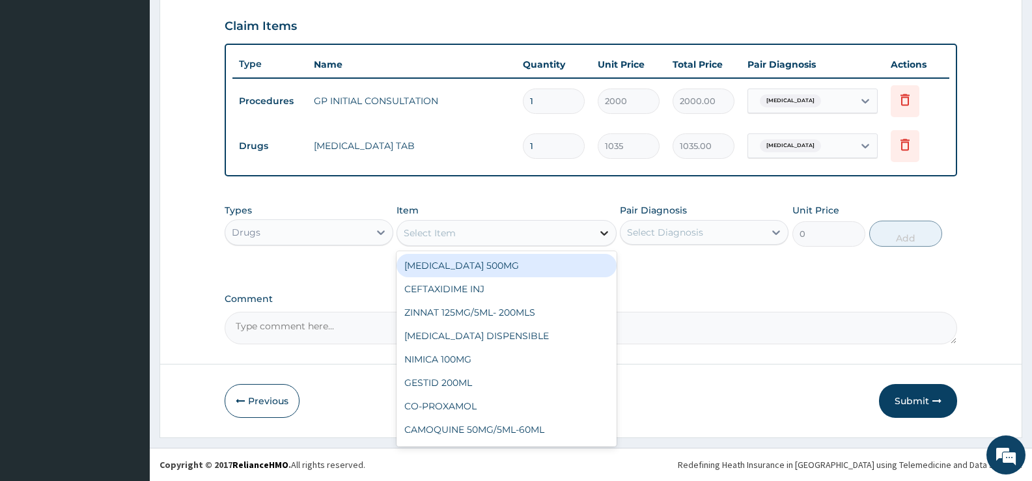
click at [605, 234] on icon at bounding box center [604, 233] width 8 height 5
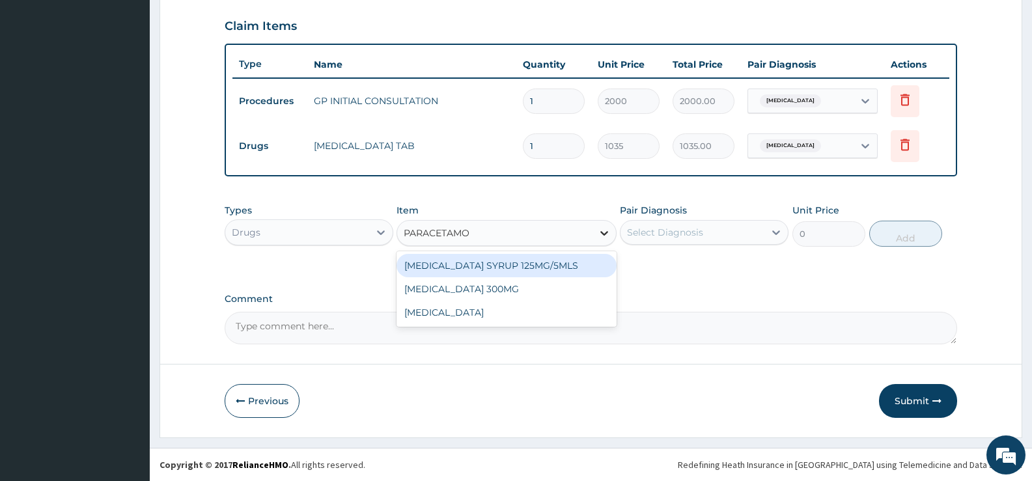
type input "[MEDICAL_DATA]"
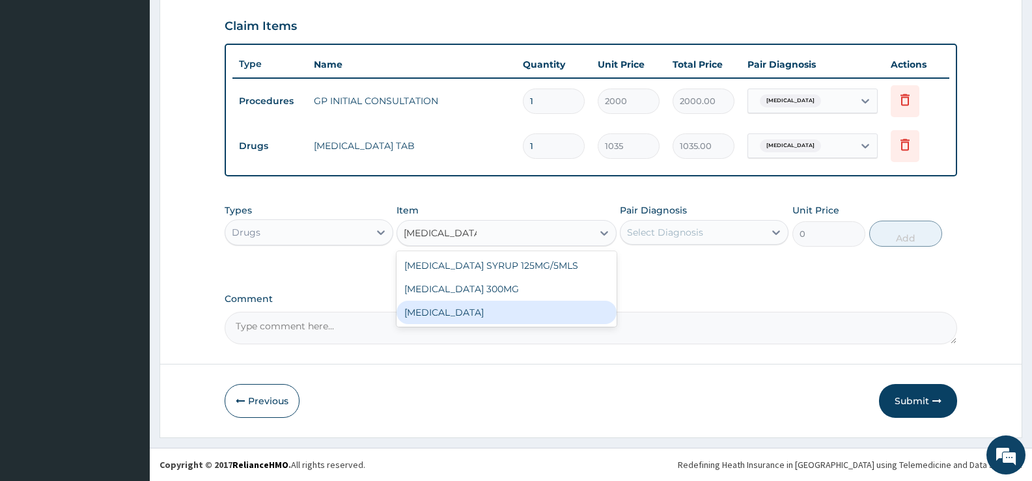
click at [479, 316] on div "[MEDICAL_DATA]" at bounding box center [505, 312] width 219 height 23
type input "15.18"
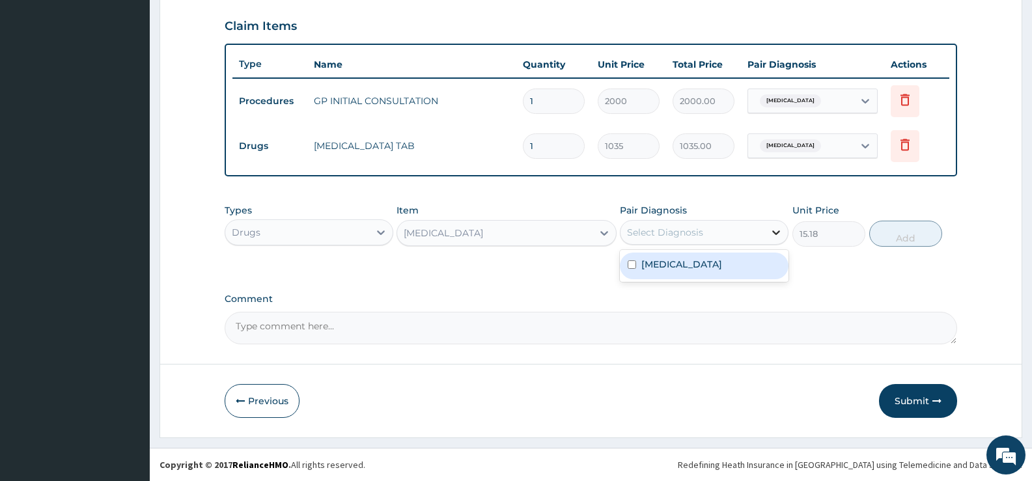
click at [765, 231] on div at bounding box center [775, 232] width 23 height 23
click at [722, 262] on label "[MEDICAL_DATA]" at bounding box center [681, 264] width 81 height 13
checkbox input "true"
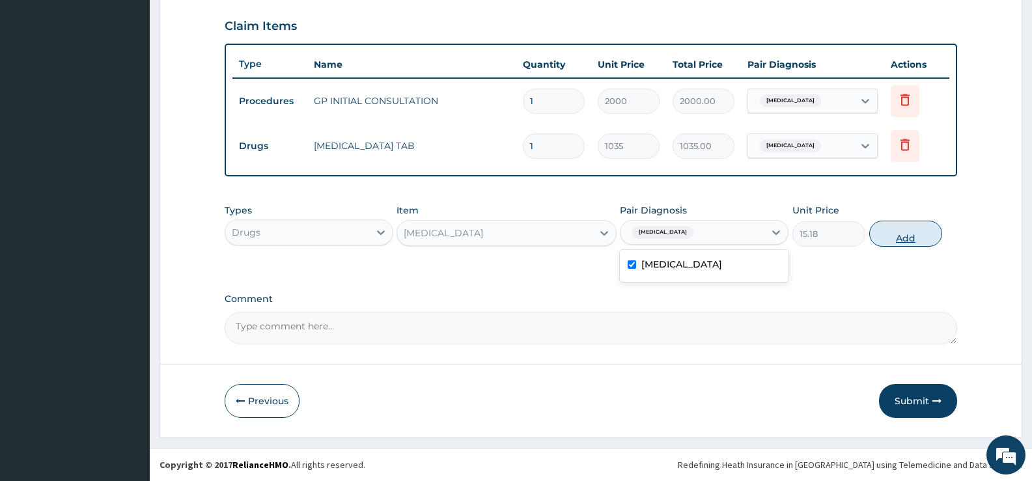
click at [894, 227] on button "Add" at bounding box center [905, 234] width 73 height 26
type input "0"
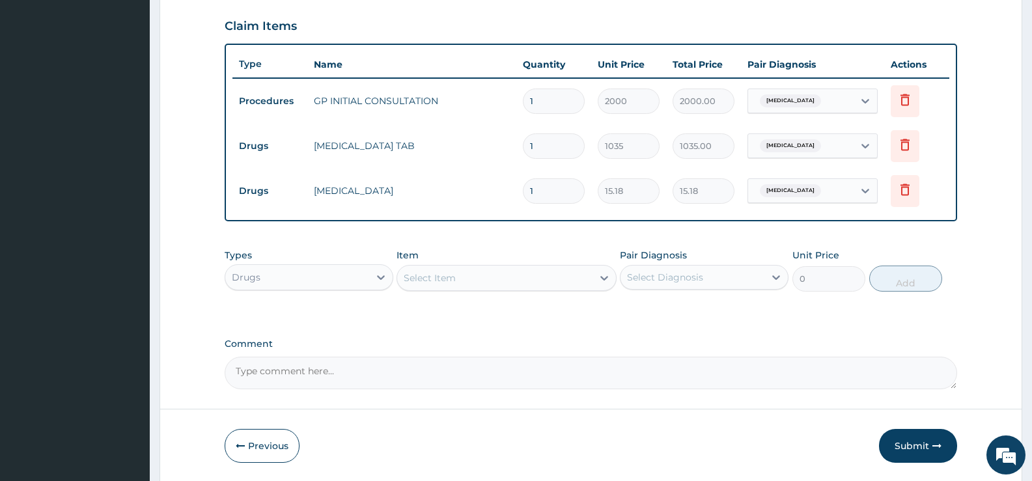
type input "18"
type input "273.24"
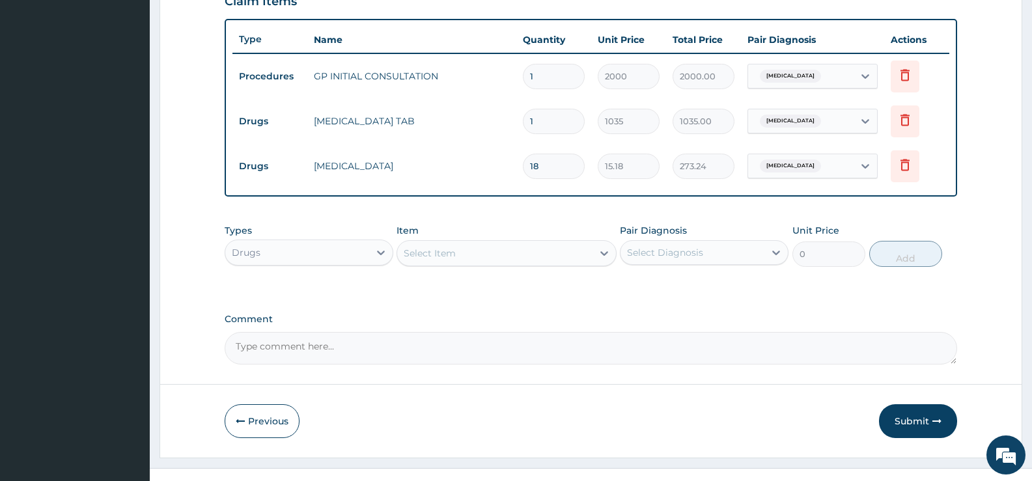
scroll to position [486, 0]
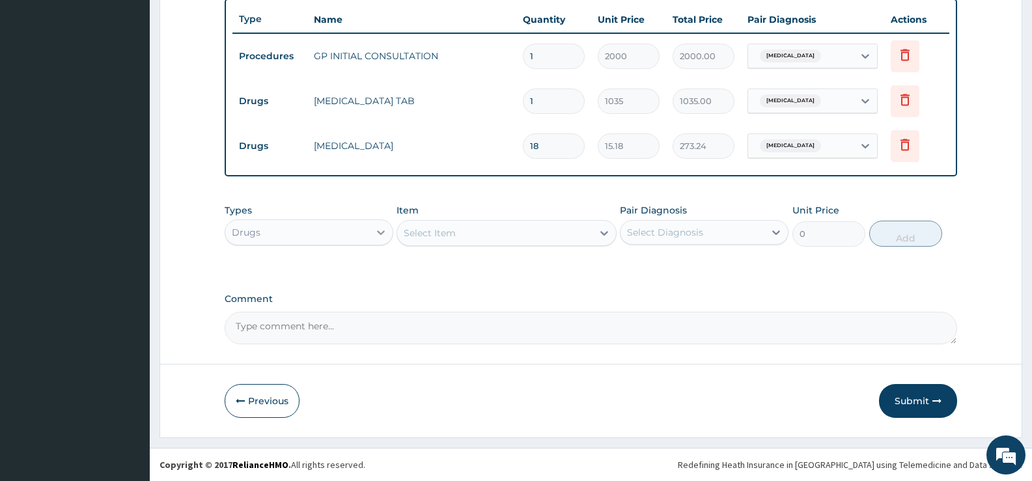
type input "18"
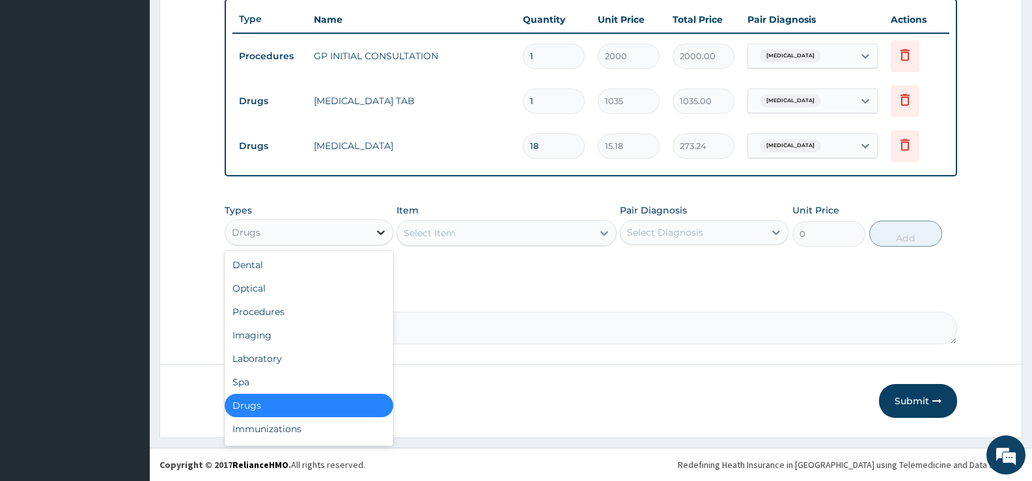
click at [381, 232] on icon at bounding box center [380, 232] width 13 height 13
click at [274, 365] on div "Laboratory" at bounding box center [309, 358] width 169 height 23
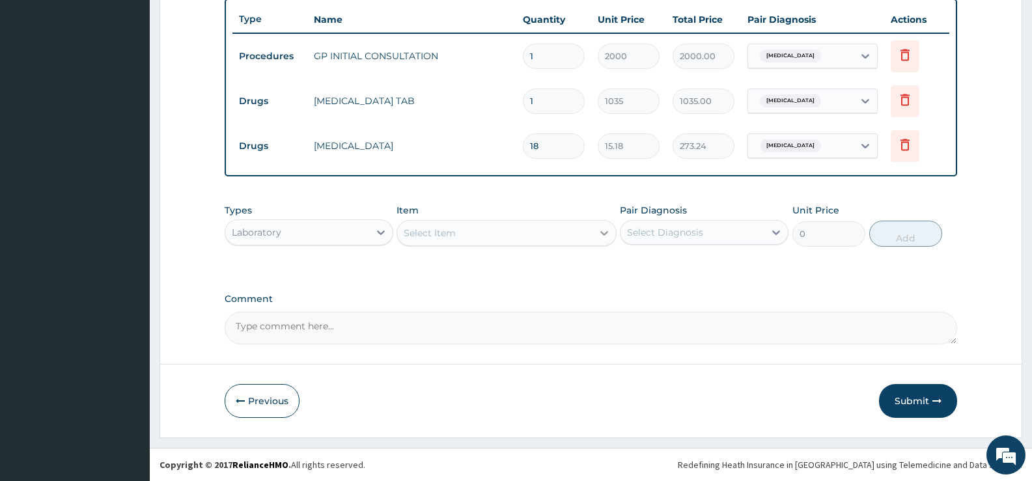
click at [605, 230] on icon at bounding box center [604, 233] width 13 height 13
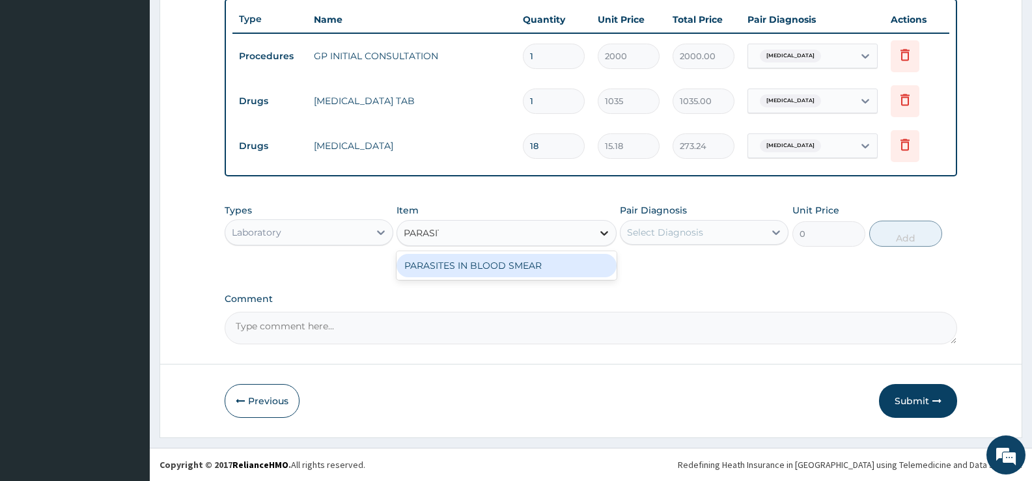
type input "[MEDICAL_DATA]"
click at [510, 262] on div "PARASITES IN BLOOD SMEAR" at bounding box center [505, 265] width 219 height 23
type input "1100"
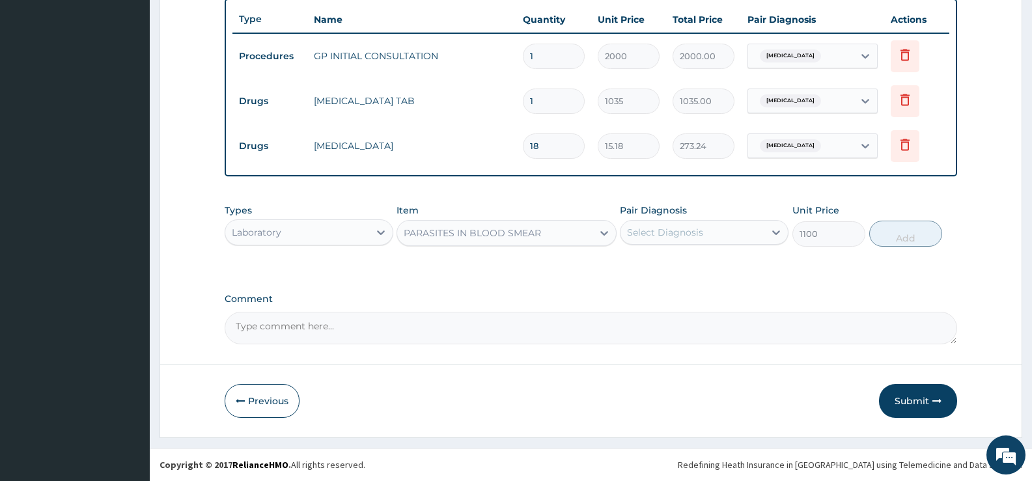
click at [695, 235] on div "Select Diagnosis" at bounding box center [665, 232] width 76 height 13
click at [685, 261] on label "[MEDICAL_DATA]" at bounding box center [681, 264] width 81 height 13
checkbox input "true"
click at [915, 236] on button "Add" at bounding box center [905, 234] width 73 height 26
type input "0"
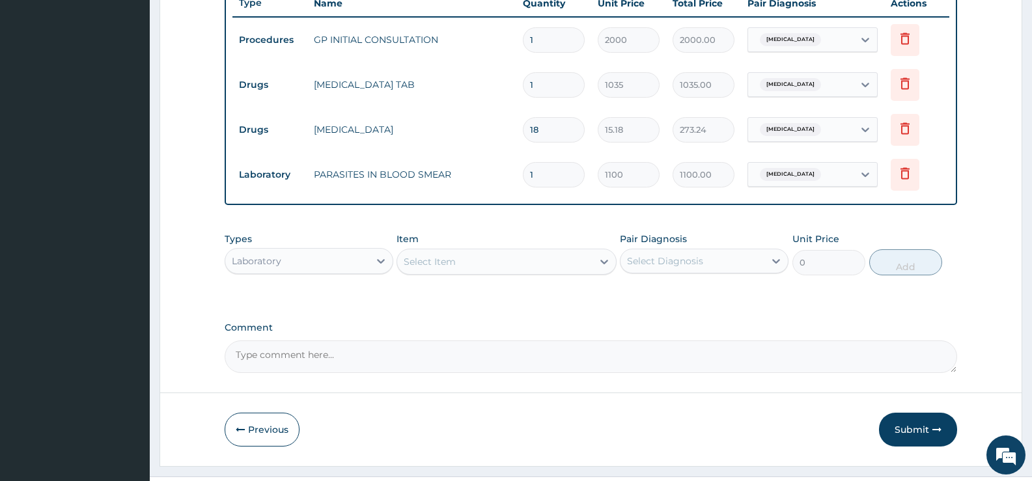
scroll to position [530, 0]
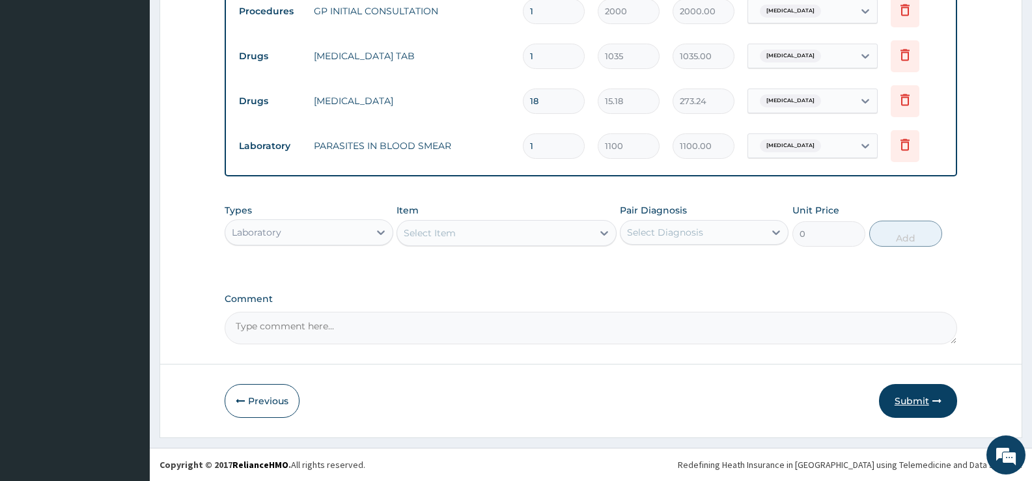
click at [909, 398] on button "Submit" at bounding box center [918, 401] width 78 height 34
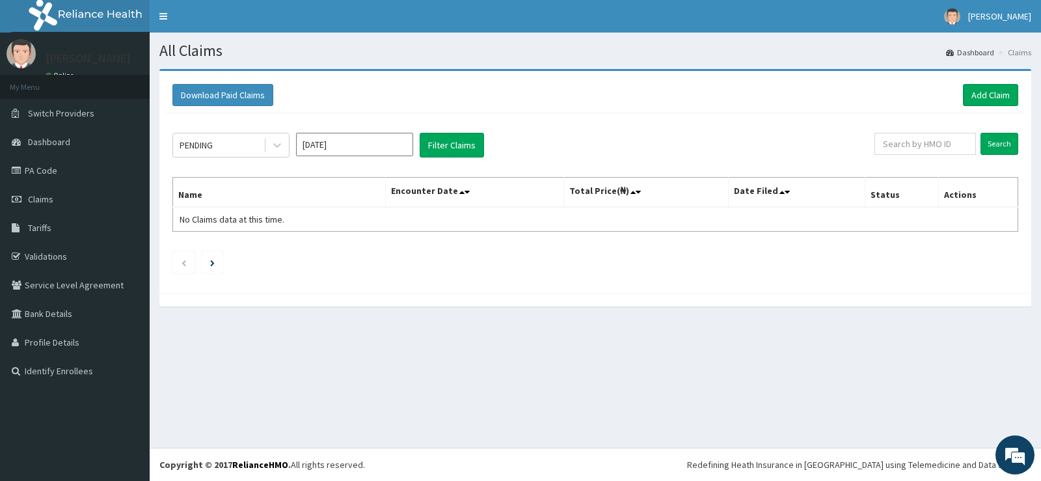
click at [334, 147] on input "[DATE]" at bounding box center [354, 144] width 117 height 23
click at [320, 253] on div "[DATE]" at bounding box center [316, 253] width 26 height 24
type input "[DATE]"
click at [465, 142] on button "Filter Claims" at bounding box center [452, 145] width 64 height 25
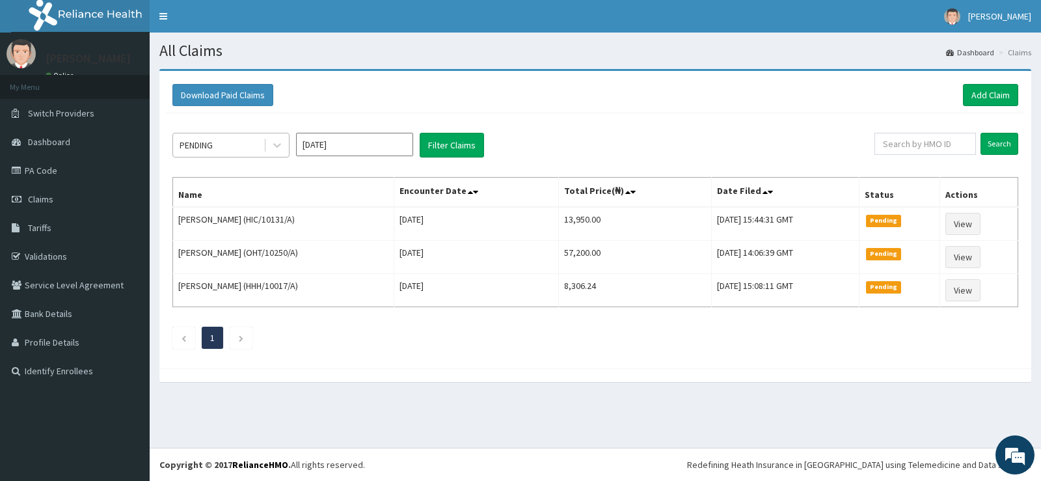
click at [217, 148] on div "PENDING" at bounding box center [218, 145] width 90 height 21
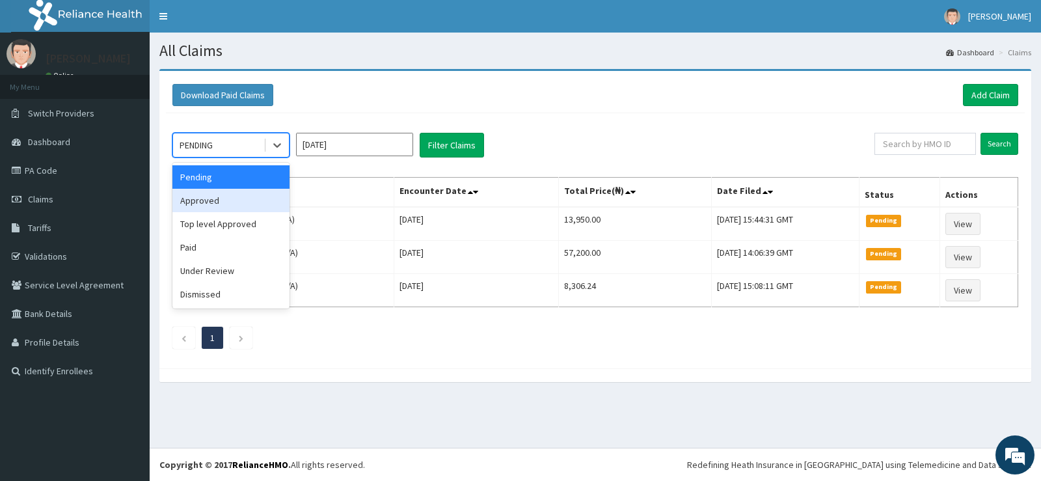
click at [223, 200] on div "Approved" at bounding box center [230, 200] width 117 height 23
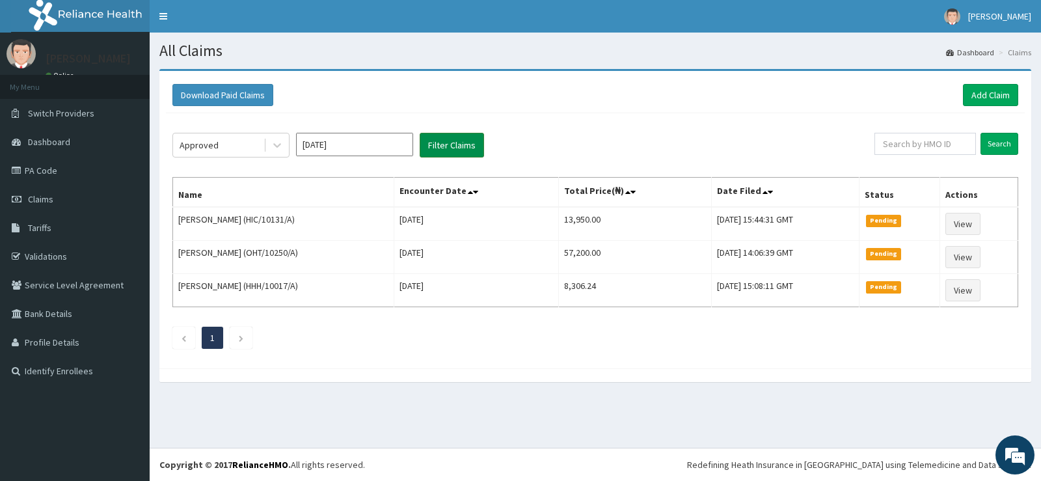
click at [435, 144] on button "Filter Claims" at bounding box center [452, 145] width 64 height 25
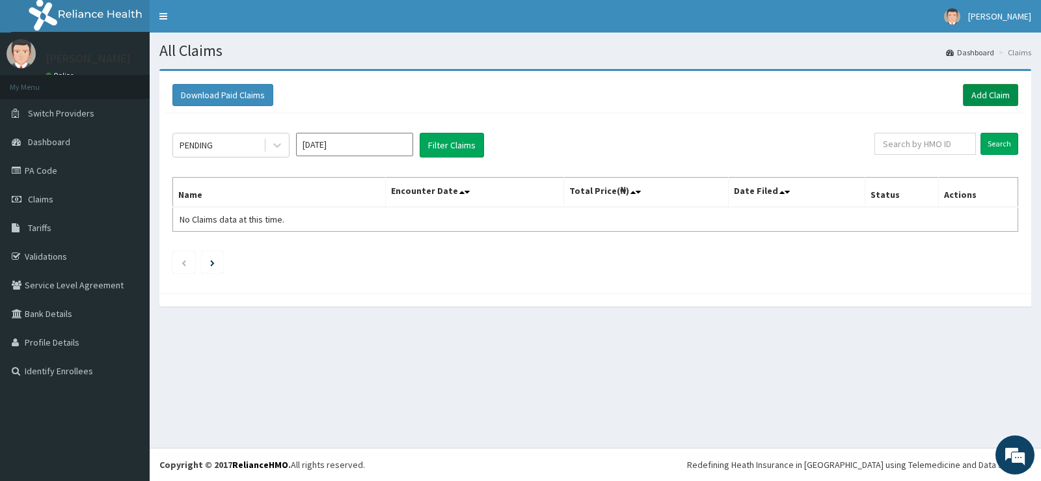
click at [987, 92] on link "Add Claim" at bounding box center [990, 95] width 55 height 22
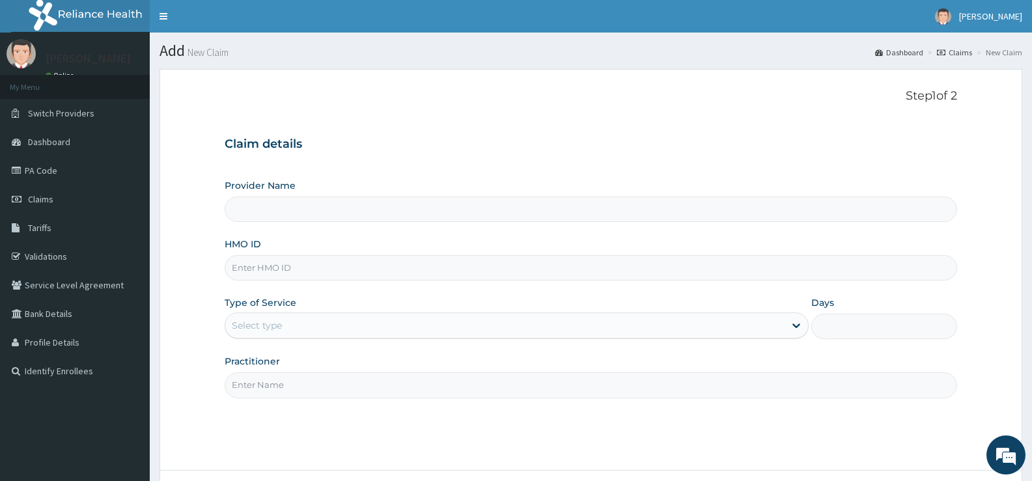
click at [376, 271] on input "HMO ID" at bounding box center [591, 267] width 732 height 25
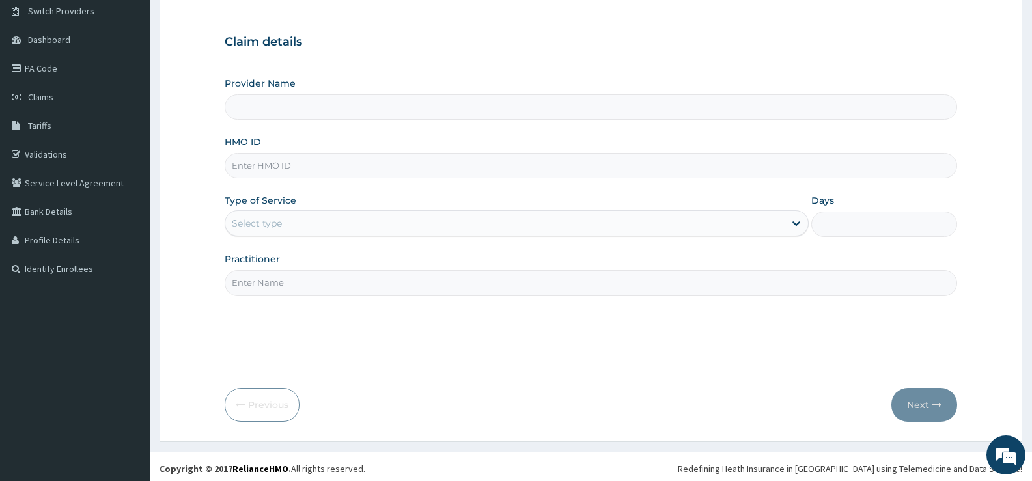
scroll to position [106, 0]
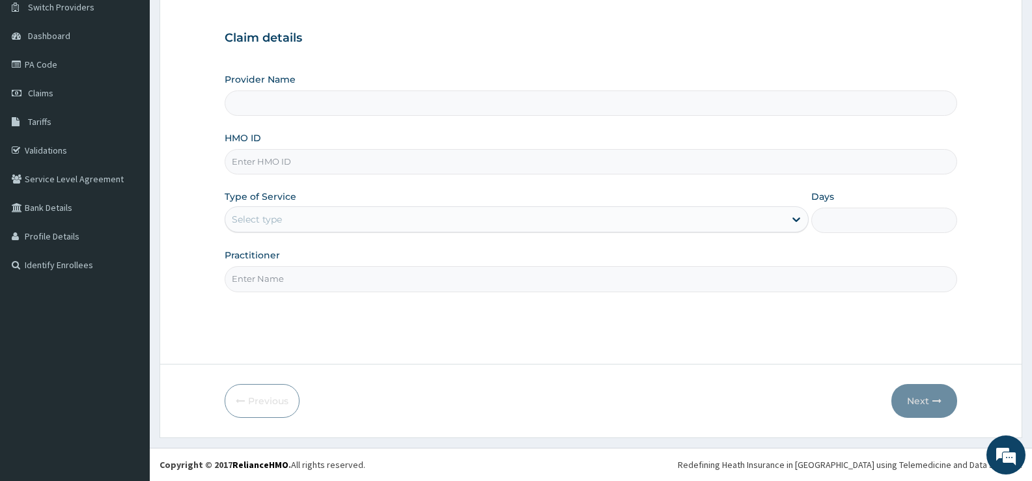
type input "[GEOGRAPHIC_DATA][PERSON_NAME]"
type input "PPR/10016/B"
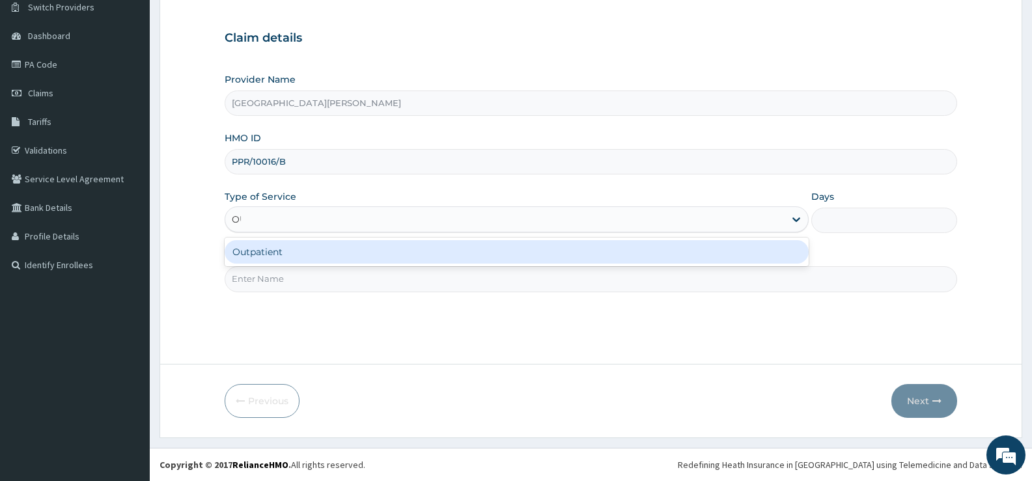
type input "OUT"
type input "1"
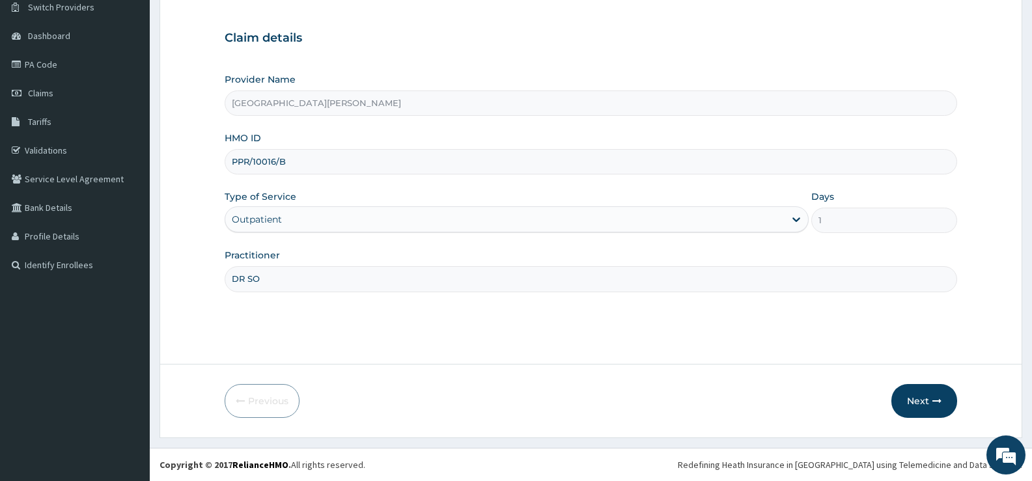
type input "[PERSON_NAME]"
click at [920, 399] on button "Next" at bounding box center [924, 401] width 66 height 34
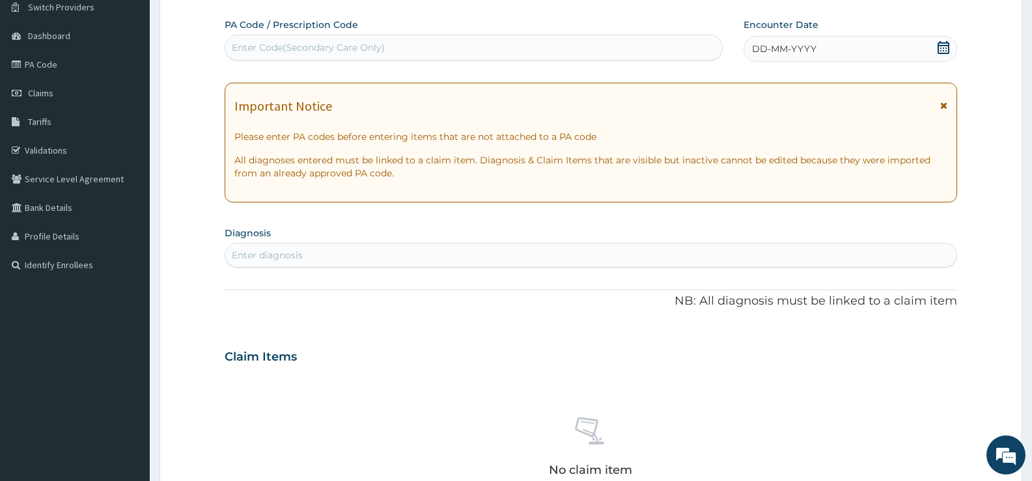
click at [944, 47] on icon at bounding box center [943, 47] width 13 height 13
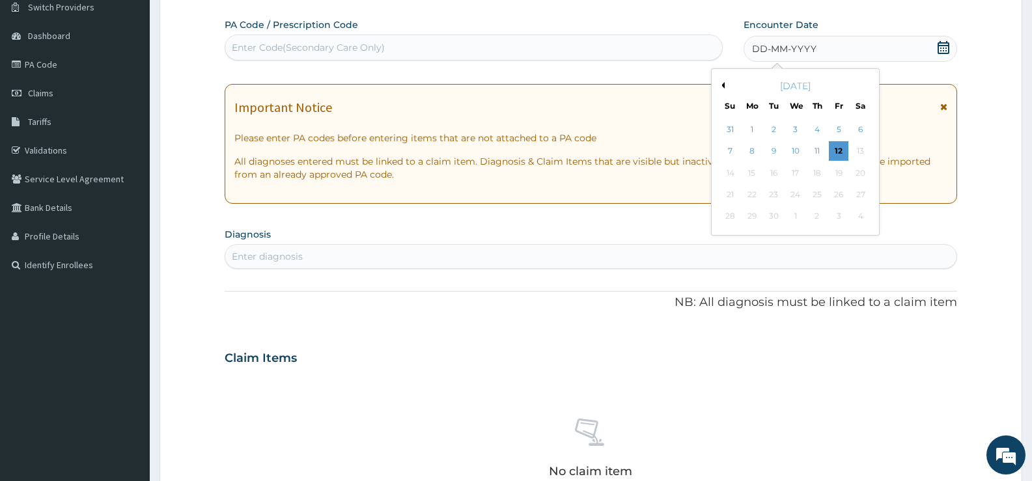
click at [724, 84] on button "Previous Month" at bounding box center [721, 85] width 7 height 7
click at [772, 152] on div "8" at bounding box center [774, 152] width 20 height 20
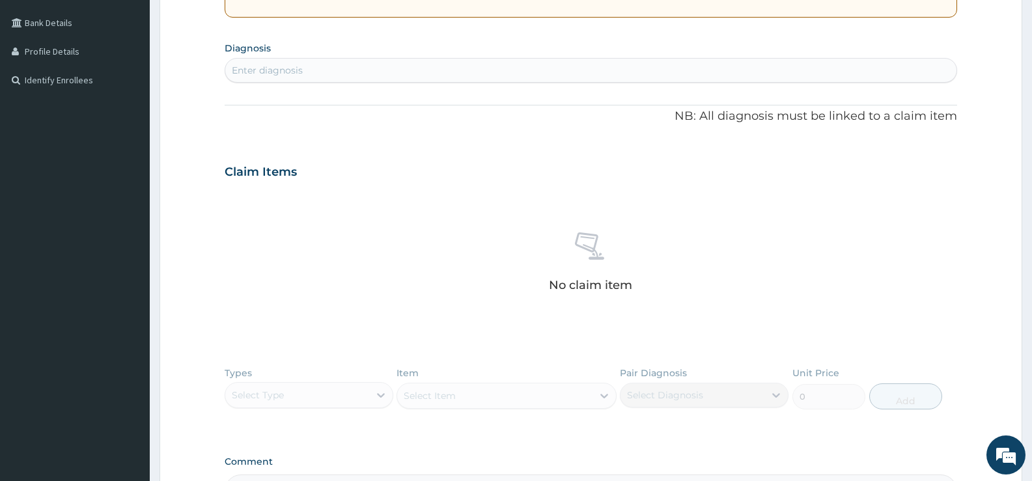
scroll to position [301, 0]
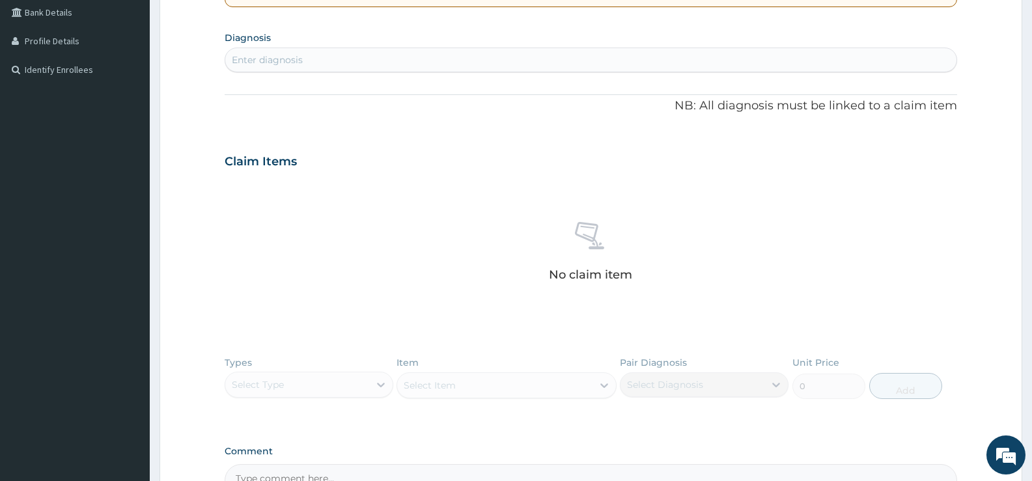
click at [350, 67] on div "Enter diagnosis" at bounding box center [590, 59] width 731 height 21
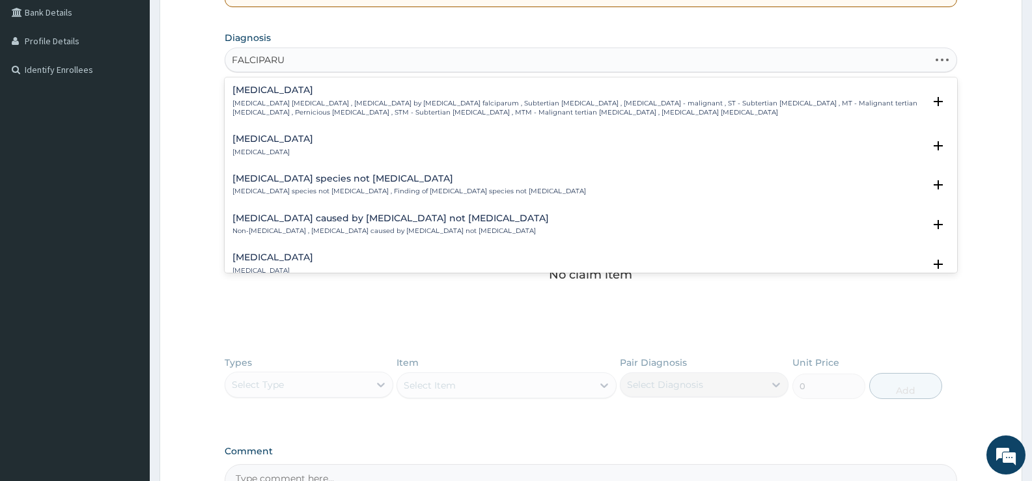
type input "FALCIPARUM"
click at [308, 101] on p "[MEDICAL_DATA] [MEDICAL_DATA] , [MEDICAL_DATA] by [MEDICAL_DATA] falciparum , S…" at bounding box center [577, 108] width 691 height 19
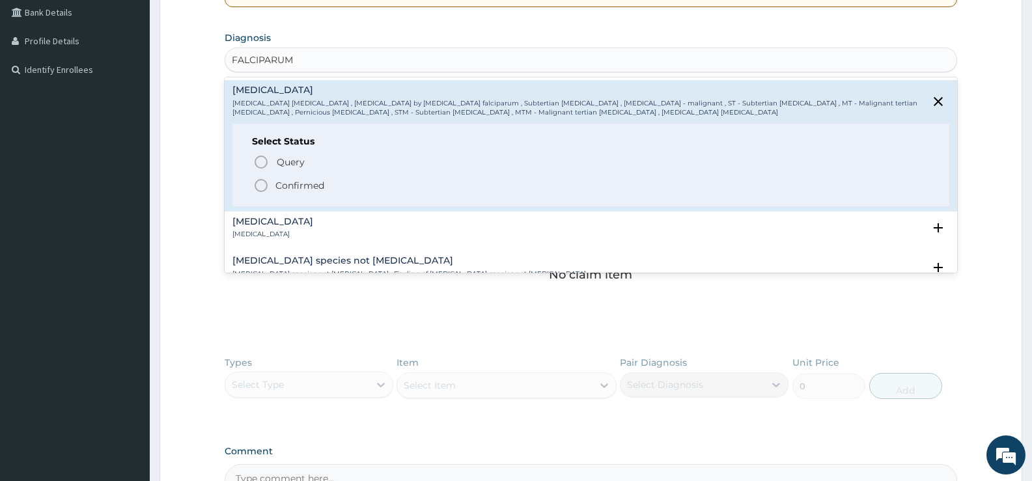
click at [312, 182] on p "Confirmed" at bounding box center [299, 185] width 49 height 13
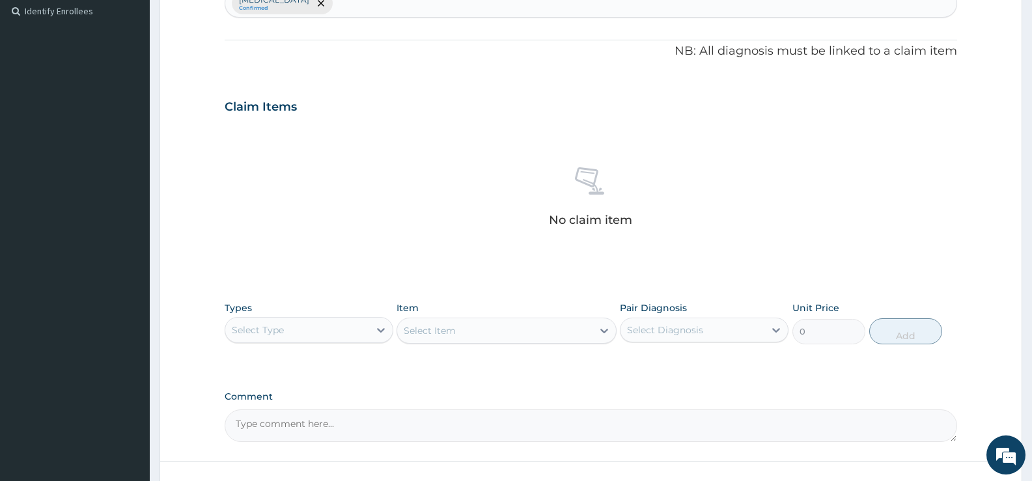
scroll to position [458, 0]
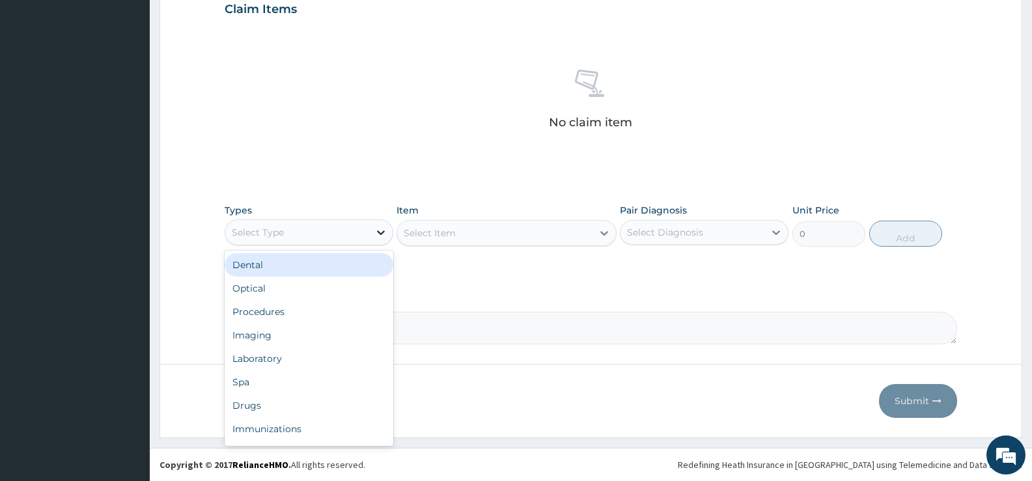
click at [376, 232] on icon at bounding box center [380, 232] width 13 height 13
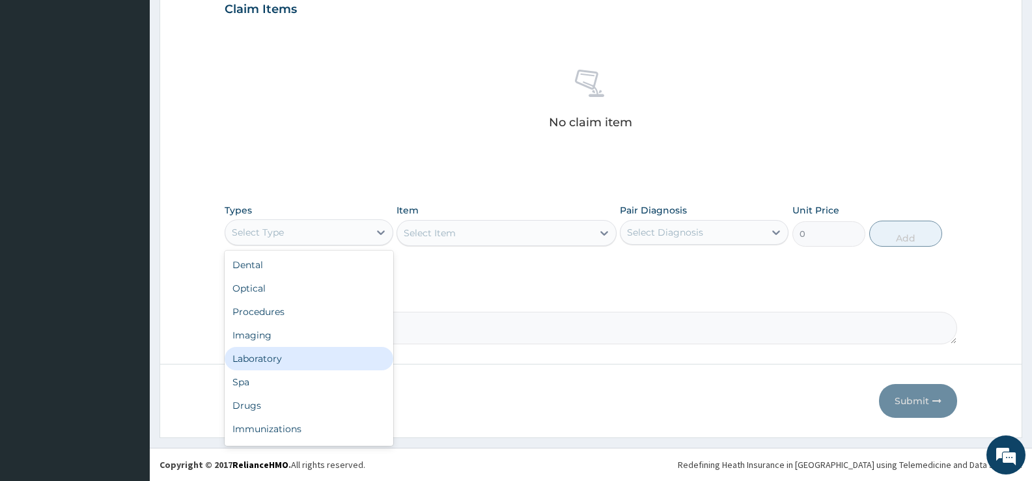
click at [260, 361] on div "Laboratory" at bounding box center [309, 358] width 169 height 23
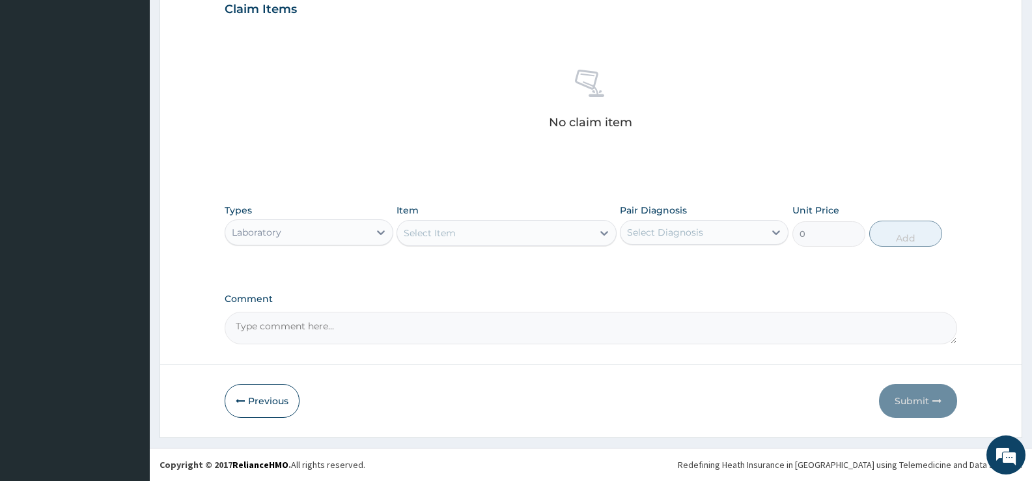
click at [593, 247] on div "Types Laboratory Item Select Item Pair Diagnosis Select Diagnosis Unit Price 0 …" at bounding box center [591, 225] width 732 height 56
click at [598, 234] on icon at bounding box center [604, 233] width 13 height 13
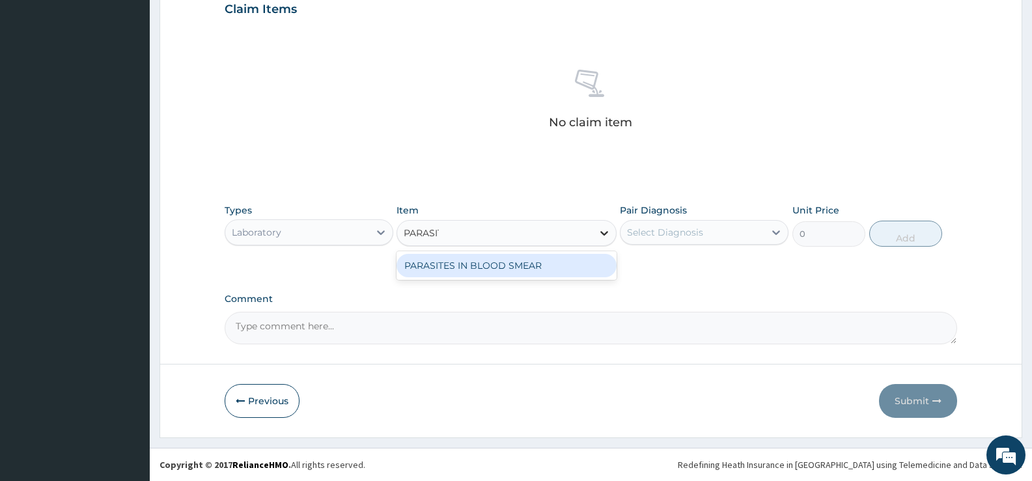
type input "[MEDICAL_DATA]"
click at [547, 265] on div "PARASITES IN BLOOD SMEAR" at bounding box center [505, 265] width 219 height 23
type input "1100"
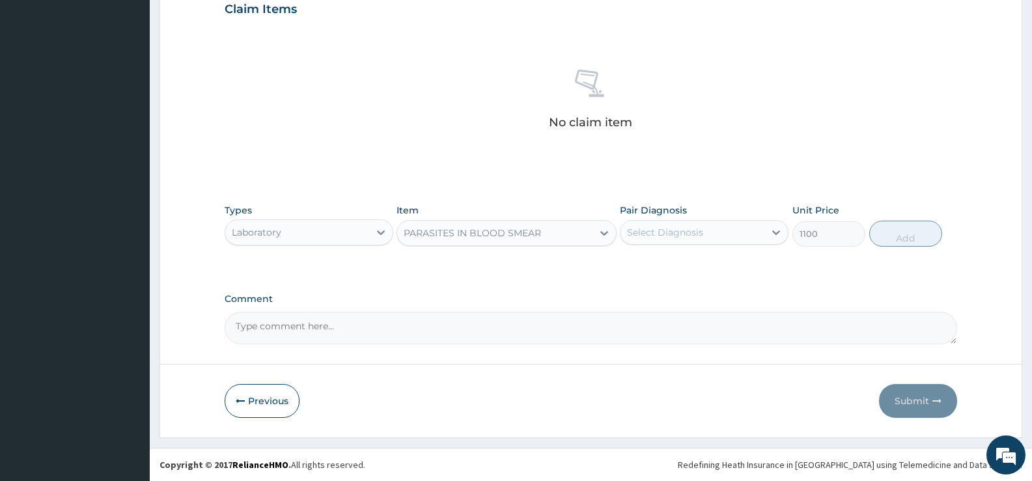
click at [754, 227] on div "Select Diagnosis" at bounding box center [692, 232] width 144 height 21
click at [702, 266] on label "[MEDICAL_DATA]" at bounding box center [681, 264] width 81 height 13
checkbox input "true"
click at [898, 234] on button "Add" at bounding box center [905, 234] width 73 height 26
type input "0"
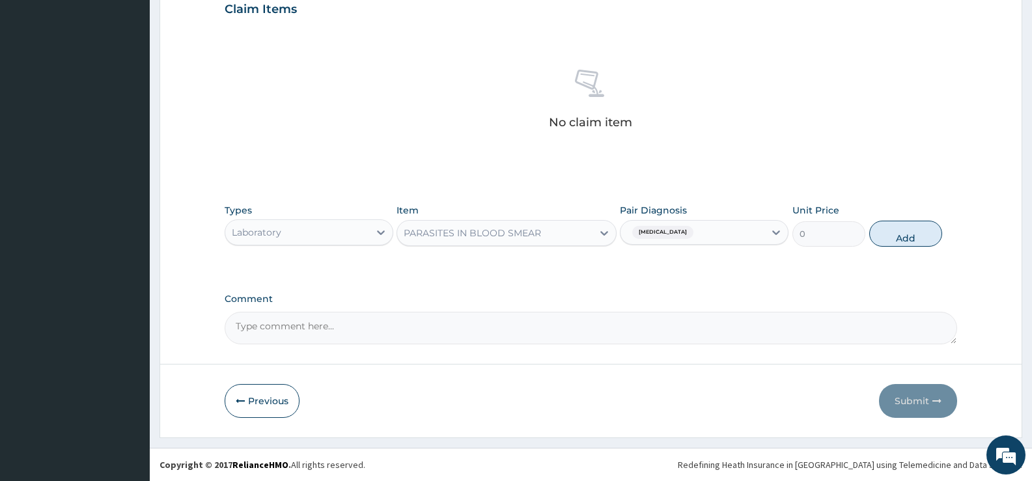
scroll to position [396, 0]
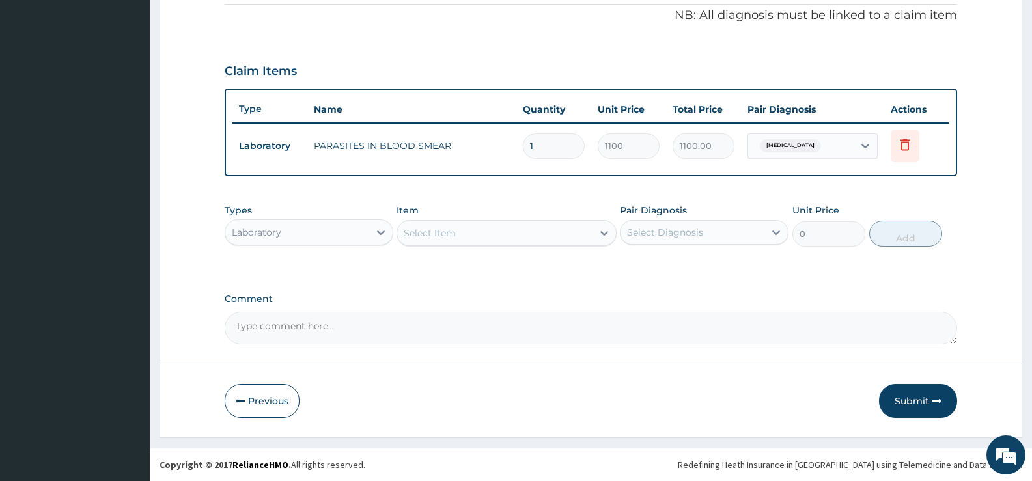
click at [310, 231] on div "Laboratory" at bounding box center [297, 232] width 144 height 21
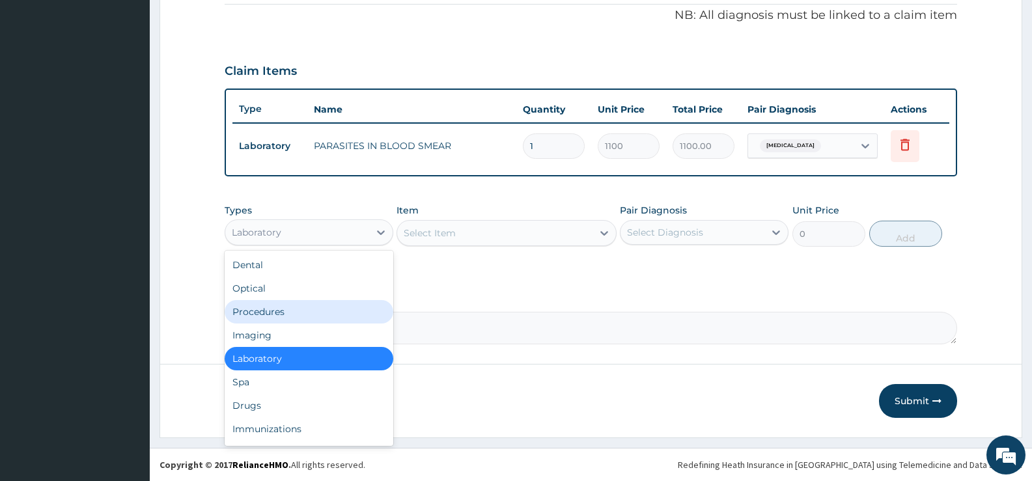
click at [273, 306] on div "Procedures" at bounding box center [309, 311] width 169 height 23
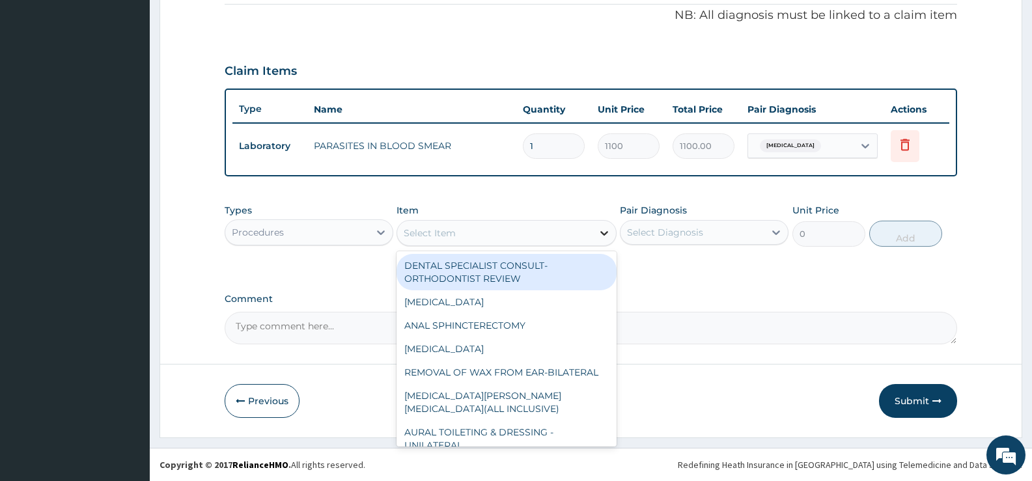
click at [594, 238] on div at bounding box center [603, 232] width 23 height 23
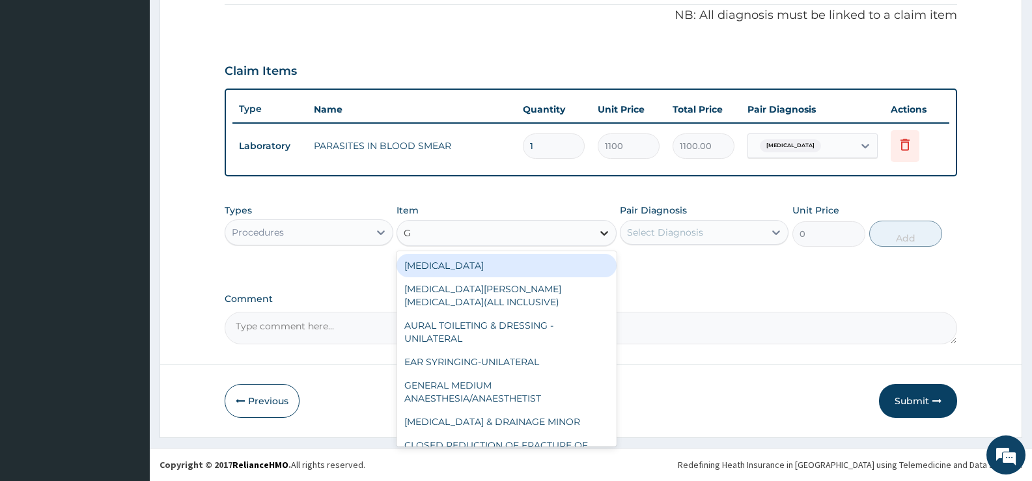
type input "GP"
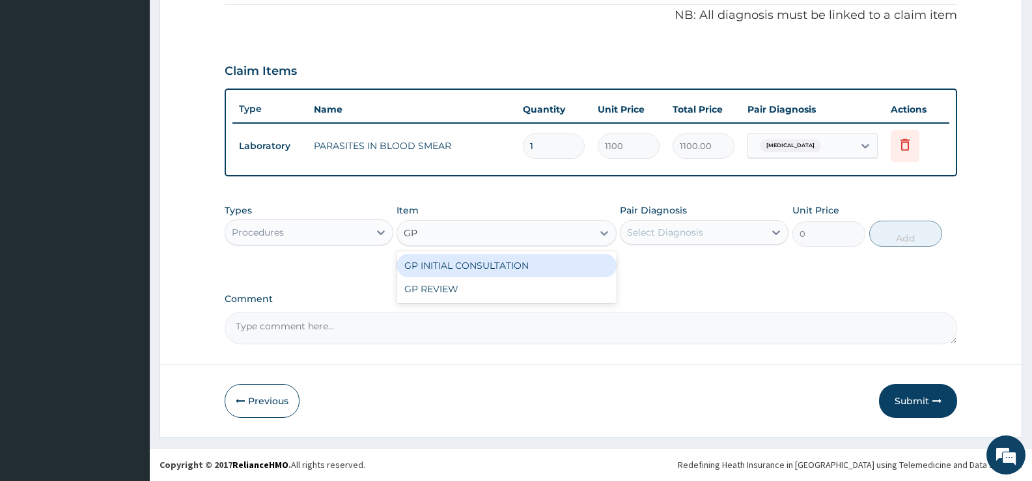
click at [575, 271] on div "GP INITIAL CONSULTATION" at bounding box center [505, 265] width 219 height 23
type input "2000"
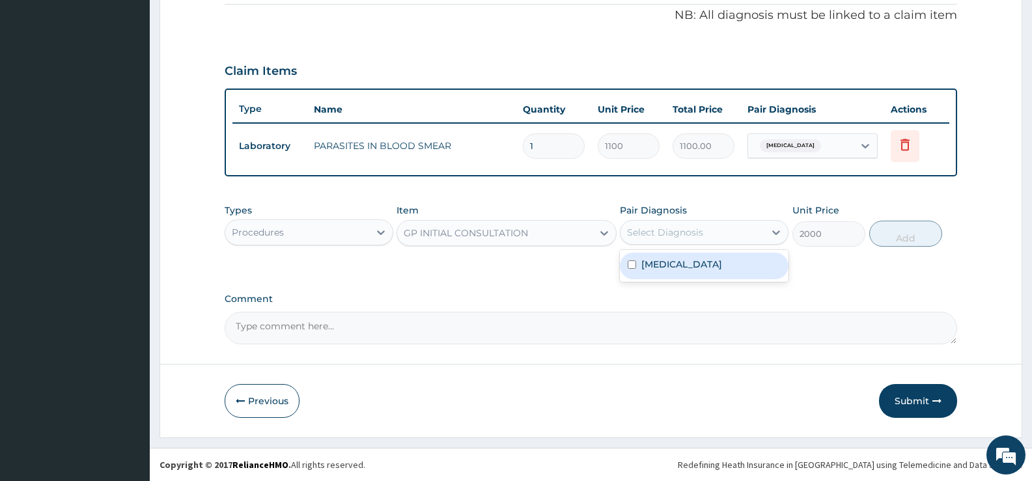
click at [717, 234] on div "Select Diagnosis" at bounding box center [692, 232] width 144 height 21
drag, startPoint x: 705, startPoint y: 269, endPoint x: 740, endPoint y: 268, distance: 35.2
click at [705, 268] on label "[MEDICAL_DATA]" at bounding box center [681, 264] width 81 height 13
checkbox input "true"
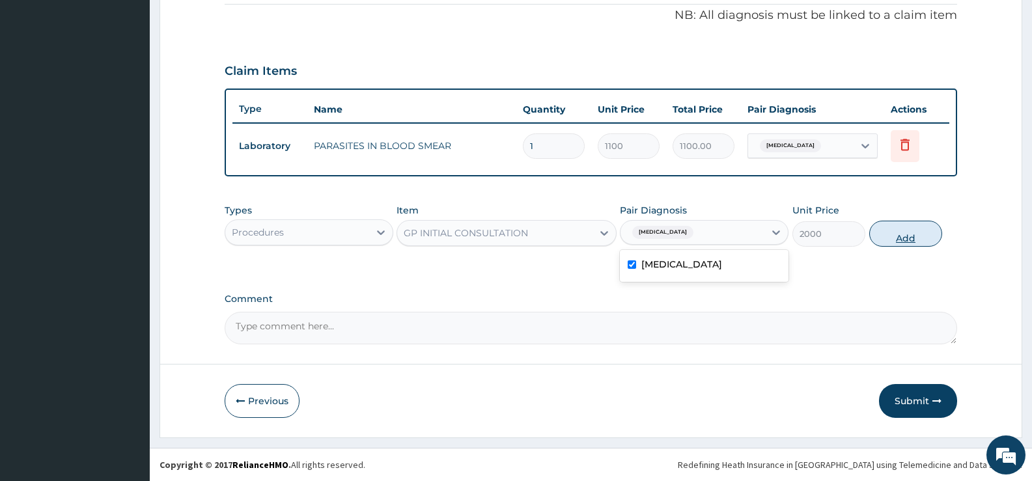
click at [907, 235] on button "Add" at bounding box center [905, 234] width 73 height 26
type input "0"
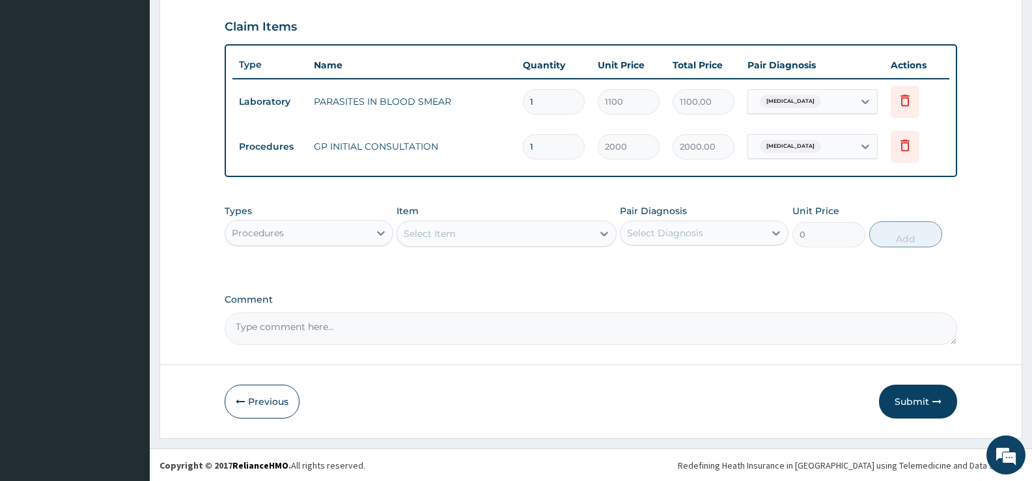
scroll to position [441, 0]
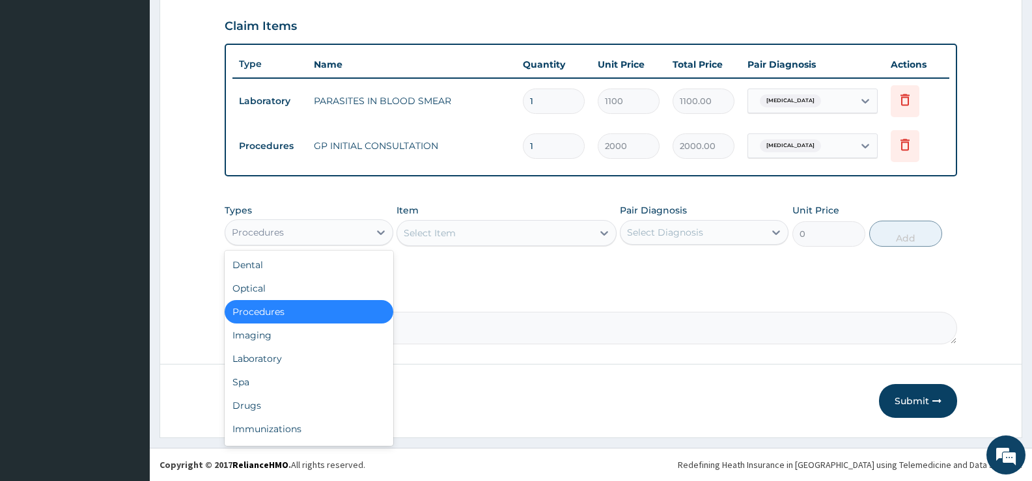
click at [363, 234] on div "Procedures" at bounding box center [297, 232] width 144 height 21
click at [253, 403] on div "Drugs" at bounding box center [309, 405] width 169 height 23
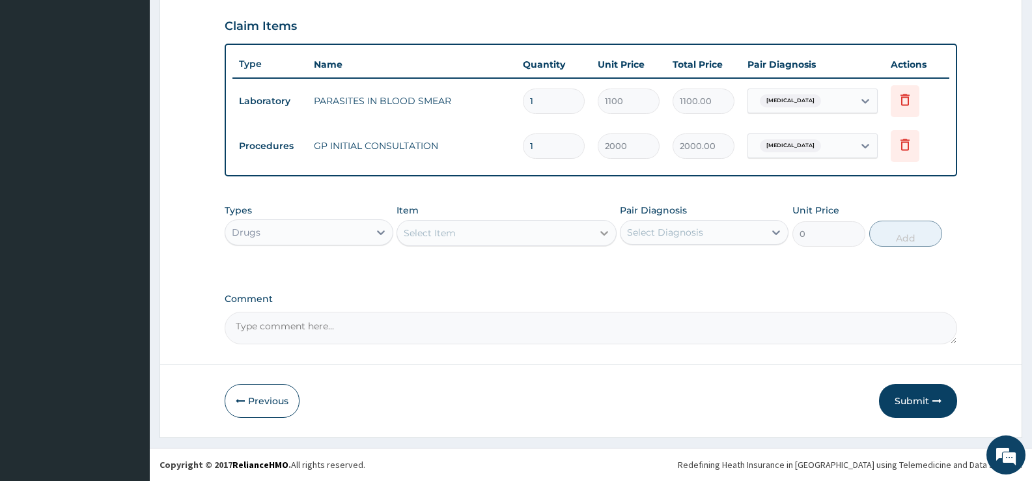
click at [599, 228] on icon at bounding box center [604, 233] width 13 height 13
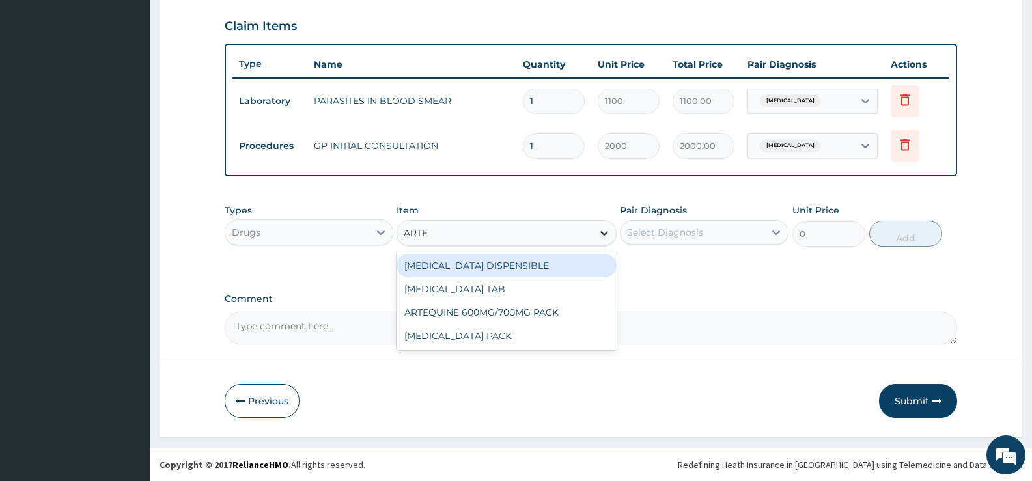
type input "ARTEM"
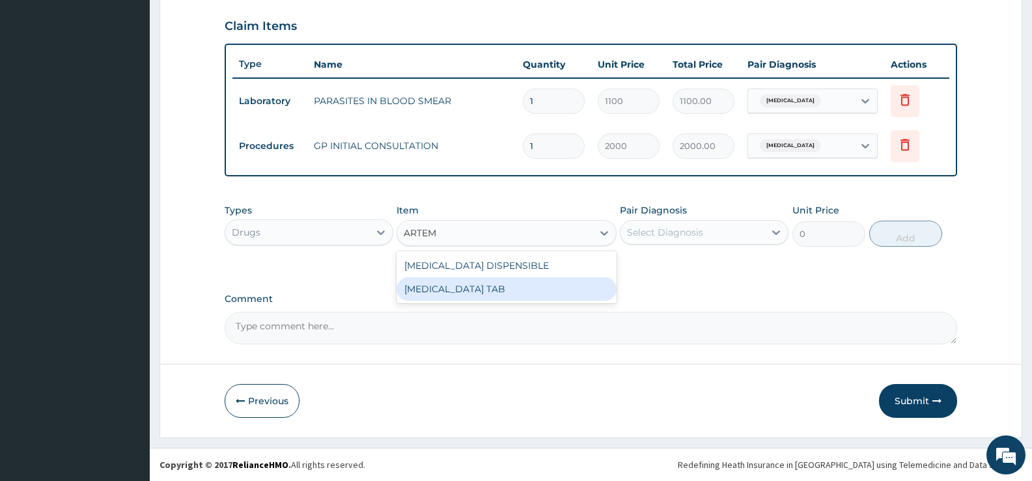
click at [531, 294] on div "[MEDICAL_DATA] TAB" at bounding box center [505, 288] width 219 height 23
type input "1035"
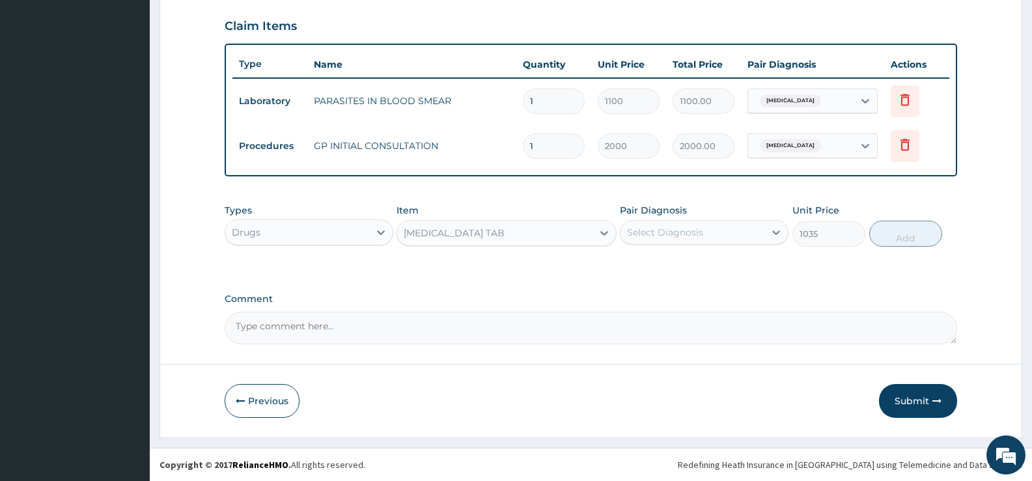
click at [691, 229] on div "Select Diagnosis" at bounding box center [665, 232] width 76 height 13
click at [681, 266] on label "[MEDICAL_DATA]" at bounding box center [681, 264] width 81 height 13
checkbox input "true"
click at [900, 232] on button "Add" at bounding box center [905, 234] width 73 height 26
type input "0"
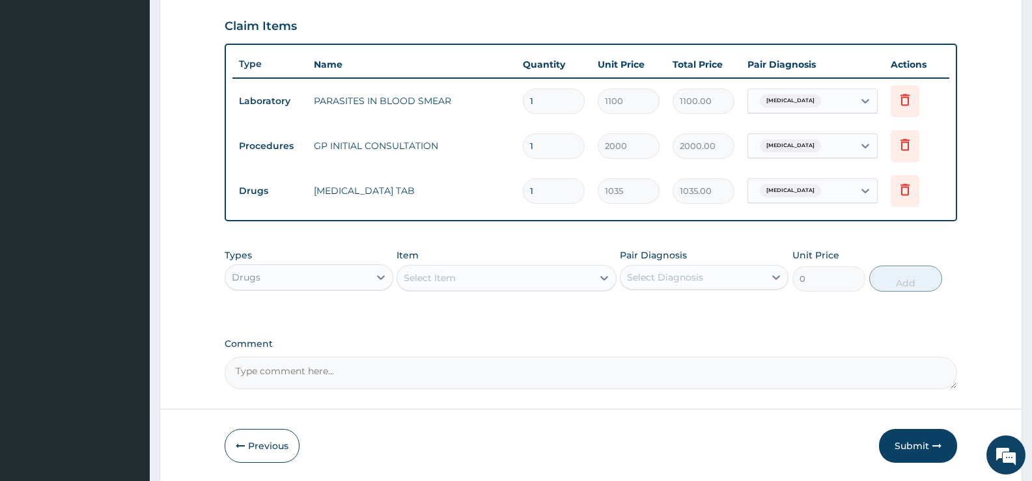
click at [499, 278] on div "Select Item" at bounding box center [494, 278] width 195 height 21
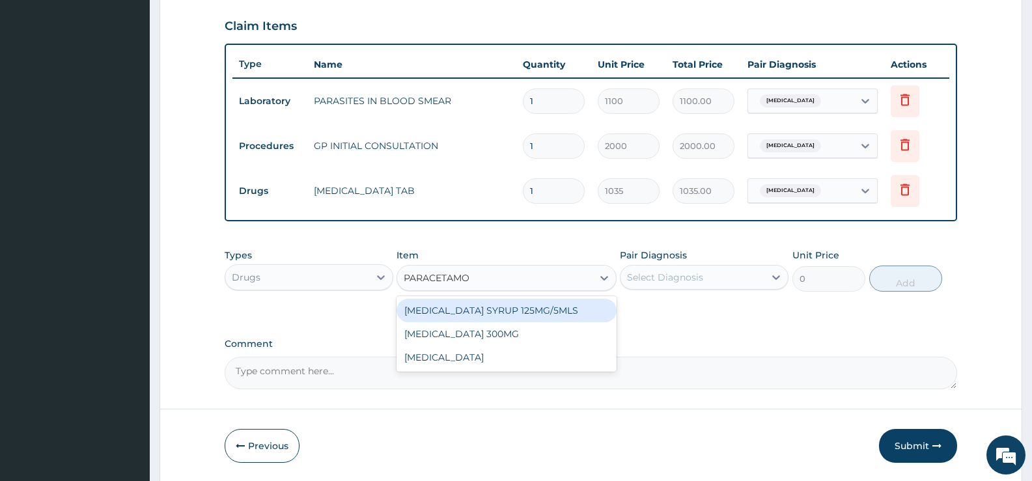
type input "[MEDICAL_DATA]"
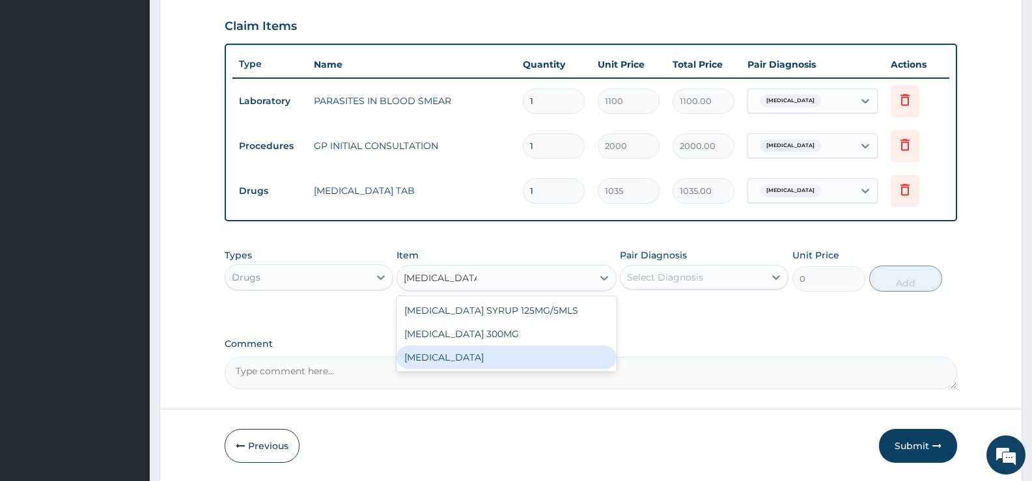
click at [455, 359] on div "[MEDICAL_DATA]" at bounding box center [505, 357] width 219 height 23
type input "15.18"
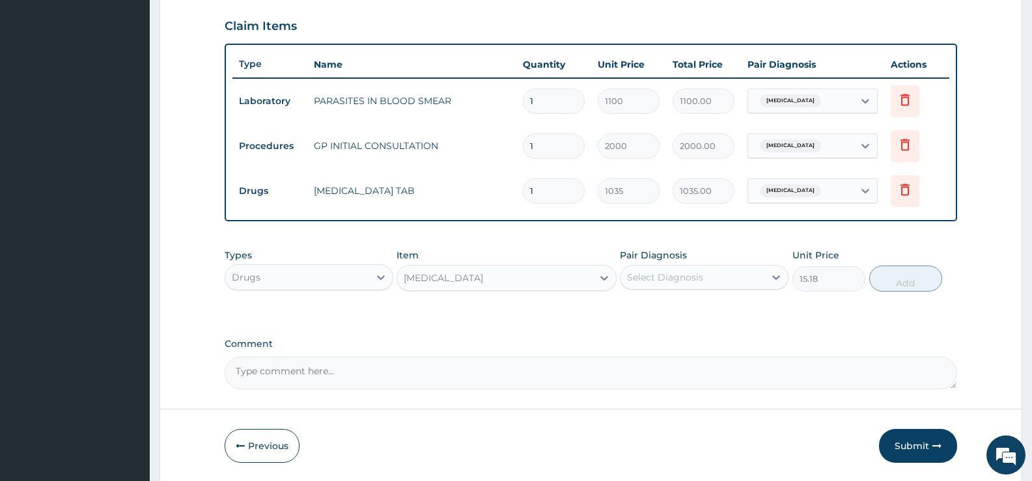
click at [749, 277] on div "Select Diagnosis" at bounding box center [692, 277] width 144 height 21
click at [716, 307] on label "[MEDICAL_DATA]" at bounding box center [681, 309] width 81 height 13
checkbox input "true"
click at [891, 281] on button "Add" at bounding box center [905, 279] width 73 height 26
type input "0"
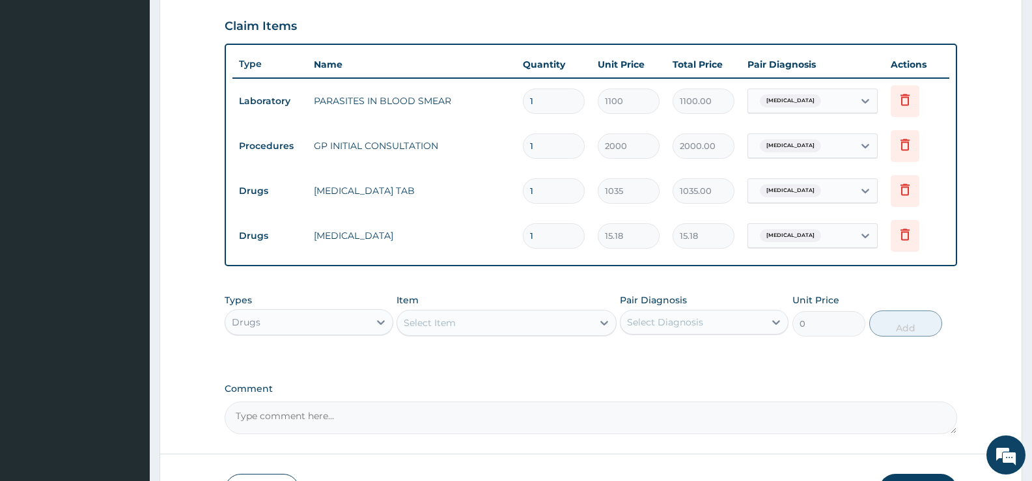
type input "18"
type input "273.24"
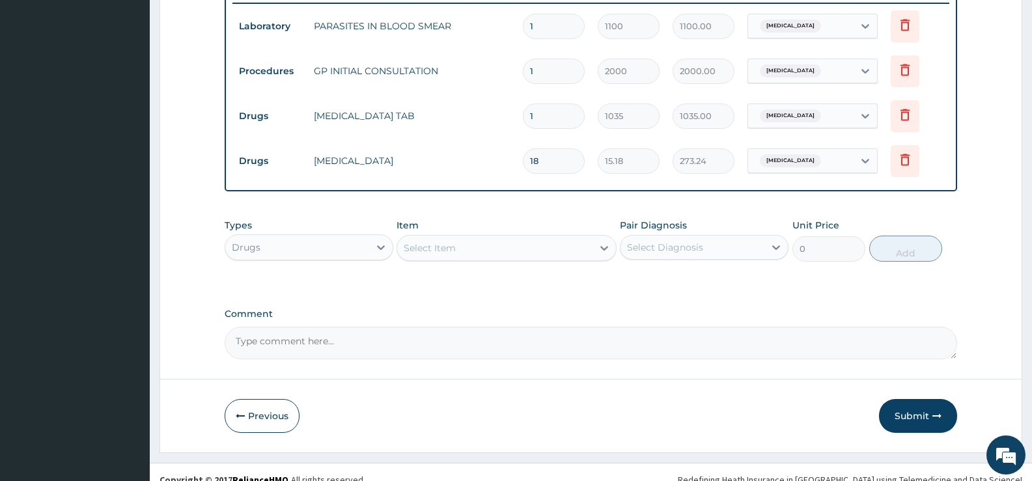
scroll to position [530, 0]
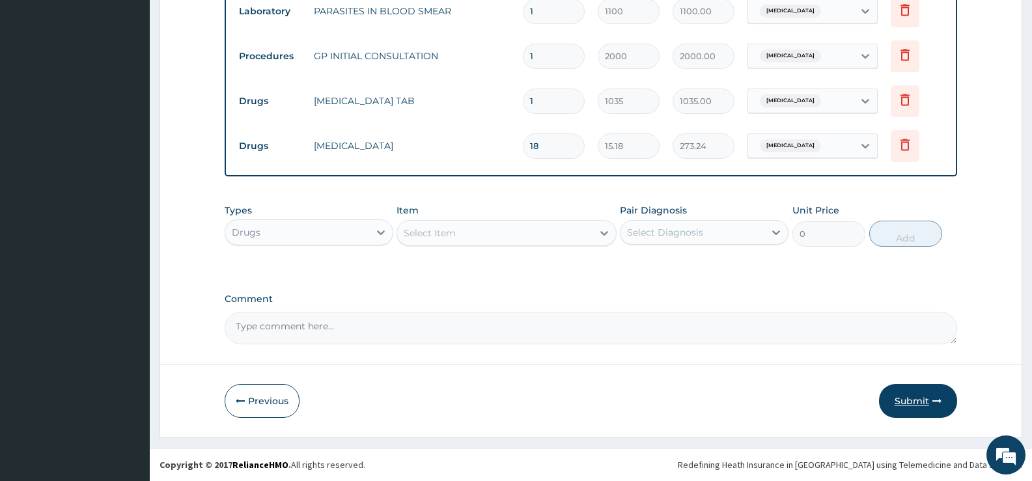
type input "18"
click at [926, 401] on button "Submit" at bounding box center [918, 401] width 78 height 34
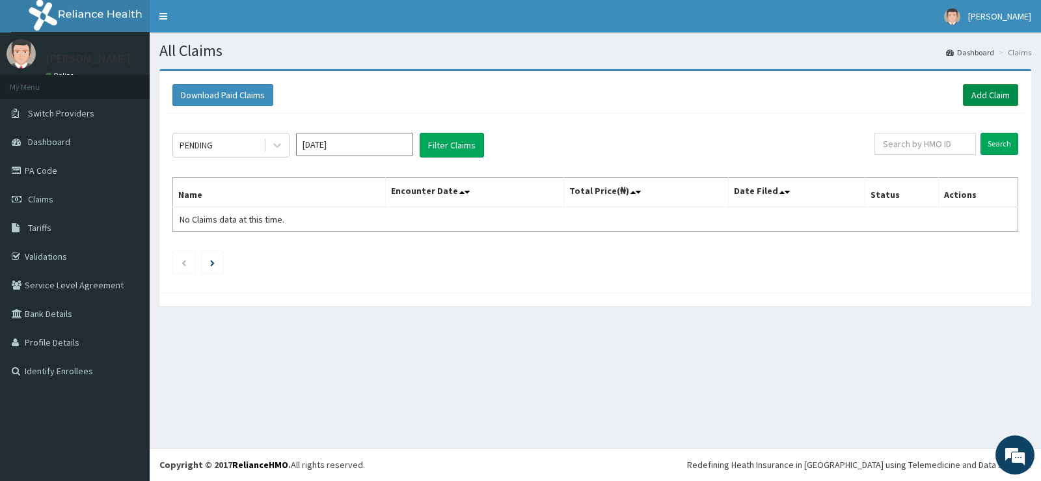
click at [990, 95] on link "Add Claim" at bounding box center [990, 95] width 55 height 22
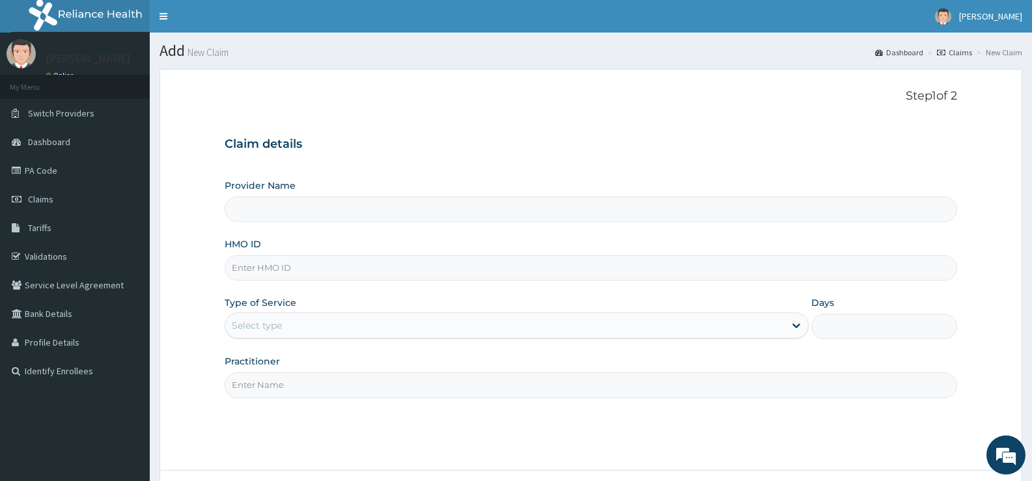
drag, startPoint x: 299, startPoint y: 271, endPoint x: 329, endPoint y: 270, distance: 30.6
click at [299, 271] on input "HMO ID" at bounding box center [591, 267] width 732 height 25
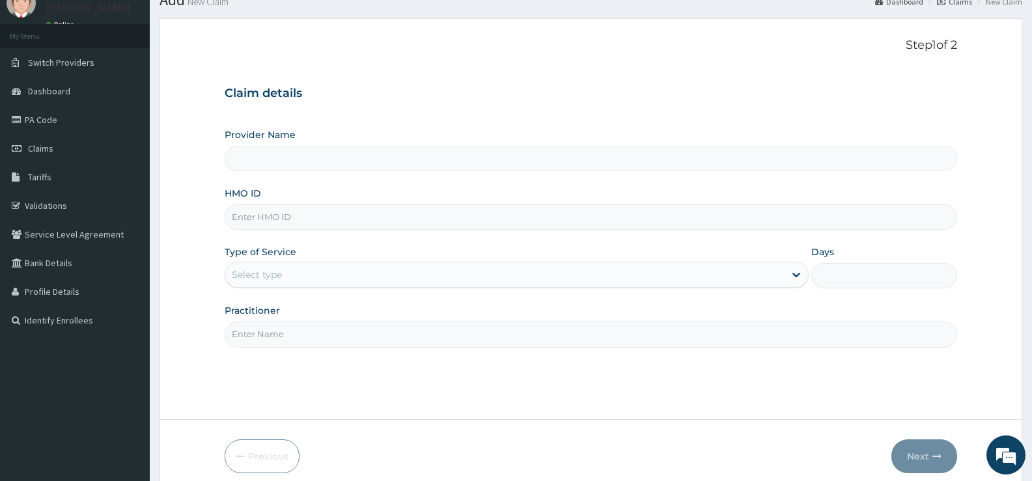
type input "[GEOGRAPHIC_DATA][PERSON_NAME]"
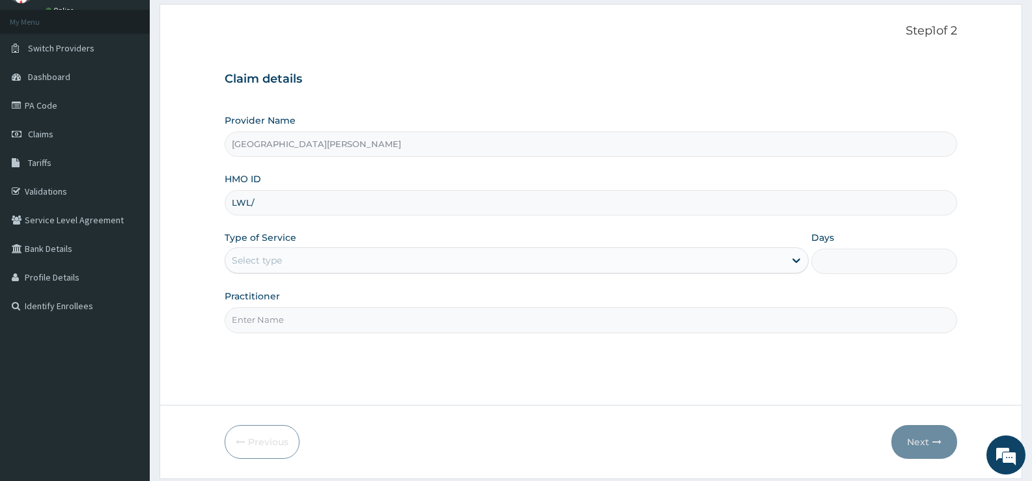
scroll to position [0, 0]
type input "LWL/10012/A"
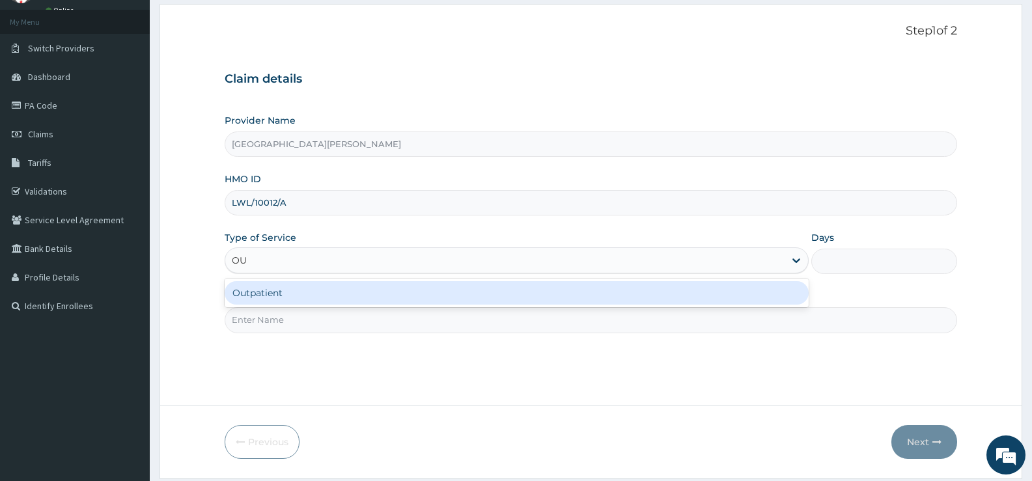
type input "OUT"
type input "1"
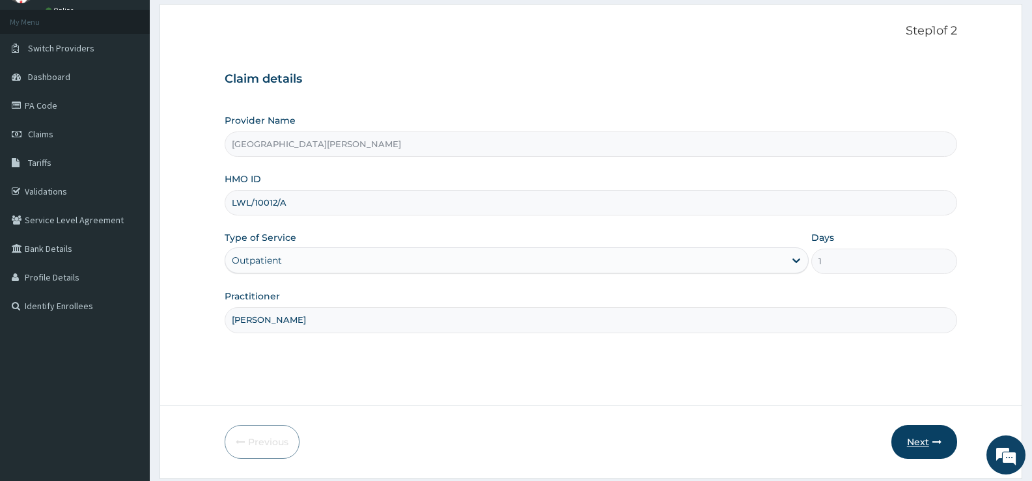
type input "[PERSON_NAME]"
click at [915, 437] on button "Next" at bounding box center [924, 442] width 66 height 34
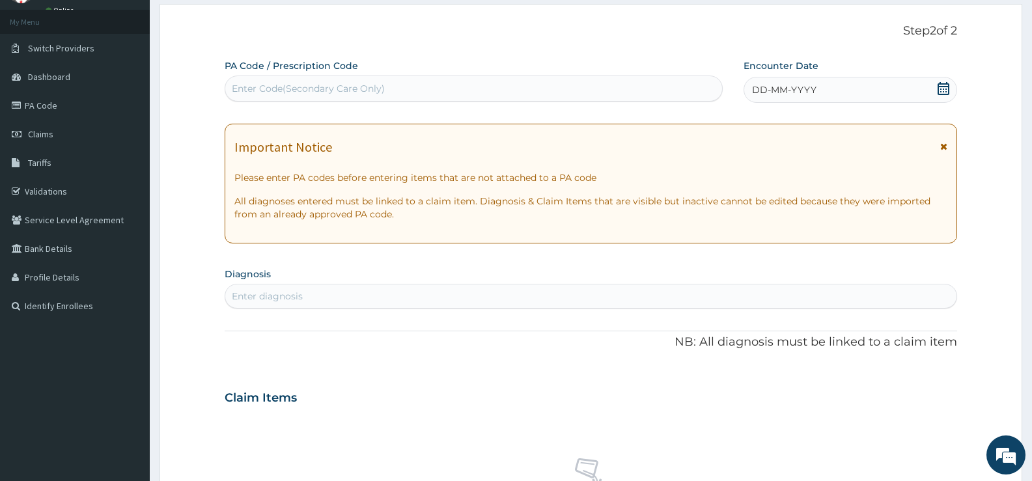
click at [940, 92] on icon at bounding box center [943, 88] width 13 height 13
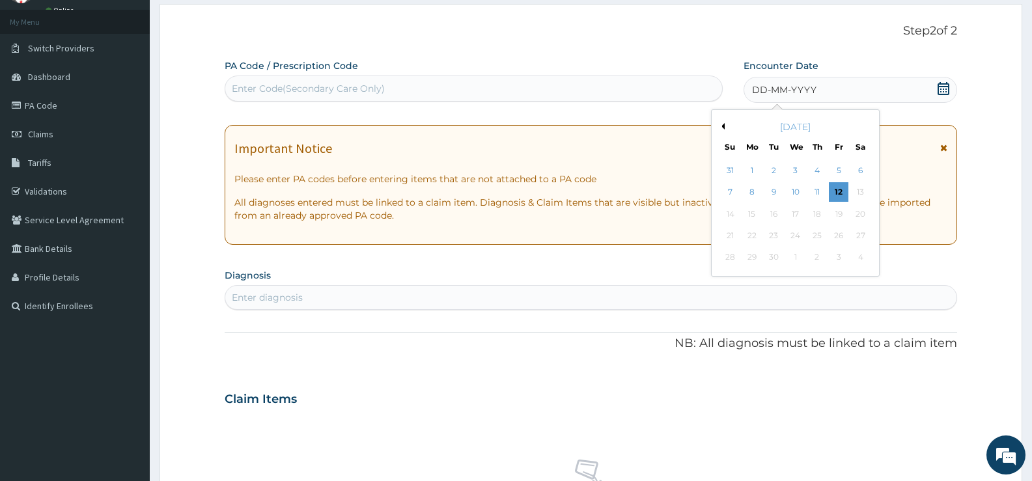
click at [723, 127] on button "Previous Month" at bounding box center [721, 126] width 7 height 7
click at [775, 193] on div "8" at bounding box center [774, 193] width 20 height 20
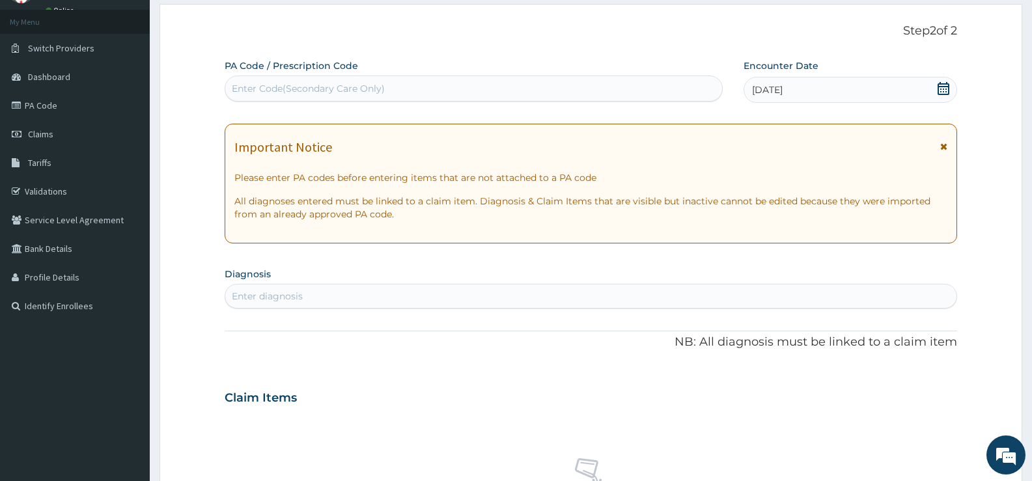
click at [496, 293] on div "Enter diagnosis" at bounding box center [590, 296] width 731 height 21
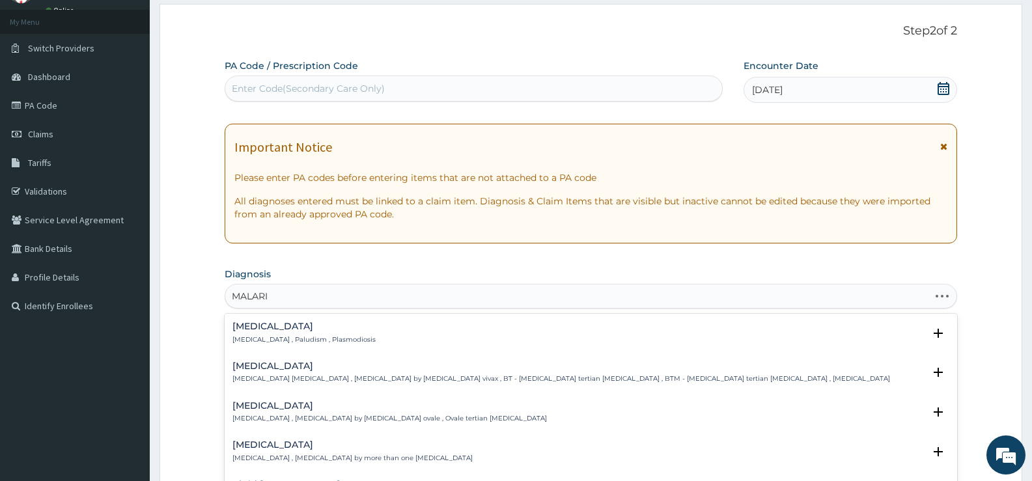
type input "[MEDICAL_DATA]"
click at [269, 338] on p "[MEDICAL_DATA] , Paludism , Plasmodiosis" at bounding box center [303, 339] width 143 height 9
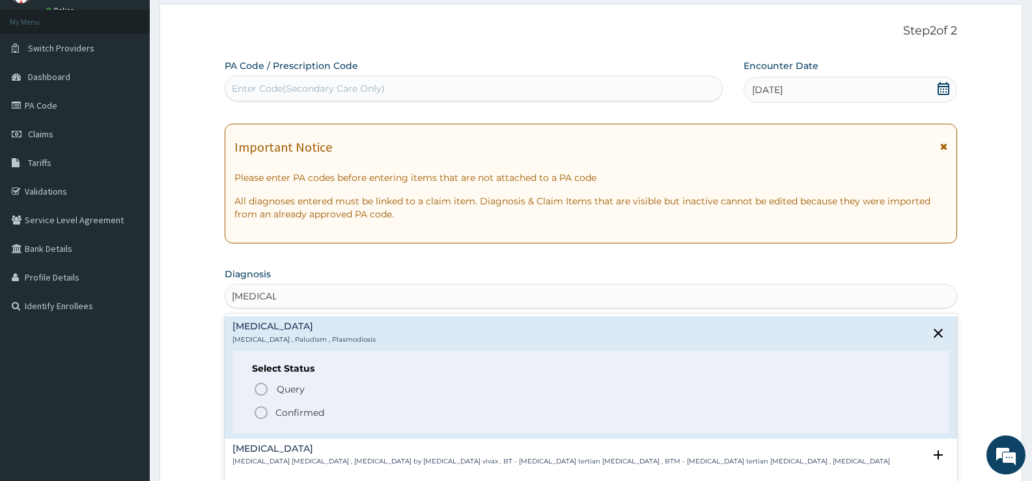
click at [288, 409] on p "Confirmed" at bounding box center [299, 412] width 49 height 13
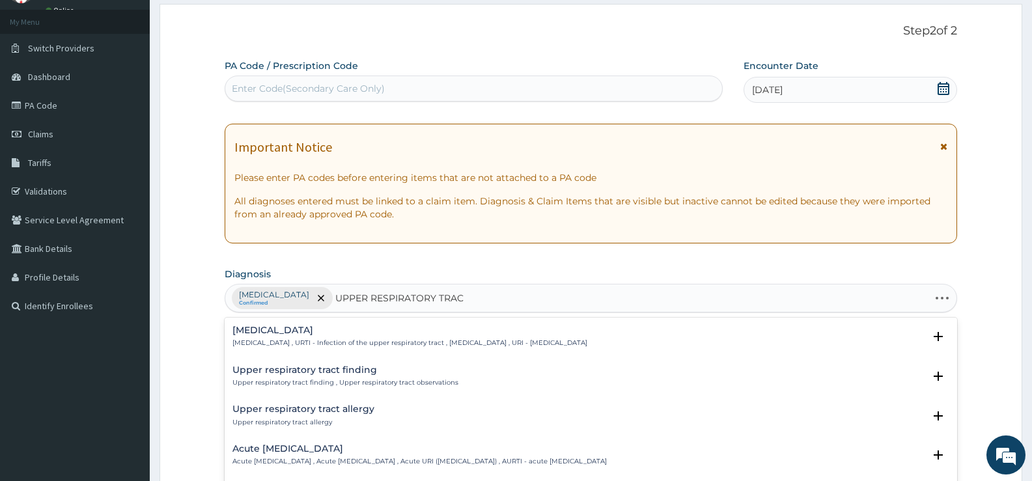
type input "UPPER RESPIRATORY TRACT"
click at [298, 340] on p "[MEDICAL_DATA] , URTI - Infection of the upper respiratory tract , [MEDICAL_DAT…" at bounding box center [409, 342] width 355 height 9
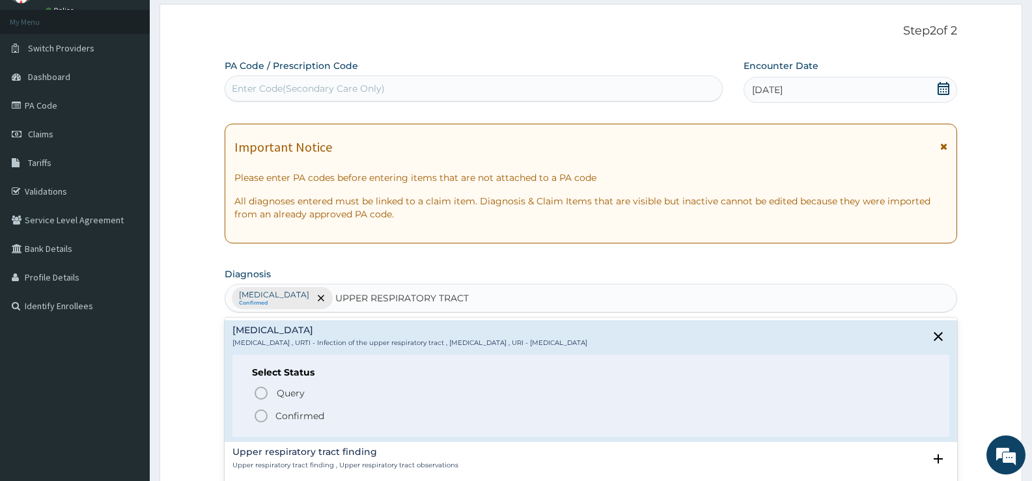
click at [294, 417] on p "Confirmed" at bounding box center [299, 415] width 49 height 13
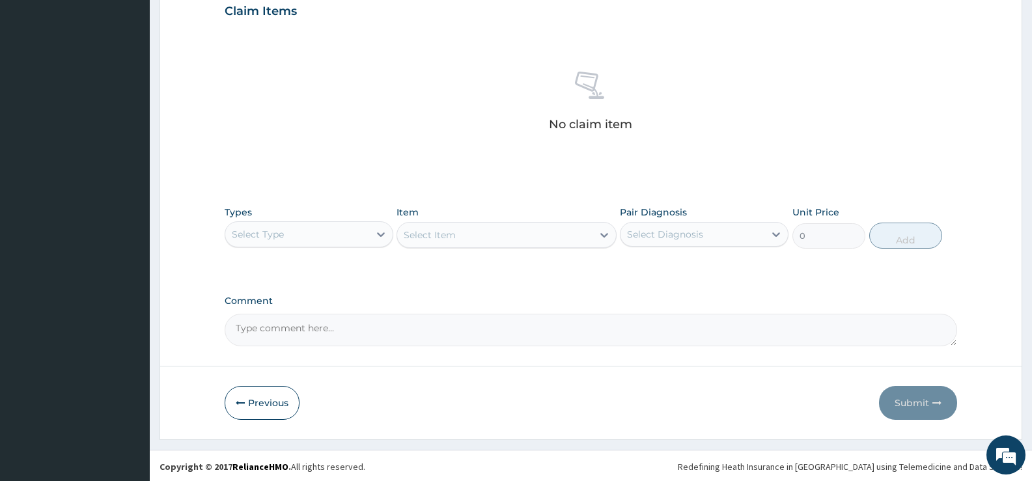
scroll to position [458, 0]
click at [380, 234] on icon at bounding box center [381, 232] width 8 height 5
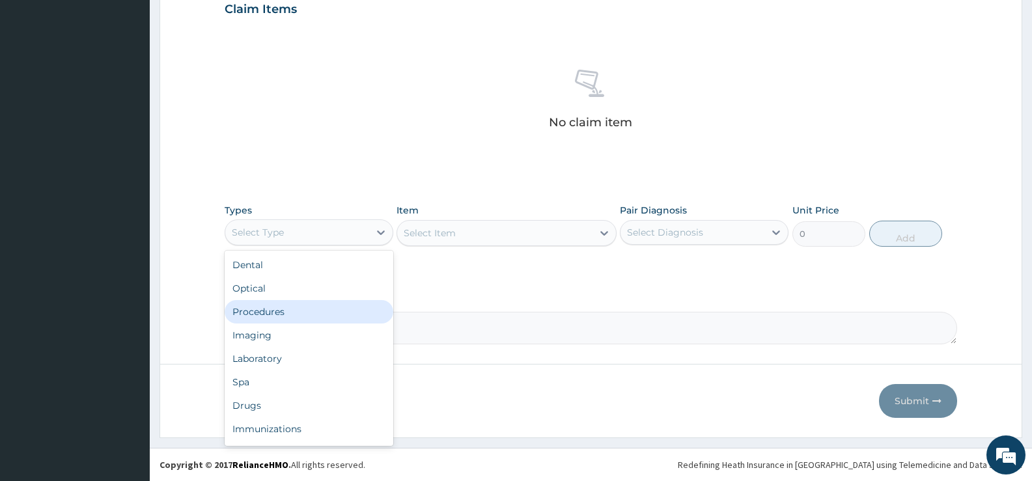
click at [273, 313] on div "Procedures" at bounding box center [309, 311] width 169 height 23
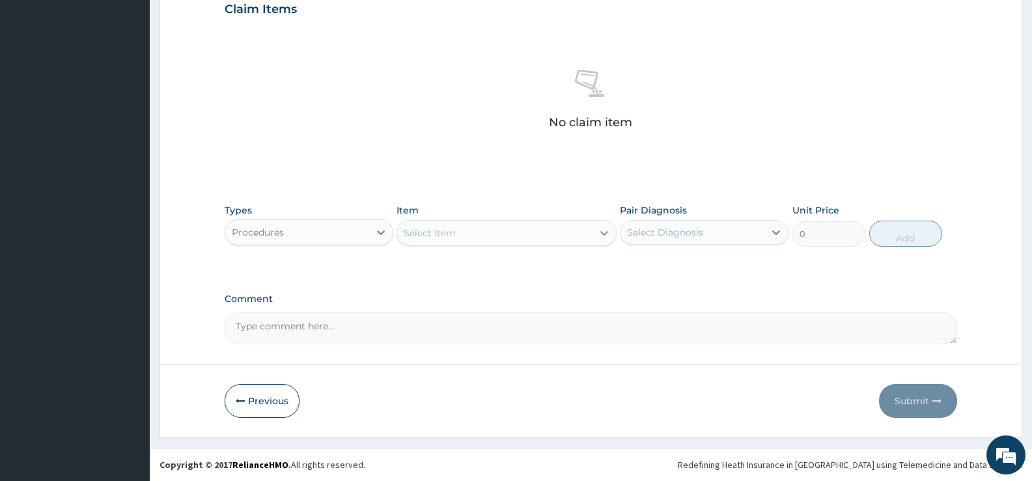
click at [596, 228] on div at bounding box center [603, 232] width 23 height 23
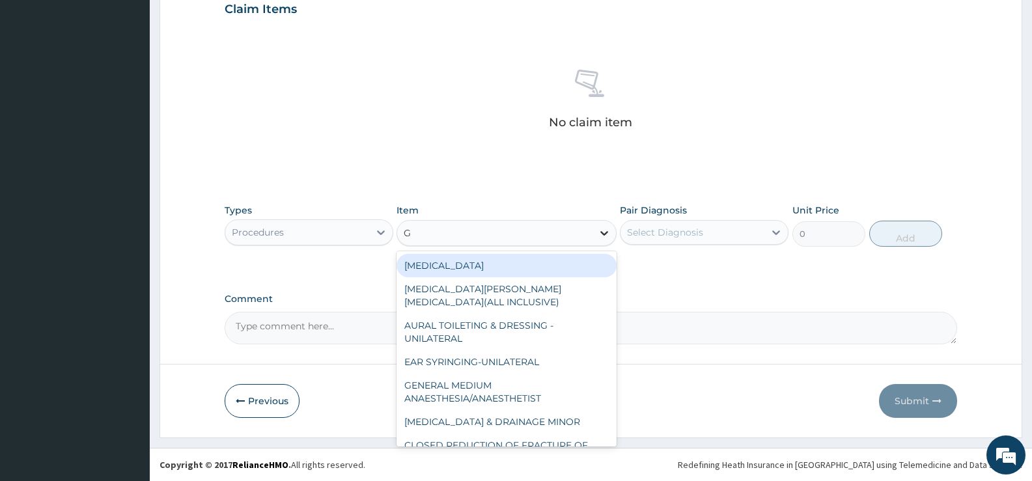
type input "GP"
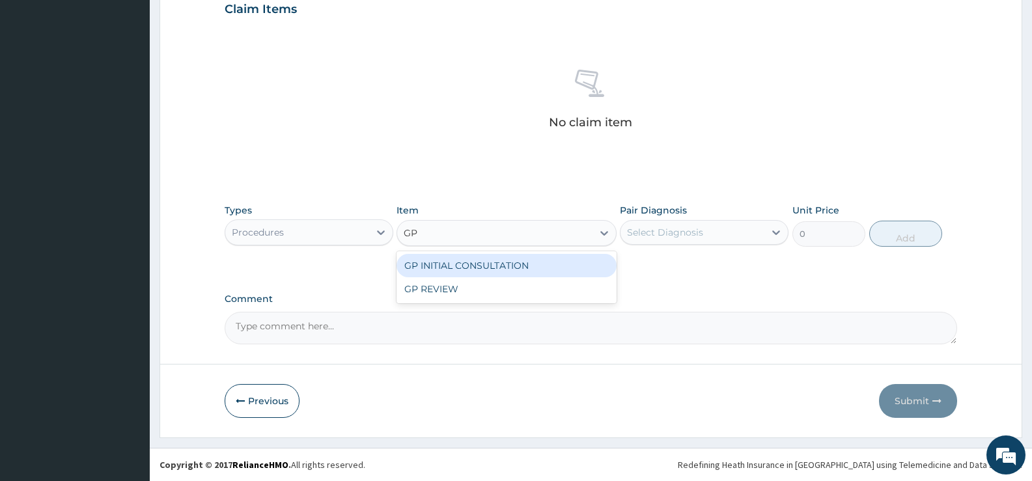
click at [579, 265] on div "GP INITIAL CONSULTATION" at bounding box center [505, 265] width 219 height 23
type input "2000"
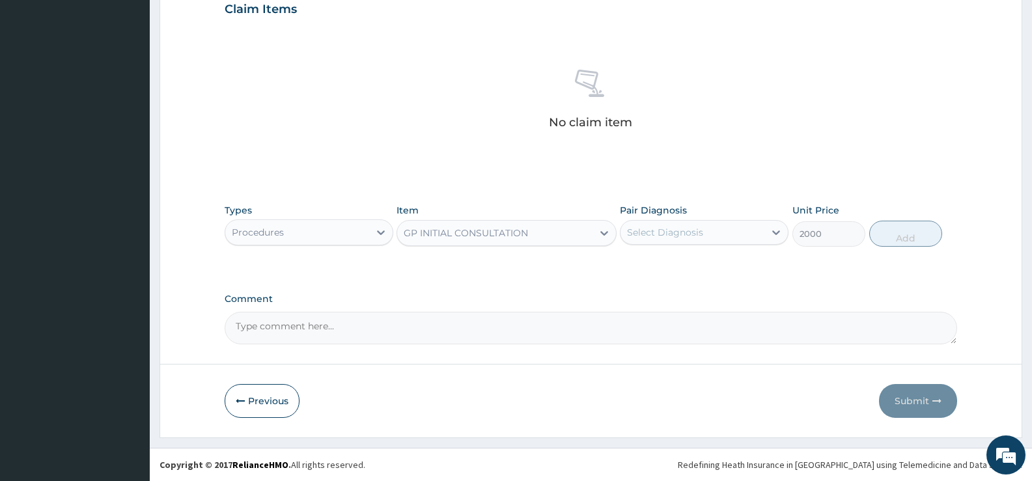
click at [723, 232] on div "Select Diagnosis" at bounding box center [692, 232] width 144 height 21
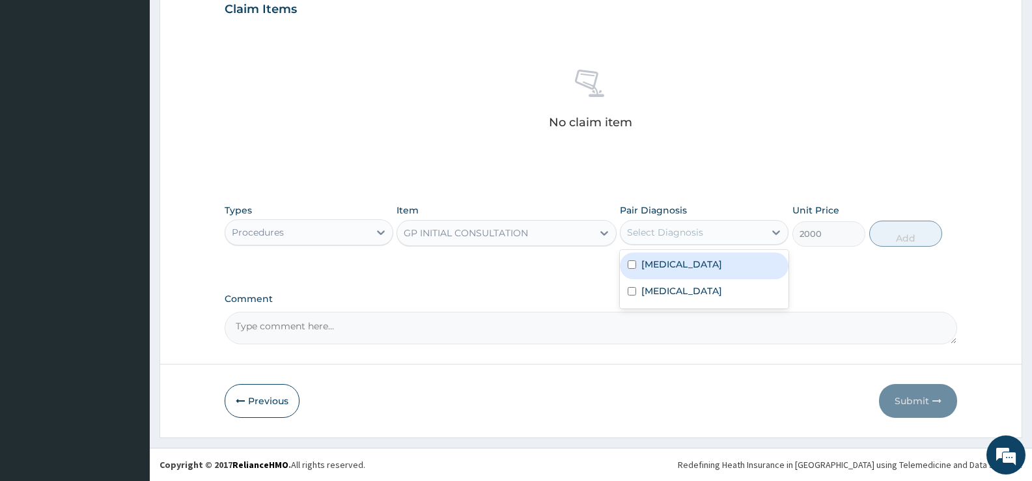
click at [678, 263] on div "[MEDICAL_DATA]" at bounding box center [704, 266] width 169 height 27
checkbox input "true"
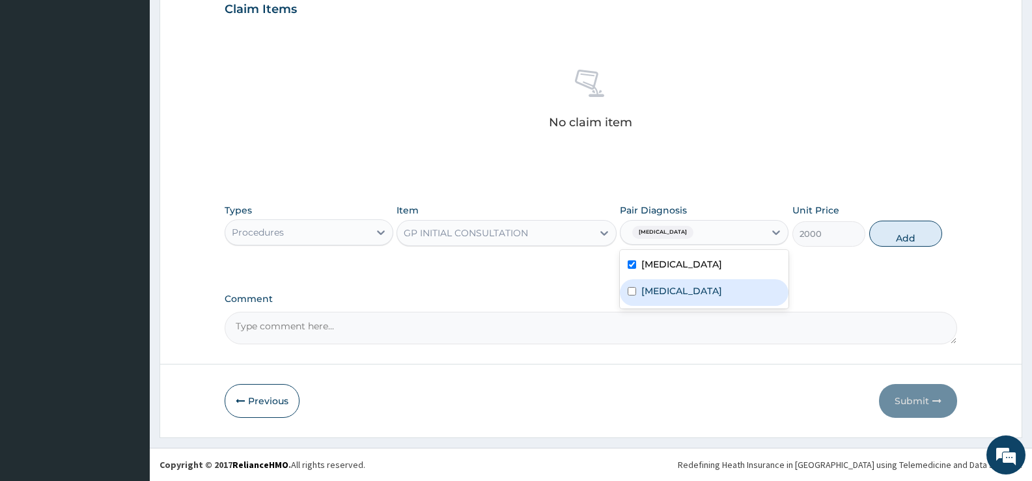
click at [682, 294] on label "[MEDICAL_DATA]" at bounding box center [681, 290] width 81 height 13
click at [703, 290] on label "[MEDICAL_DATA]" at bounding box center [681, 290] width 81 height 13
click at [722, 295] on label "[MEDICAL_DATA]" at bounding box center [681, 290] width 81 height 13
checkbox input "true"
click at [890, 241] on button "Add" at bounding box center [905, 234] width 73 height 26
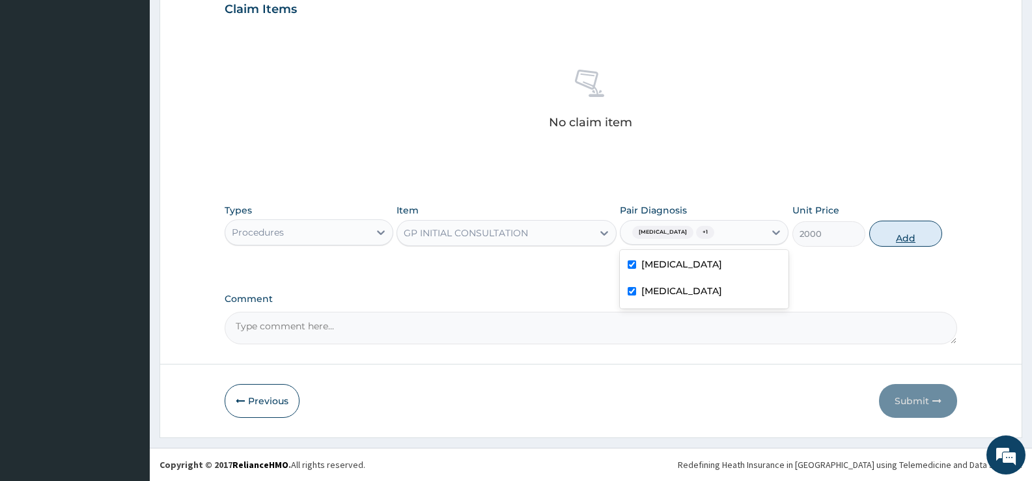
type input "0"
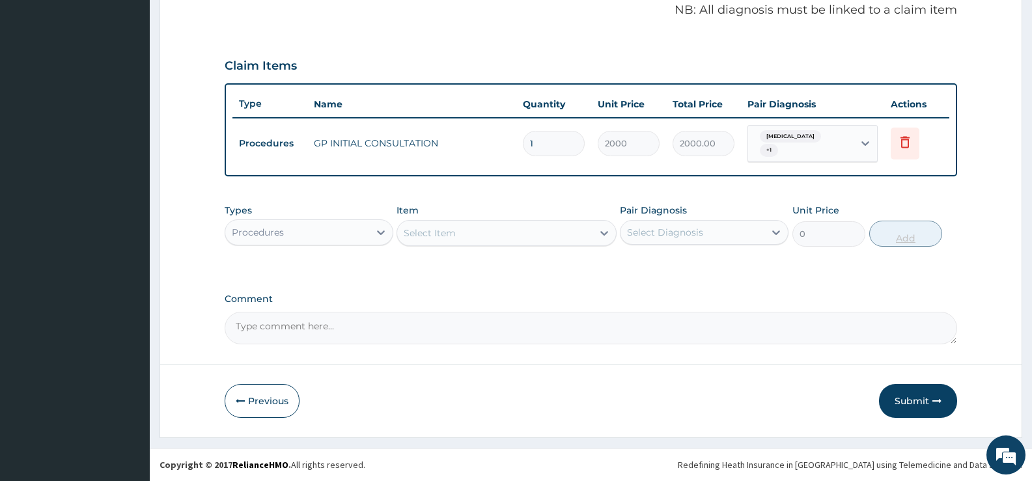
scroll to position [396, 0]
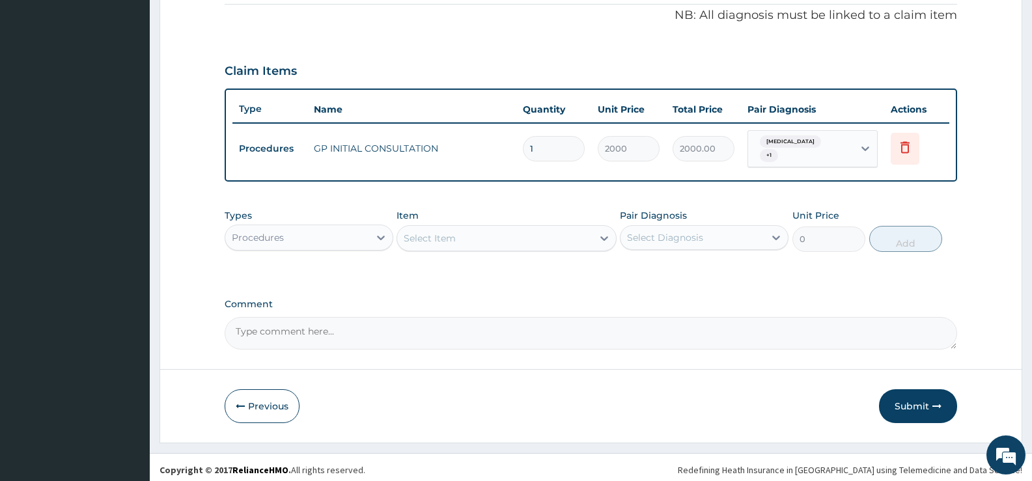
click at [355, 236] on div "Procedures" at bounding box center [297, 237] width 144 height 21
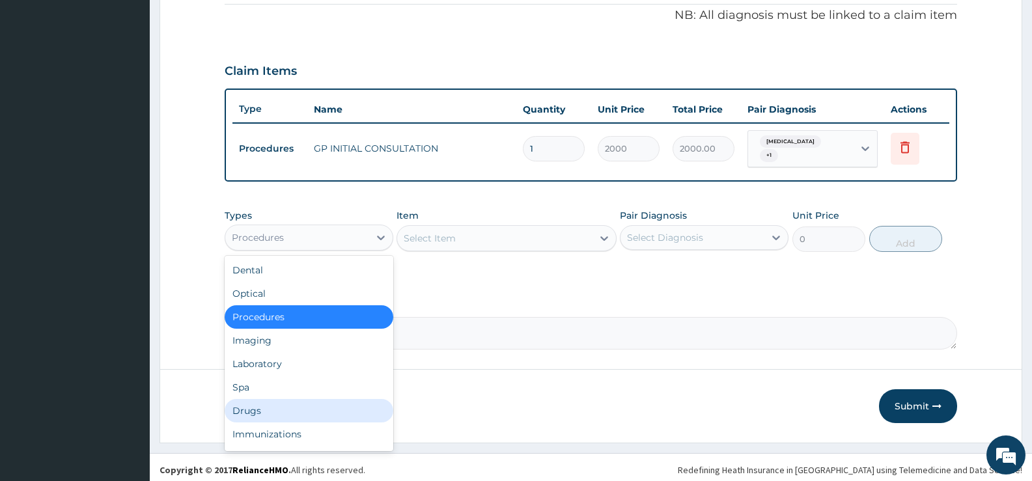
click at [255, 402] on div "Drugs" at bounding box center [309, 410] width 169 height 23
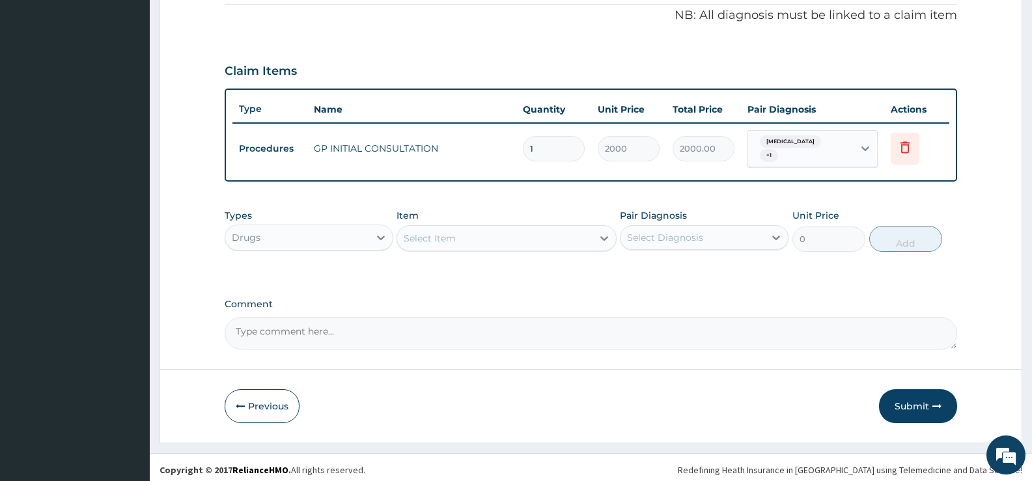
click at [602, 234] on icon at bounding box center [604, 238] width 13 height 13
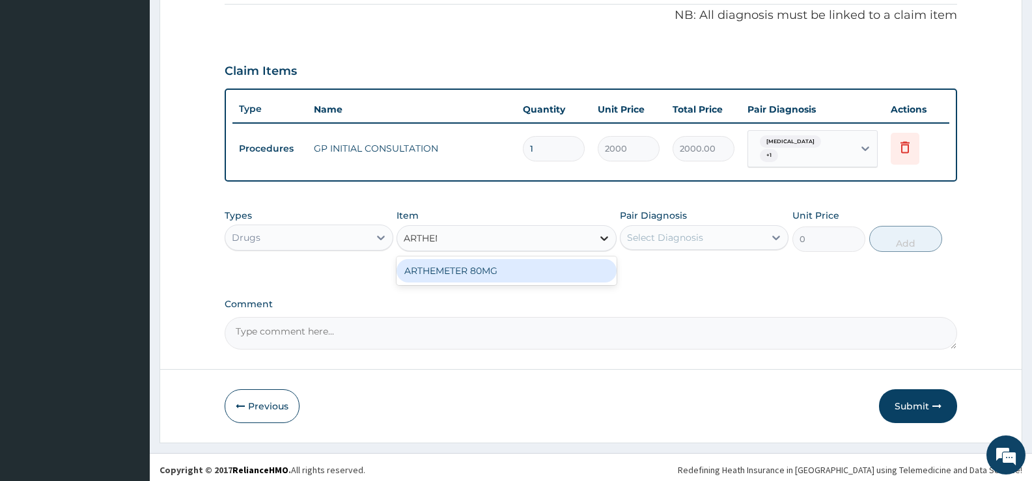
type input "ARTHEME"
click at [549, 267] on div "ARTHEMETER 80MG" at bounding box center [505, 270] width 219 height 23
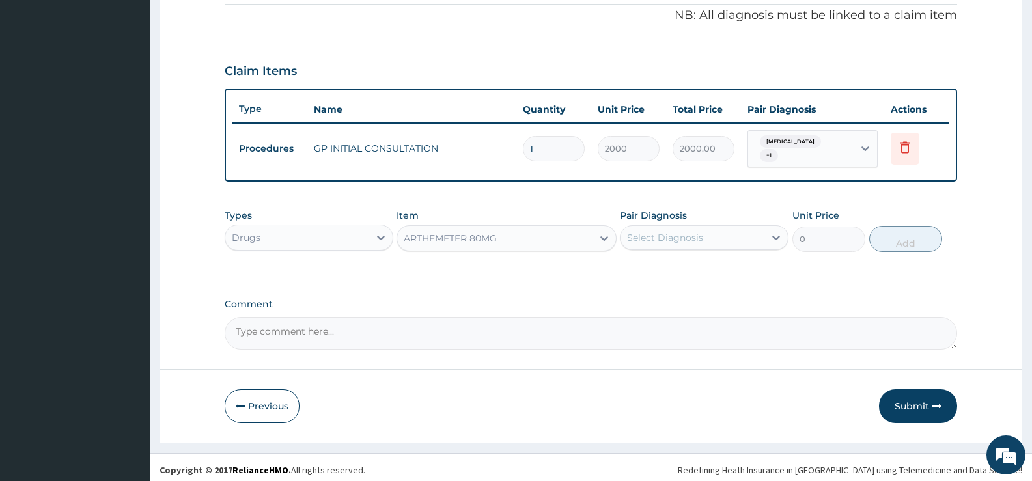
type input "483"
click at [749, 231] on div "Select Diagnosis" at bounding box center [692, 237] width 144 height 21
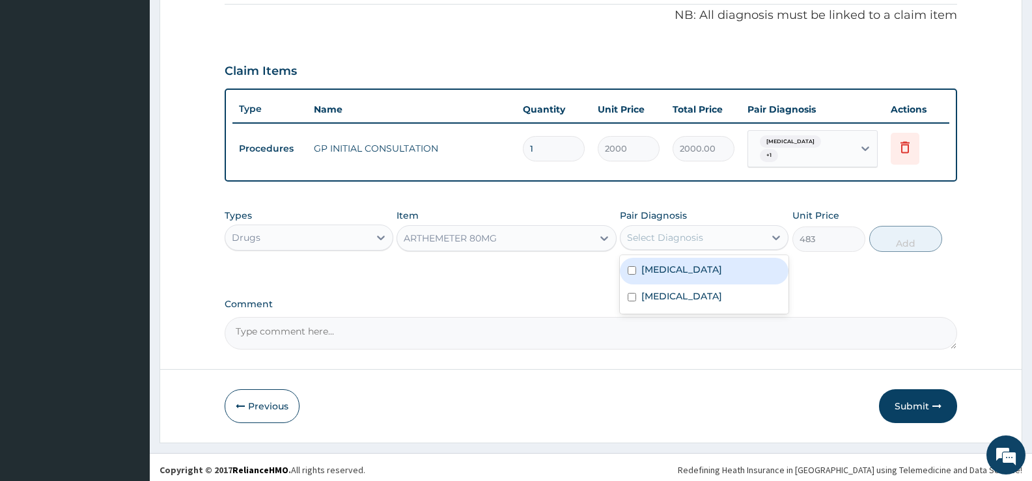
click at [695, 261] on div "[MEDICAL_DATA]" at bounding box center [704, 271] width 169 height 27
checkbox input "true"
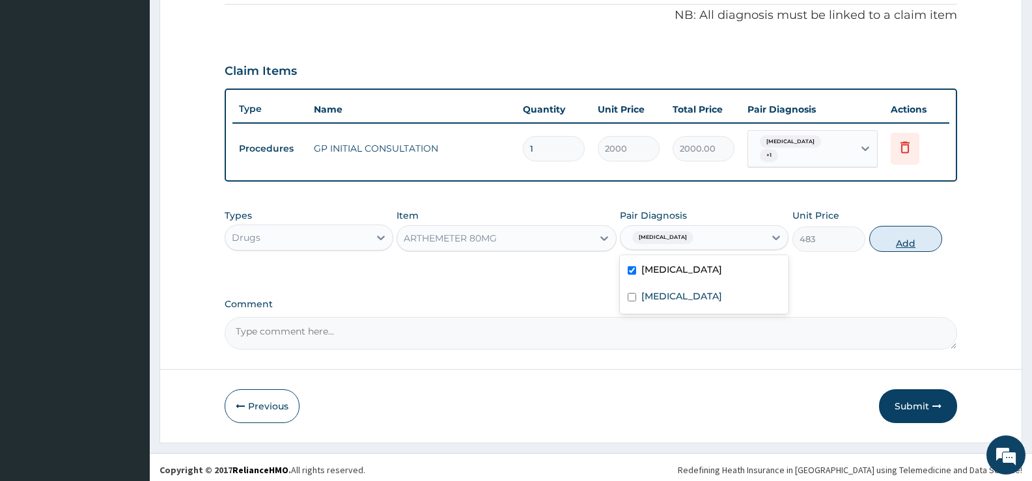
click at [889, 232] on button "Add" at bounding box center [905, 239] width 73 height 26
type input "0"
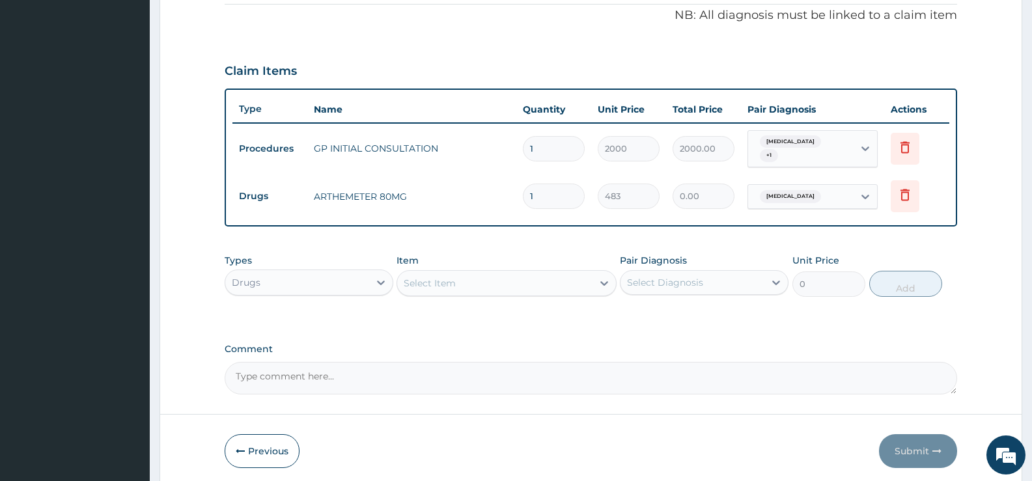
type input "0.00"
type input "6"
type input "2898.00"
type input "6"
click at [543, 275] on div "Select Item" at bounding box center [494, 283] width 195 height 21
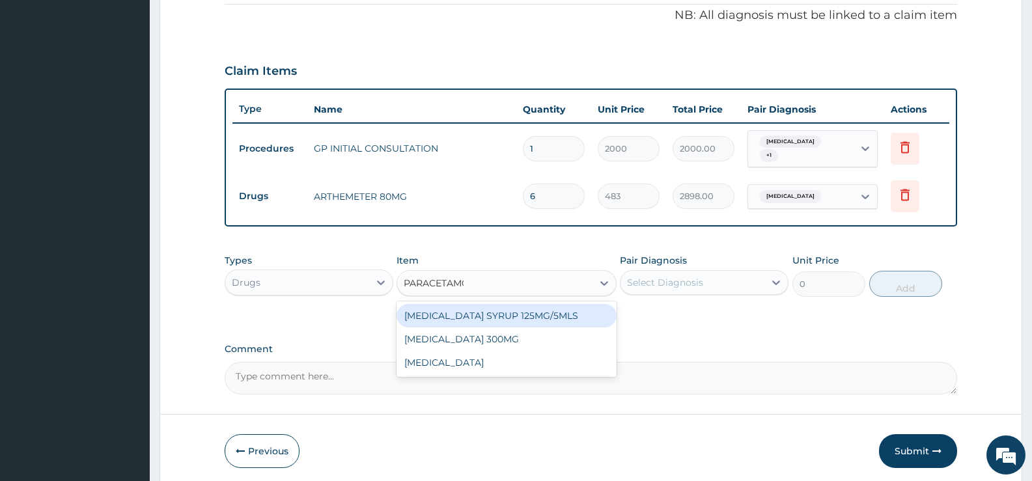
type input "[MEDICAL_DATA]"
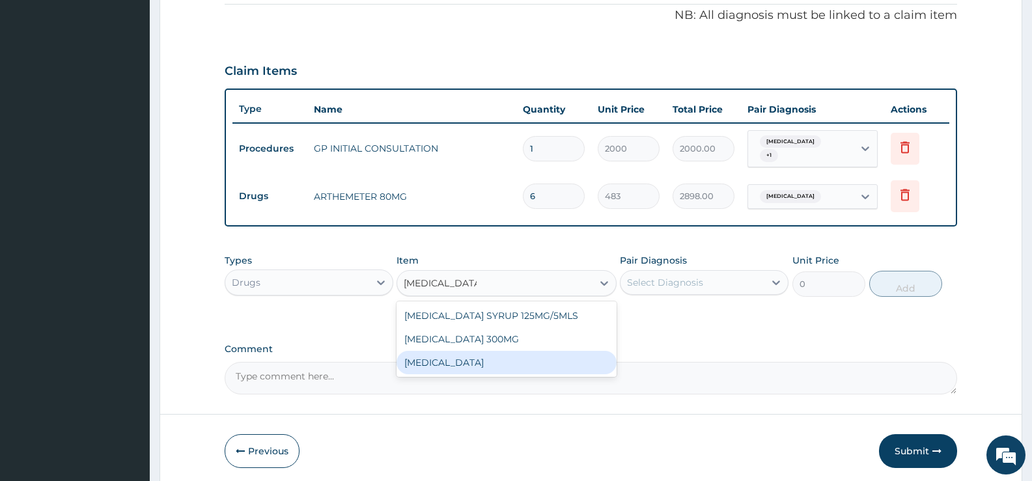
click at [446, 362] on div "[MEDICAL_DATA]" at bounding box center [505, 362] width 219 height 23
type input "15.18"
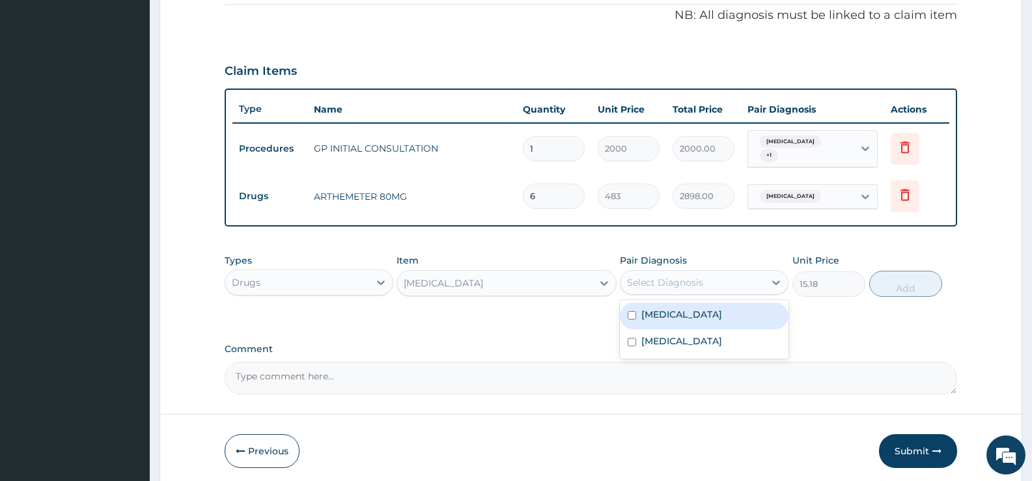
click at [708, 277] on div "Select Diagnosis" at bounding box center [692, 282] width 144 height 21
click at [684, 316] on div "[MEDICAL_DATA]" at bounding box center [704, 316] width 169 height 27
checkbox input "true"
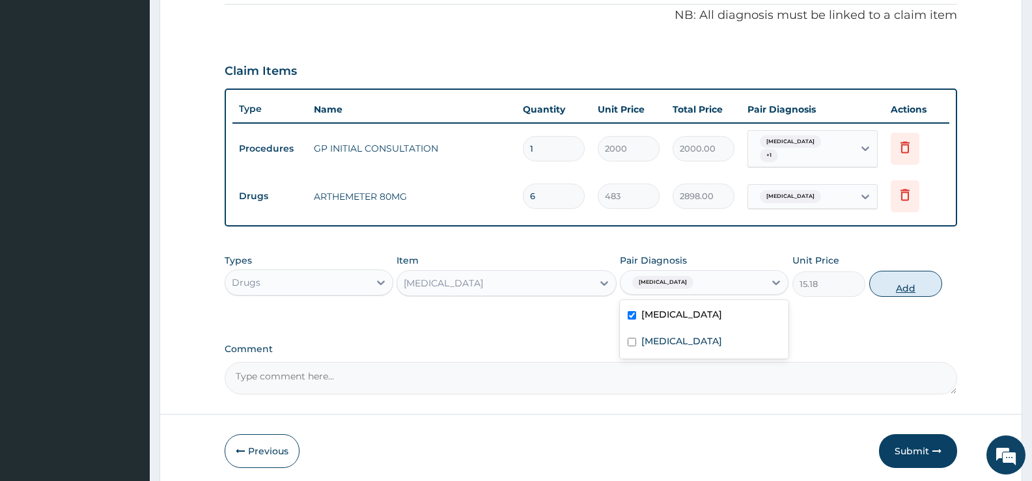
click at [901, 282] on button "Add" at bounding box center [905, 284] width 73 height 26
type input "0"
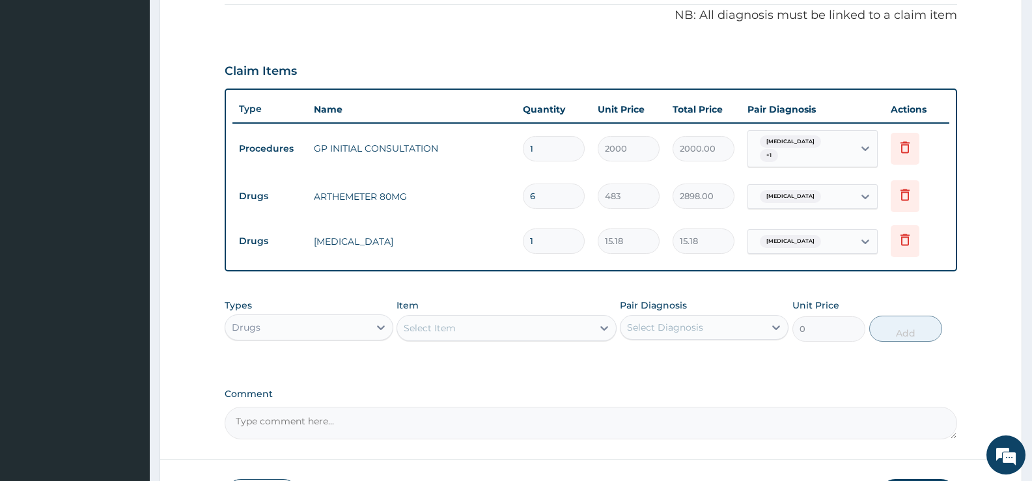
type input "12"
type input "182.16"
type input "12"
click at [590, 325] on div "Select Item" at bounding box center [494, 328] width 195 height 21
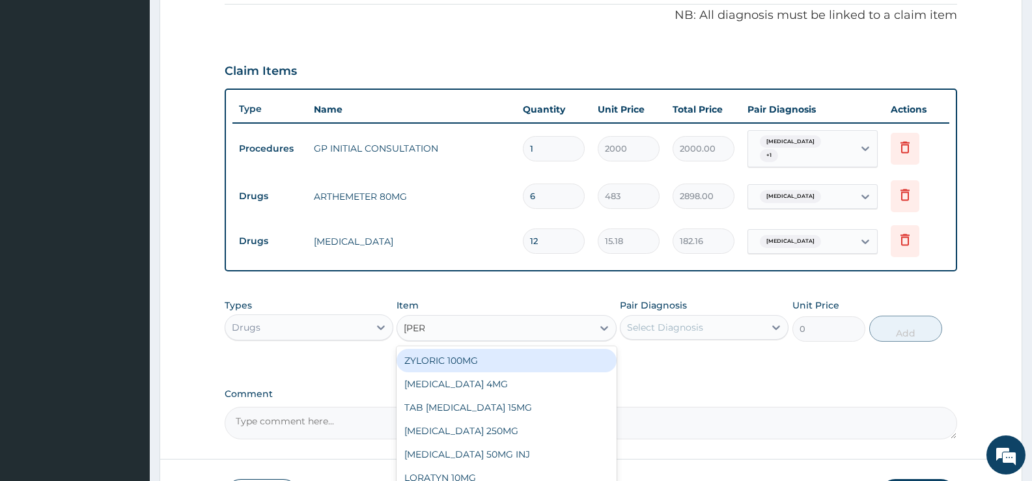
type input "LORAT"
click at [479, 357] on div "LORATYN 10MG" at bounding box center [505, 360] width 219 height 23
type input "44.85"
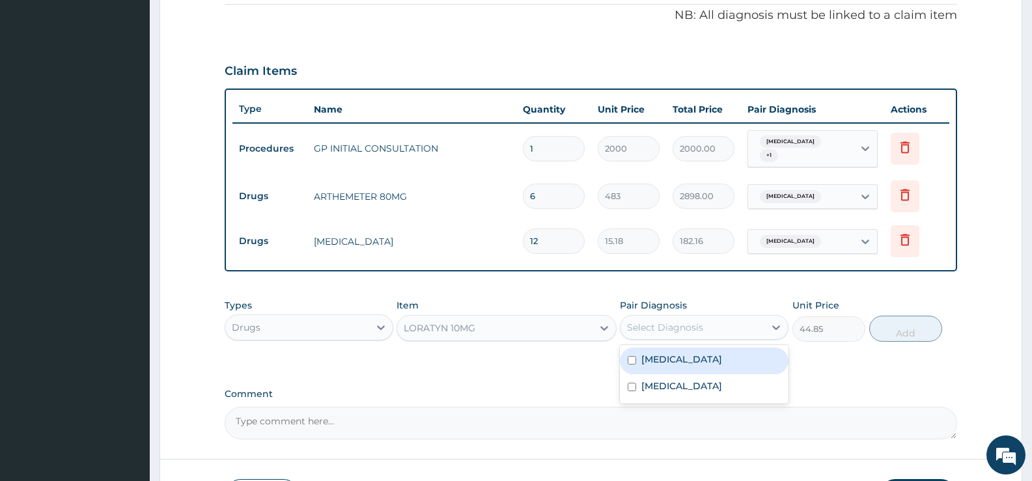
click at [686, 322] on div "Select Diagnosis" at bounding box center [665, 327] width 76 height 13
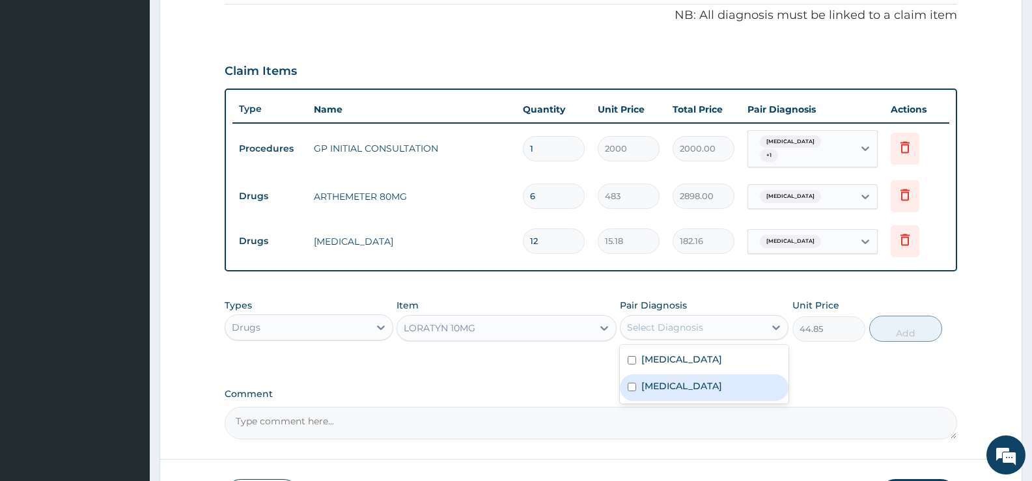
click at [667, 379] on label "Upper respiratory infection" at bounding box center [681, 385] width 81 height 13
checkbox input "true"
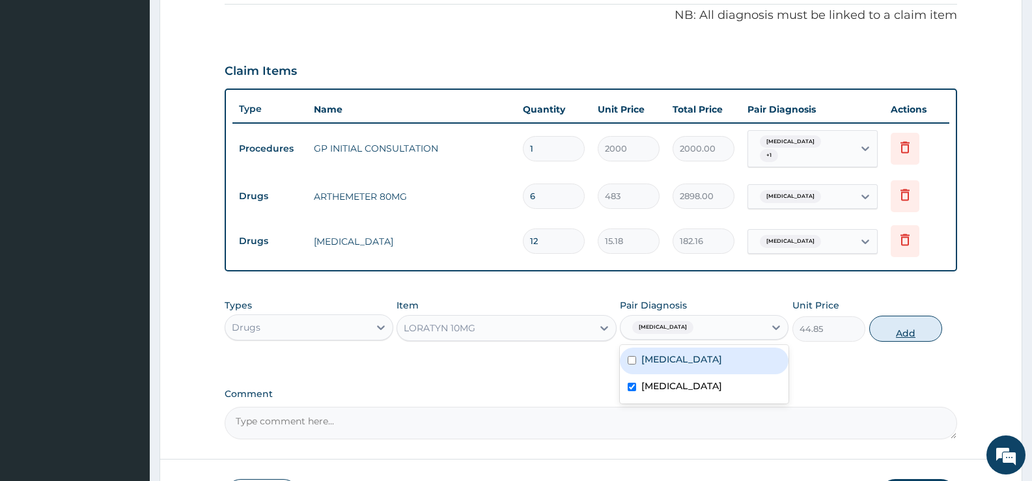
click at [899, 326] on button "Add" at bounding box center [905, 329] width 73 height 26
type input "0"
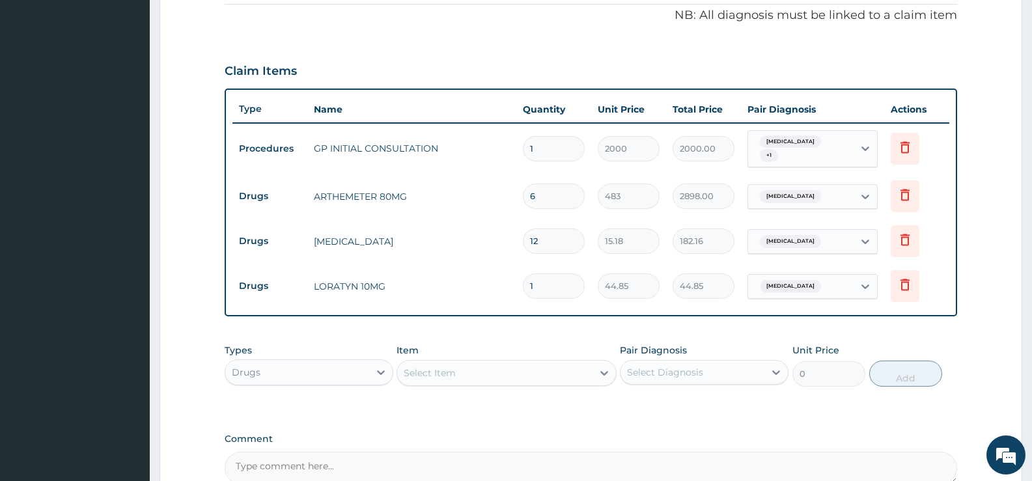
type input "0.00"
type input "5"
type input "224.25"
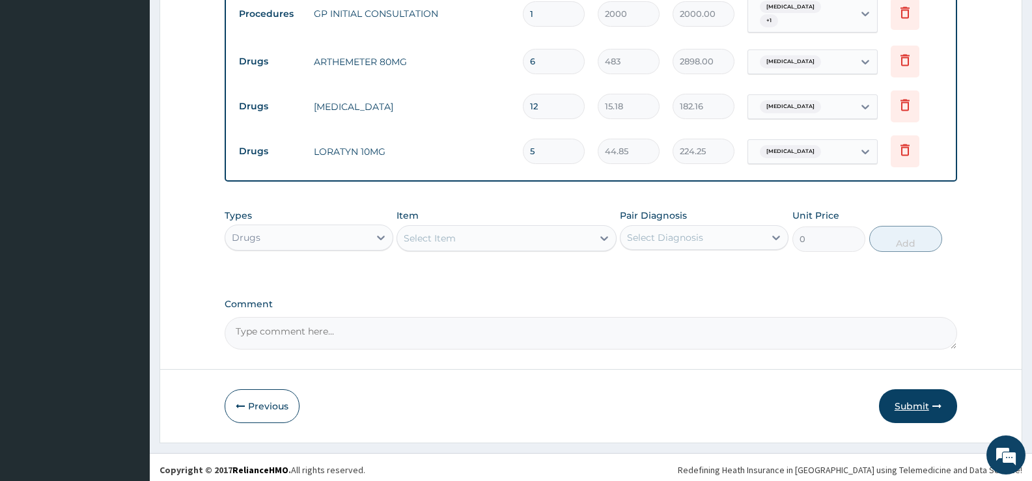
type input "5"
click at [918, 401] on button "Submit" at bounding box center [918, 406] width 78 height 34
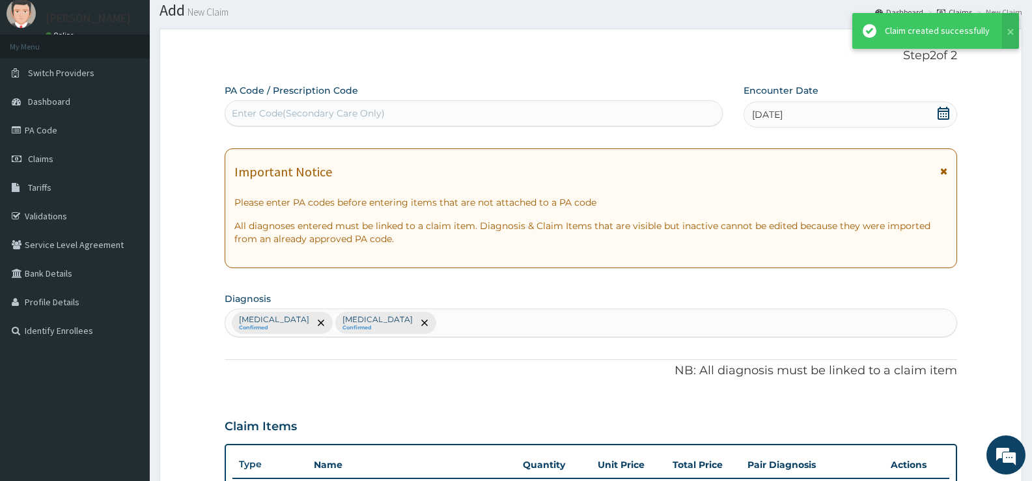
scroll to position [530, 0]
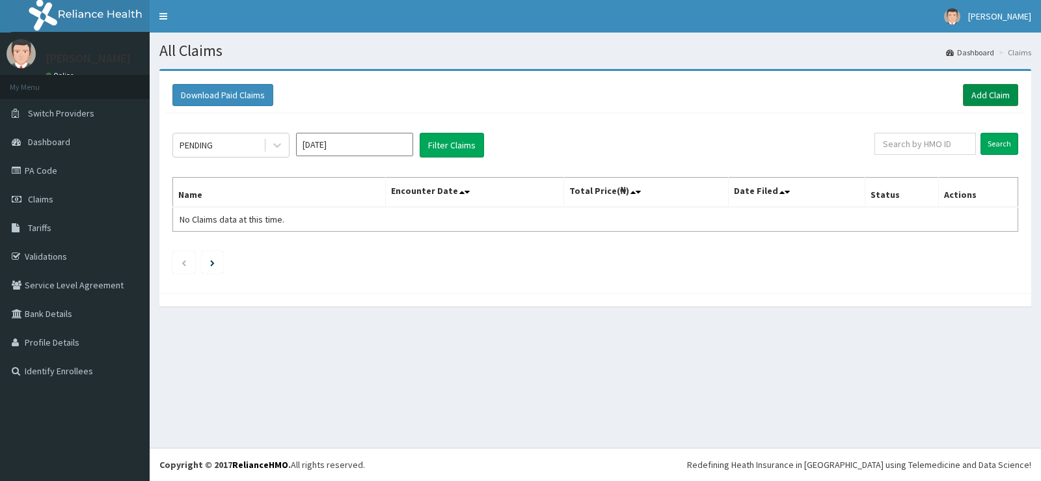
click at [974, 97] on link "Add Claim" at bounding box center [990, 95] width 55 height 22
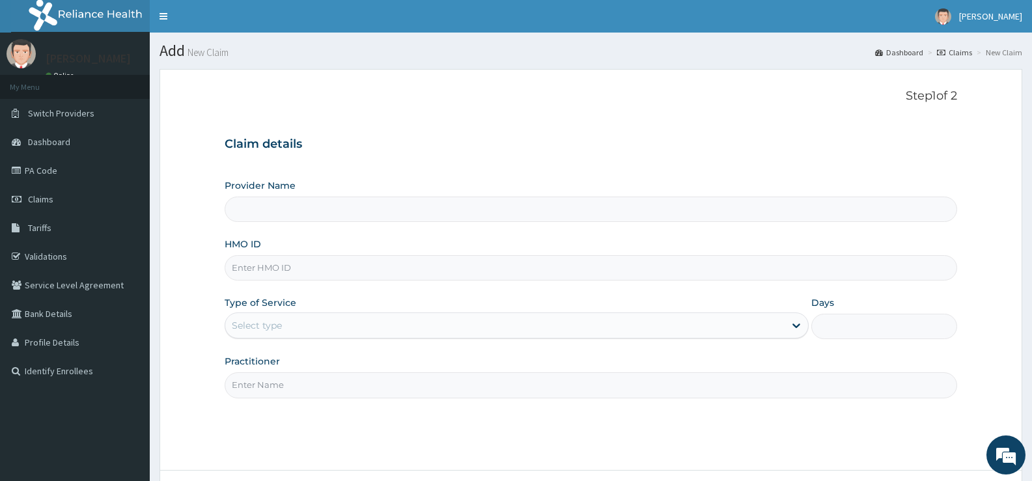
type input "[GEOGRAPHIC_DATA][PERSON_NAME]"
click at [387, 269] on input "HMO ID" at bounding box center [591, 267] width 732 height 25
type input "GSV/10080/C"
type input "OUT\"
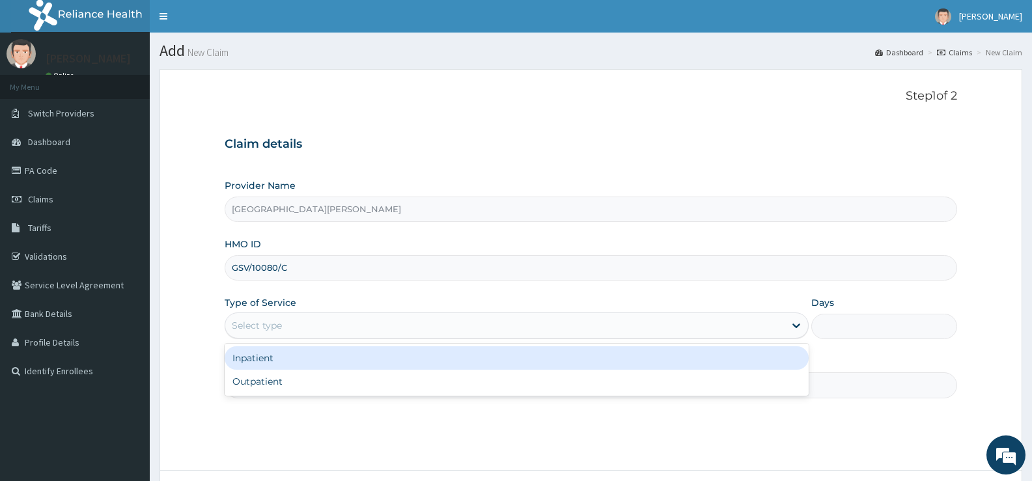
click at [344, 329] on div "Select type" at bounding box center [504, 325] width 558 height 21
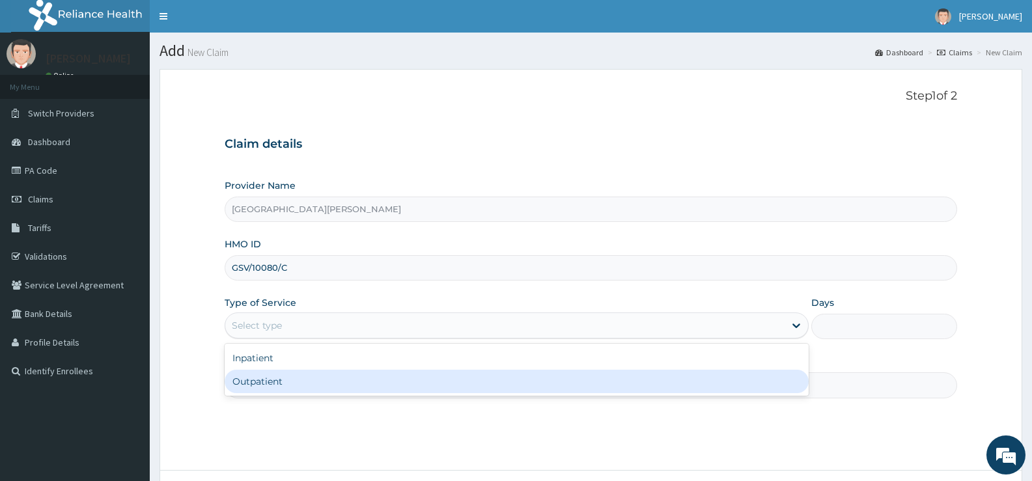
click at [280, 385] on div "Outpatient" at bounding box center [516, 381] width 583 height 23
type input "1"
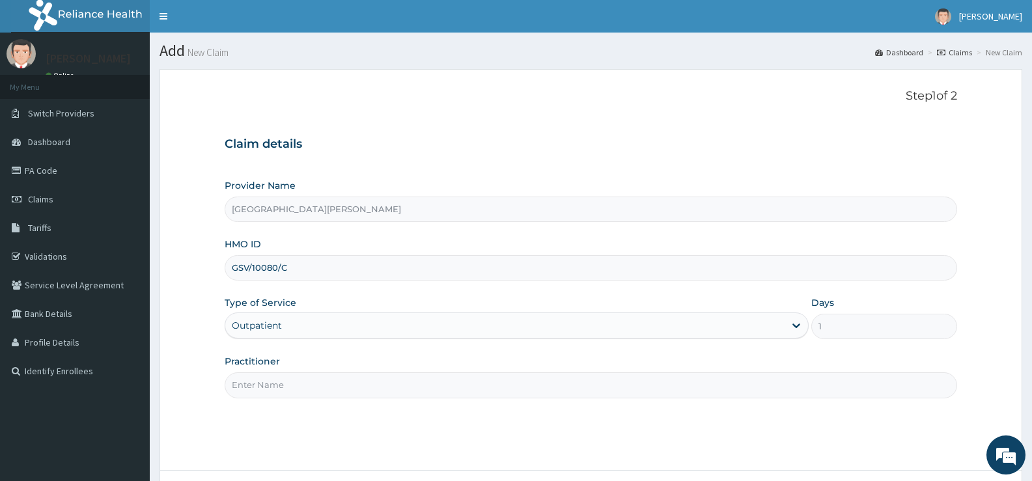
click at [287, 391] on input "Practitioner" at bounding box center [591, 384] width 732 height 25
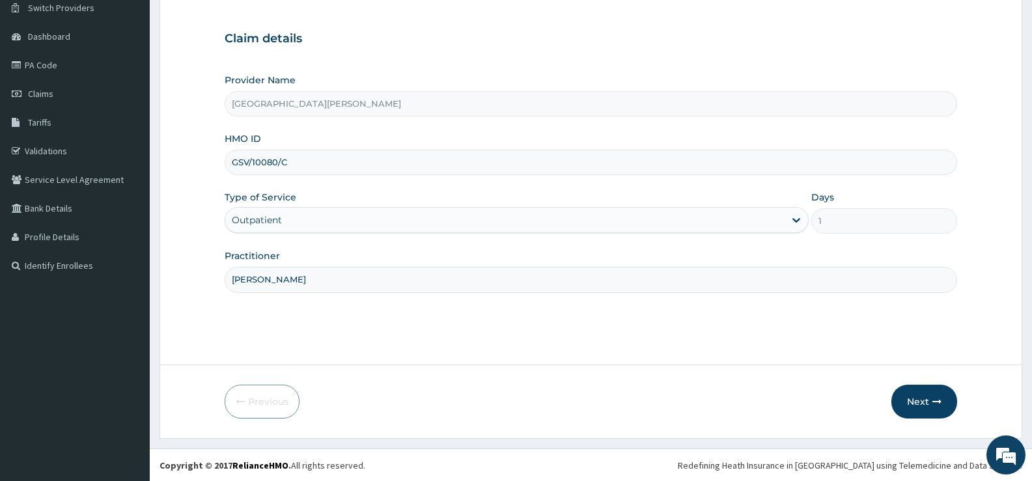
scroll to position [106, 0]
type input "DR BAKARE"
click at [919, 402] on button "Next" at bounding box center [924, 401] width 66 height 34
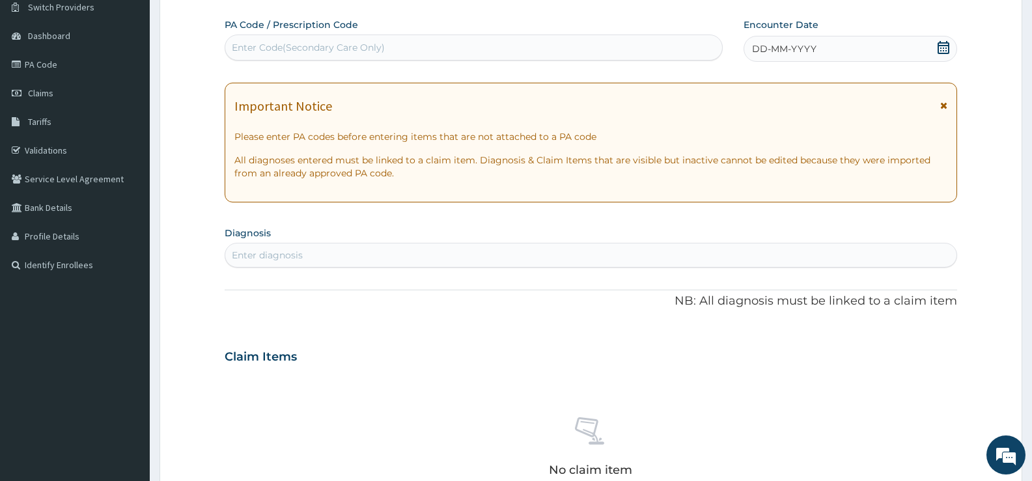
click at [592, 40] on div "Enter Code(Secondary Care Only)" at bounding box center [473, 47] width 497 height 21
type input "PA/D134C1"
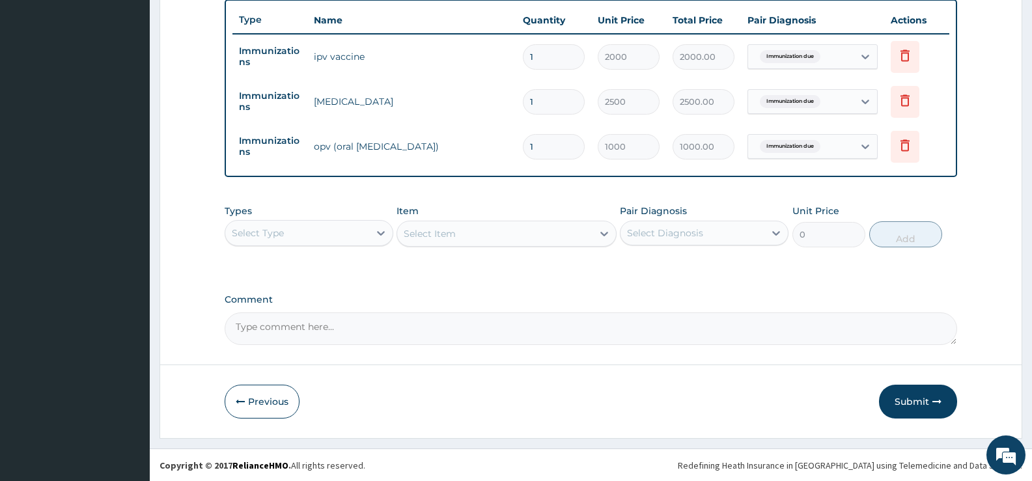
scroll to position [486, 0]
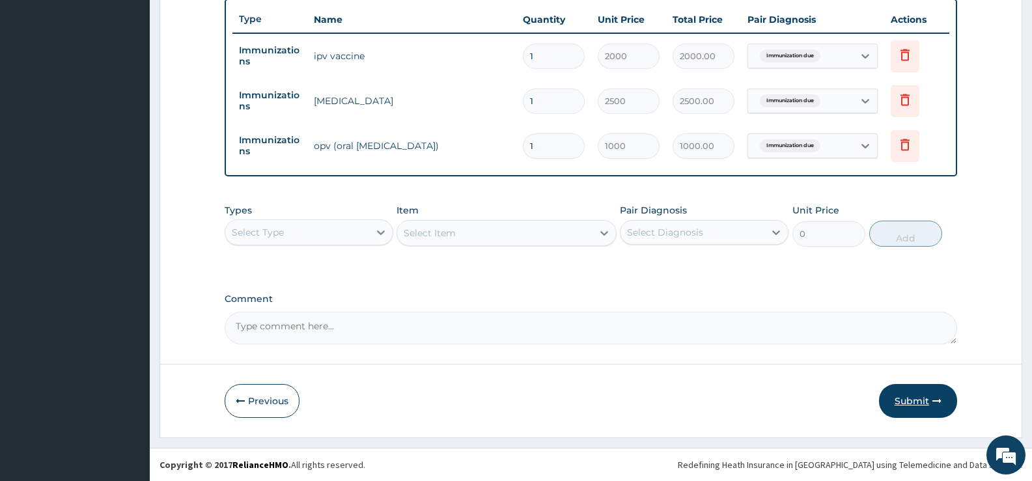
click at [896, 409] on button "Submit" at bounding box center [918, 401] width 78 height 34
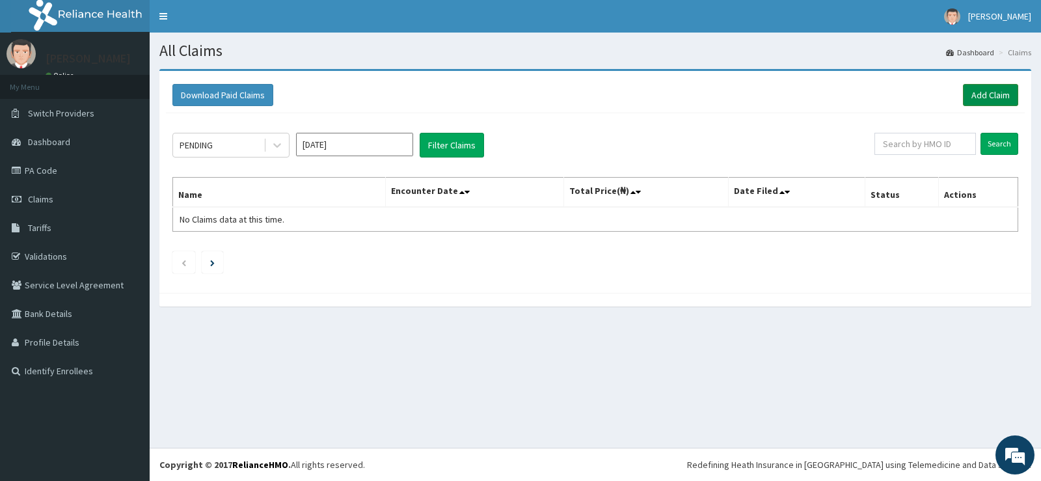
click at [996, 92] on link "Add Claim" at bounding box center [990, 95] width 55 height 22
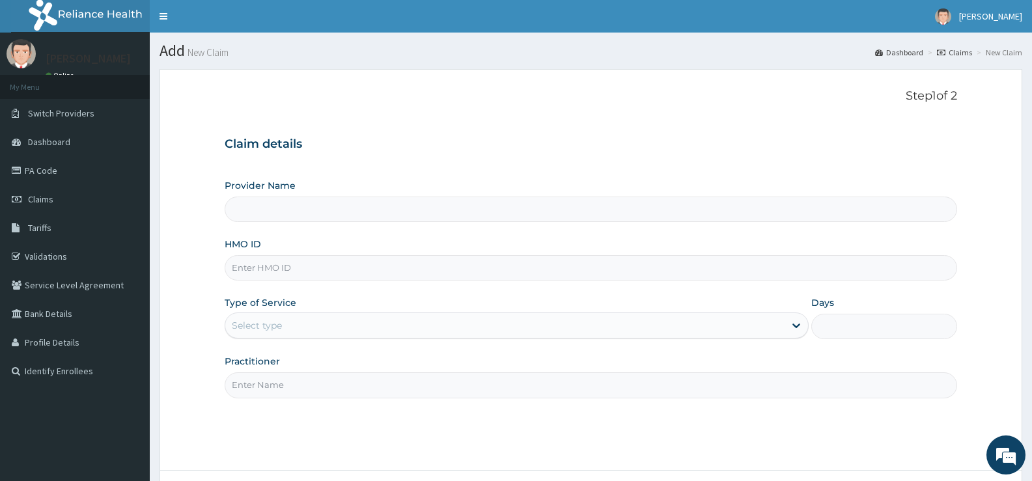
type input "[GEOGRAPHIC_DATA][PERSON_NAME]"
click at [405, 269] on input "HMO ID" at bounding box center [591, 267] width 732 height 25
type input "OGM/10005/B"
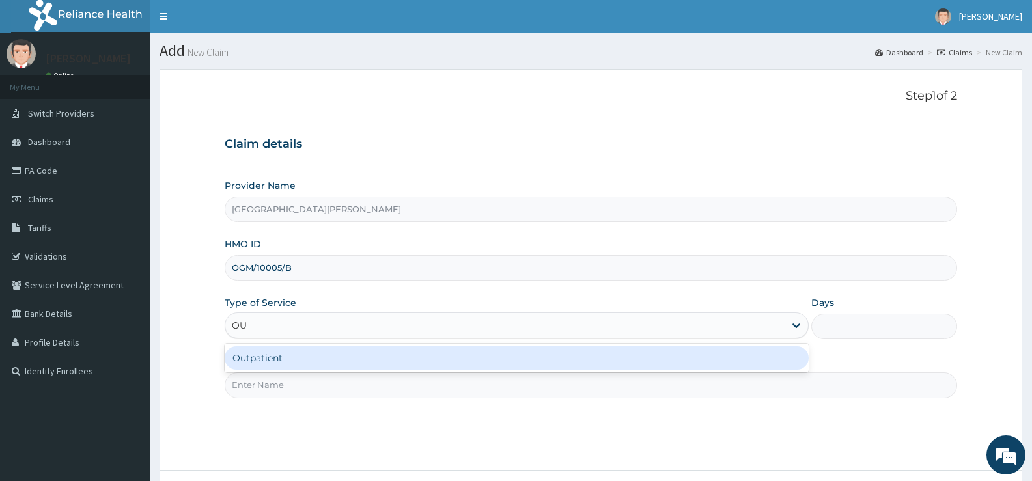
type input "OUT"
type input "1"
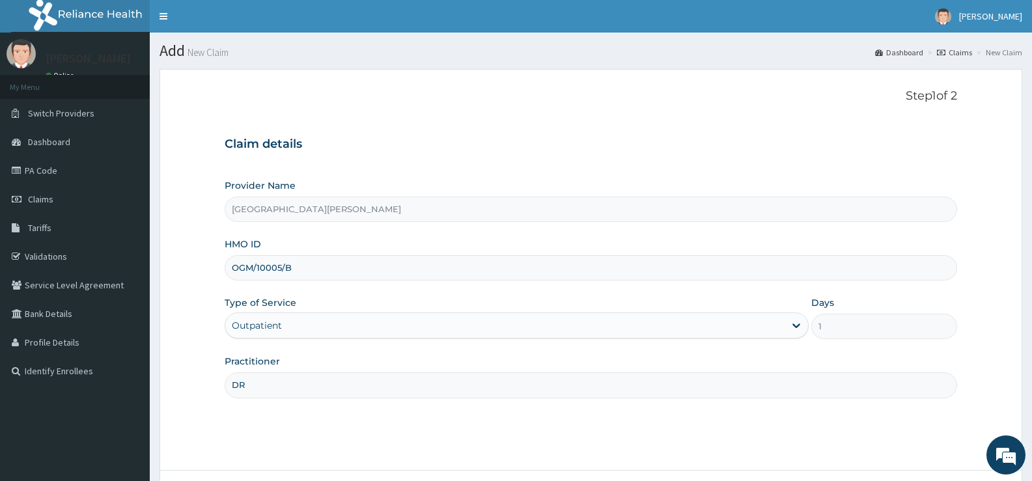
type input "DR SULEIMAN"
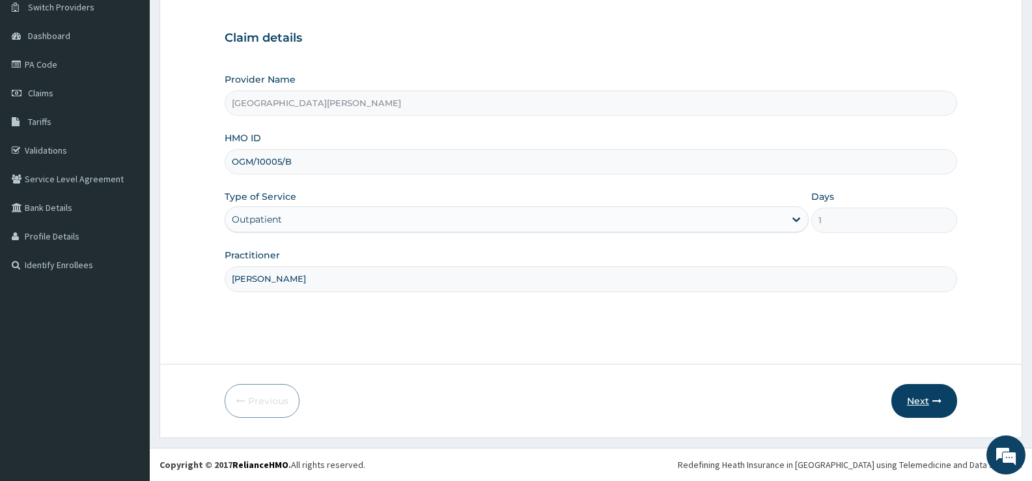
click at [909, 400] on button "Next" at bounding box center [924, 401] width 66 height 34
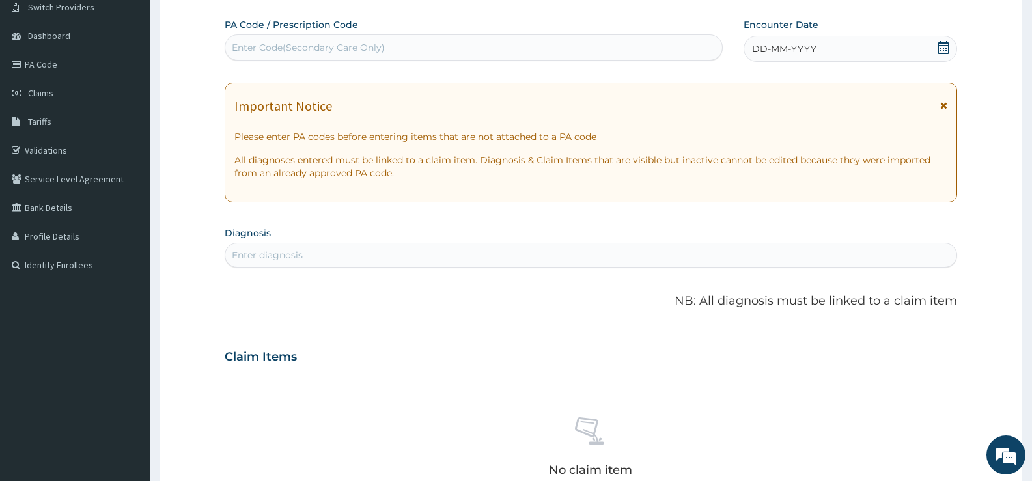
click at [647, 53] on div "Enter Code(Secondary Care Only)" at bounding box center [473, 47] width 497 height 21
drag, startPoint x: 647, startPoint y: 53, endPoint x: 657, endPoint y: 61, distance: 12.9
click at [647, 53] on div "Enter Code(Secondary Care Only)" at bounding box center [473, 47] width 497 height 21
type input "PA/7494C6"
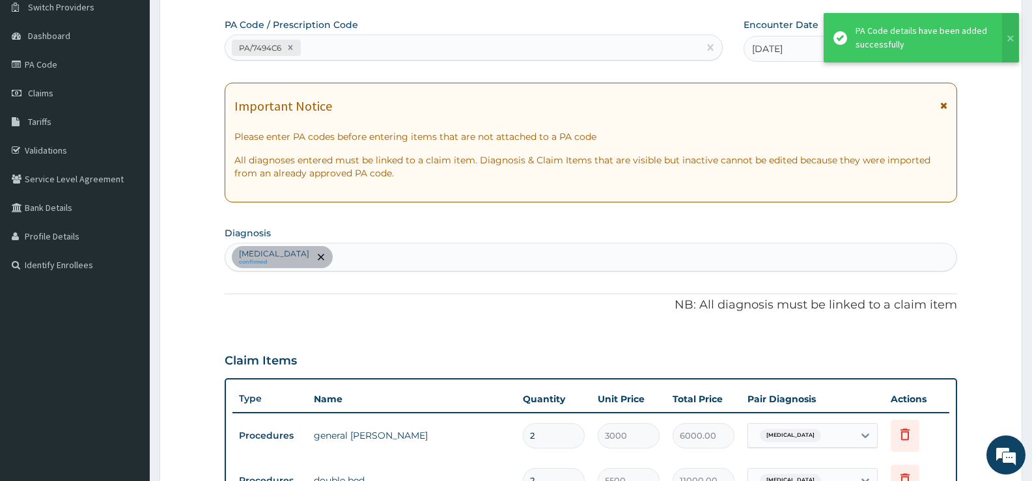
scroll to position [118, 0]
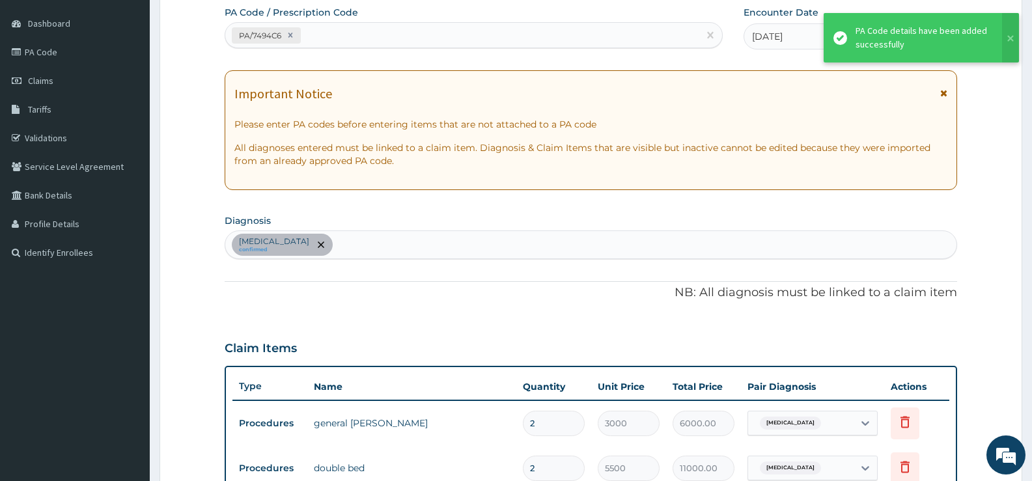
click at [629, 35] on div "PA/7494C6" at bounding box center [461, 35] width 473 height 21
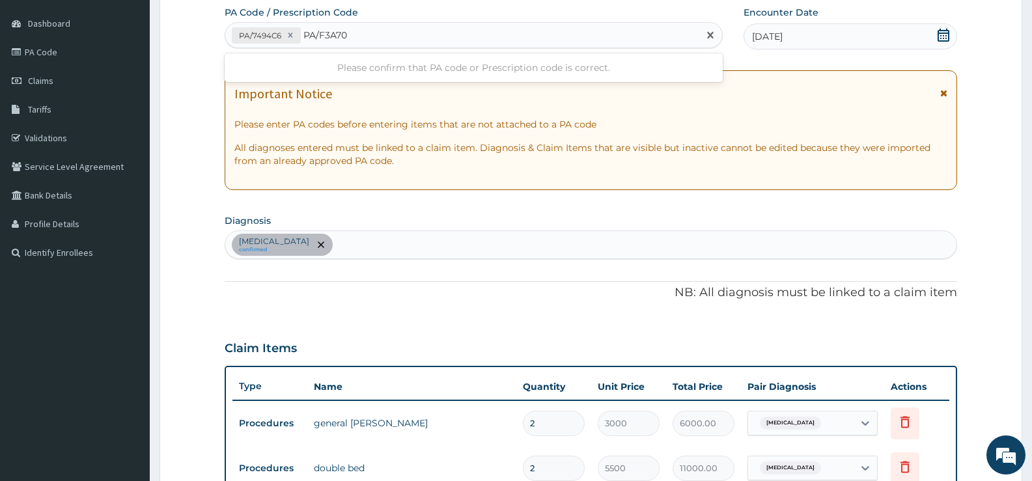
type input "PA/F3A70A"
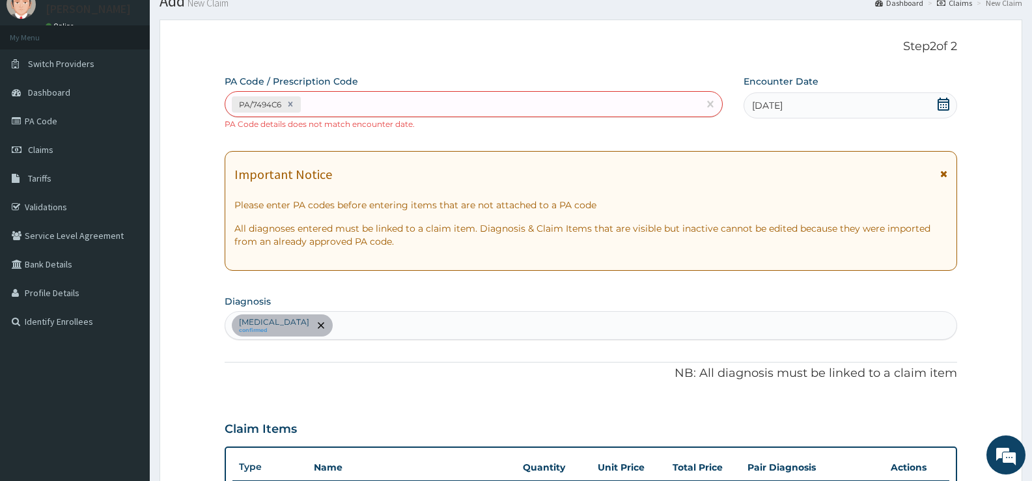
scroll to position [452, 0]
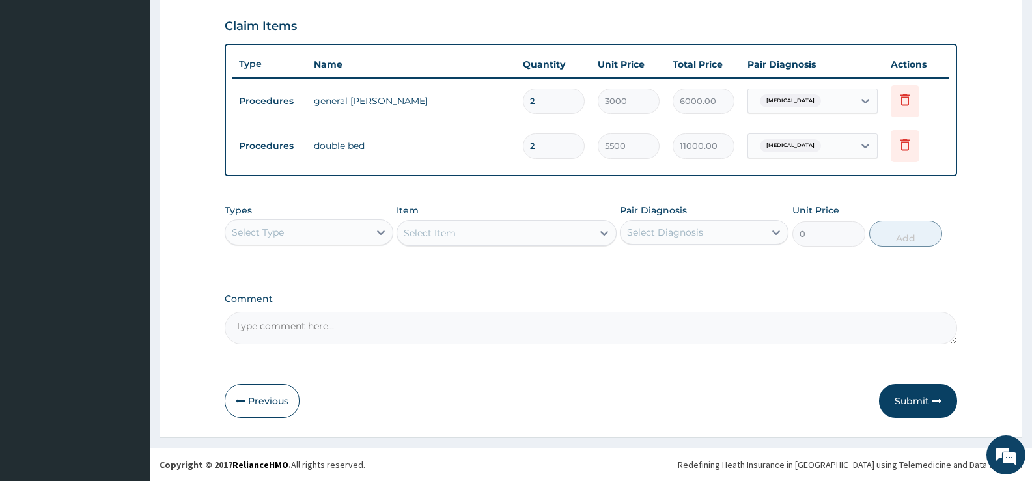
click at [907, 399] on button "Submit" at bounding box center [918, 401] width 78 height 34
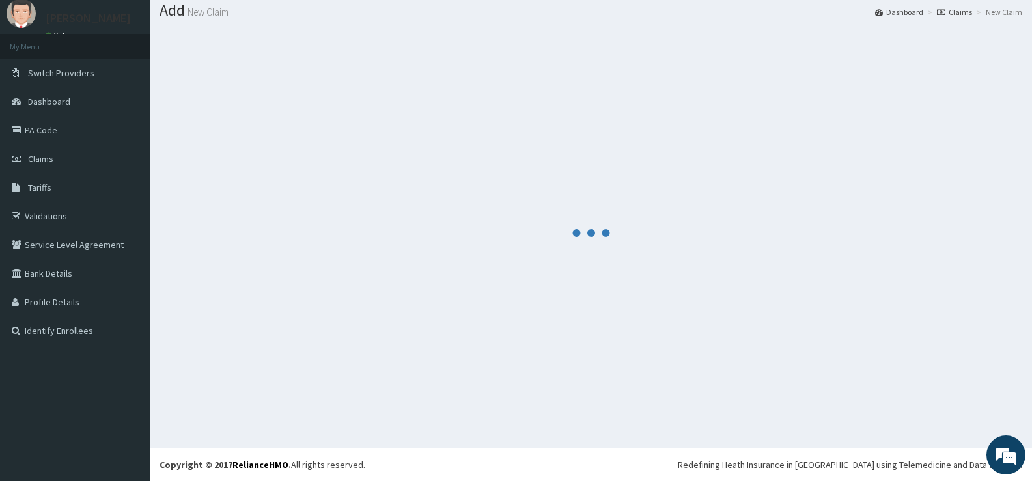
scroll to position [441, 0]
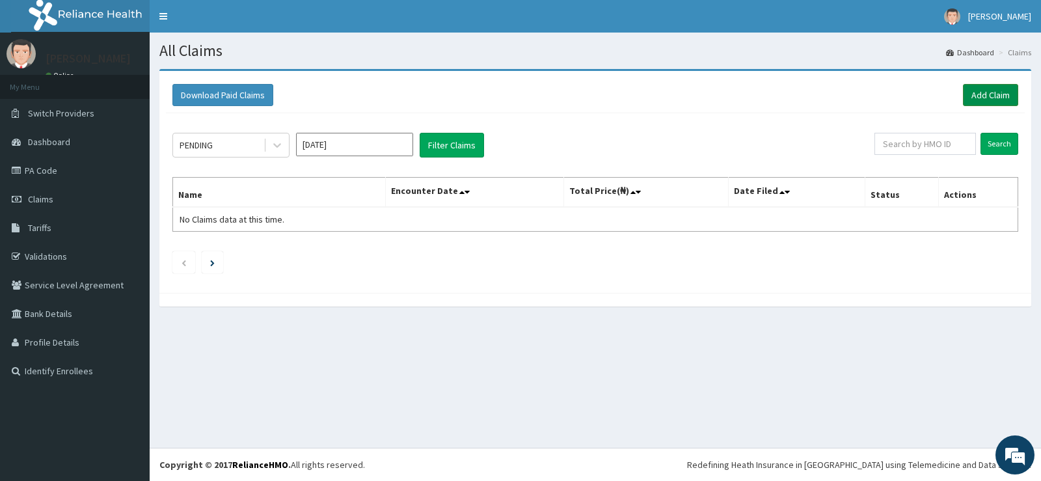
click at [987, 94] on link "Add Claim" at bounding box center [990, 95] width 55 height 22
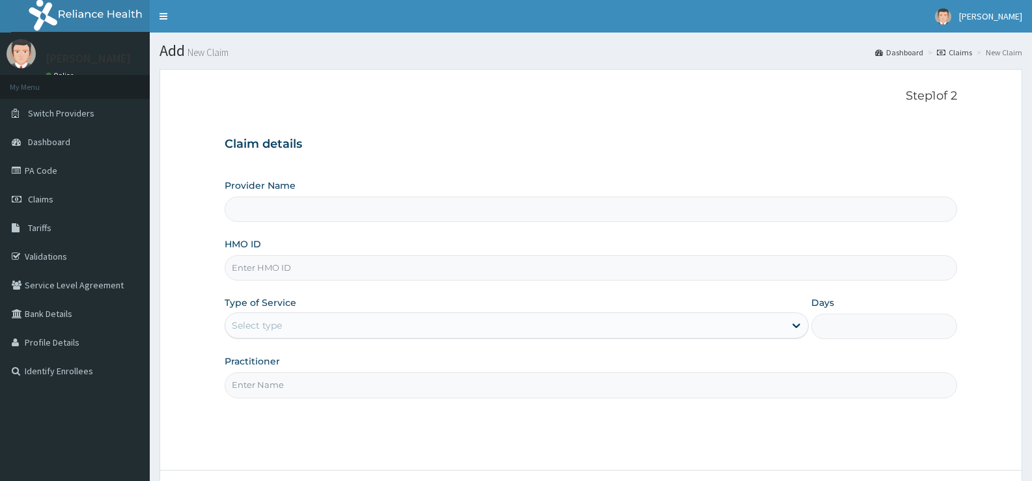
click at [333, 269] on input "HMO ID" at bounding box center [591, 267] width 732 height 25
type input "[GEOGRAPHIC_DATA][PERSON_NAME]"
type input "OGM/10005/B"
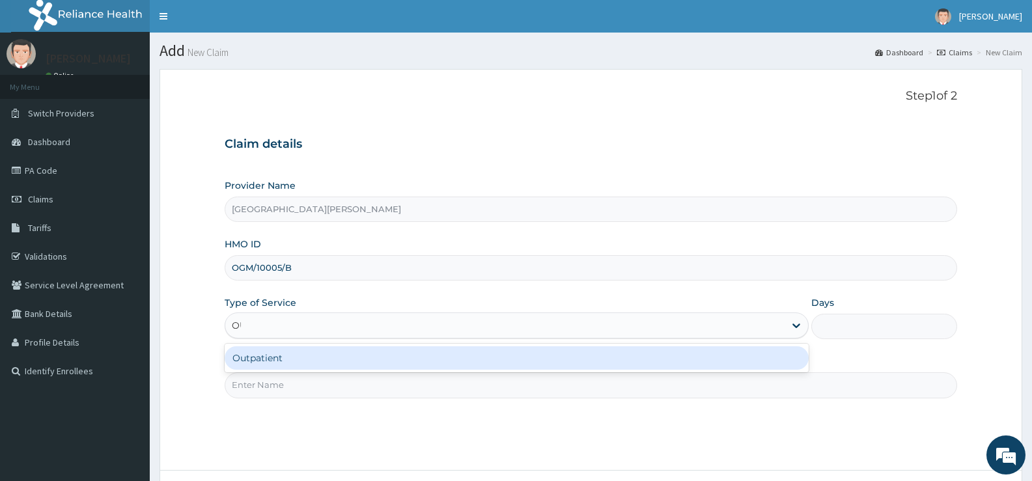
type input "OUT"
type input "1"
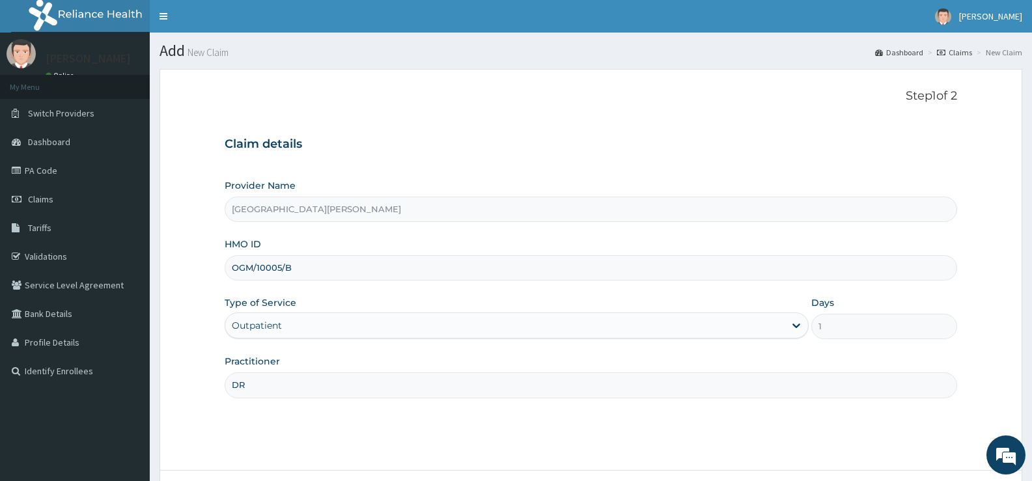
type input "[PERSON_NAME]"
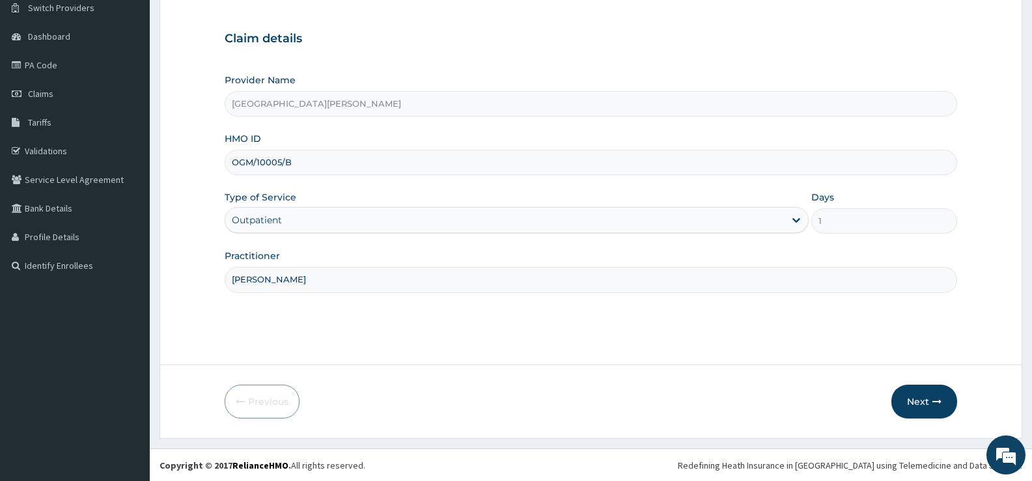
scroll to position [106, 0]
click at [917, 392] on button "Next" at bounding box center [924, 401] width 66 height 34
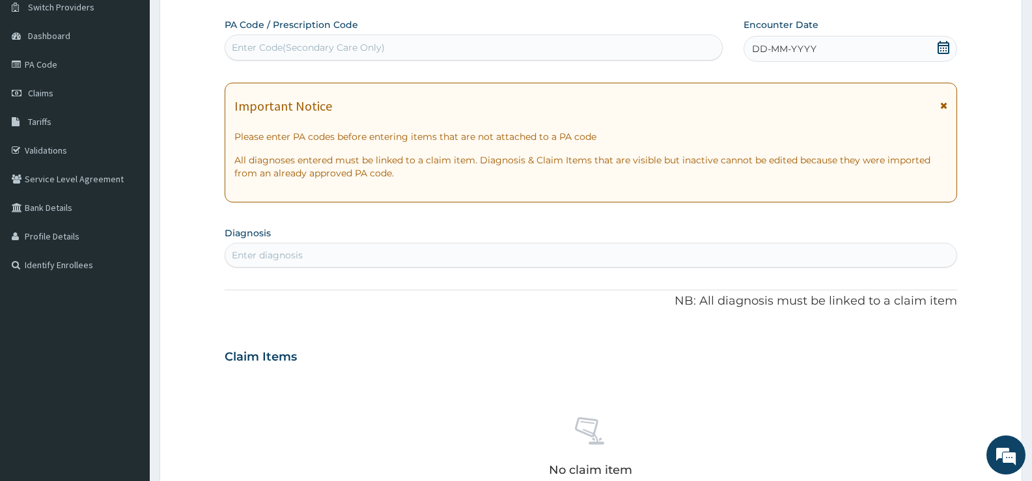
click at [685, 49] on div "Enter Code(Secondary Care Only)" at bounding box center [473, 47] width 497 height 21
type input "PA/F3A70A"
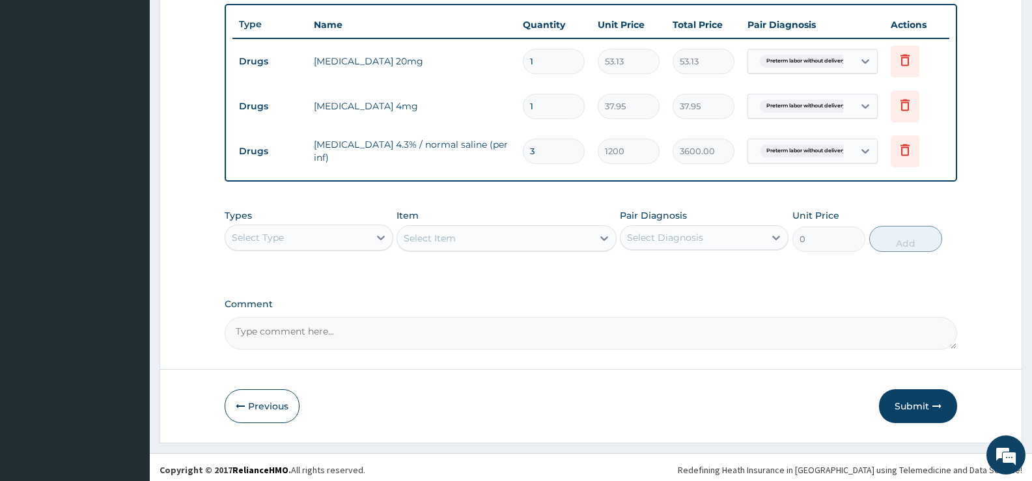
scroll to position [486, 0]
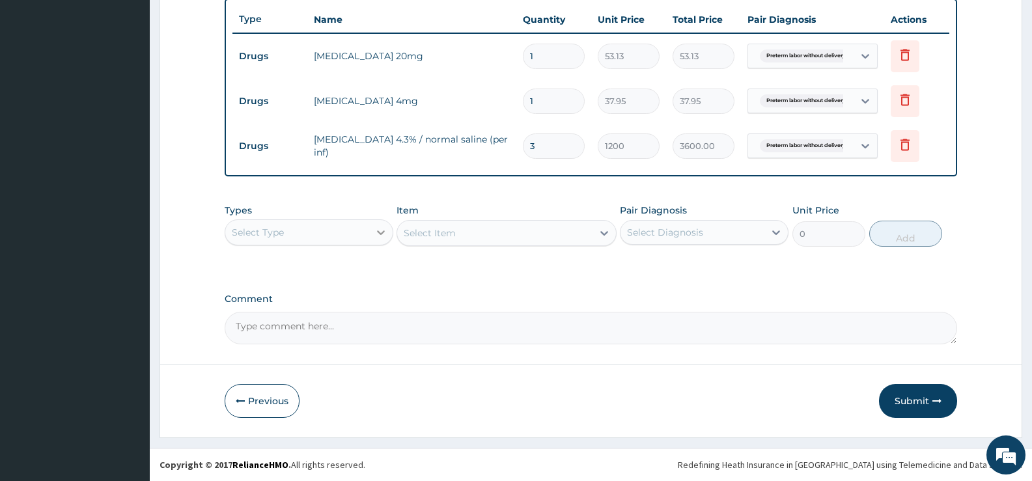
click at [376, 230] on icon at bounding box center [380, 232] width 13 height 13
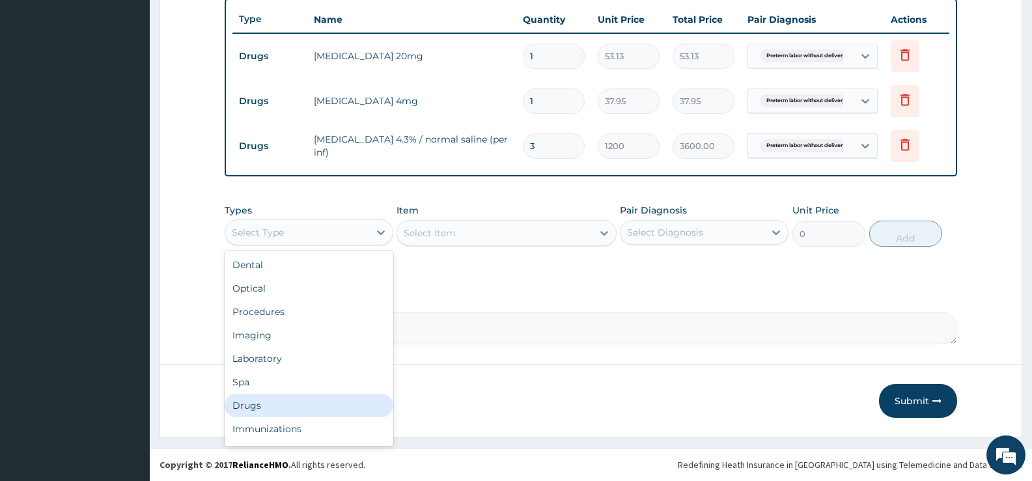
click at [254, 404] on div "Drugs" at bounding box center [309, 405] width 169 height 23
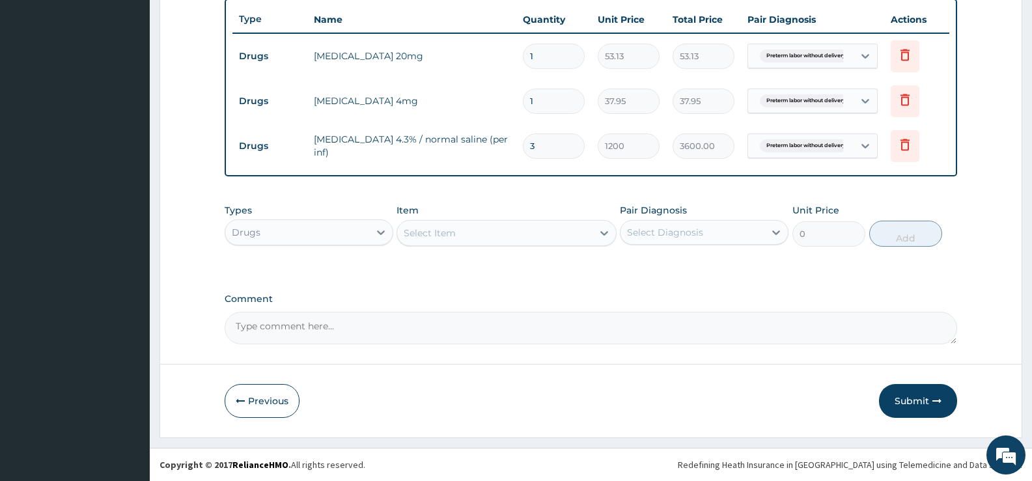
click at [601, 237] on icon at bounding box center [604, 233] width 13 height 13
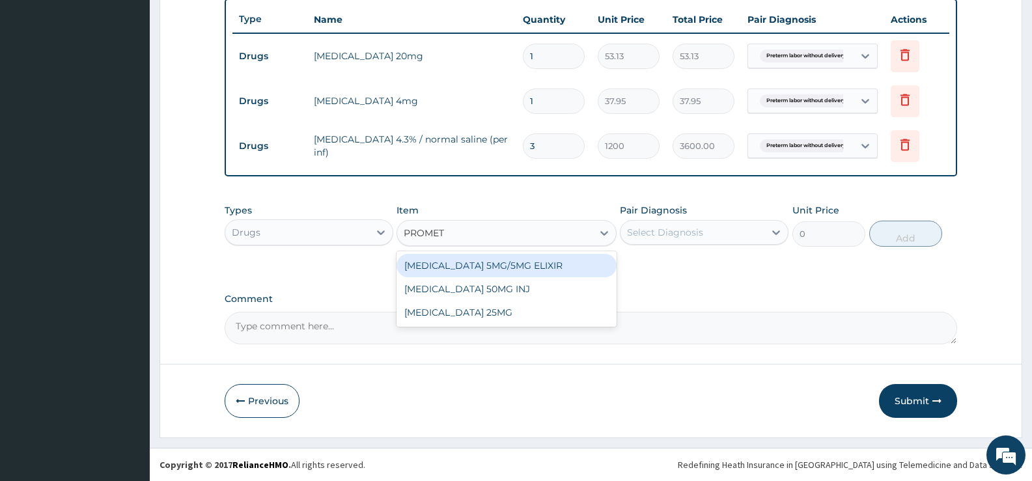
type input "PROMETH"
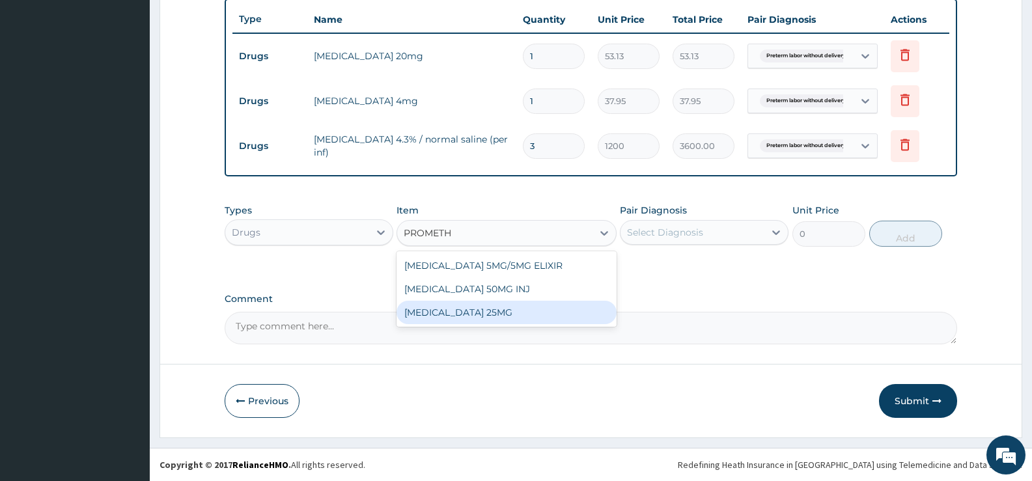
click at [492, 313] on div "[MEDICAL_DATA] 25MG" at bounding box center [505, 312] width 219 height 23
type input "15.18"
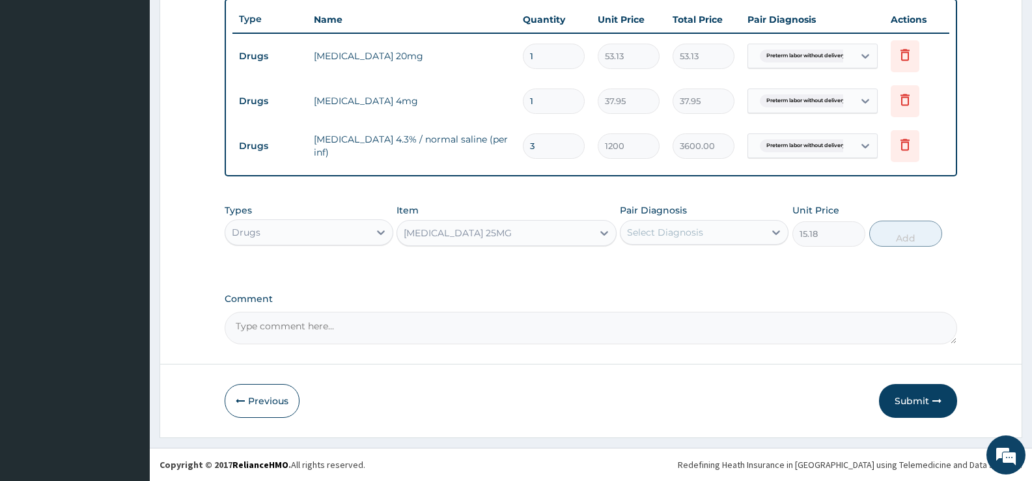
click at [740, 235] on div "Select Diagnosis" at bounding box center [692, 232] width 144 height 21
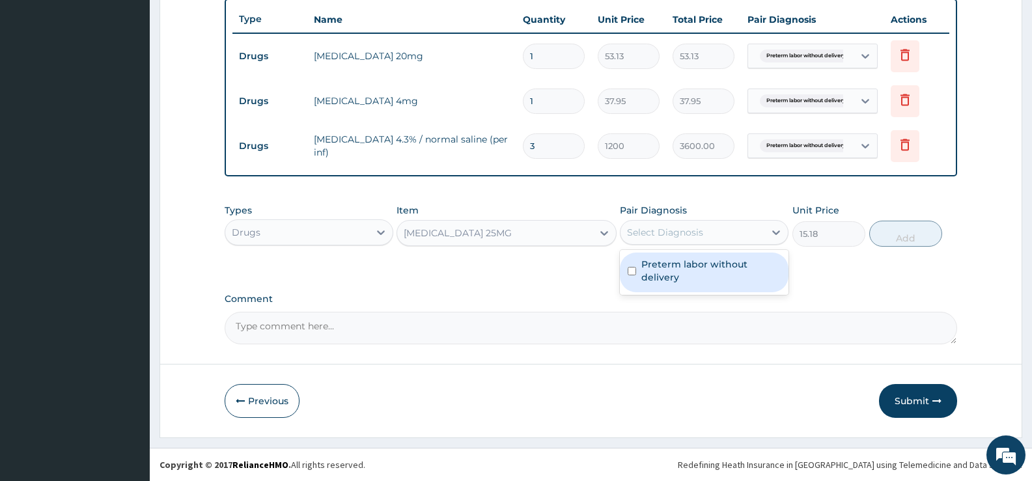
click at [700, 273] on label "Preterm labor without delivery" at bounding box center [710, 271] width 139 height 26
checkbox input "true"
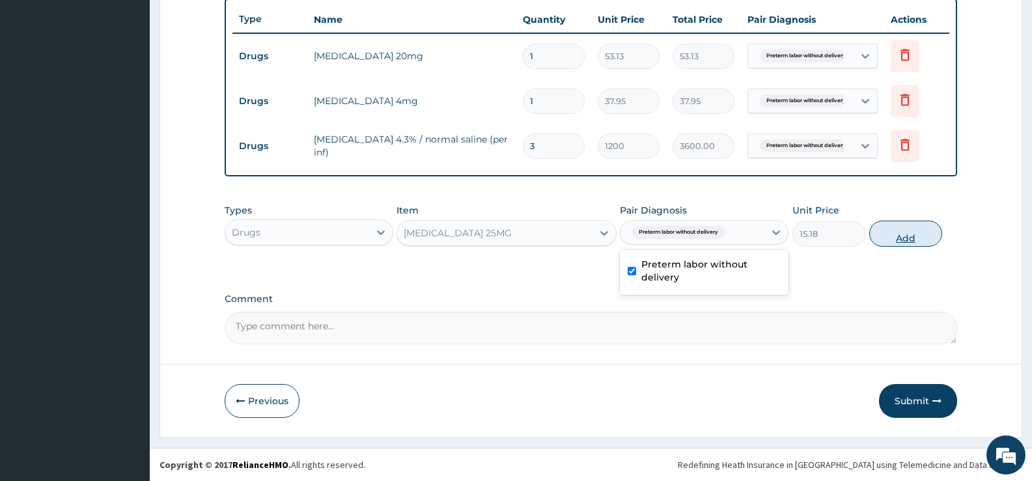
click at [918, 230] on button "Add" at bounding box center [905, 234] width 73 height 26
type input "0"
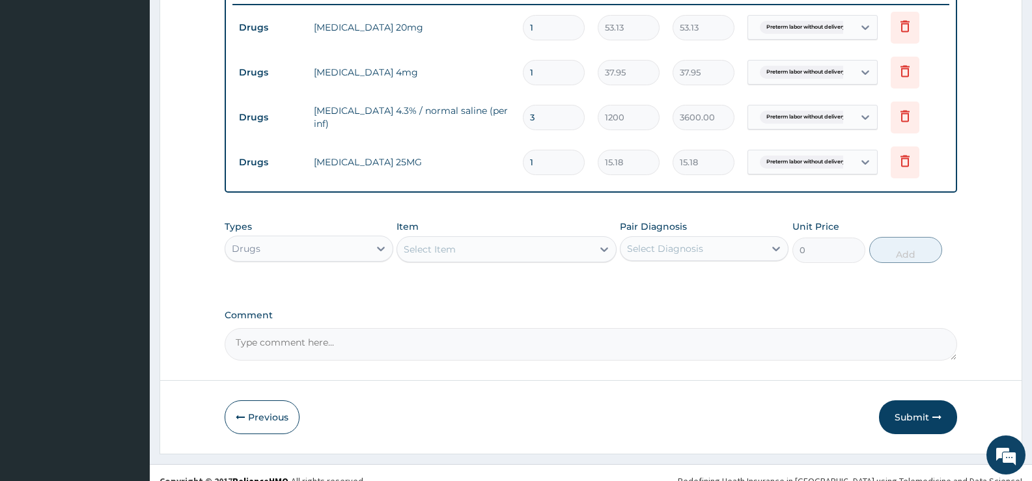
scroll to position [530, 0]
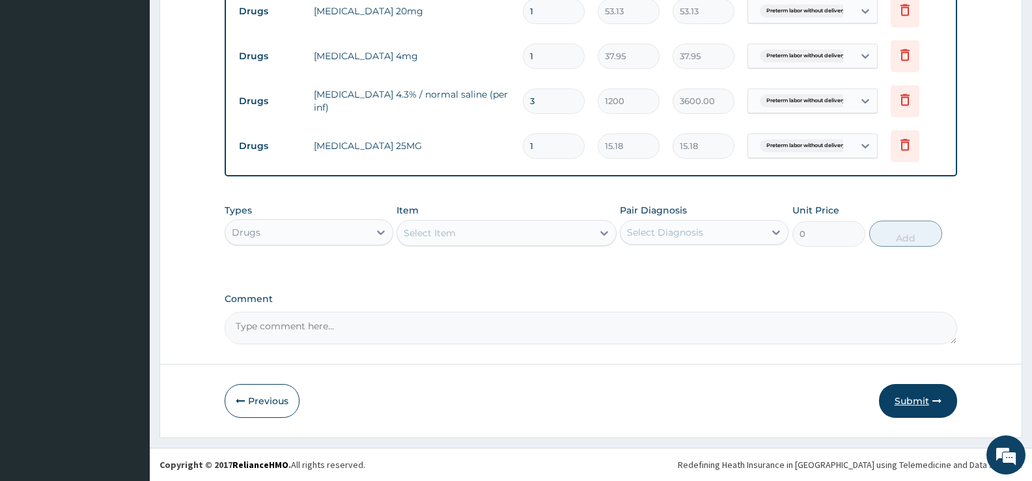
click at [903, 394] on button "Submit" at bounding box center [918, 401] width 78 height 34
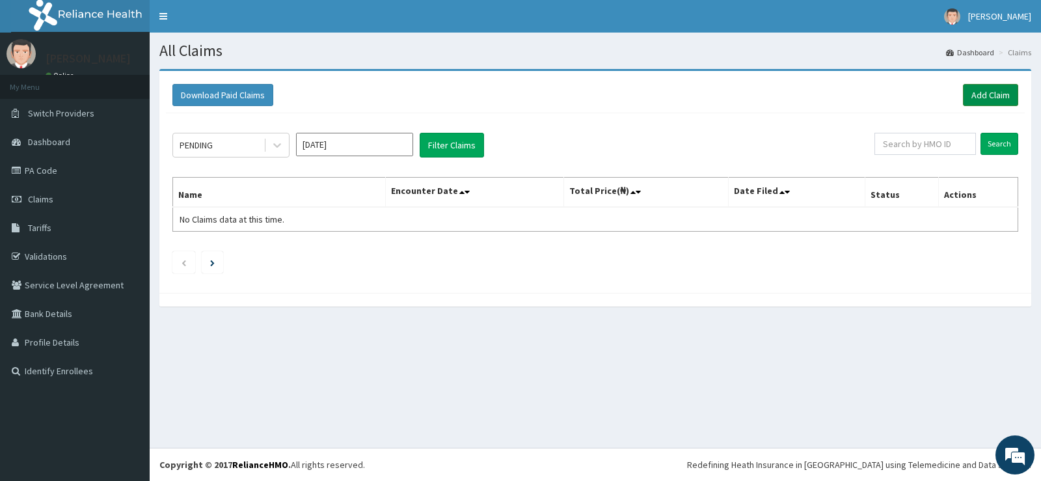
click at [992, 96] on link "Add Claim" at bounding box center [990, 95] width 55 height 22
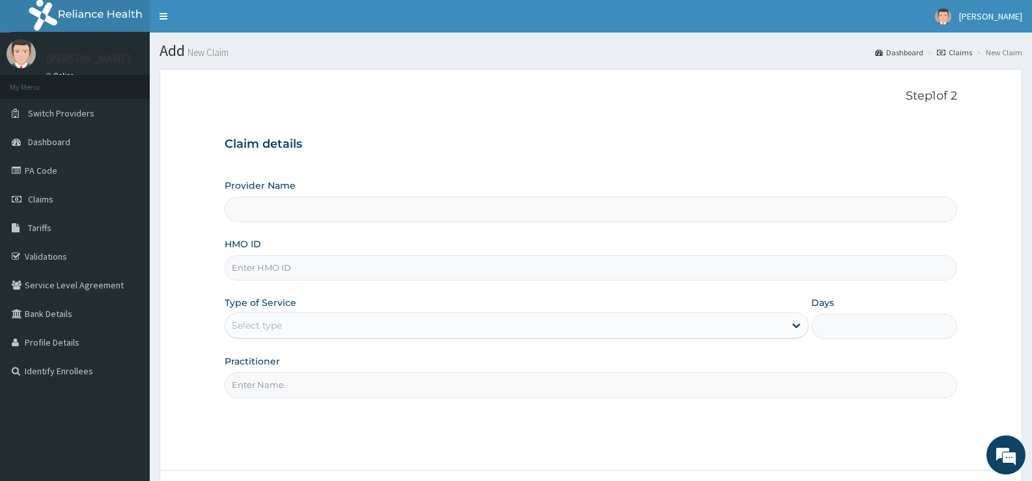
type input "[GEOGRAPHIC_DATA][PERSON_NAME]"
click at [440, 268] on input "HMO ID" at bounding box center [591, 267] width 732 height 25
type input "FBO/10046/A"
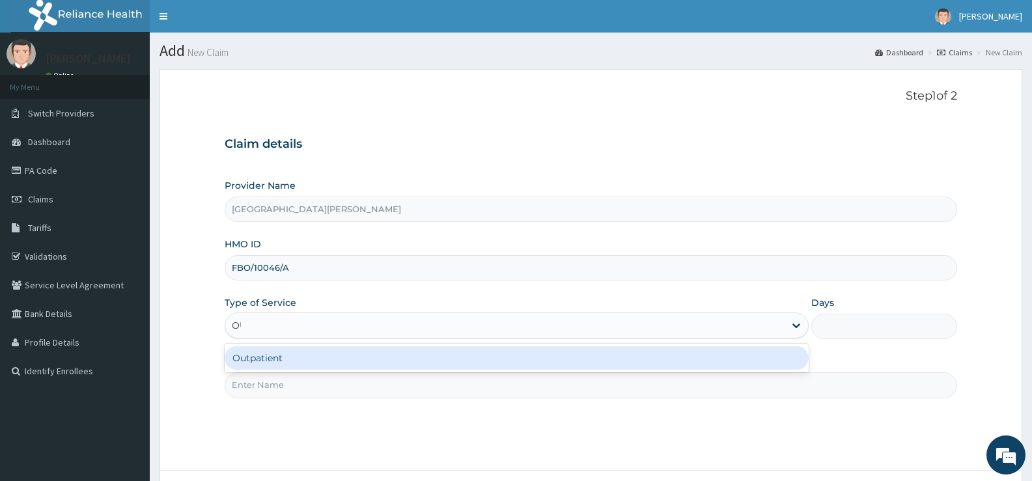
type input "OUT"
type input "1"
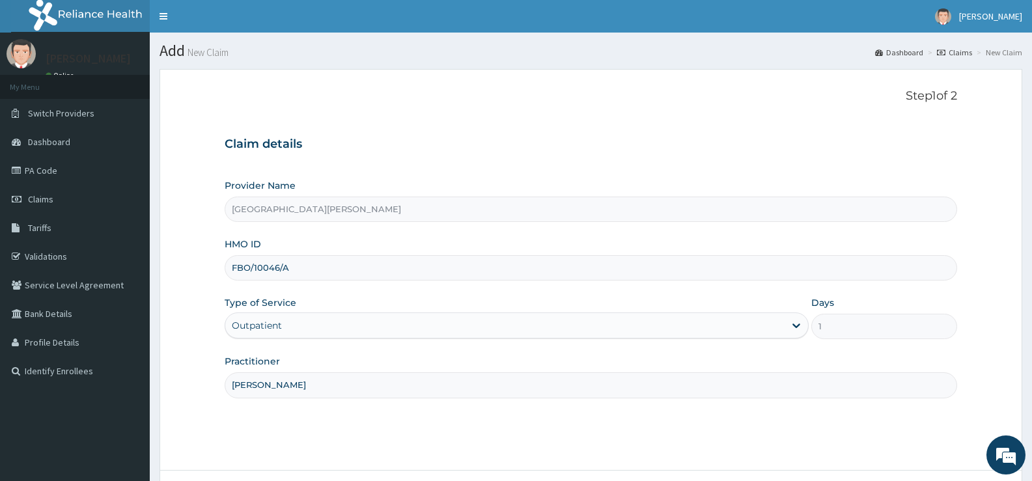
type input "[PERSON_NAME]"
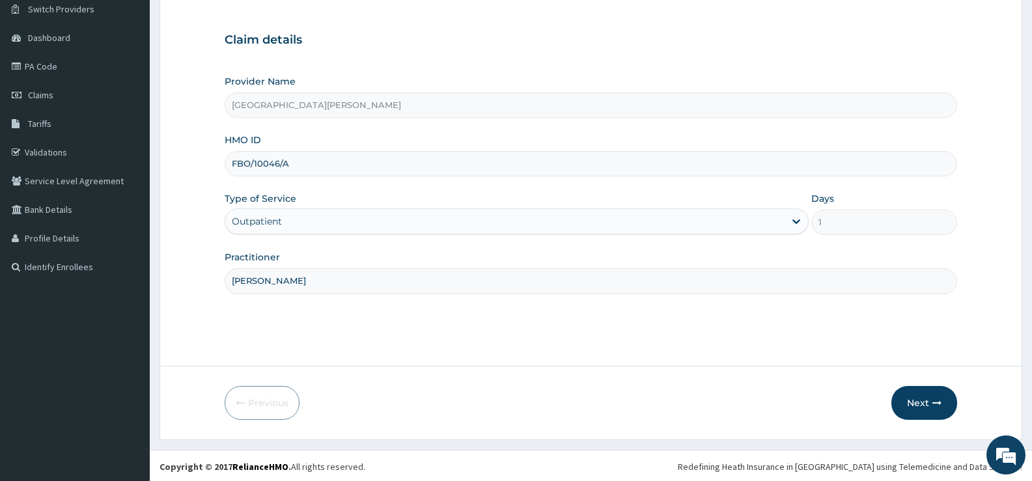
scroll to position [106, 0]
click at [924, 399] on button "Next" at bounding box center [924, 401] width 66 height 34
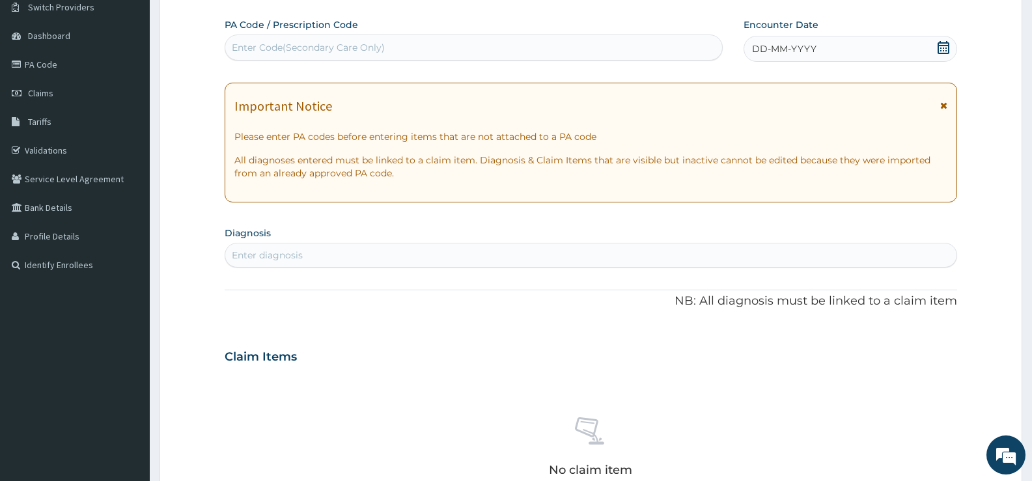
click at [941, 45] on icon at bounding box center [943, 47] width 12 height 13
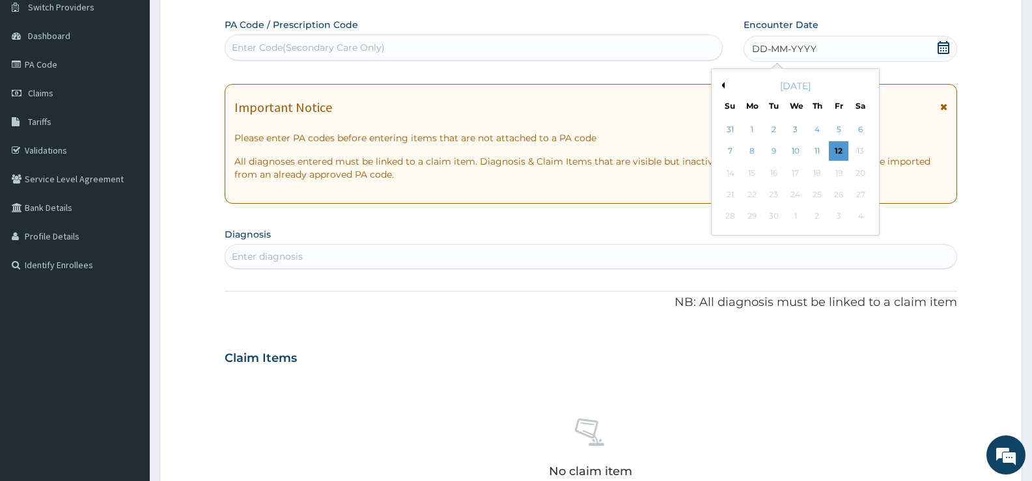
click at [723, 85] on button "Previous Month" at bounding box center [721, 85] width 7 height 7
click at [792, 150] on div "9" at bounding box center [796, 152] width 20 height 20
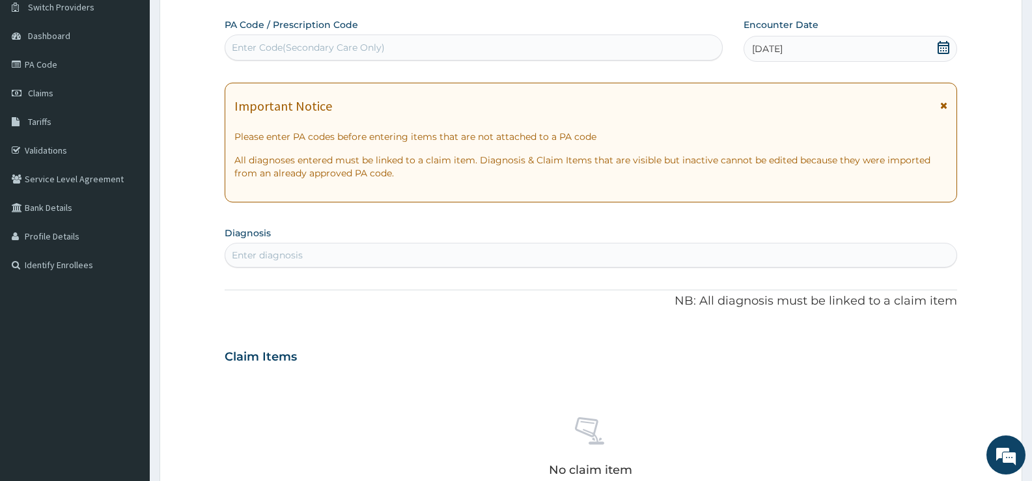
click at [449, 257] on div "Enter diagnosis" at bounding box center [590, 255] width 731 height 21
type input "[MEDICAL_DATA]"
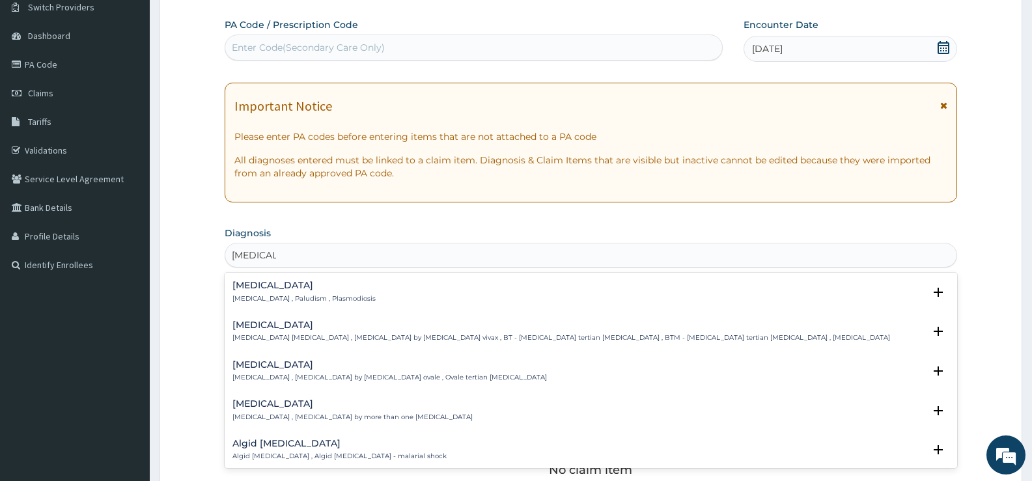
click at [241, 300] on p "[MEDICAL_DATA] , Paludism , Plasmodiosis" at bounding box center [303, 298] width 143 height 9
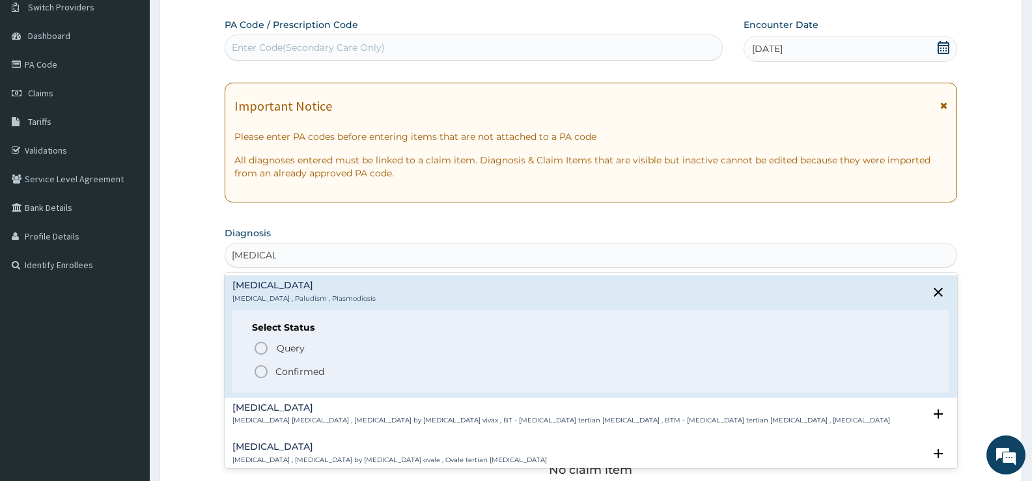
click at [284, 372] on p "Confirmed" at bounding box center [299, 371] width 49 height 13
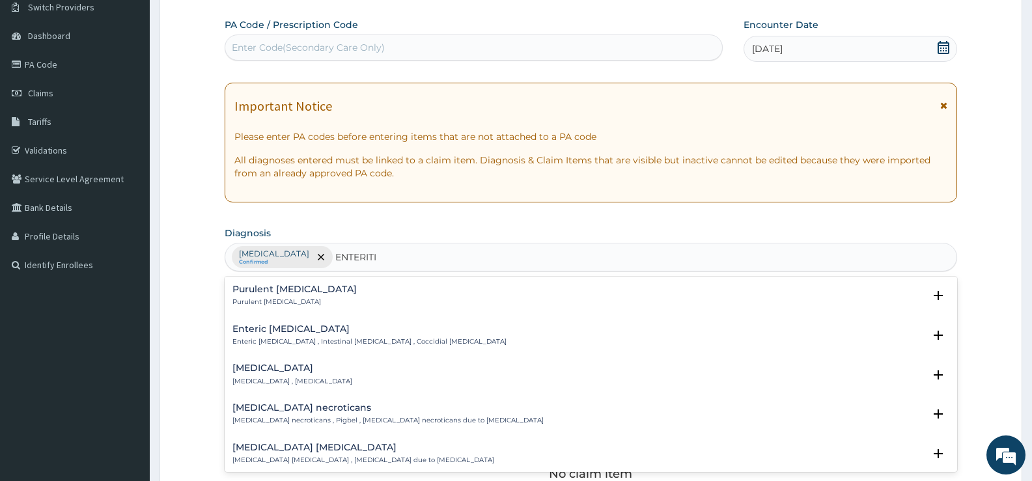
type input "[MEDICAL_DATA]"
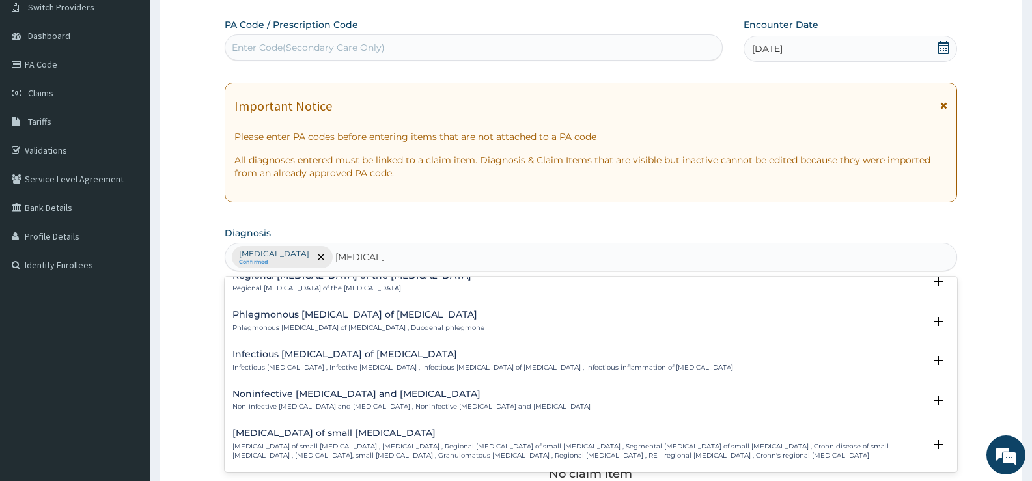
scroll to position [1237, 0]
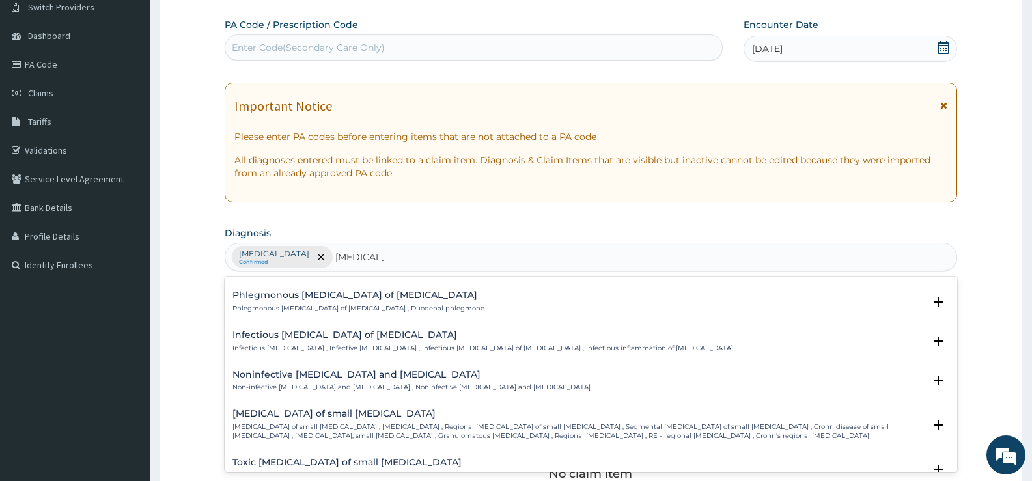
click at [310, 370] on h4 "Noninfective [MEDICAL_DATA] and [MEDICAL_DATA]" at bounding box center [411, 375] width 358 height 10
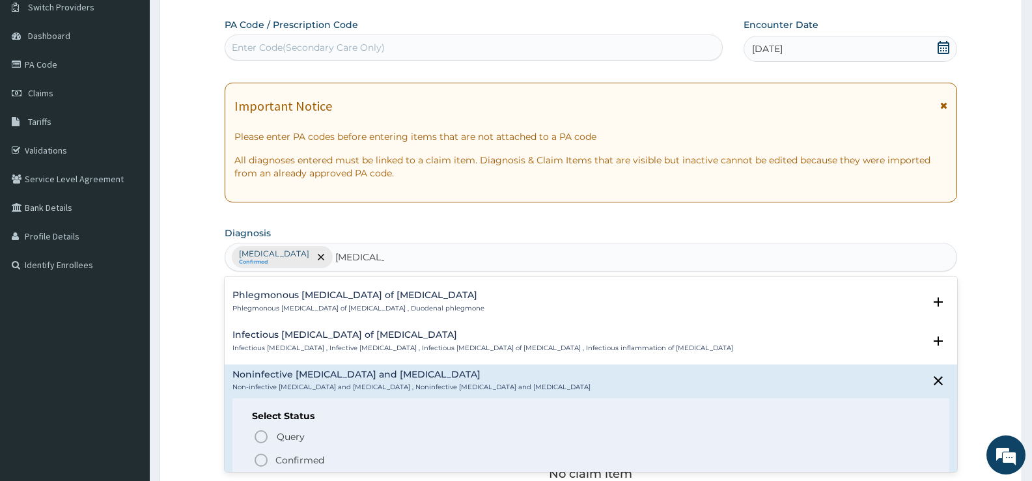
click at [292, 454] on p "Confirmed" at bounding box center [299, 460] width 49 height 13
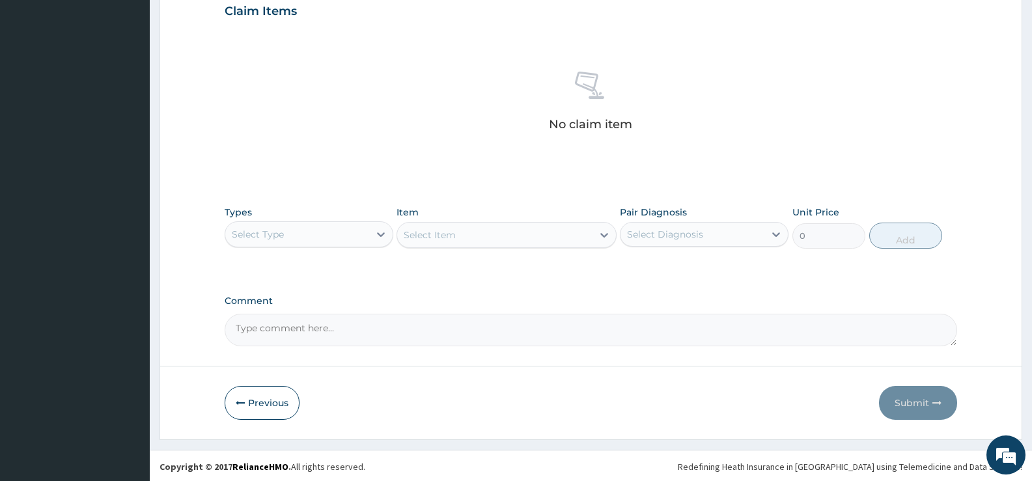
scroll to position [458, 0]
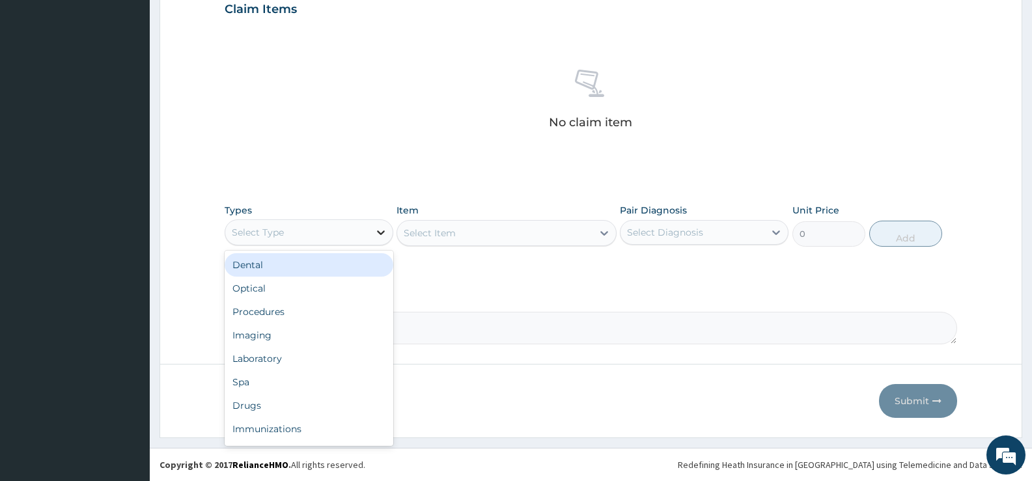
click at [375, 228] on icon at bounding box center [380, 232] width 13 height 13
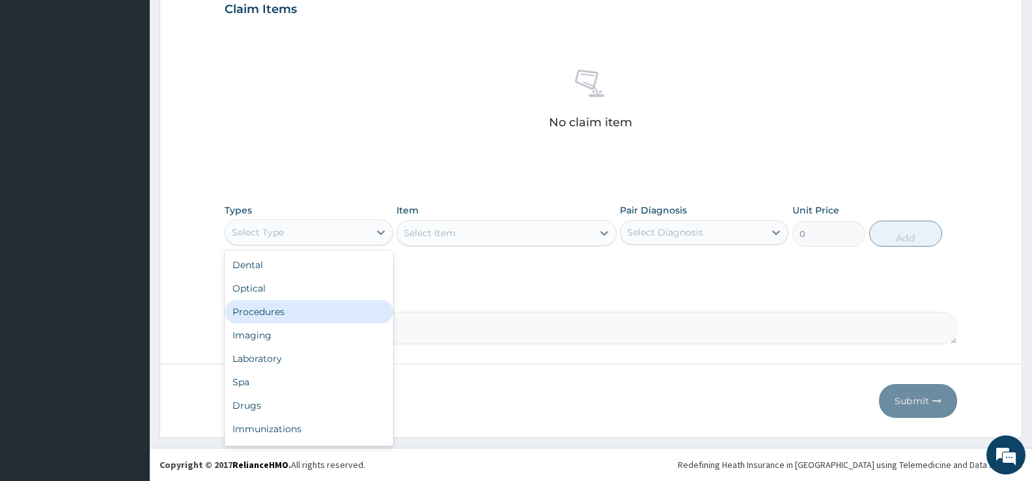
click at [275, 307] on div "Procedures" at bounding box center [309, 311] width 169 height 23
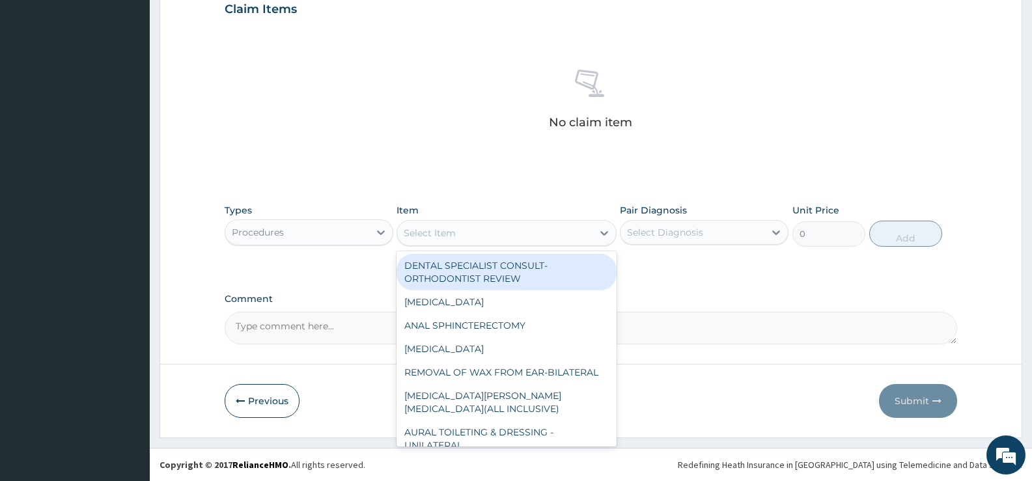
click at [599, 235] on icon at bounding box center [604, 233] width 13 height 13
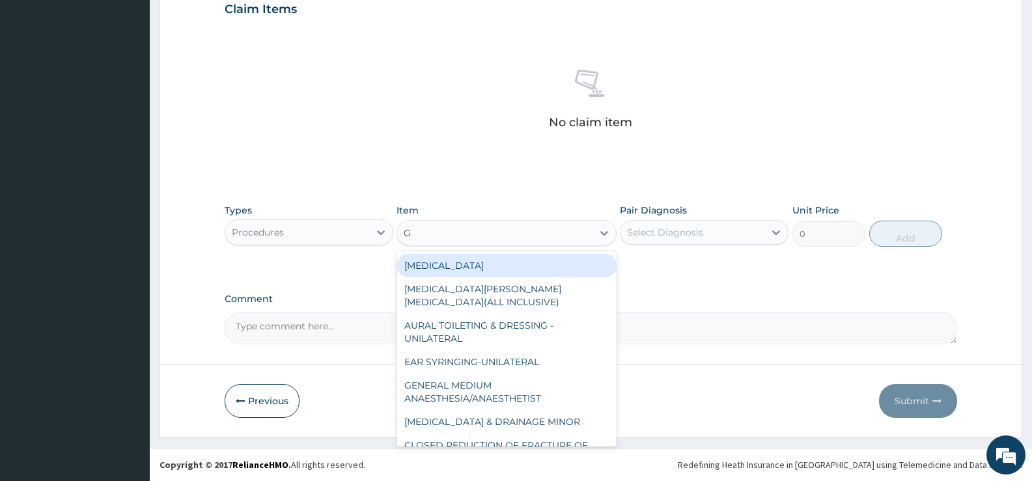
type input "GP"
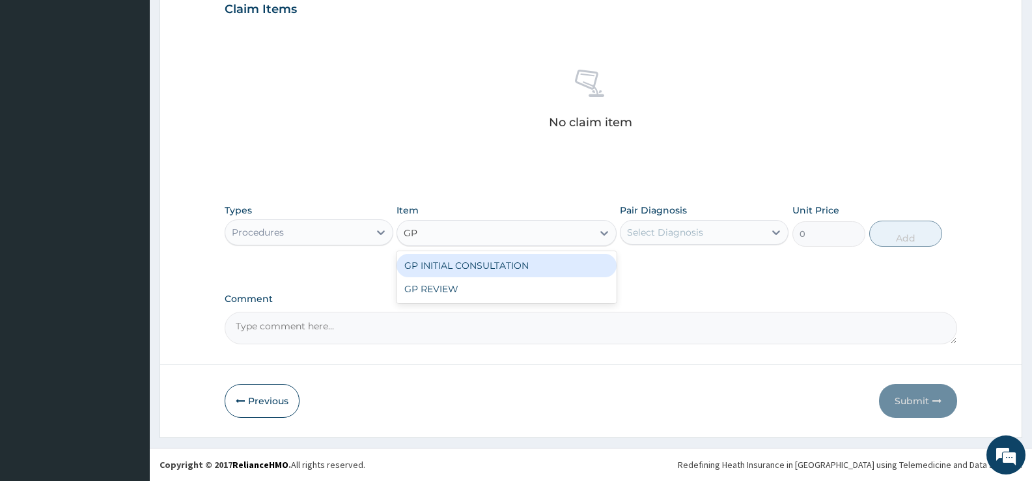
click at [551, 266] on div "GP INITIAL CONSULTATION" at bounding box center [505, 265] width 219 height 23
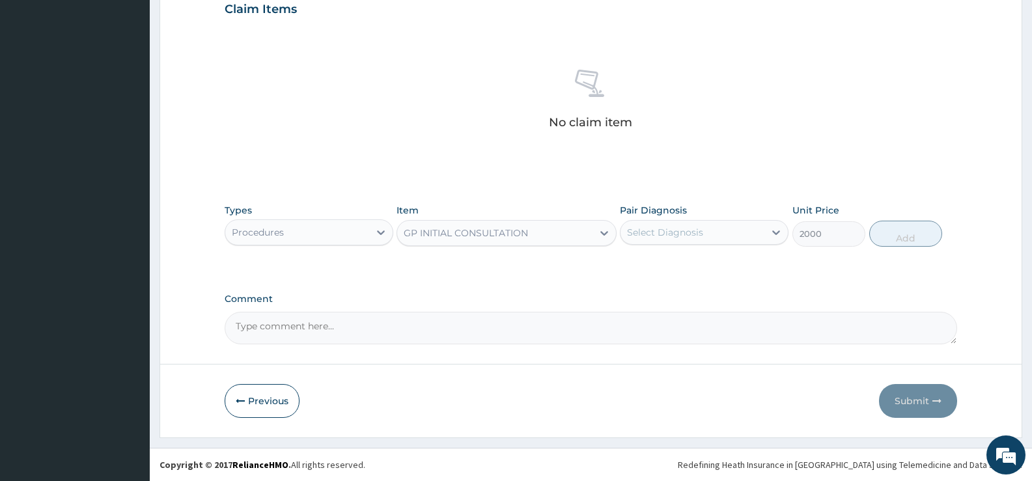
type input "2000"
click at [718, 230] on div "Select Diagnosis" at bounding box center [692, 232] width 144 height 21
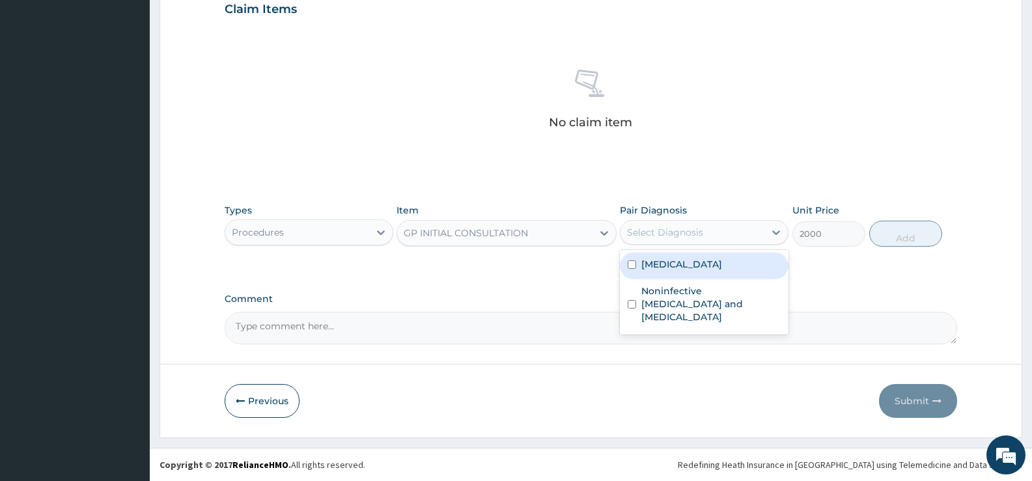
click at [669, 262] on label "[MEDICAL_DATA]" at bounding box center [681, 264] width 81 height 13
checkbox input "true"
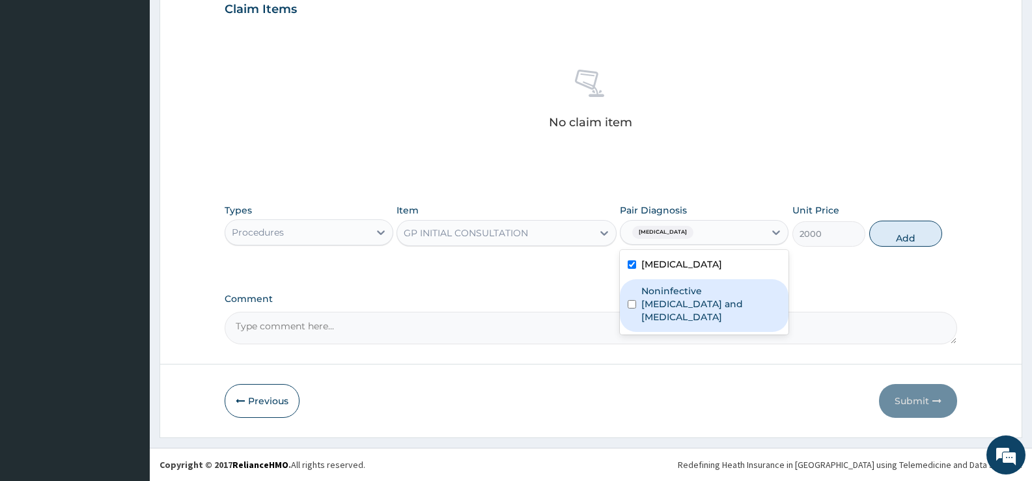
click at [667, 288] on label "Noninfective [MEDICAL_DATA] and [MEDICAL_DATA]" at bounding box center [710, 303] width 139 height 39
checkbox input "true"
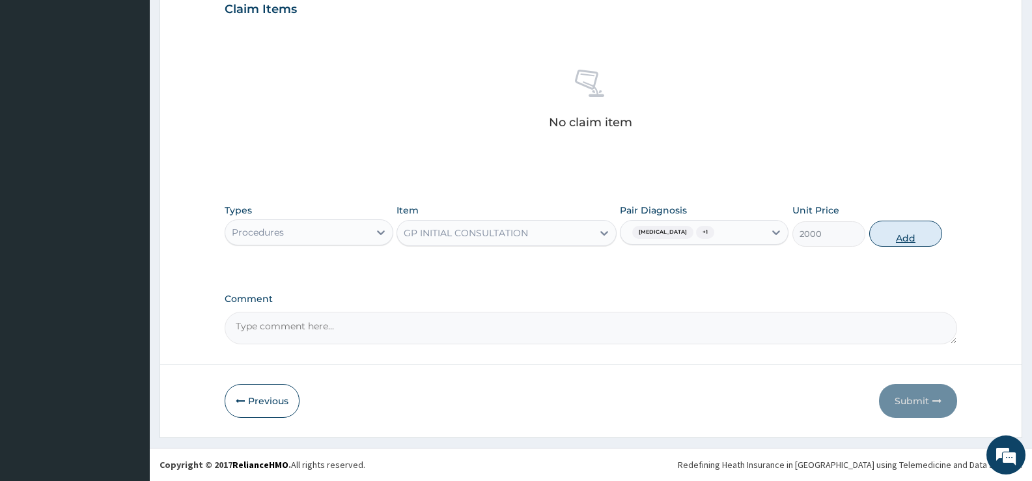
click at [888, 233] on button "Add" at bounding box center [905, 234] width 73 height 26
type input "0"
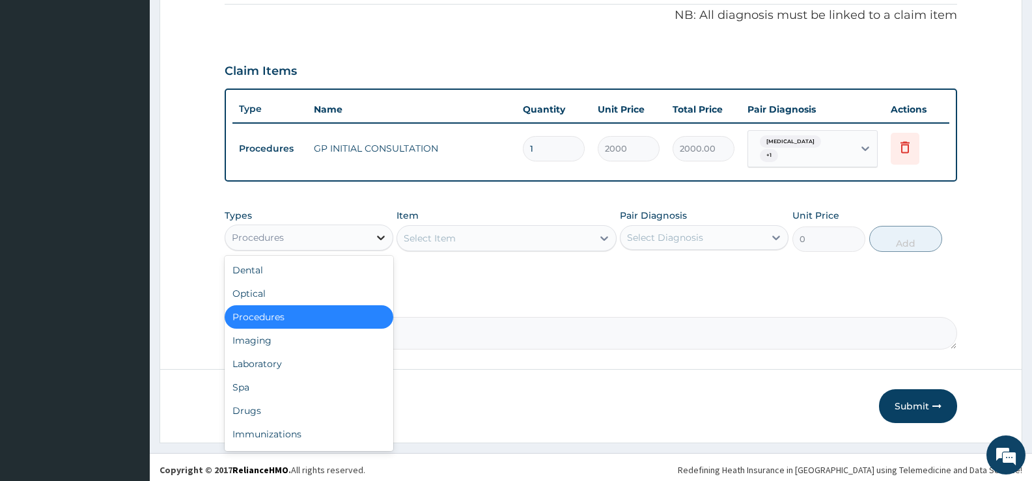
click at [385, 231] on icon at bounding box center [380, 237] width 13 height 13
click at [275, 357] on div "Laboratory" at bounding box center [309, 363] width 169 height 23
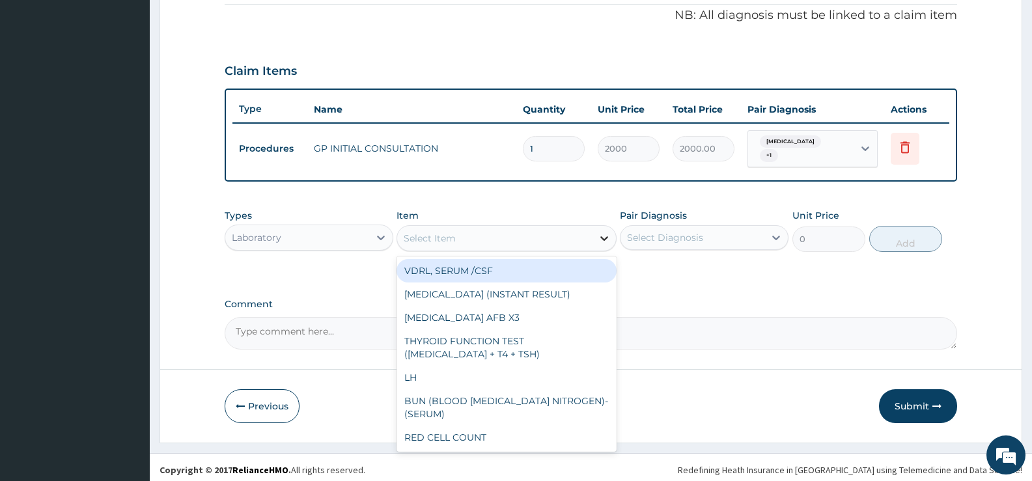
click at [608, 238] on icon at bounding box center [604, 238] width 13 height 13
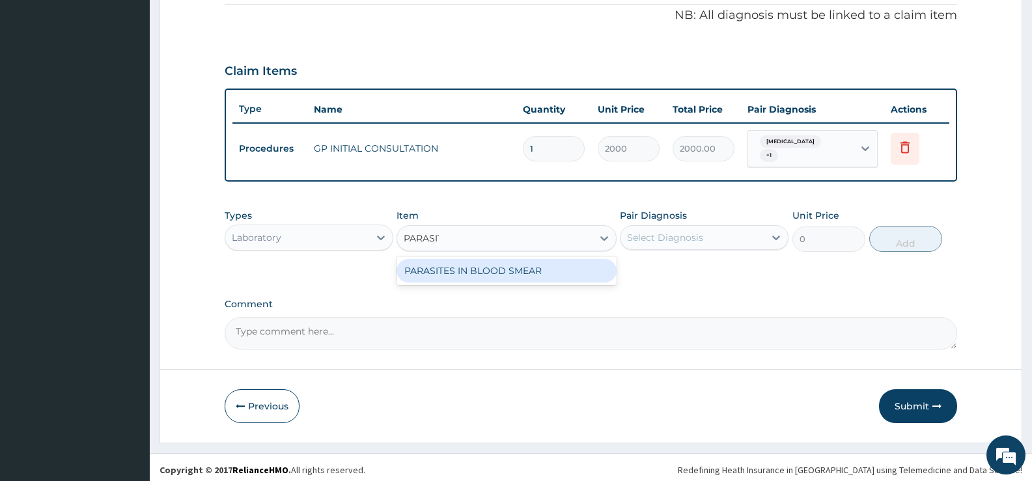
type input "[MEDICAL_DATA]"
click at [552, 267] on div "PARASITES IN BLOOD SMEAR" at bounding box center [505, 270] width 219 height 23
type input "1100"
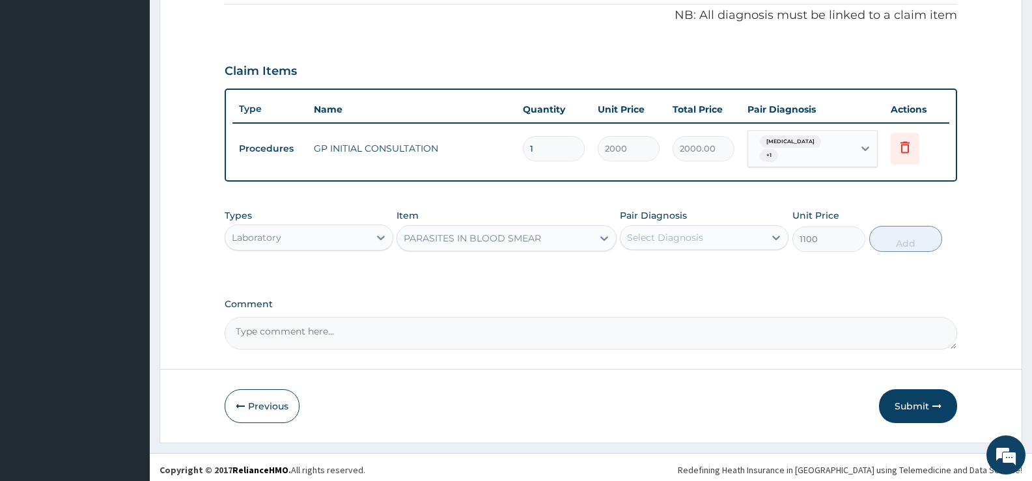
click at [702, 231] on div "Select Diagnosis" at bounding box center [665, 237] width 76 height 13
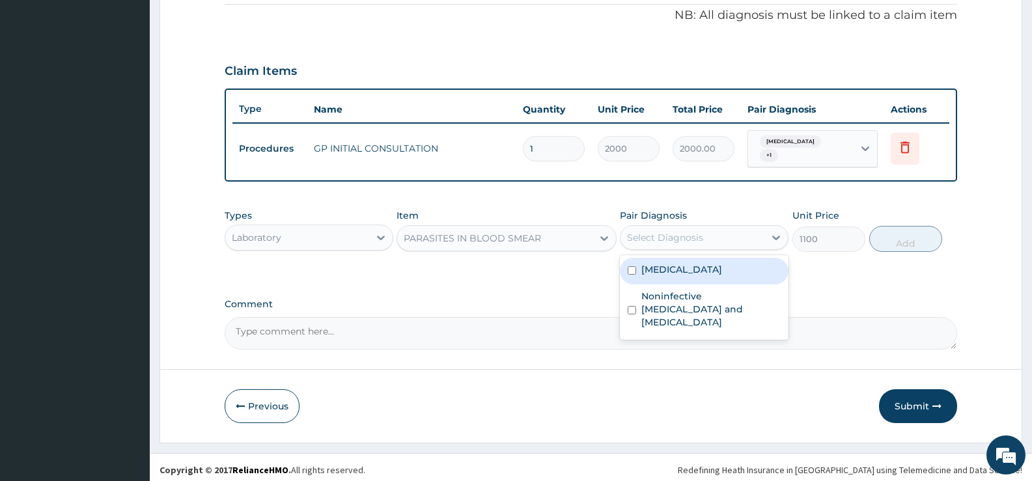
click at [682, 262] on div "[MEDICAL_DATA]" at bounding box center [704, 271] width 169 height 27
checkbox input "true"
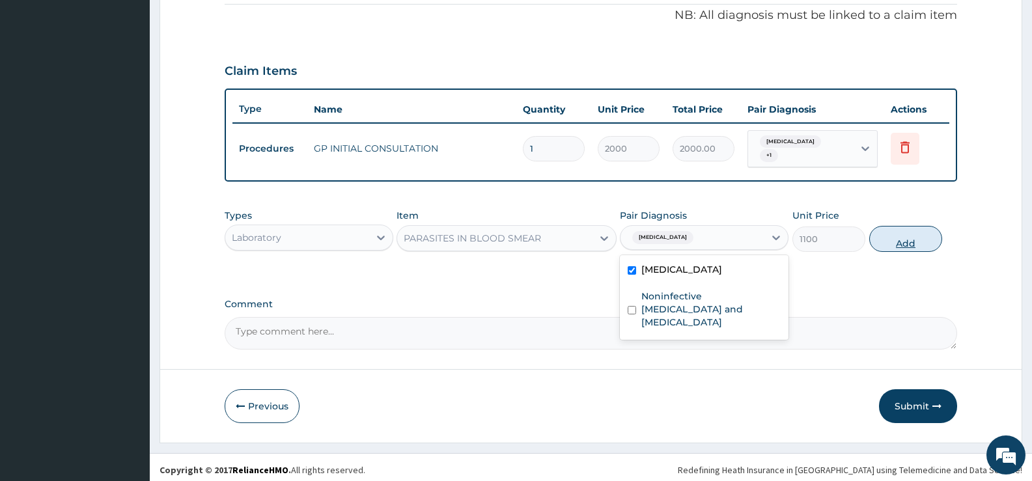
click at [896, 235] on button "Add" at bounding box center [905, 239] width 73 height 26
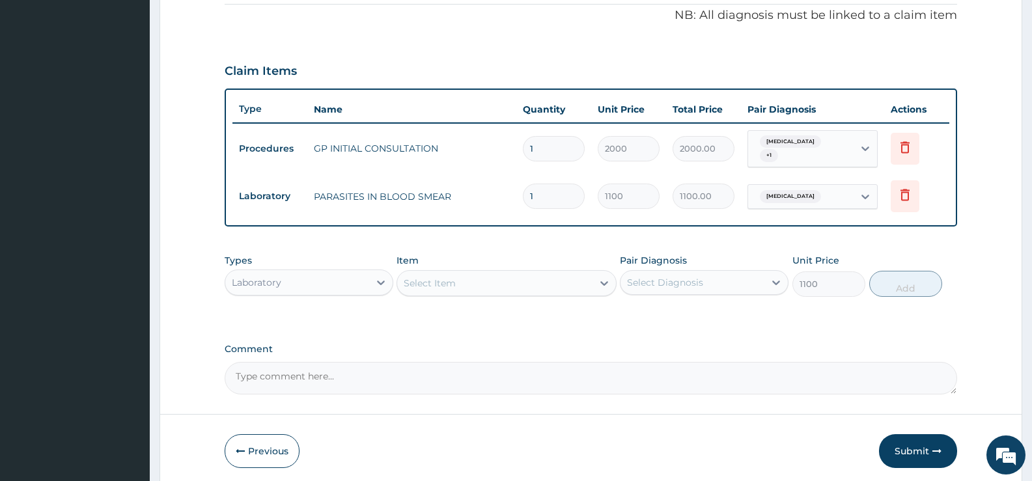
type input "0"
click at [567, 280] on div "Select Item" at bounding box center [494, 283] width 195 height 21
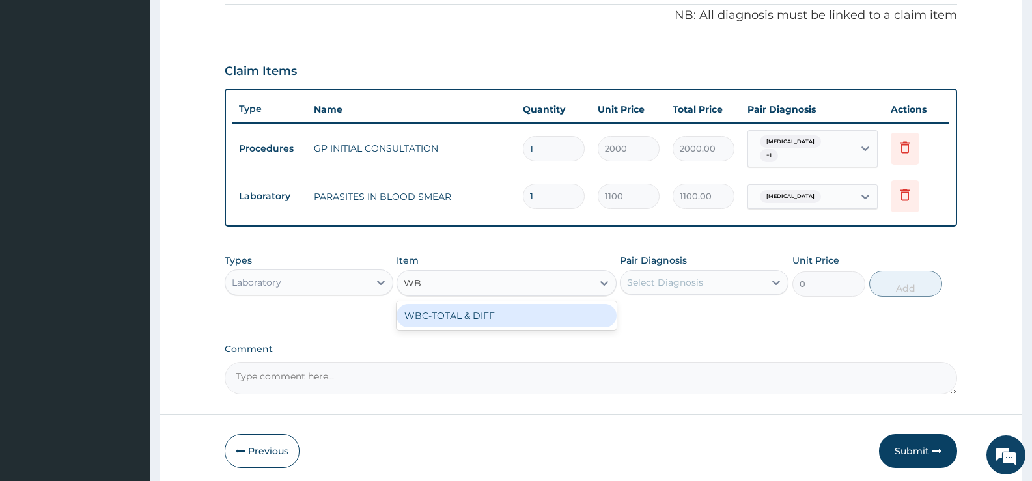
type input "WBC"
click at [585, 313] on div "WBC-TOTAL & DIFF" at bounding box center [505, 315] width 219 height 23
type input "1500"
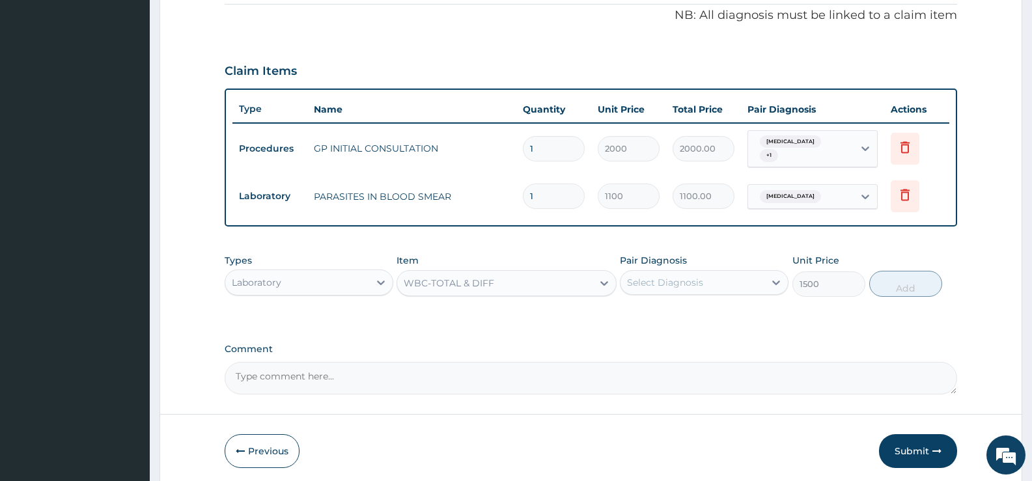
click at [691, 280] on div "Select Diagnosis" at bounding box center [665, 282] width 76 height 13
click at [697, 280] on div "Select Diagnosis" at bounding box center [665, 282] width 76 height 13
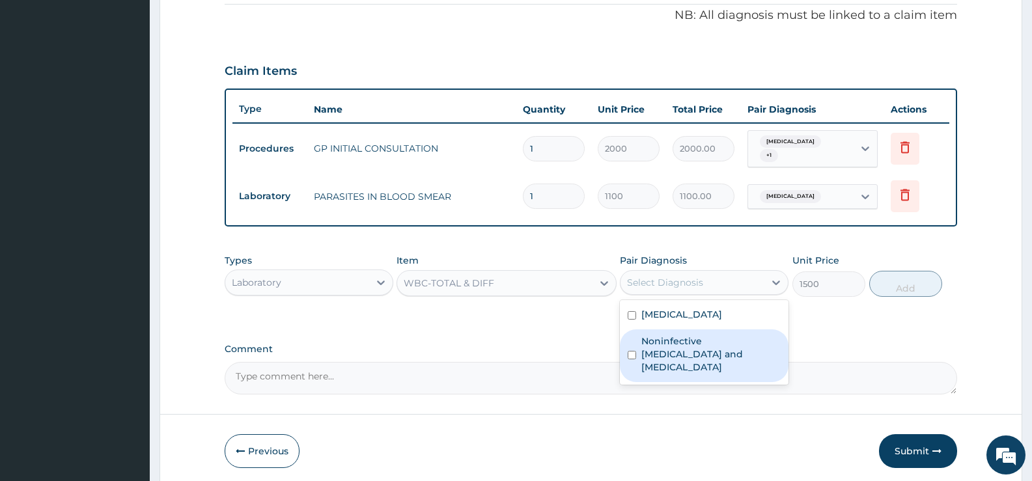
click at [680, 335] on label "Noninfective [MEDICAL_DATA] and [MEDICAL_DATA]" at bounding box center [710, 354] width 139 height 39
checkbox input "true"
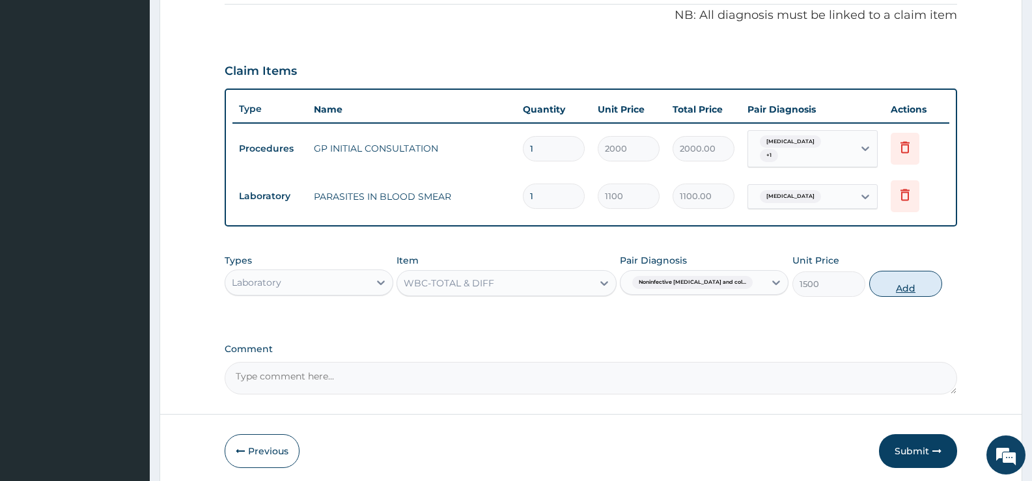
click at [902, 279] on button "Add" at bounding box center [905, 284] width 73 height 26
type input "0"
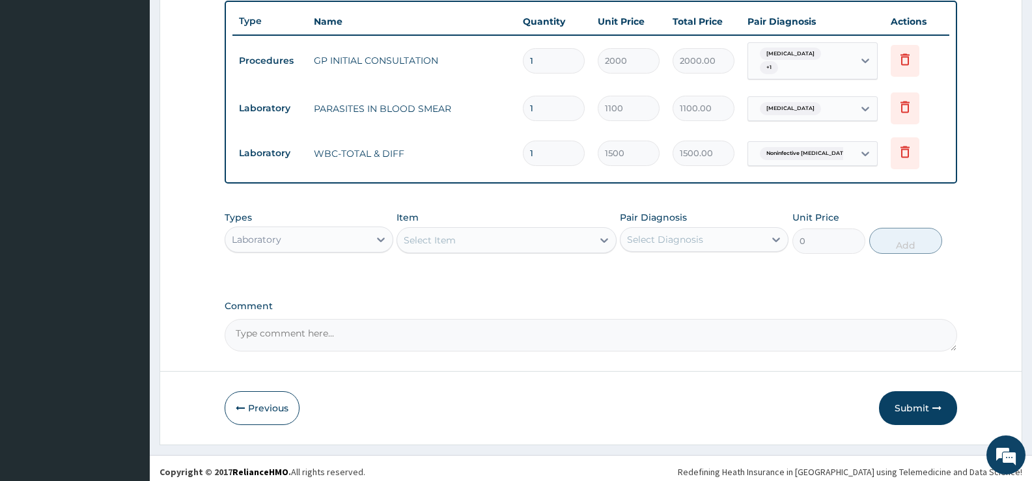
scroll to position [486, 0]
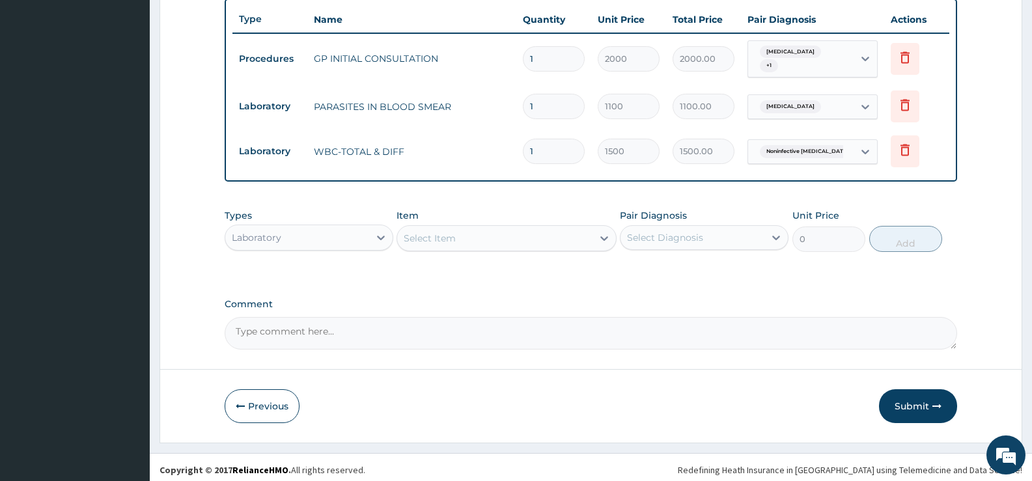
click at [555, 236] on div "Select Item" at bounding box center [494, 238] width 195 height 21
type input "ARTHEMET"
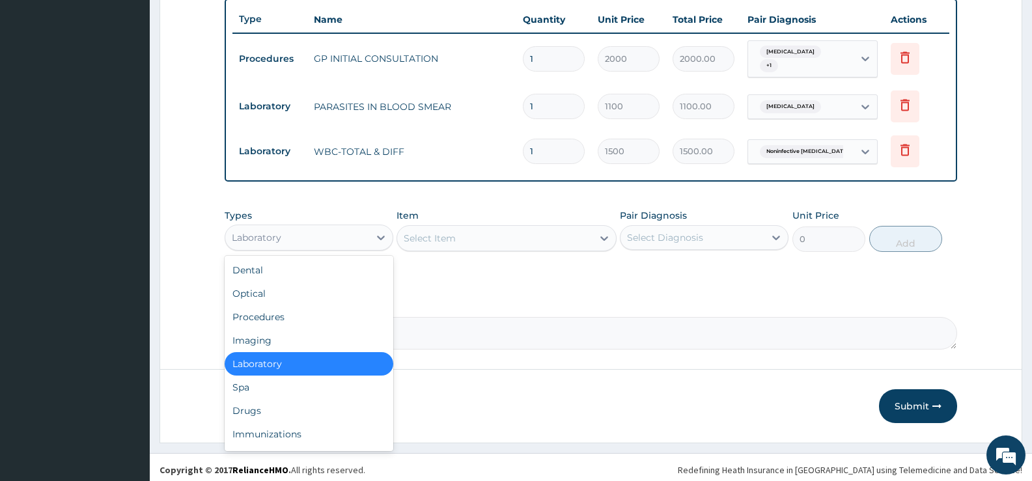
click at [356, 236] on div "Laboratory" at bounding box center [297, 237] width 144 height 21
click at [252, 403] on div "Drugs" at bounding box center [309, 410] width 169 height 23
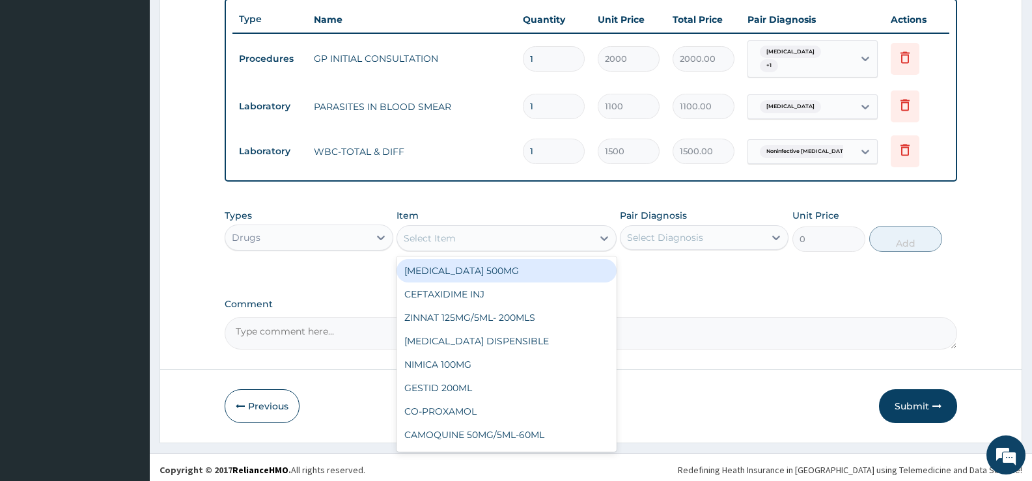
click at [602, 237] on icon at bounding box center [604, 238] width 13 height 13
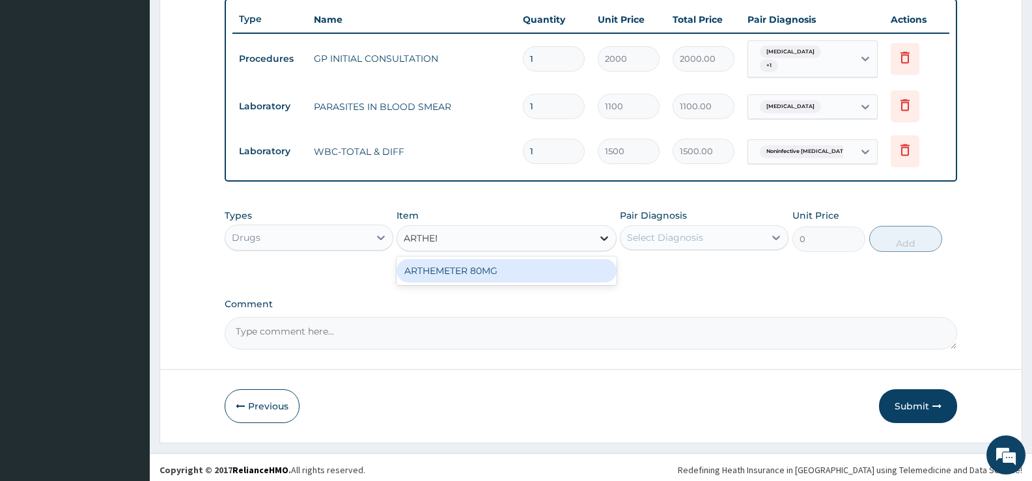
type input "ARTHEME"
click at [578, 274] on div "ARTHEMETER 80MG" at bounding box center [505, 270] width 219 height 23
type input "483"
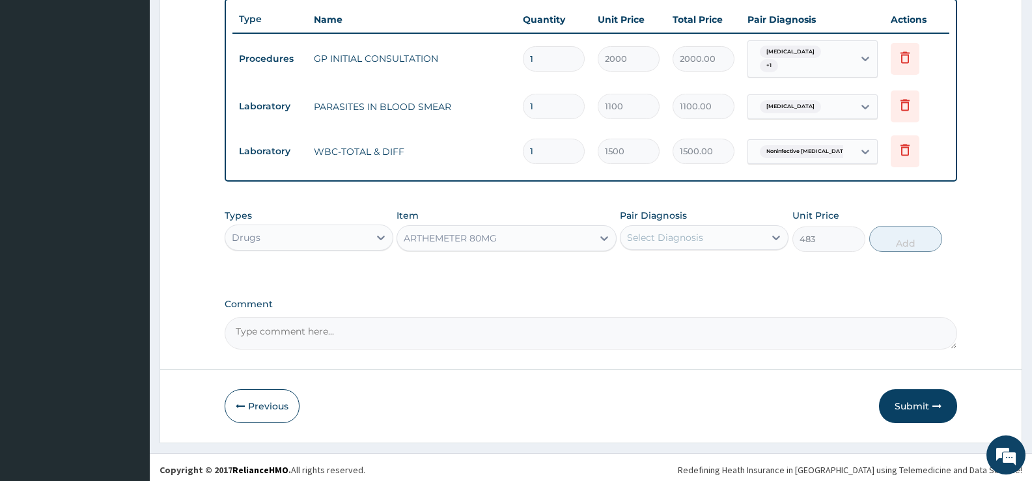
click at [683, 233] on div "Select Diagnosis" at bounding box center [665, 237] width 76 height 13
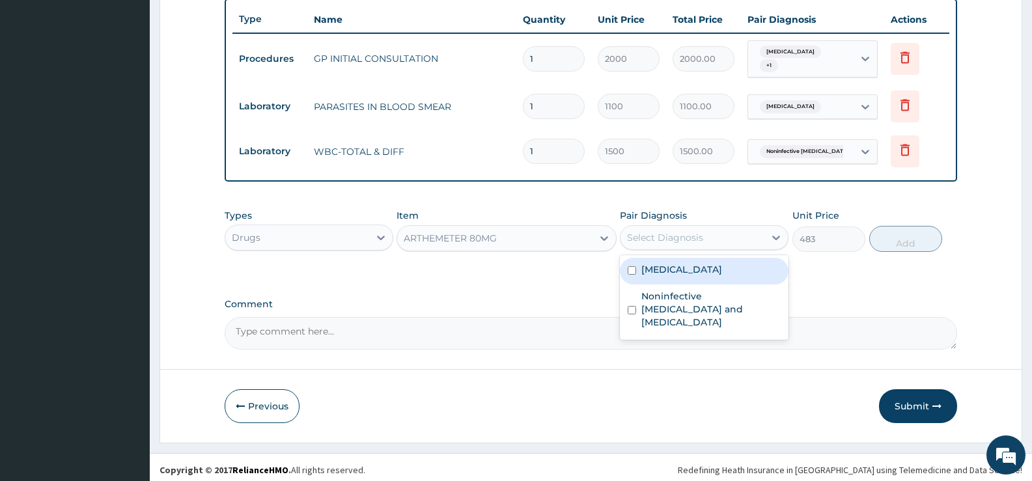
click at [669, 269] on label "Malaria" at bounding box center [681, 269] width 81 height 13
checkbox input "true"
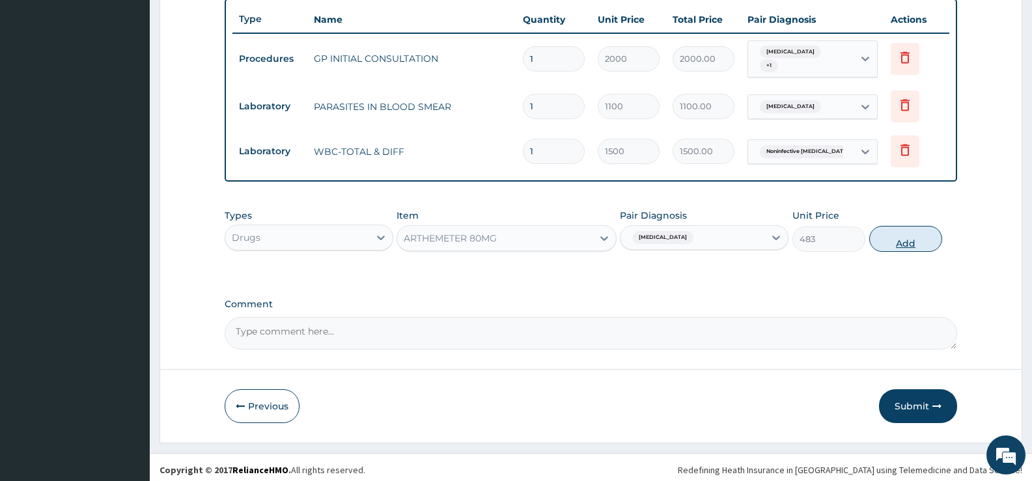
click at [907, 234] on button "Add" at bounding box center [905, 239] width 73 height 26
type input "0"
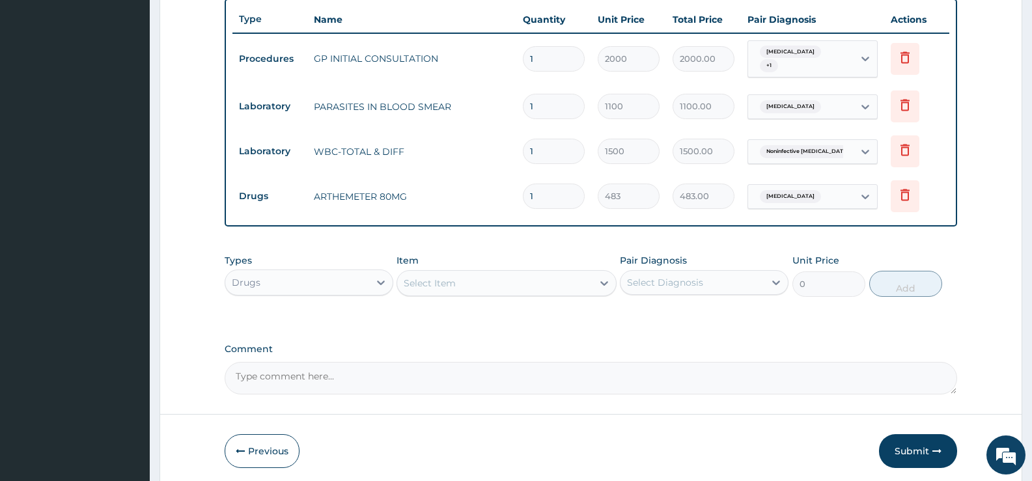
type input "0.00"
type input "6"
type input "2898.00"
type input "6"
click at [564, 284] on div "Select Item" at bounding box center [494, 283] width 195 height 21
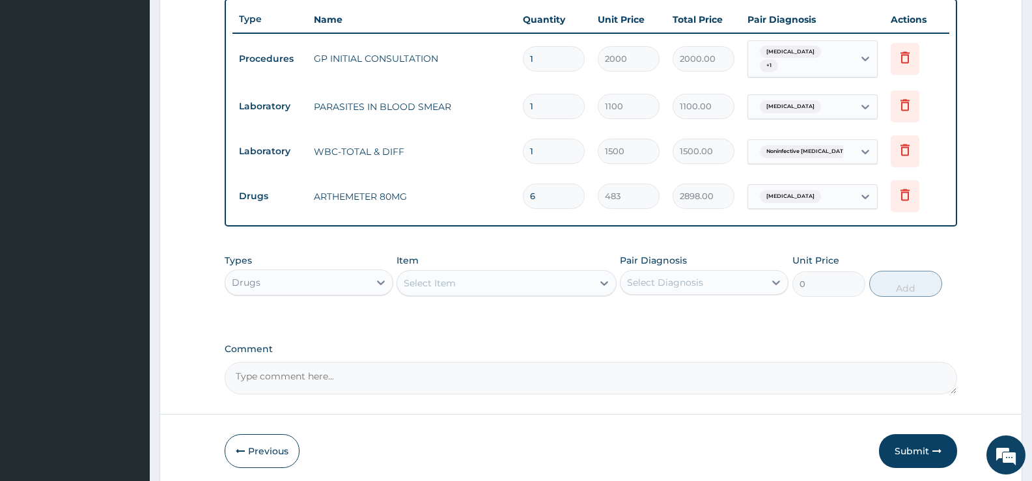
click at [564, 284] on div "Select Item" at bounding box center [494, 283] width 195 height 21
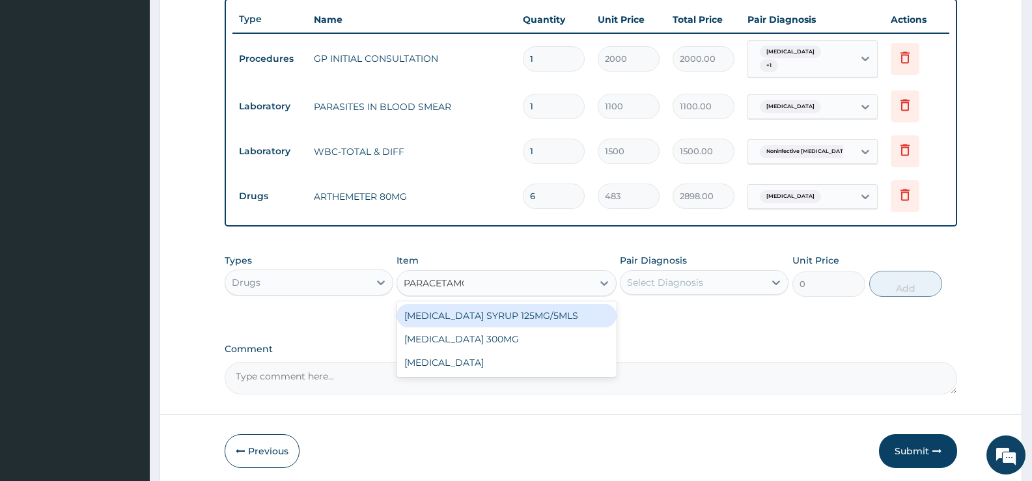
type input "[MEDICAL_DATA]"
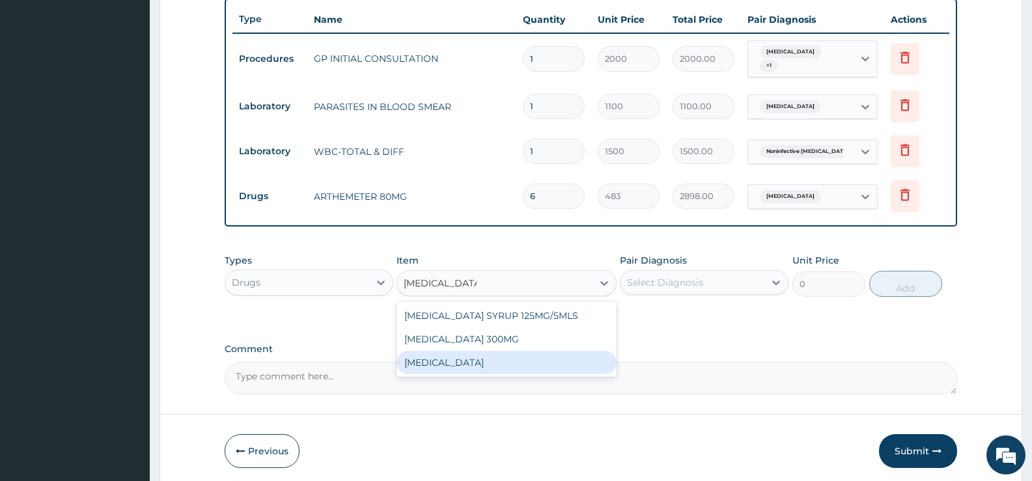
click at [520, 357] on div "[MEDICAL_DATA]" at bounding box center [505, 362] width 219 height 23
type input "15.18"
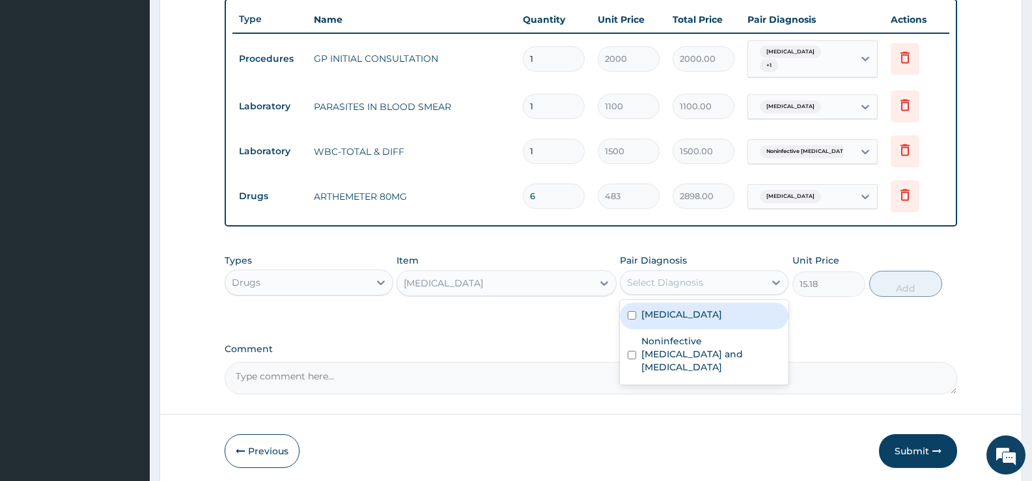
click at [704, 281] on div "Select Diagnosis" at bounding box center [692, 282] width 144 height 21
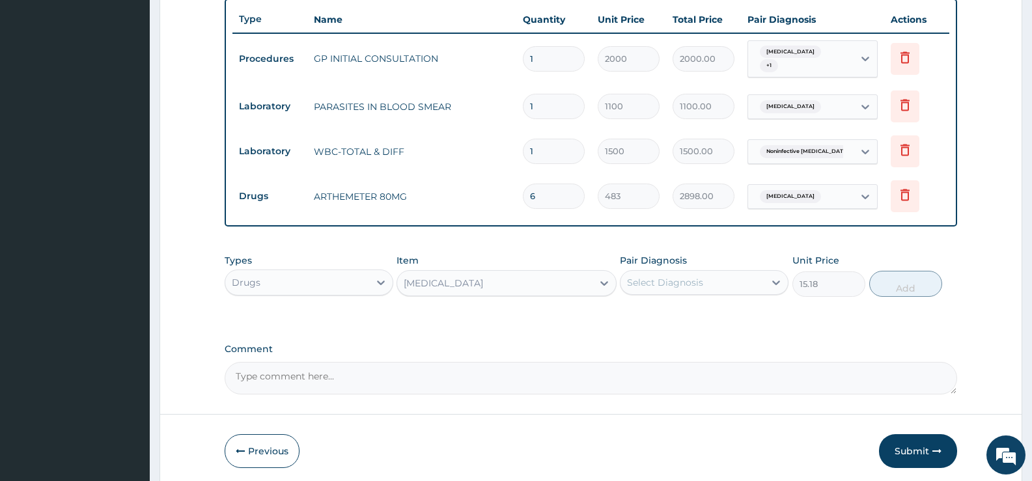
click at [704, 280] on div "Select Diagnosis" at bounding box center [692, 282] width 144 height 21
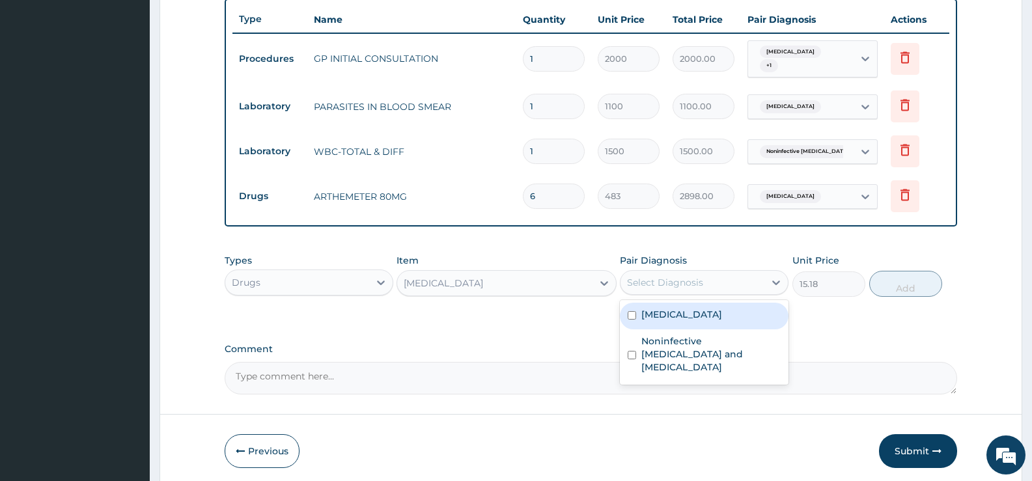
click at [676, 311] on div "Malaria" at bounding box center [704, 316] width 169 height 27
checkbox input "true"
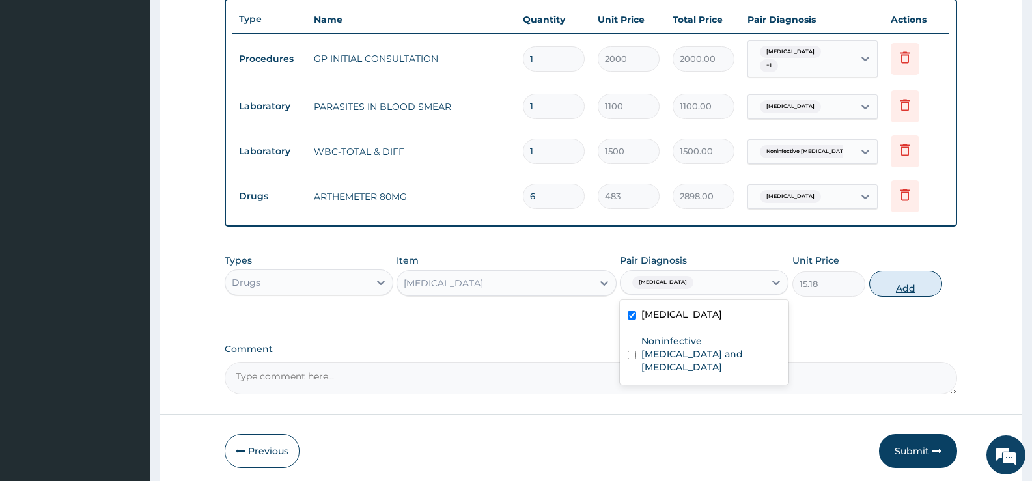
click at [900, 274] on button "Add" at bounding box center [905, 284] width 73 height 26
type input "0"
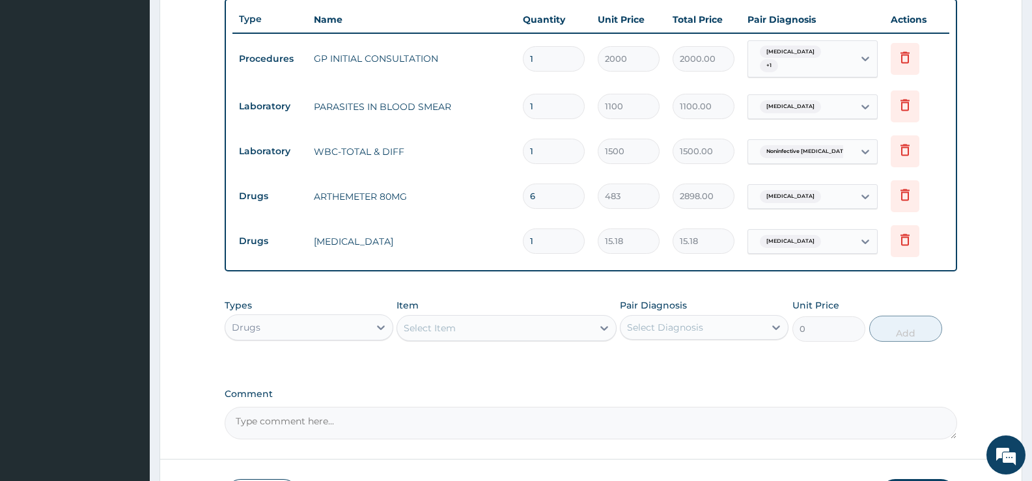
type input "18"
type input "273.24"
type input "18"
click at [562, 322] on div "Select Item" at bounding box center [494, 328] width 195 height 21
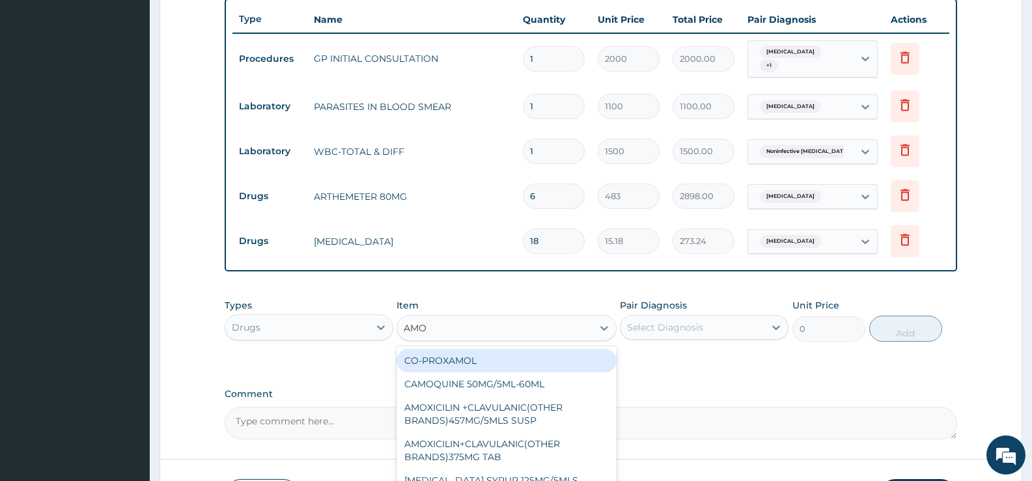
type input "AMOX"
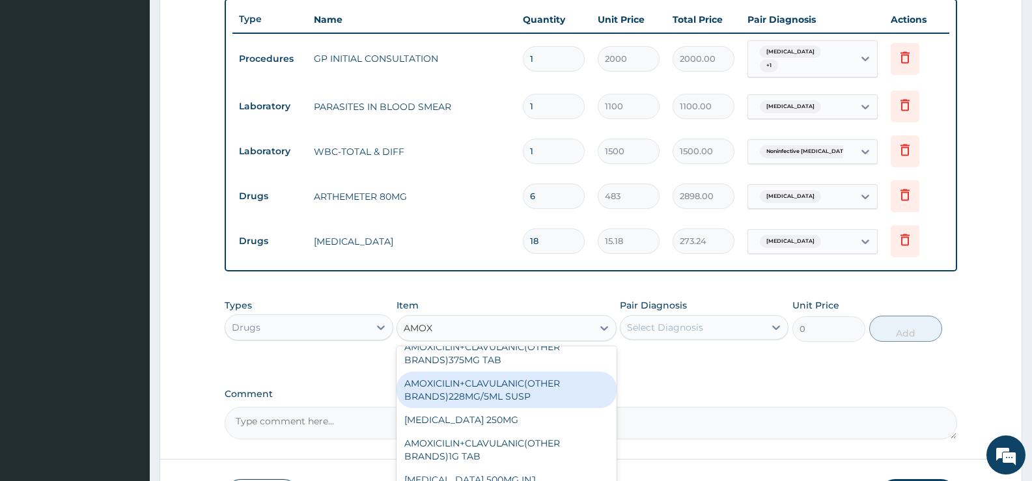
scroll to position [109, 0]
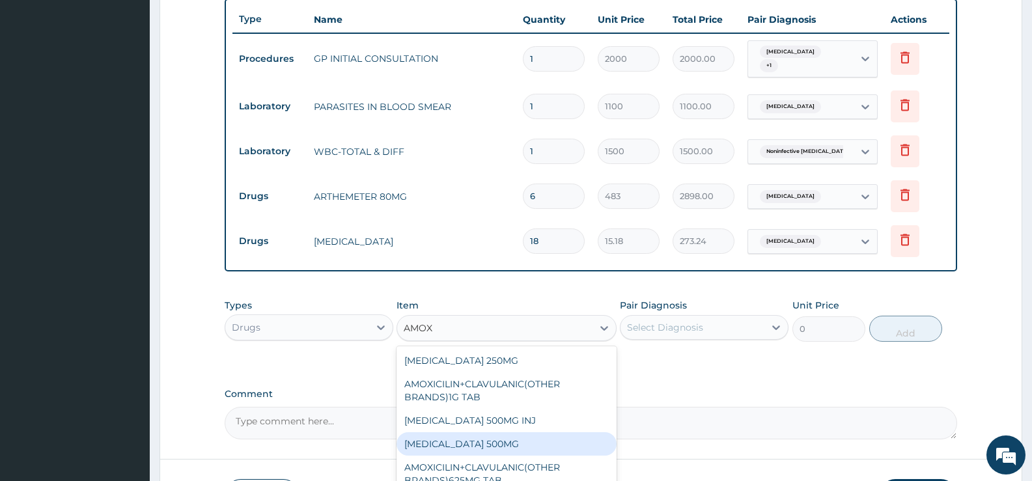
click at [476, 442] on div "[MEDICAL_DATA] 500MG" at bounding box center [505, 443] width 219 height 23
type input "48.3"
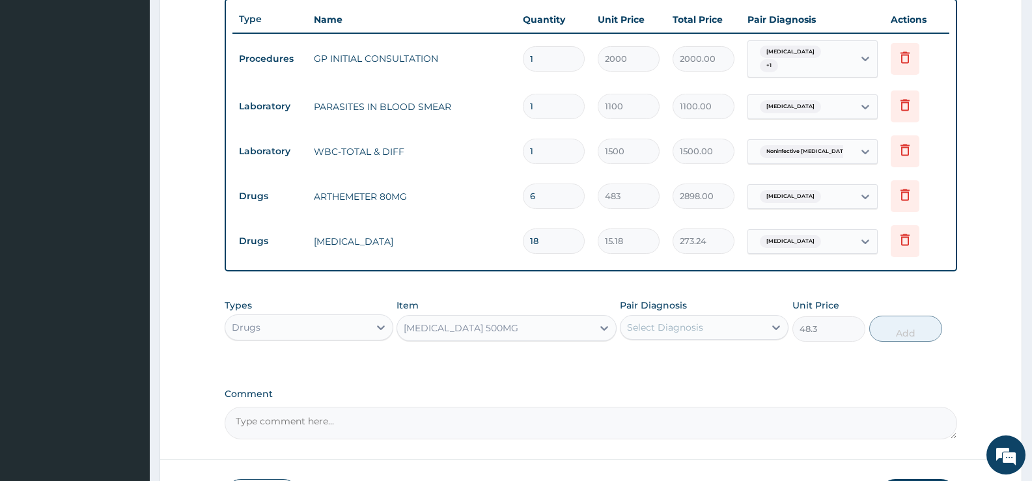
click at [711, 323] on div "Select Diagnosis" at bounding box center [692, 327] width 144 height 21
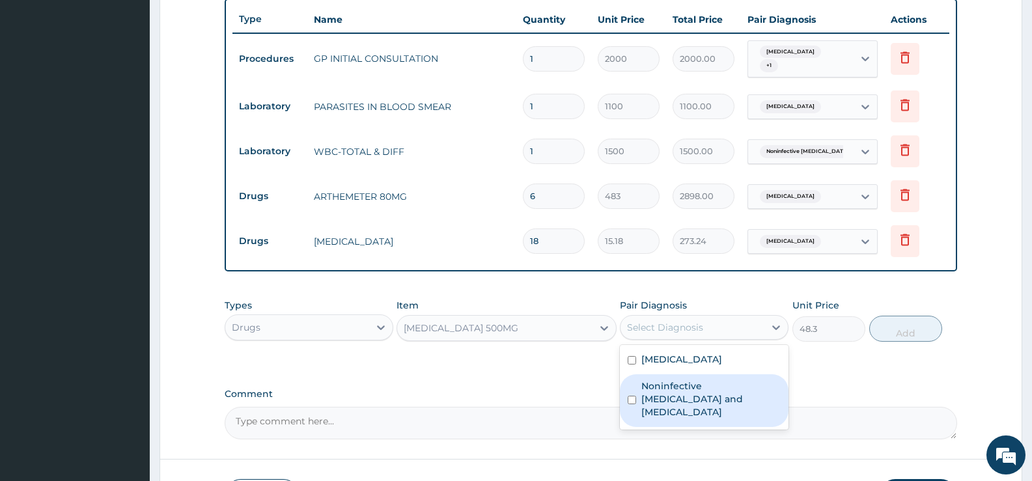
click at [691, 381] on label "Noninfective enteritis and colitis" at bounding box center [710, 398] width 139 height 39
checkbox input "true"
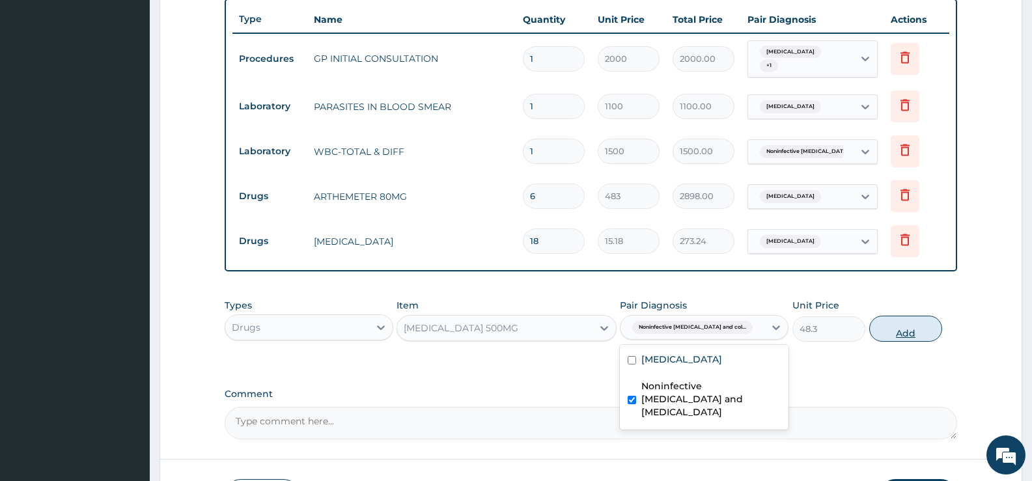
click at [903, 327] on button "Add" at bounding box center [905, 329] width 73 height 26
type input "0"
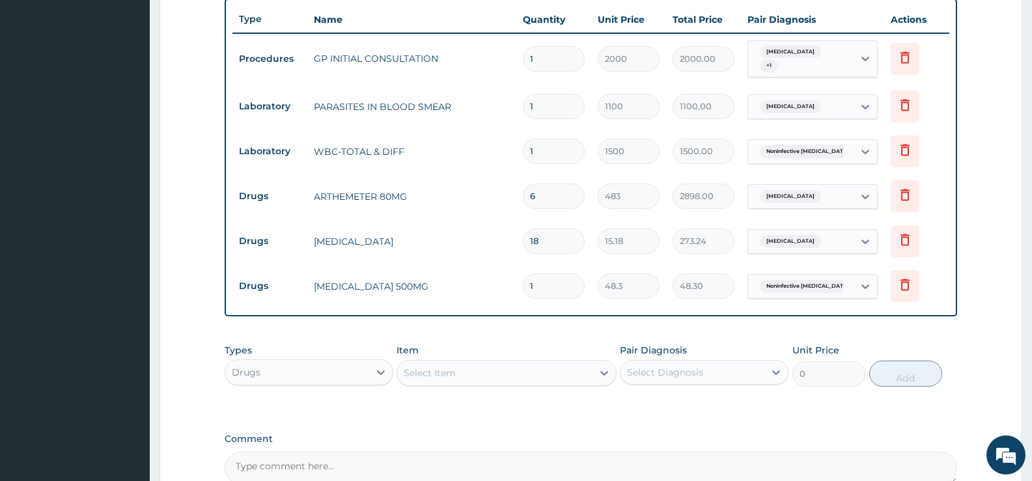
type input "15"
type input "724.50"
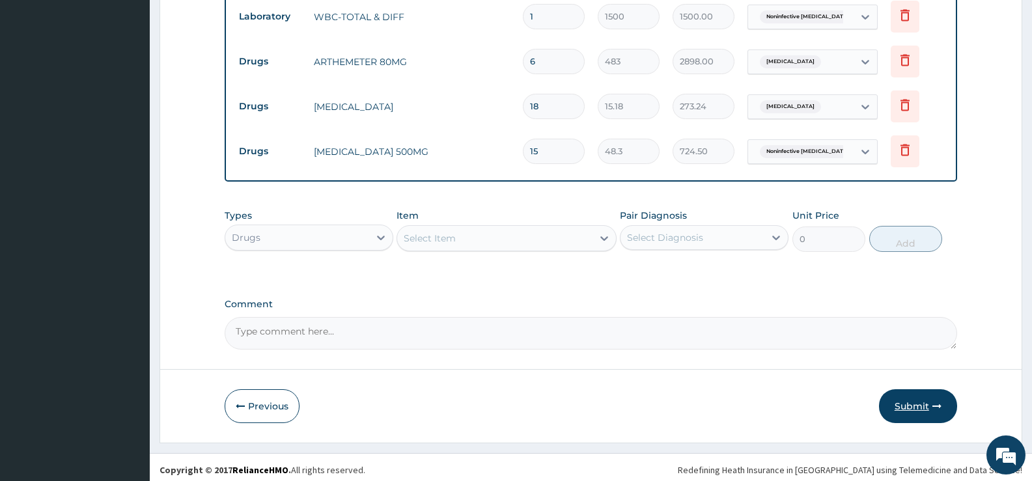
type input "15"
click at [922, 398] on button "Submit" at bounding box center [918, 406] width 78 height 34
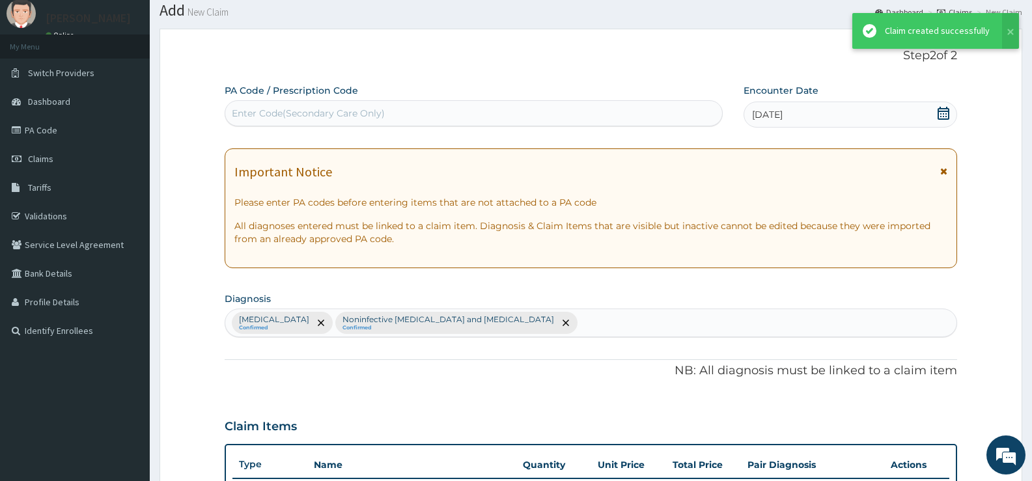
scroll to position [620, 0]
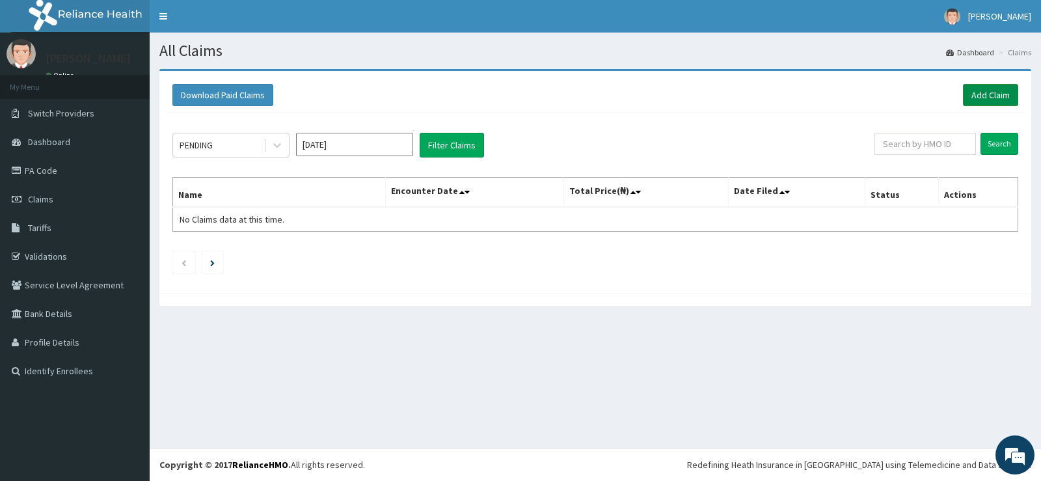
click at [976, 94] on link "Add Claim" at bounding box center [990, 95] width 55 height 22
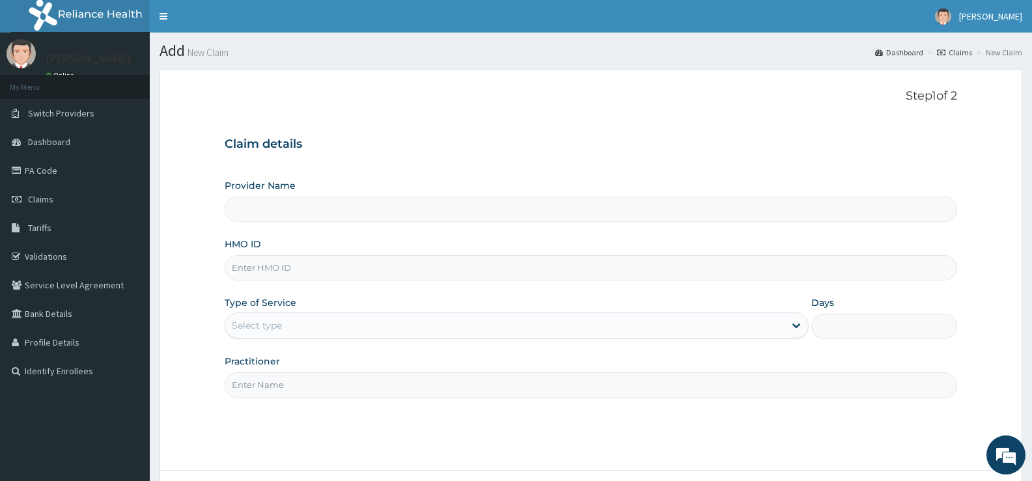
type input "[GEOGRAPHIC_DATA][PERSON_NAME]"
click at [642, 265] on input "HMO ID" at bounding box center [591, 267] width 732 height 25
type input "DCH/10004/B"
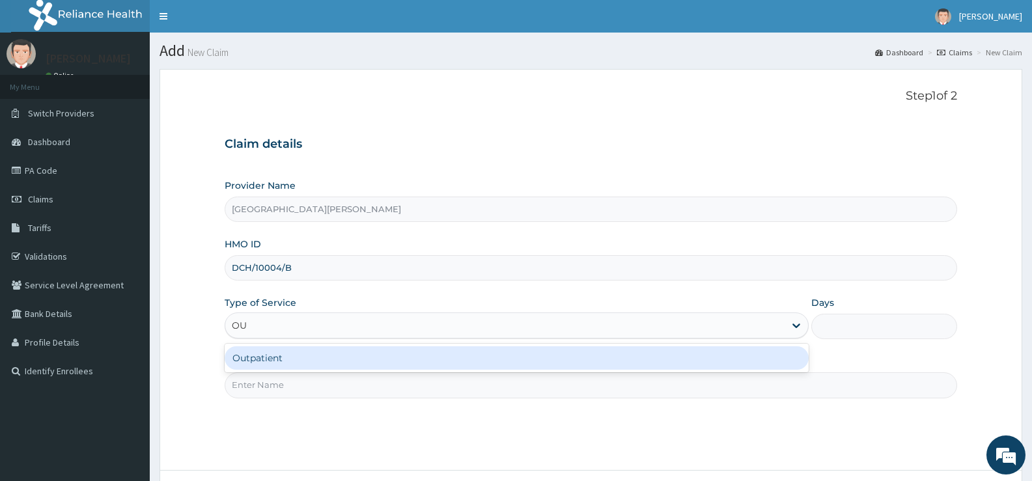
type input "OUT"
type input "1"
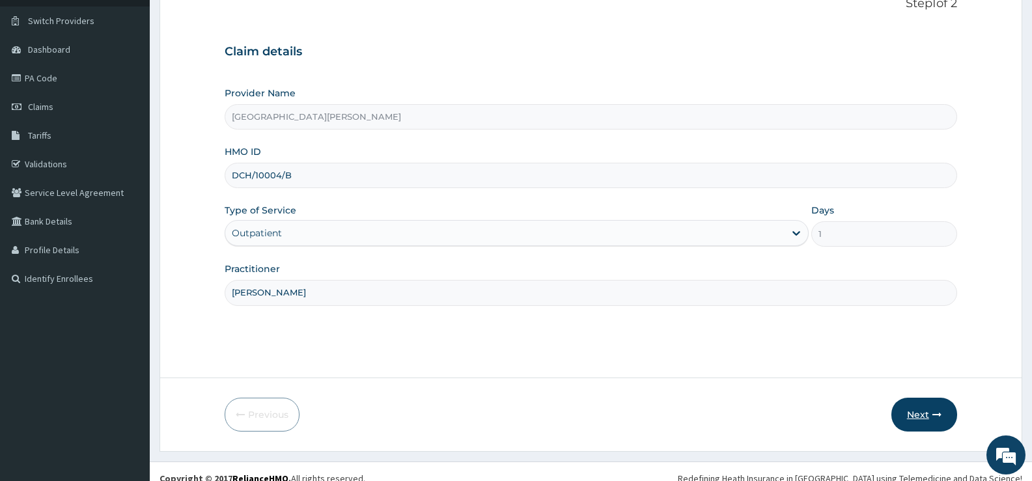
scroll to position [106, 0]
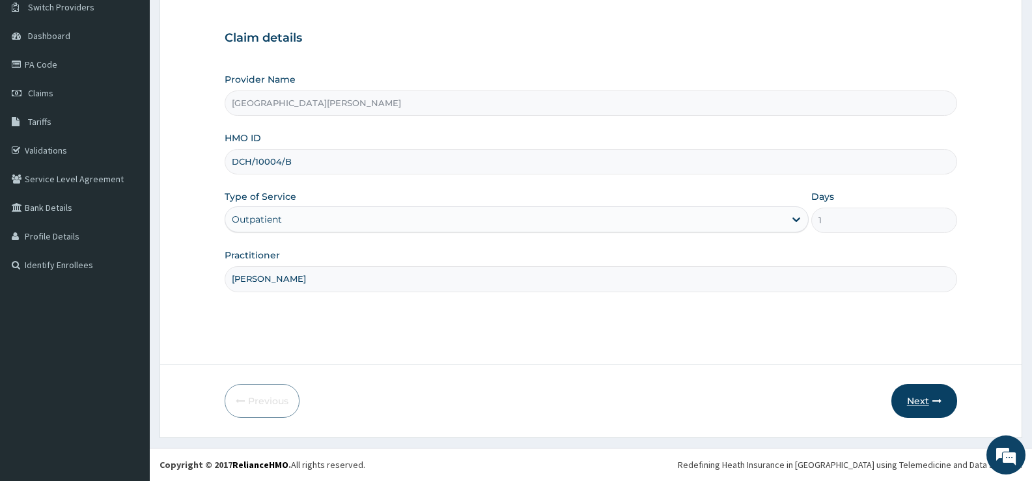
type input "[PERSON_NAME]"
click at [916, 395] on button "Next" at bounding box center [924, 401] width 66 height 34
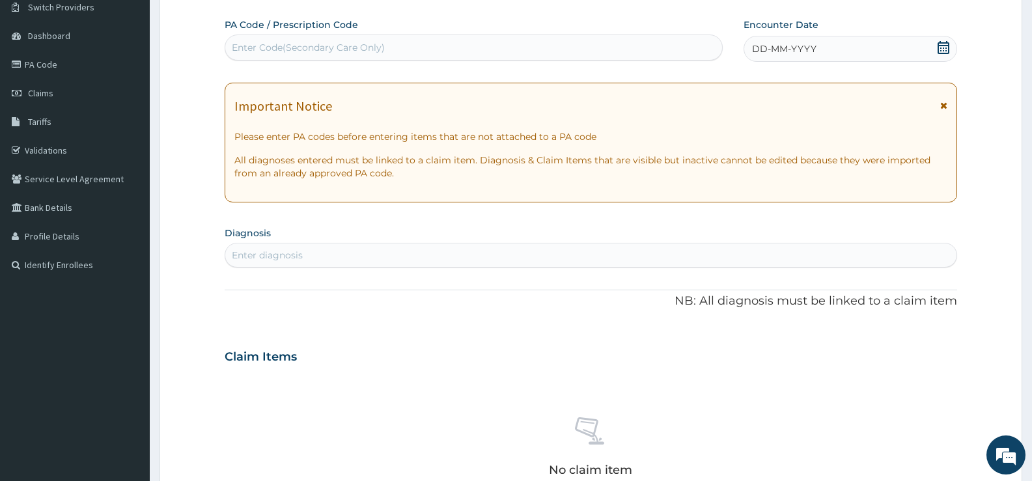
click at [939, 48] on icon at bounding box center [943, 47] width 13 height 13
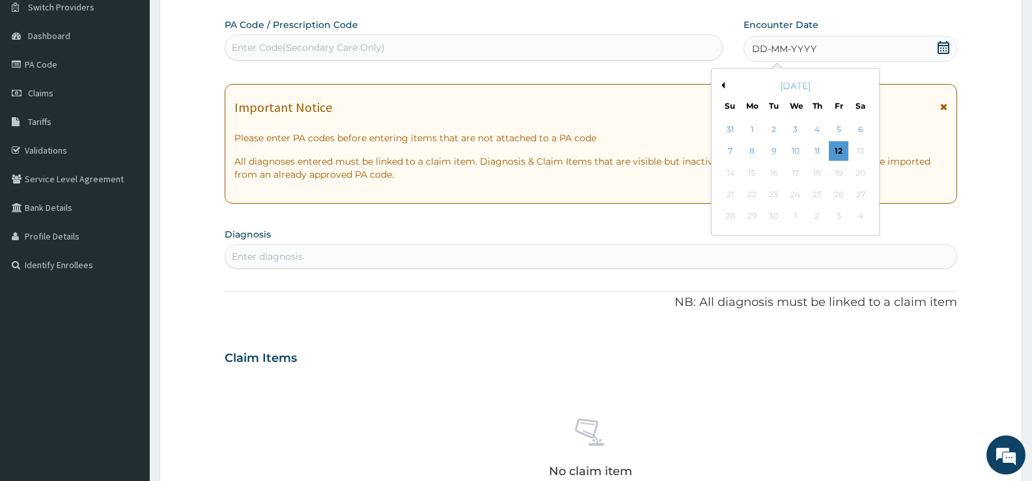
click at [723, 85] on button "Previous Month" at bounding box center [721, 85] width 7 height 7
click at [795, 147] on div "9" at bounding box center [796, 152] width 20 height 20
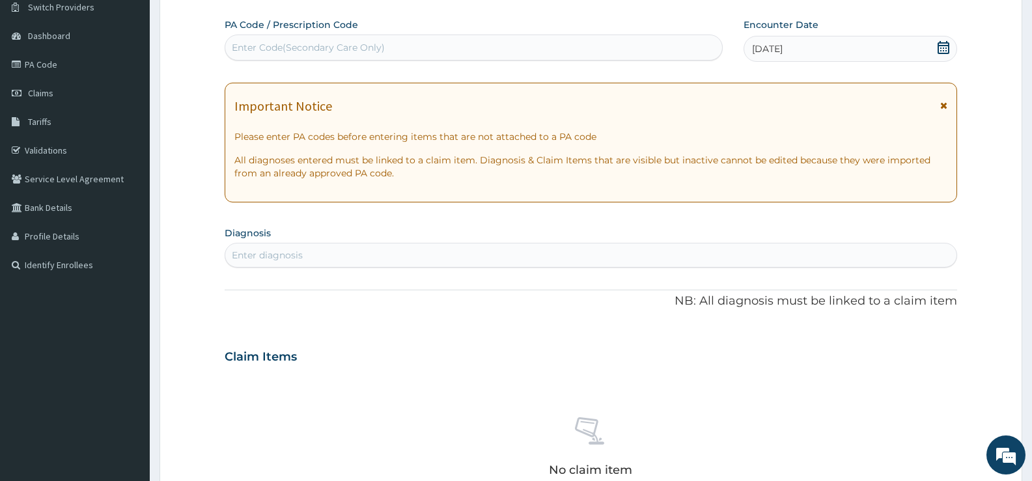
click at [473, 257] on div "Enter diagnosis" at bounding box center [590, 255] width 731 height 21
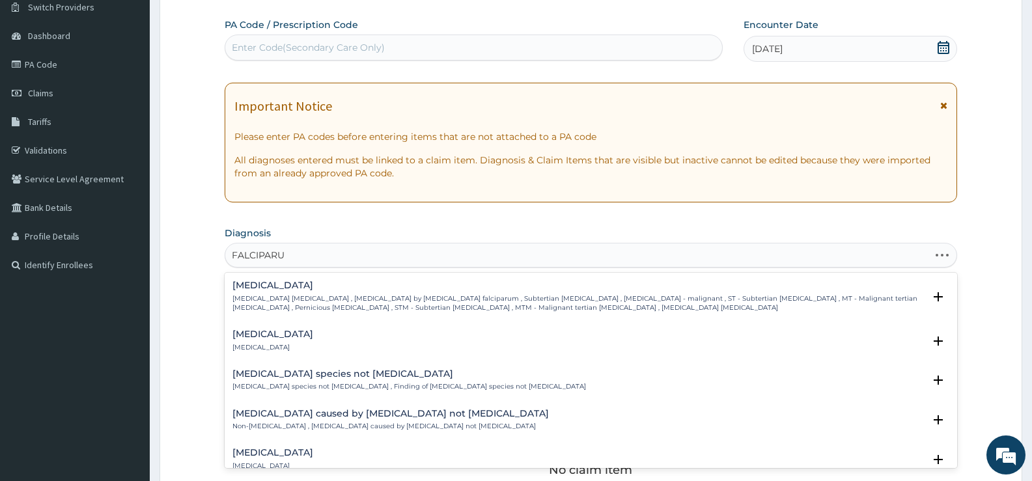
type input "FALCIPARUM"
click at [286, 293] on div "[MEDICAL_DATA] [MEDICAL_DATA] [MEDICAL_DATA] , [MEDICAL_DATA] by [MEDICAL_DATA]…" at bounding box center [577, 297] width 691 height 32
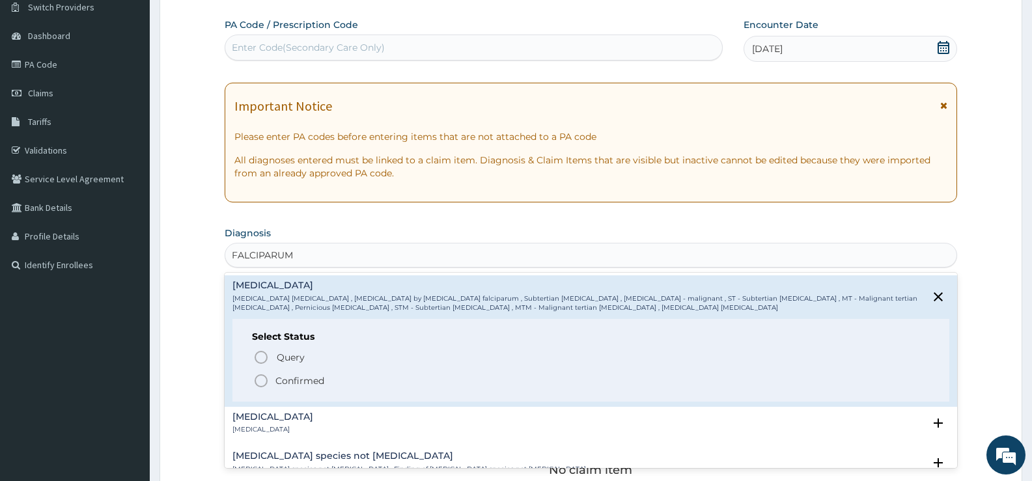
click at [306, 374] on p "Confirmed" at bounding box center [299, 380] width 49 height 13
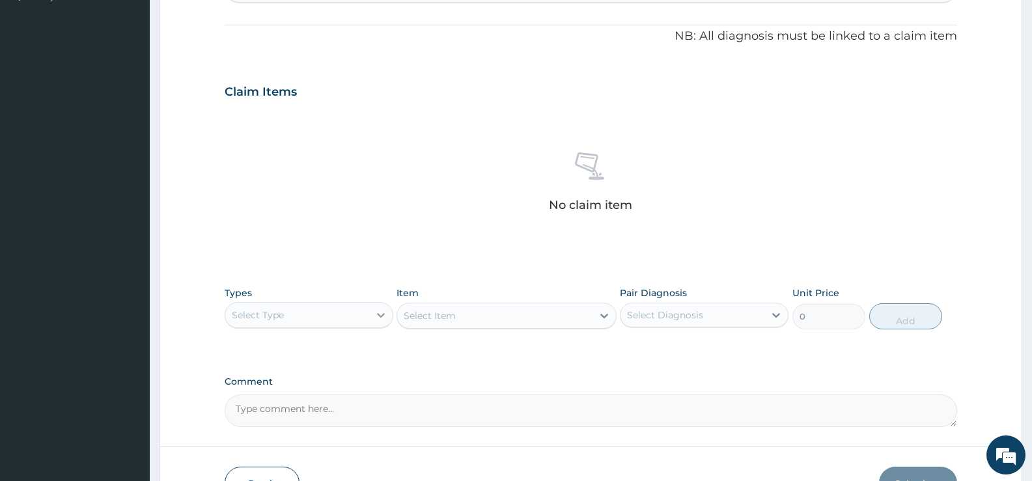
scroll to position [458, 0]
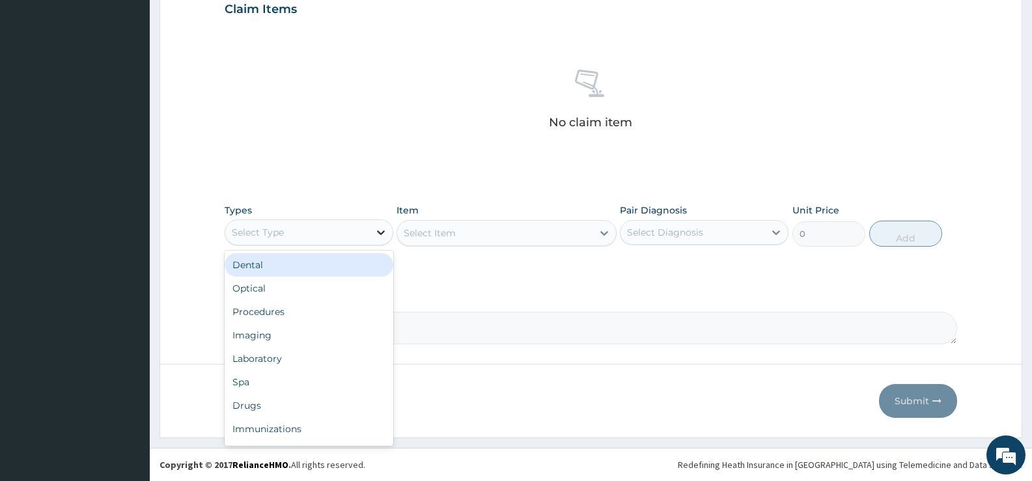
click at [369, 233] on div at bounding box center [380, 232] width 23 height 23
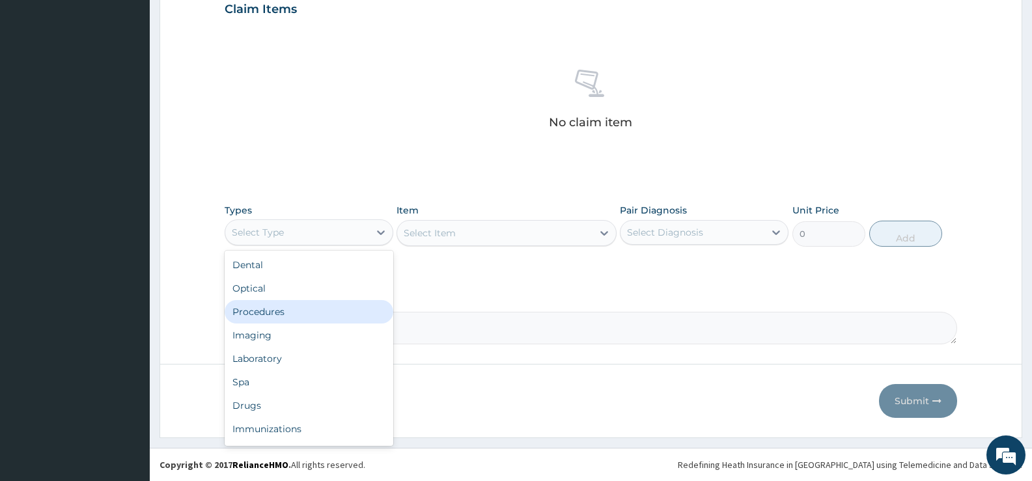
click at [306, 309] on div "Procedures" at bounding box center [309, 311] width 169 height 23
click at [306, 309] on div "Comment" at bounding box center [591, 319] width 732 height 51
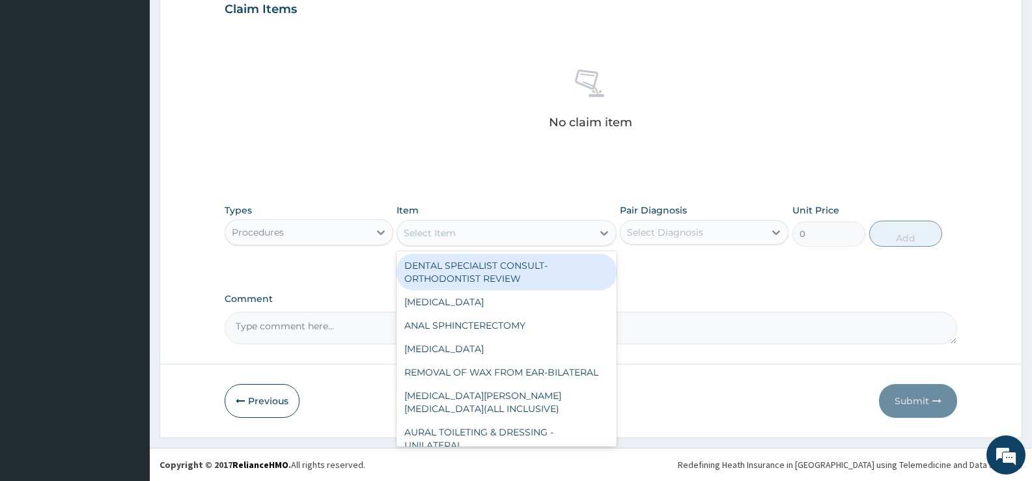
click at [590, 238] on div "Select Item" at bounding box center [494, 233] width 195 height 21
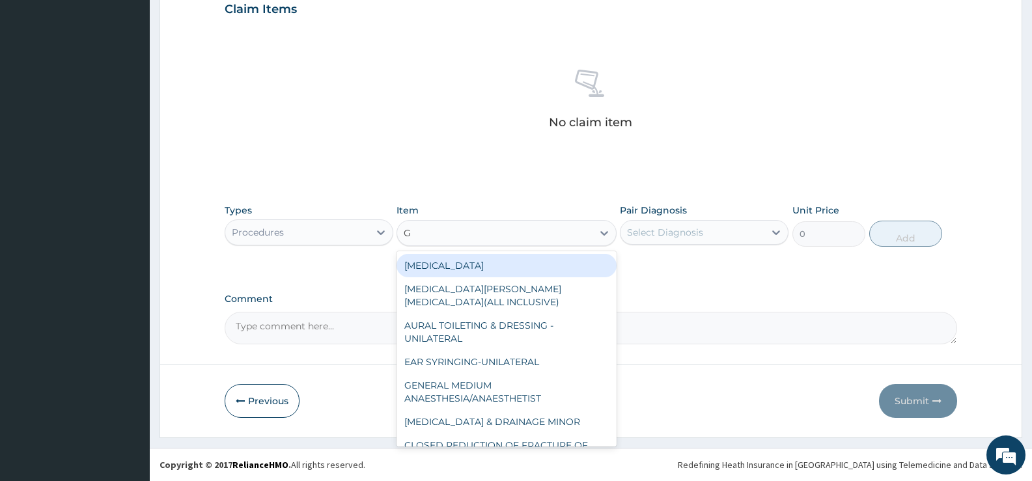
type input "GP"
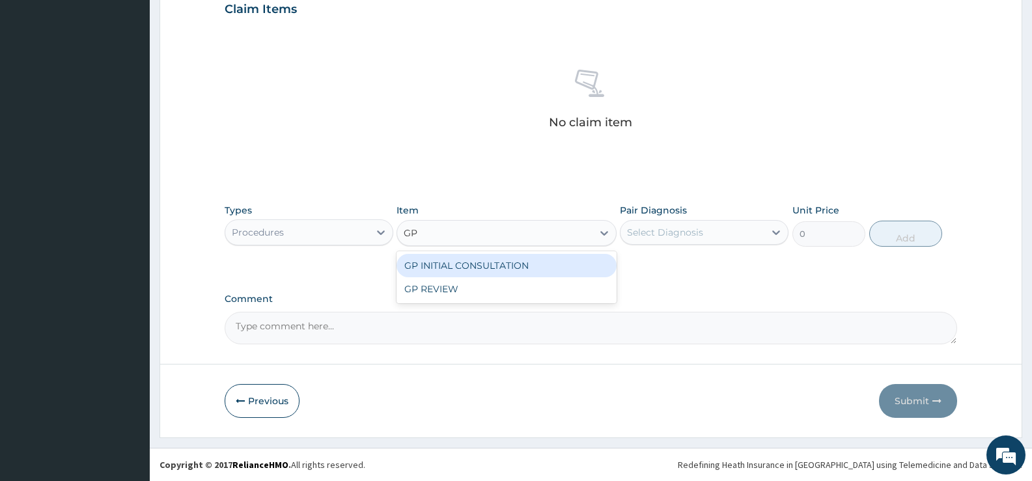
click at [581, 265] on div "GP INITIAL CONSULTATION" at bounding box center [505, 265] width 219 height 23
type input "2000"
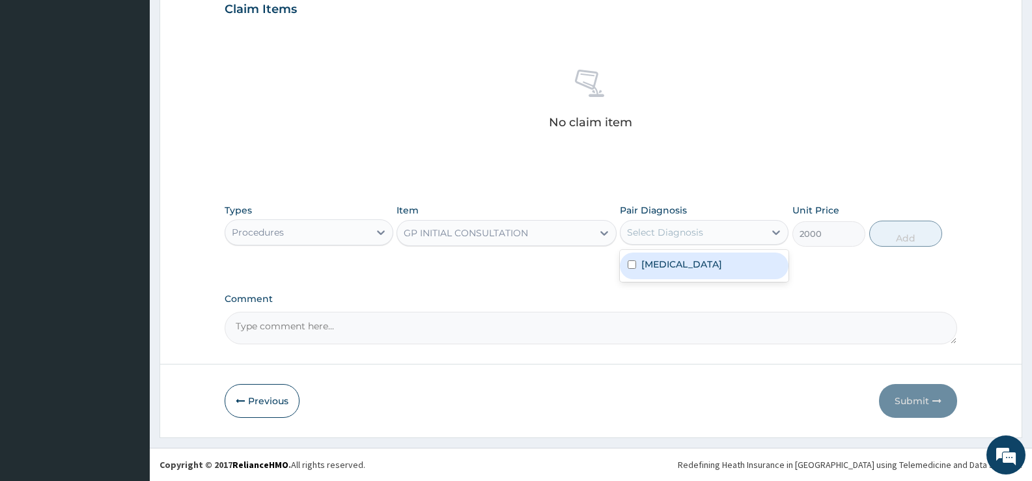
click at [700, 229] on div "Select Diagnosis" at bounding box center [665, 232] width 76 height 13
click at [680, 264] on label "[MEDICAL_DATA]" at bounding box center [681, 264] width 81 height 13
checkbox input "true"
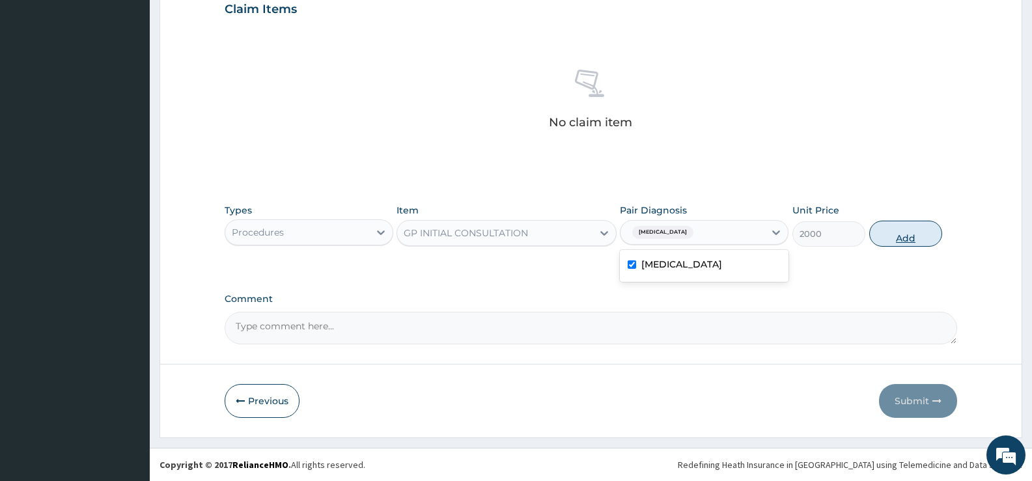
click at [898, 234] on button "Add" at bounding box center [905, 234] width 73 height 26
type input "0"
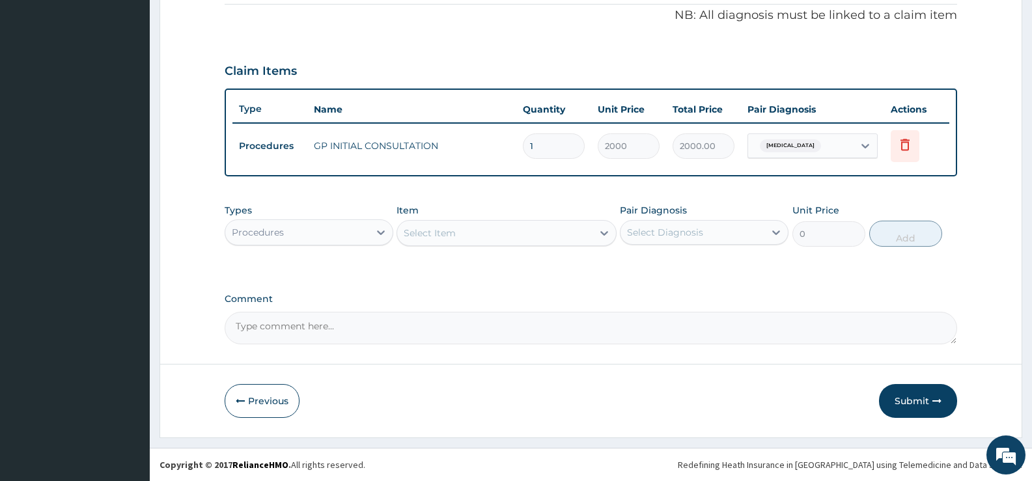
scroll to position [396, 0]
click at [357, 234] on div "Procedures" at bounding box center [297, 232] width 144 height 21
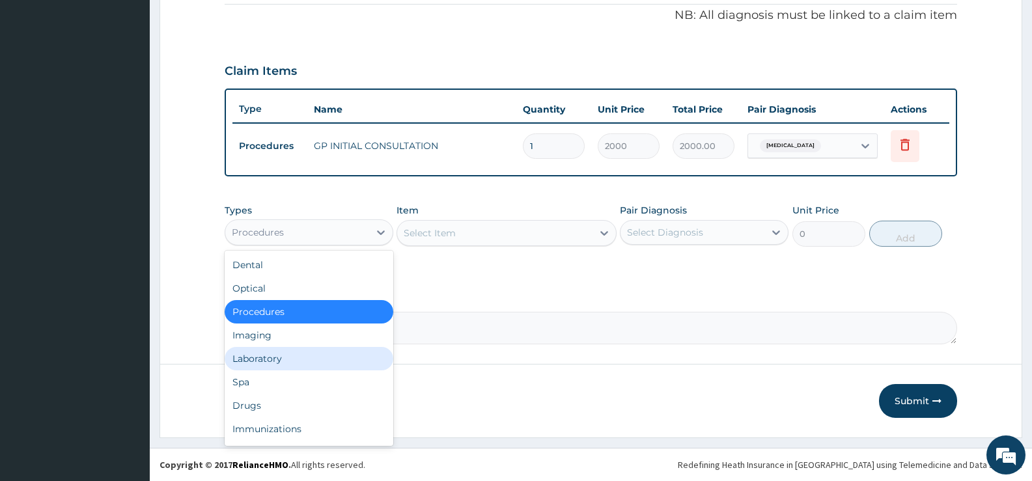
click at [269, 354] on div "Laboratory" at bounding box center [309, 358] width 169 height 23
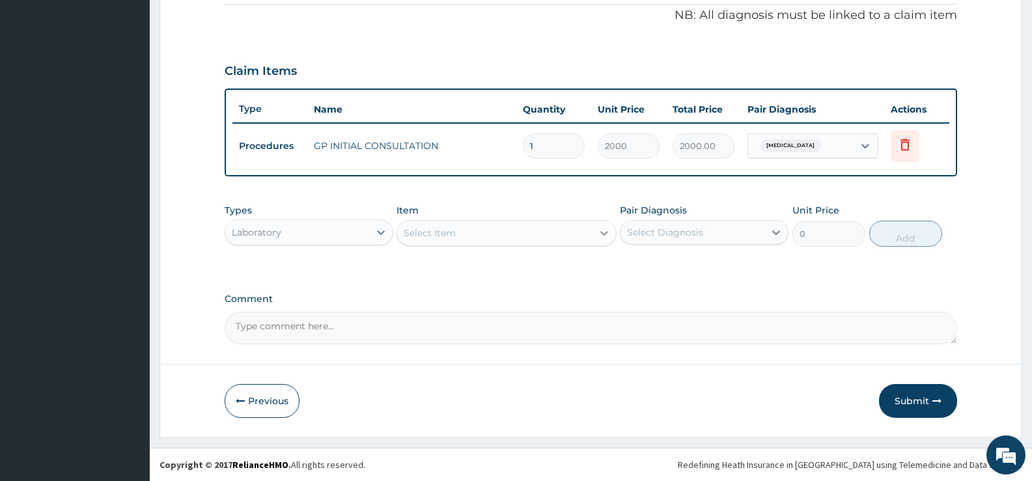
click at [599, 235] on icon at bounding box center [604, 233] width 13 height 13
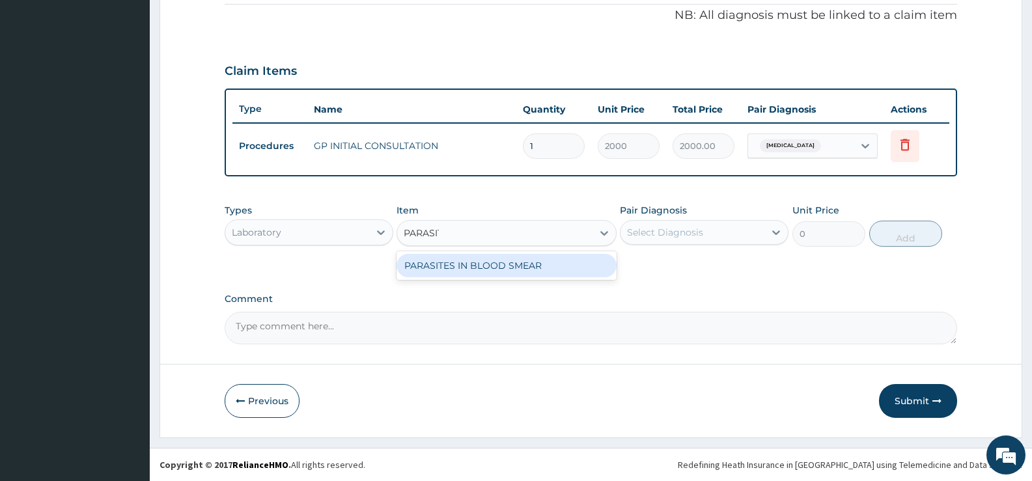
type input "PARASITE"
click at [574, 271] on div "PARASITES IN BLOOD SMEAR" at bounding box center [505, 265] width 219 height 23
type input "1100"
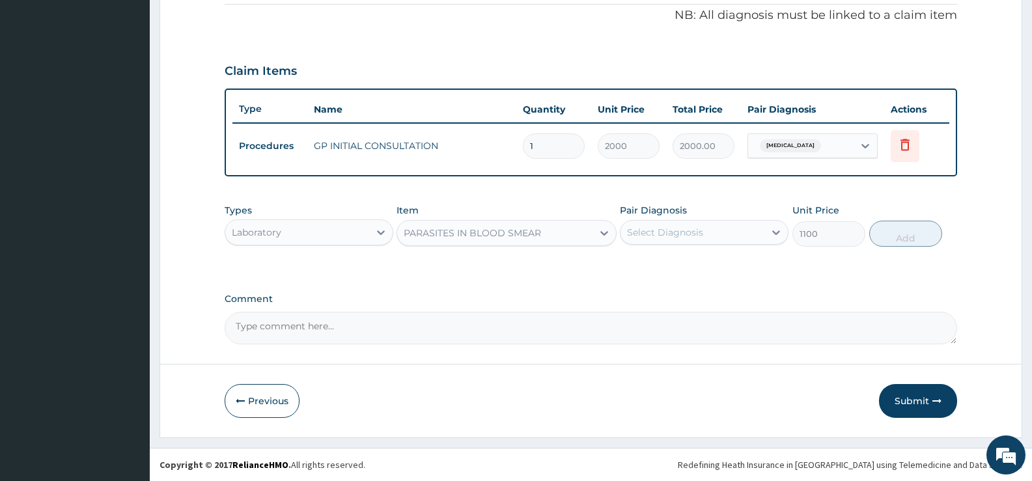
click at [704, 229] on div "Select Diagnosis" at bounding box center [692, 232] width 144 height 21
click at [695, 262] on label "Falciparum malaria" at bounding box center [681, 264] width 81 height 13
checkbox input "true"
click at [905, 230] on button "Add" at bounding box center [905, 234] width 73 height 26
type input "0"
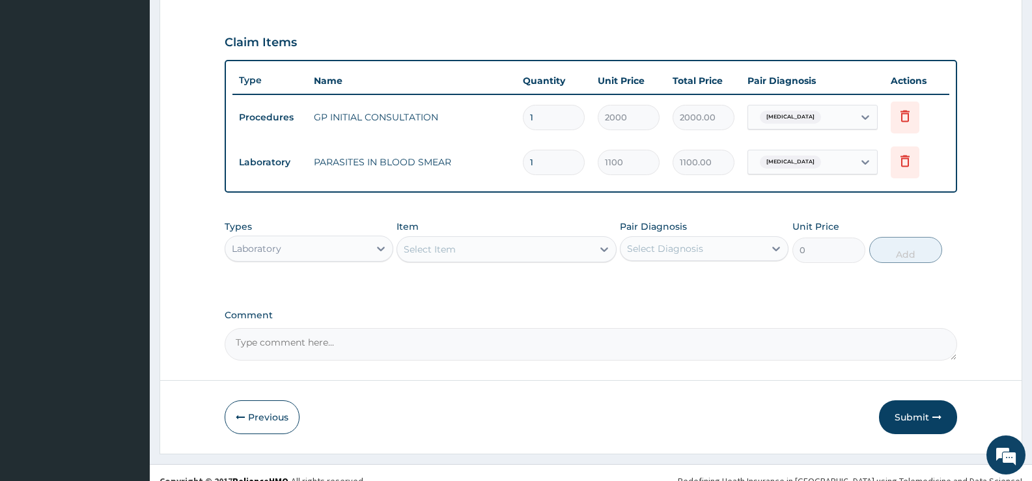
scroll to position [441, 0]
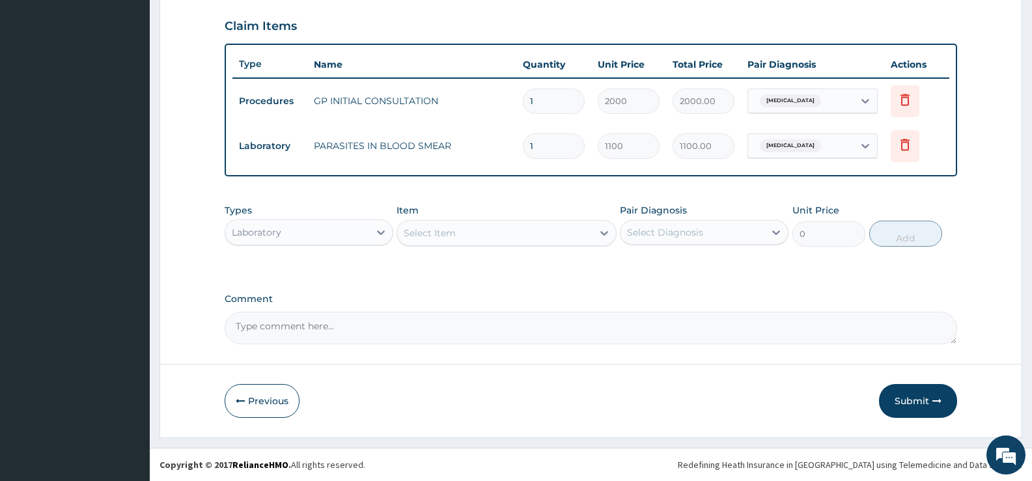
click at [343, 234] on div "Laboratory" at bounding box center [297, 232] width 144 height 21
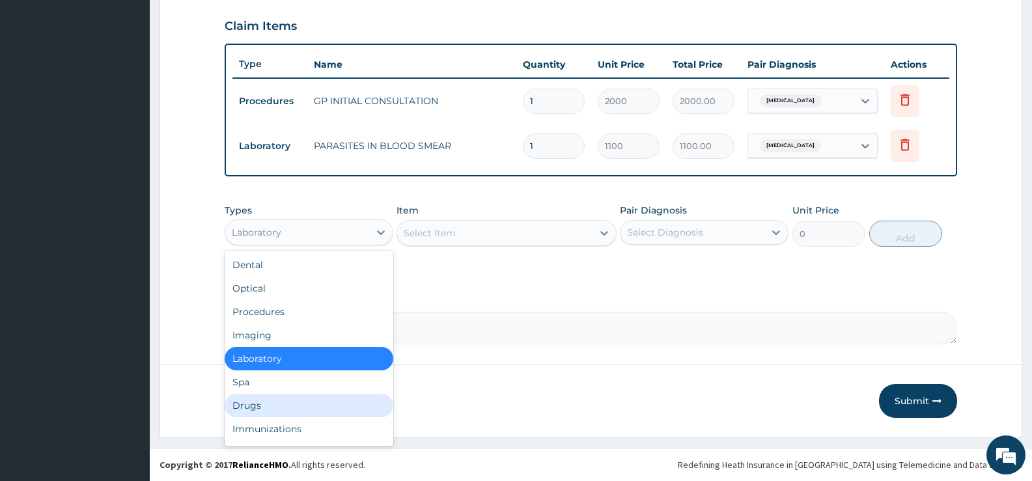
click at [256, 405] on div "Drugs" at bounding box center [309, 405] width 169 height 23
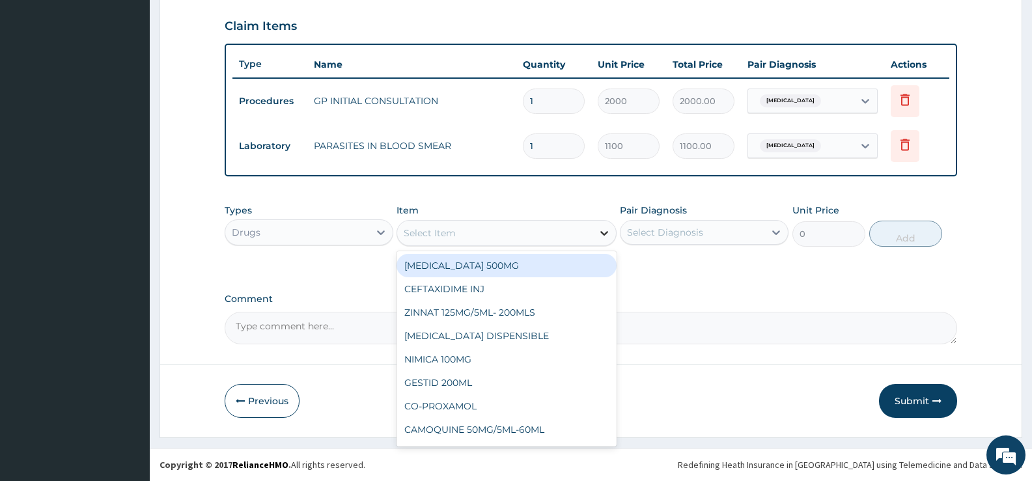
click at [595, 230] on div at bounding box center [603, 232] width 23 height 23
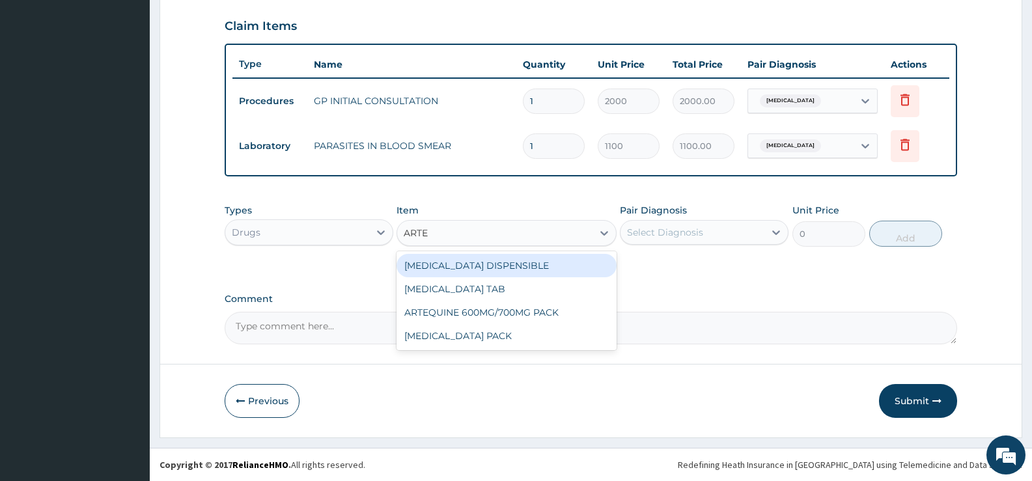
type input "ARTEM"
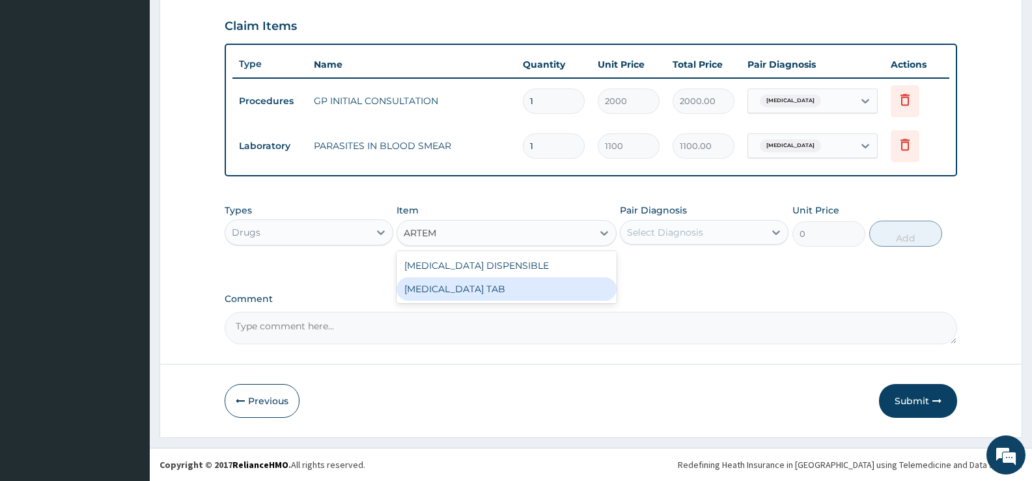
click at [529, 293] on div "COARTEM TAB" at bounding box center [505, 288] width 219 height 23
type input "1035"
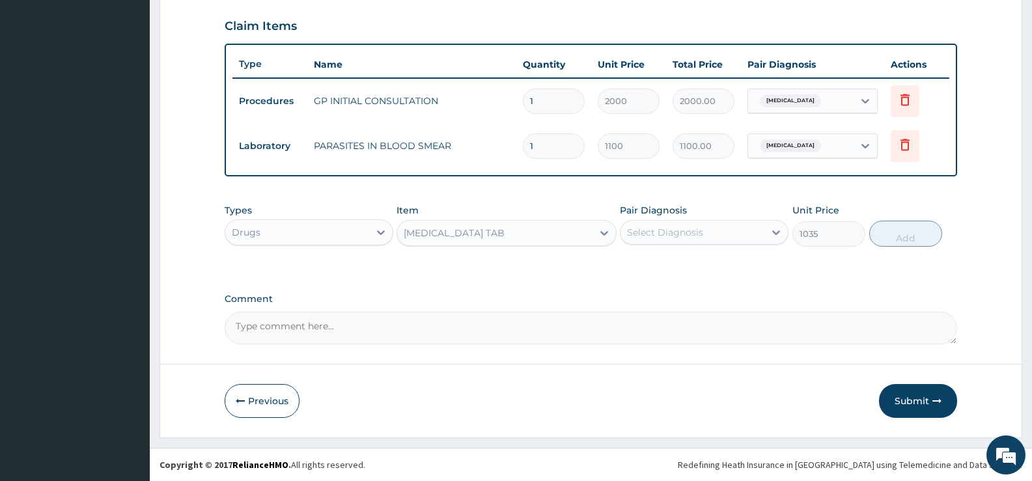
click at [756, 234] on div "Select Diagnosis" at bounding box center [692, 232] width 144 height 21
click at [710, 268] on label "Falciparum malaria" at bounding box center [681, 264] width 81 height 13
checkbox input "true"
click at [893, 235] on button "Add" at bounding box center [905, 234] width 73 height 26
type input "0"
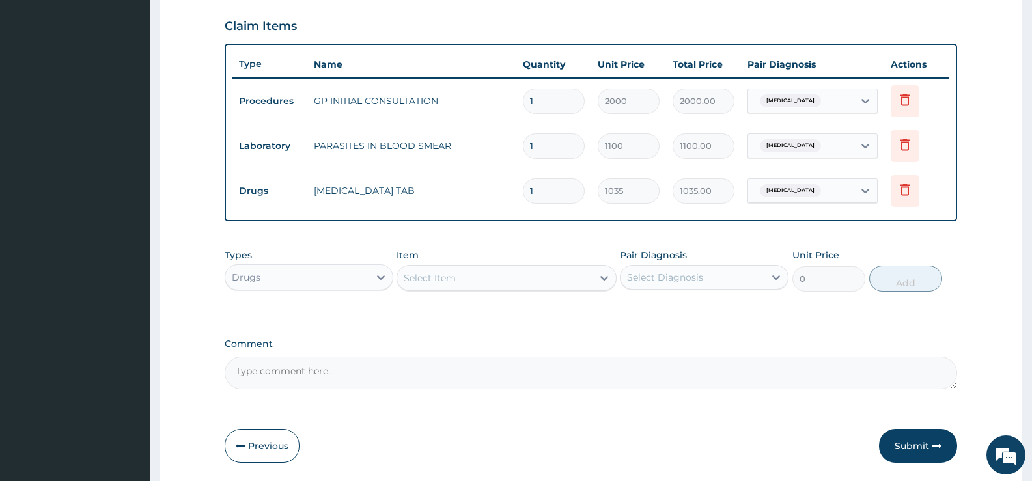
scroll to position [486, 0]
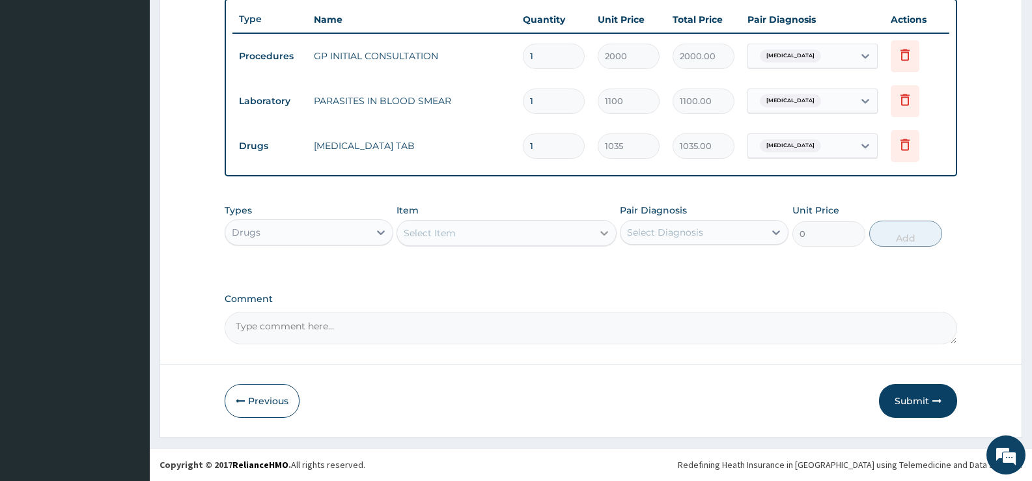
click at [598, 234] on icon at bounding box center [604, 233] width 13 height 13
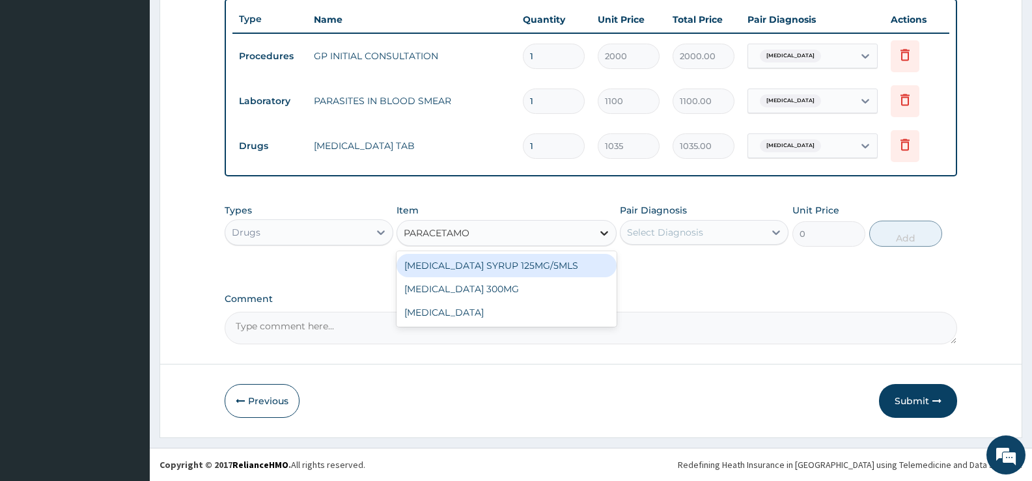
type input "PARACETAMOL"
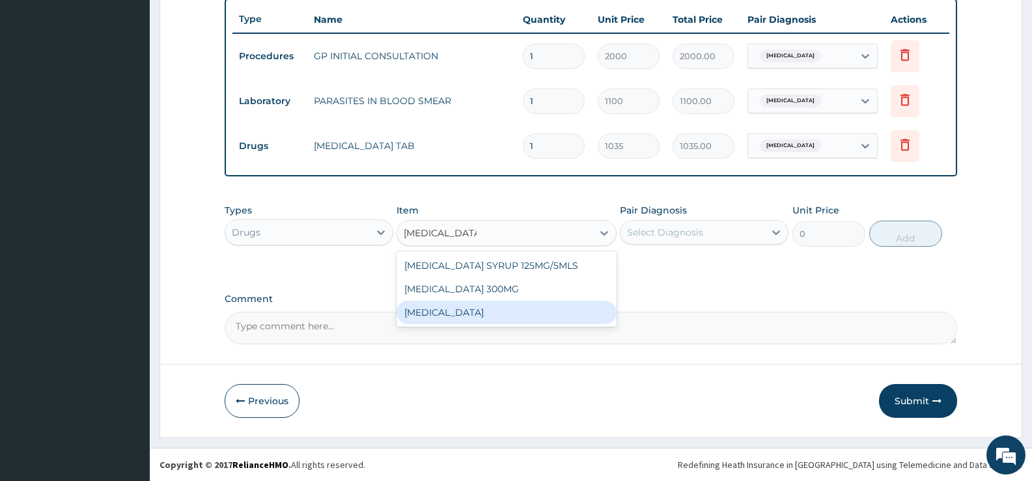
click at [508, 310] on div "PARACETAMOL" at bounding box center [505, 312] width 219 height 23
type input "15.18"
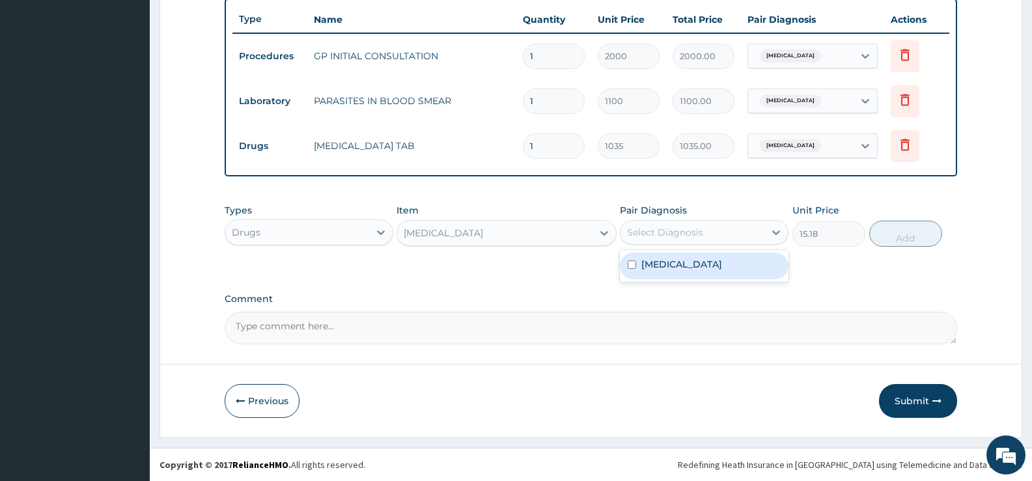
click at [728, 240] on div "Select Diagnosis" at bounding box center [692, 232] width 144 height 21
click at [703, 260] on label "Falciparum malaria" at bounding box center [681, 264] width 81 height 13
checkbox input "true"
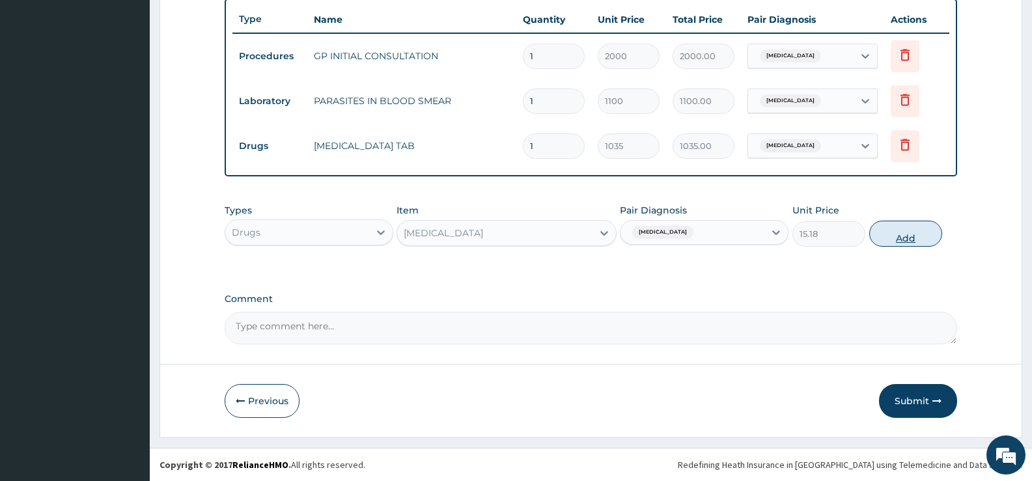
click at [902, 230] on button "Add" at bounding box center [905, 234] width 73 height 26
type input "0"
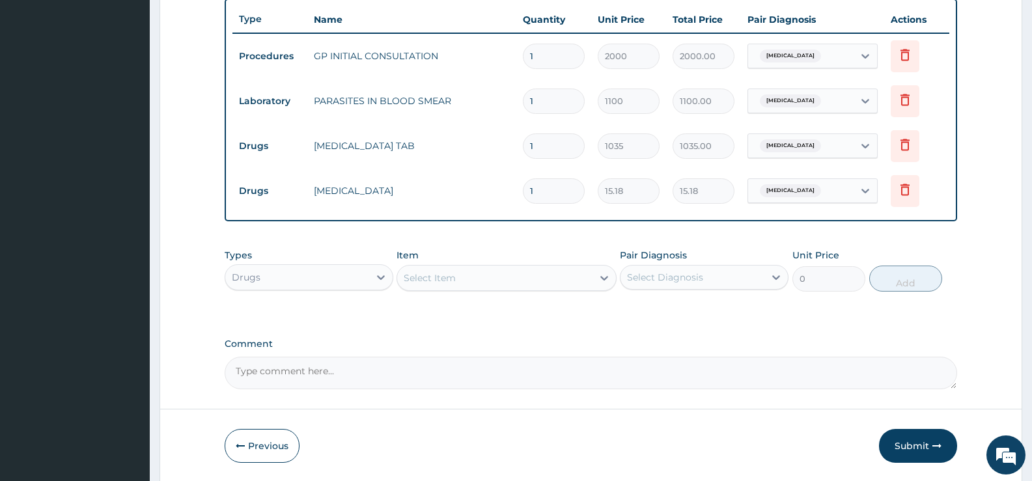
type input "18"
type input "273.24"
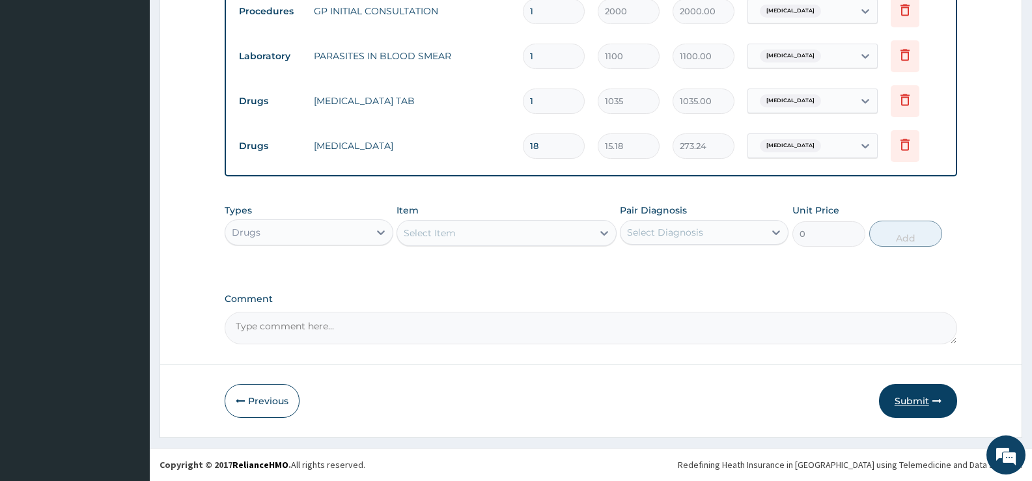
type input "18"
click at [913, 396] on button "Submit" at bounding box center [918, 401] width 78 height 34
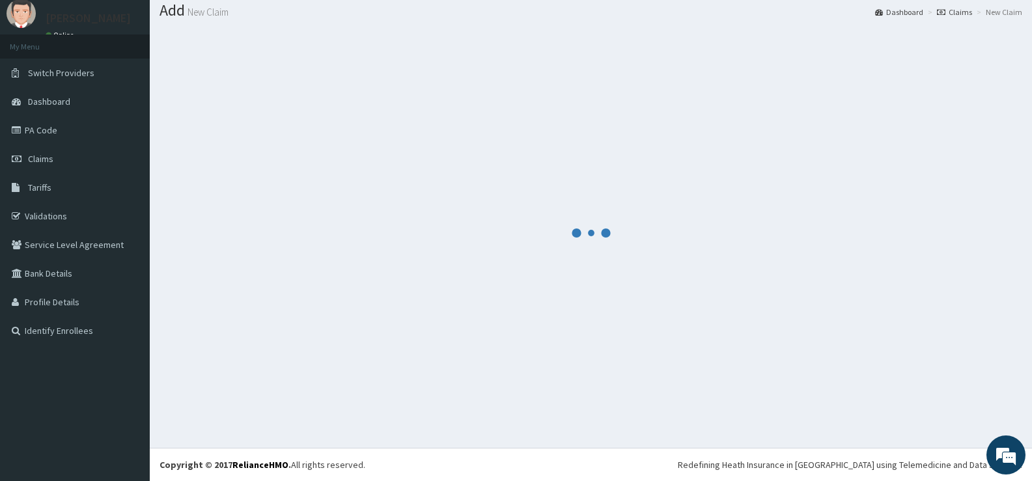
scroll to position [530, 0]
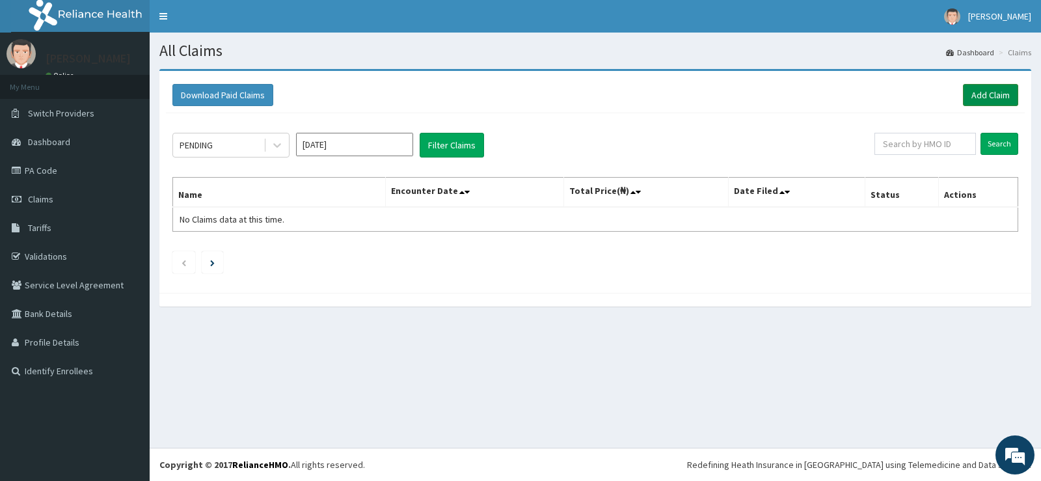
click at [998, 89] on link "Add Claim" at bounding box center [990, 95] width 55 height 22
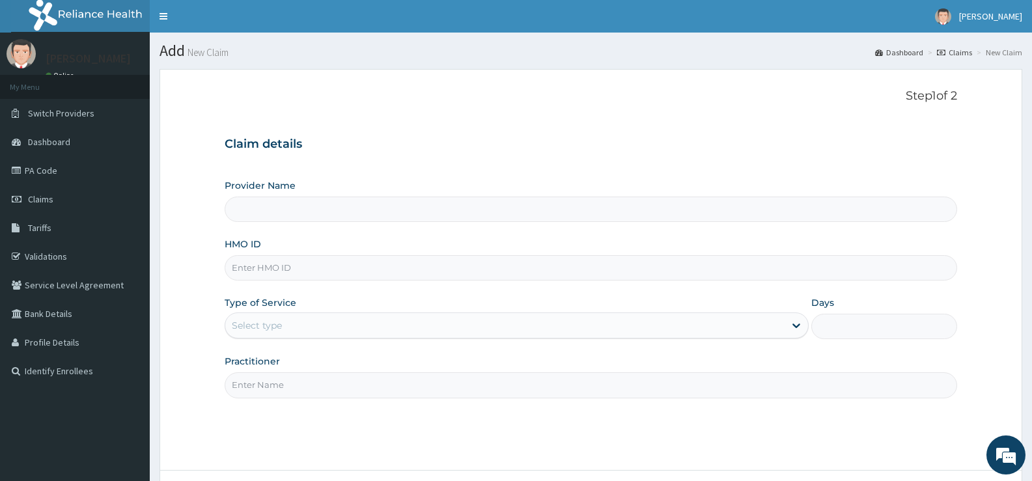
type input "[GEOGRAPHIC_DATA][PERSON_NAME]"
click at [383, 269] on input "HMO ID" at bounding box center [591, 267] width 732 height 25
type input "GSV/10412/A"
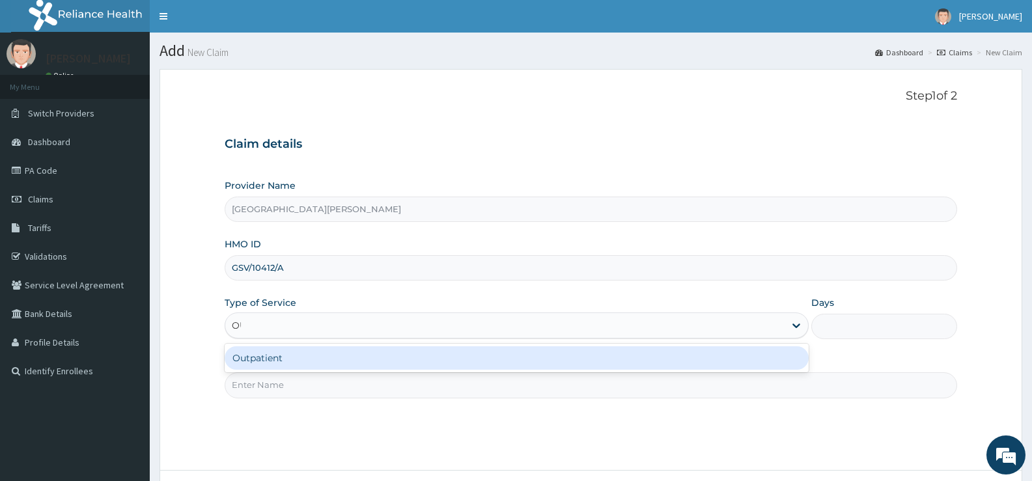
type input "OUT"
type input "1"
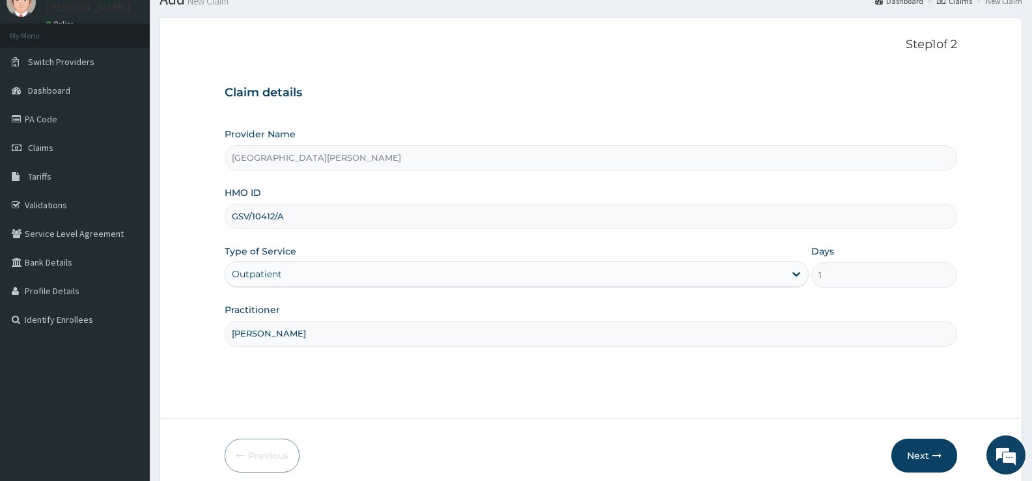
scroll to position [106, 0]
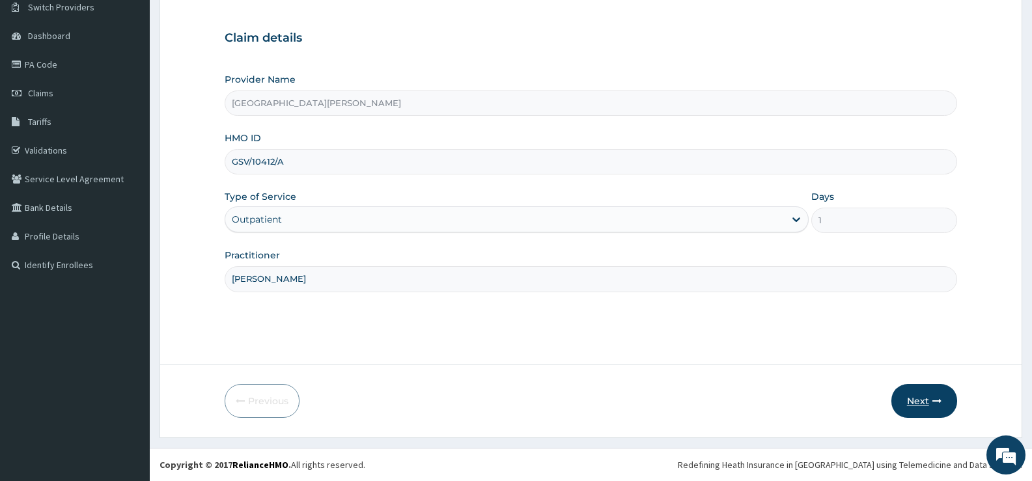
type input "[PERSON_NAME]"
click at [921, 399] on button "Next" at bounding box center [924, 401] width 66 height 34
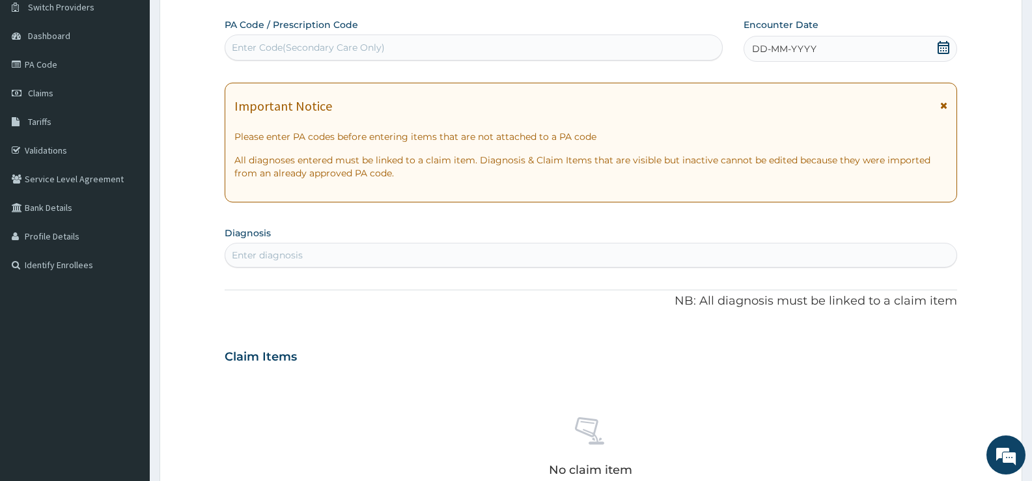
click at [601, 53] on div "Enter Code(Secondary Care Only)" at bounding box center [473, 47] width 497 height 21
type input "PA/5D724A"
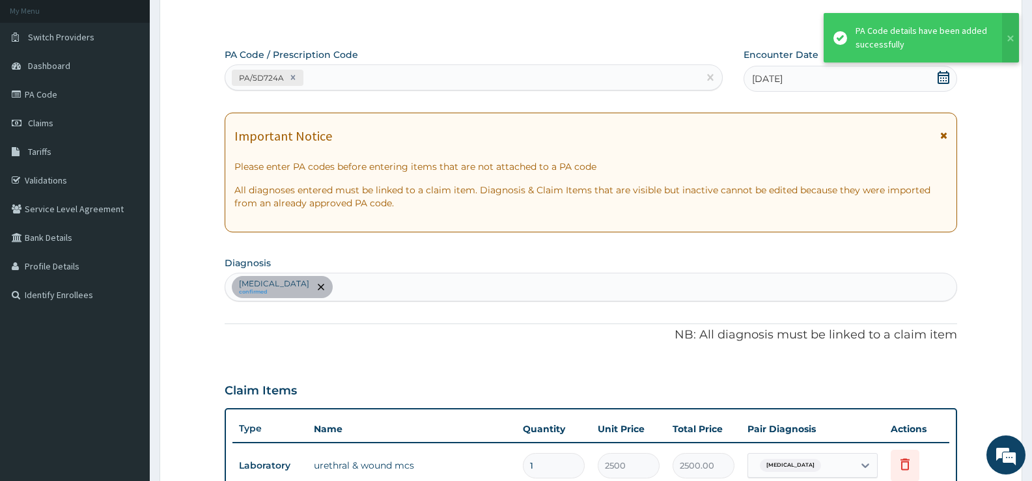
scroll to position [41, 0]
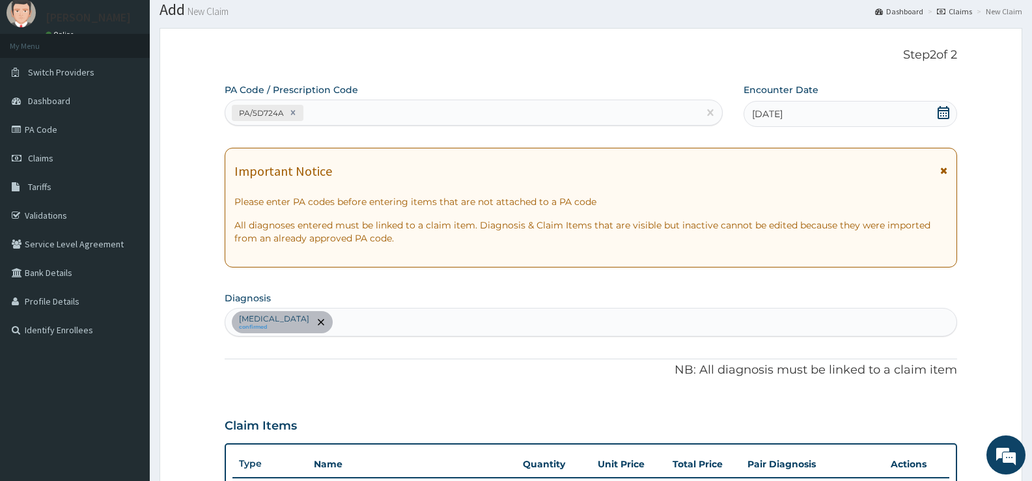
click at [511, 109] on div "PA/5D724A" at bounding box center [461, 112] width 473 height 21
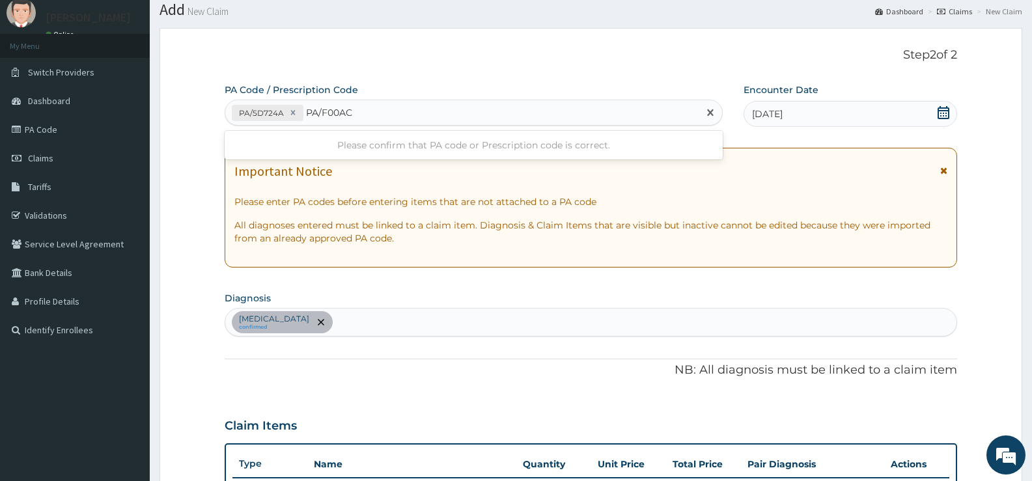
type input "PA/F00AC9"
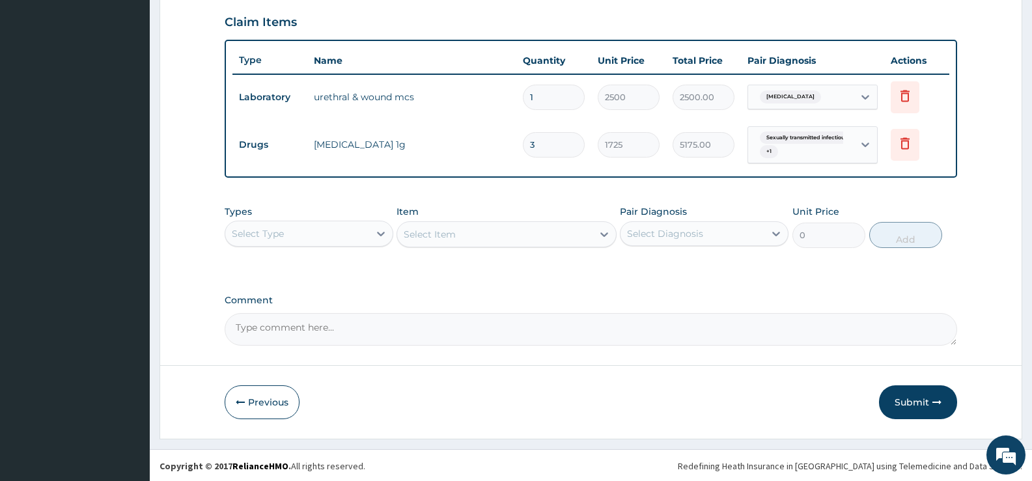
scroll to position [446, 0]
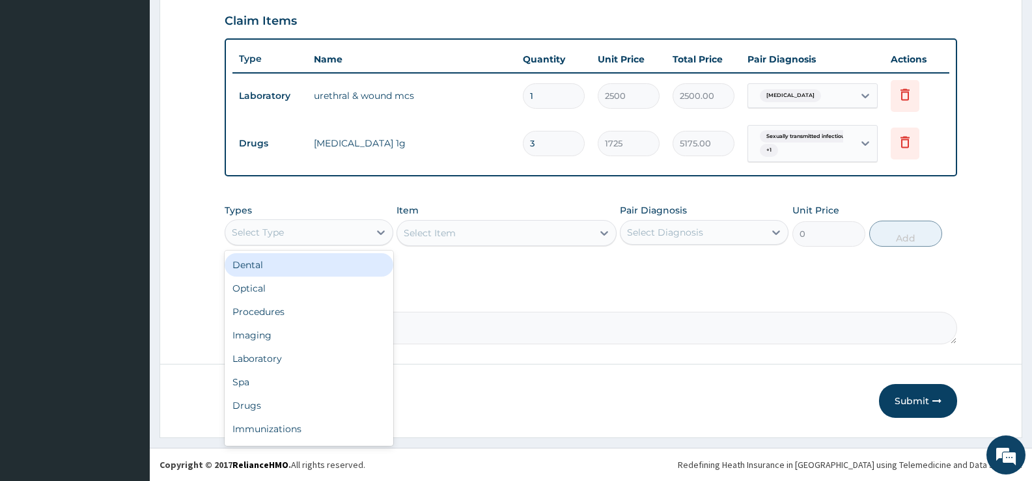
click at [364, 228] on div "Select Type" at bounding box center [297, 232] width 144 height 21
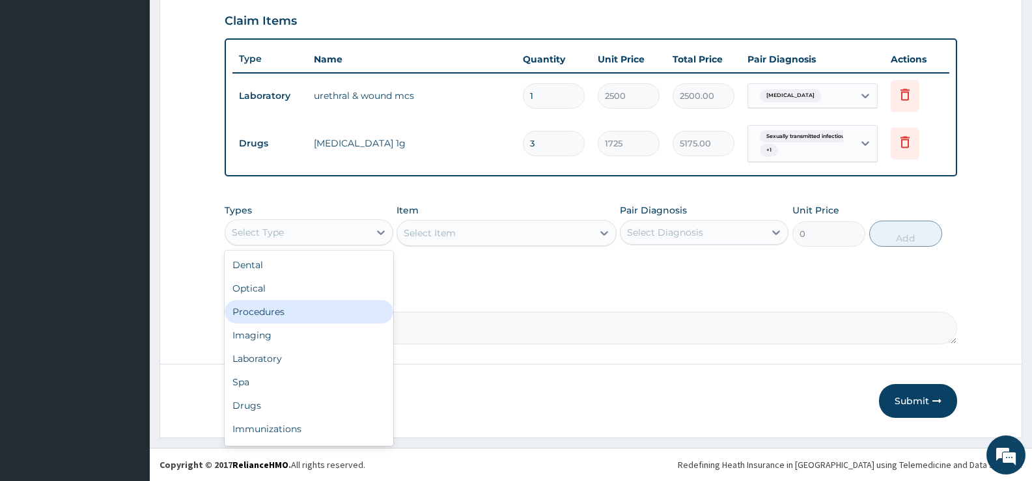
click at [259, 312] on div "Procedures" at bounding box center [309, 311] width 169 height 23
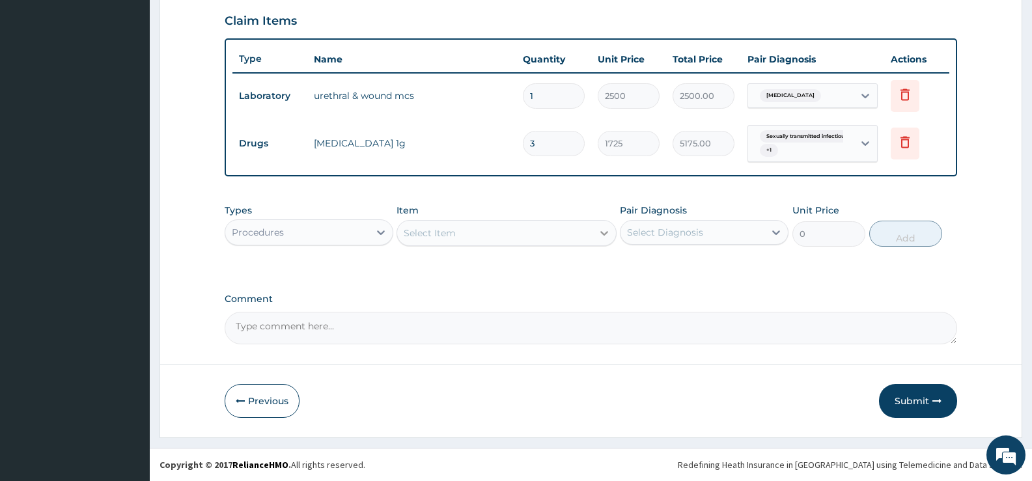
click at [598, 236] on icon at bounding box center [604, 233] width 13 height 13
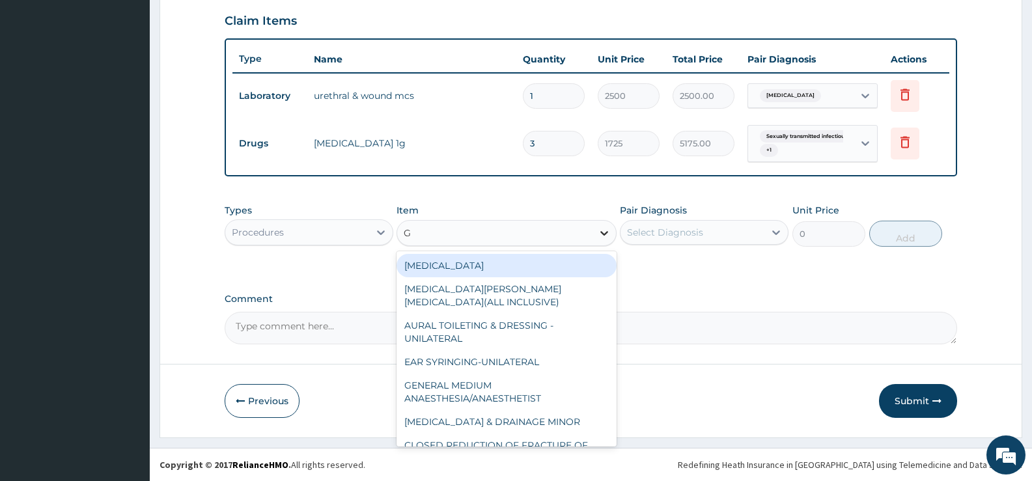
type input "GP"
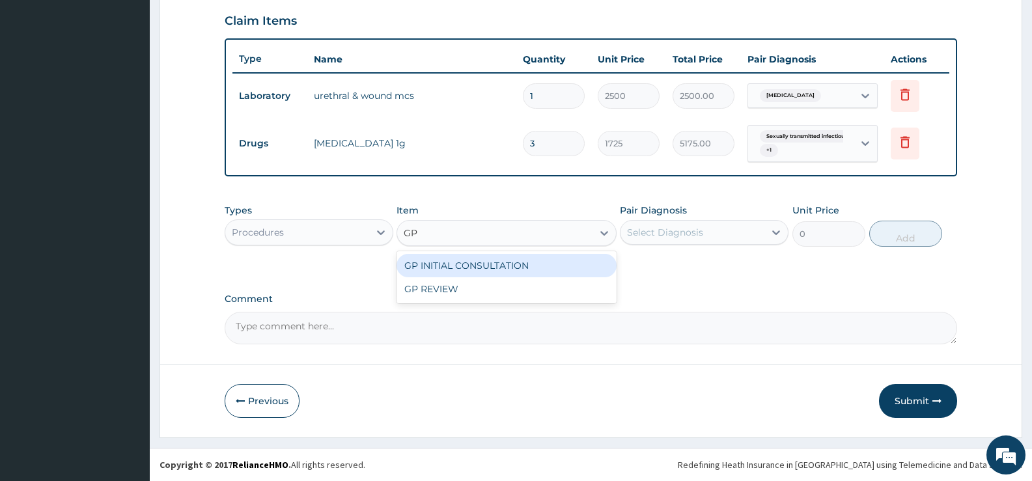
click at [596, 266] on div "GP INITIAL CONSULTATION" at bounding box center [505, 265] width 219 height 23
type input "2000"
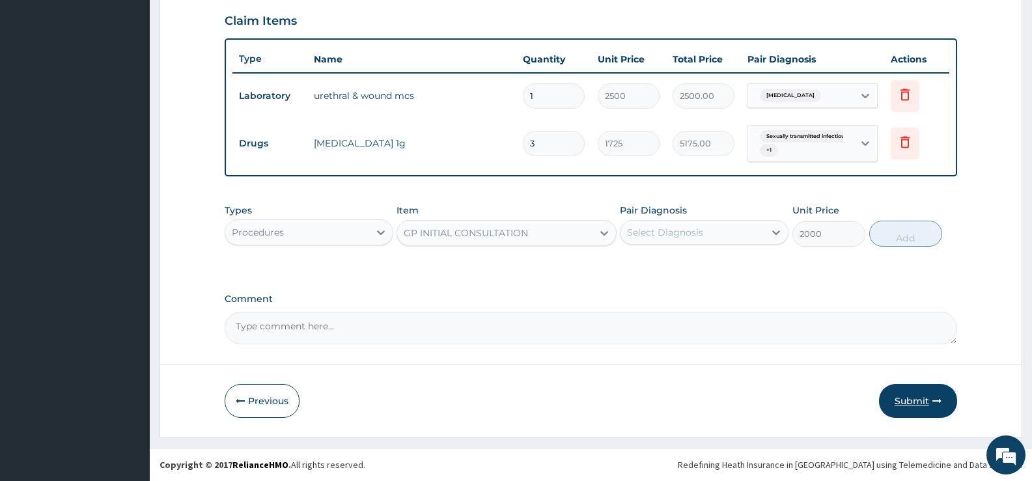
click at [913, 392] on button "Submit" at bounding box center [918, 401] width 78 height 34
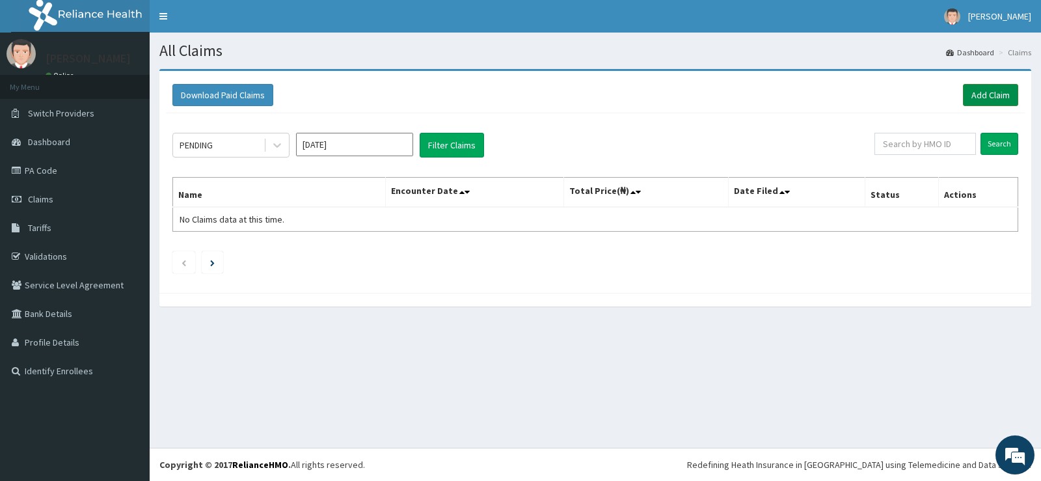
click at [987, 94] on link "Add Claim" at bounding box center [990, 95] width 55 height 22
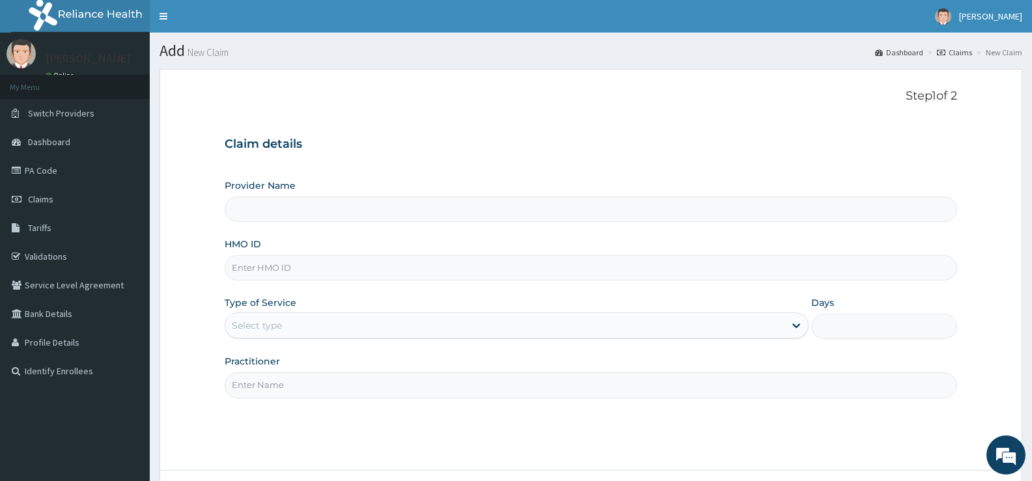
type input "[GEOGRAPHIC_DATA][PERSON_NAME]"
click at [437, 273] on input "HMO ID" at bounding box center [591, 267] width 732 height 25
type input "OGM/10005/B"
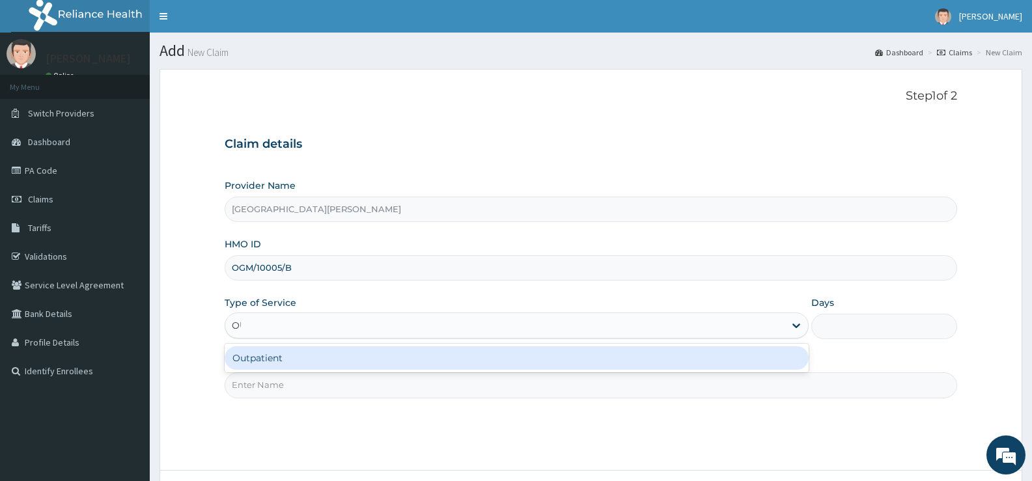
type input "OUT"
type input "1"
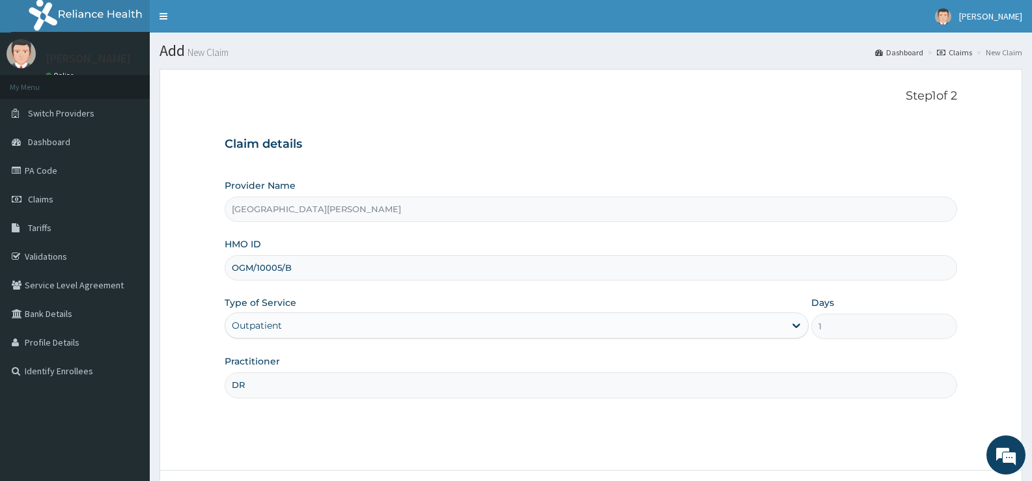
type input "[PERSON_NAME]"
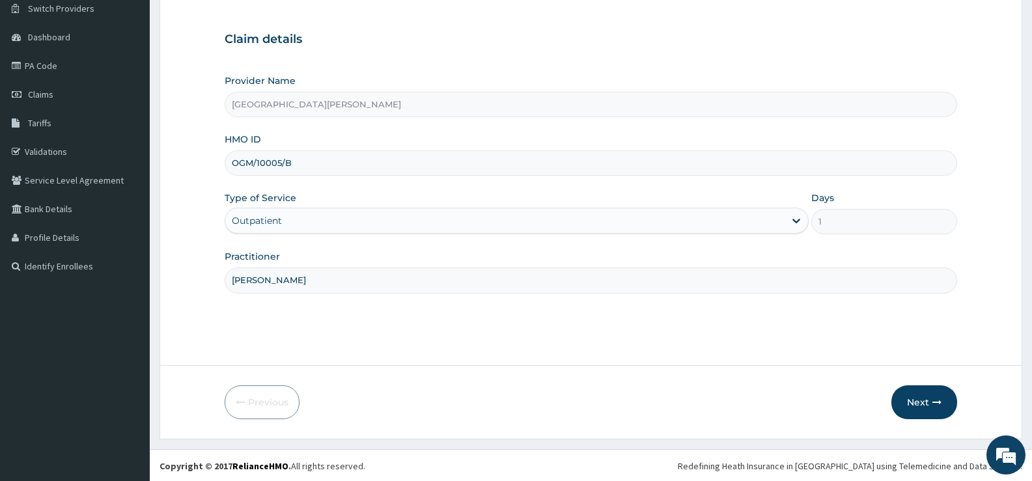
scroll to position [106, 0]
click at [916, 395] on button "Next" at bounding box center [924, 401] width 66 height 34
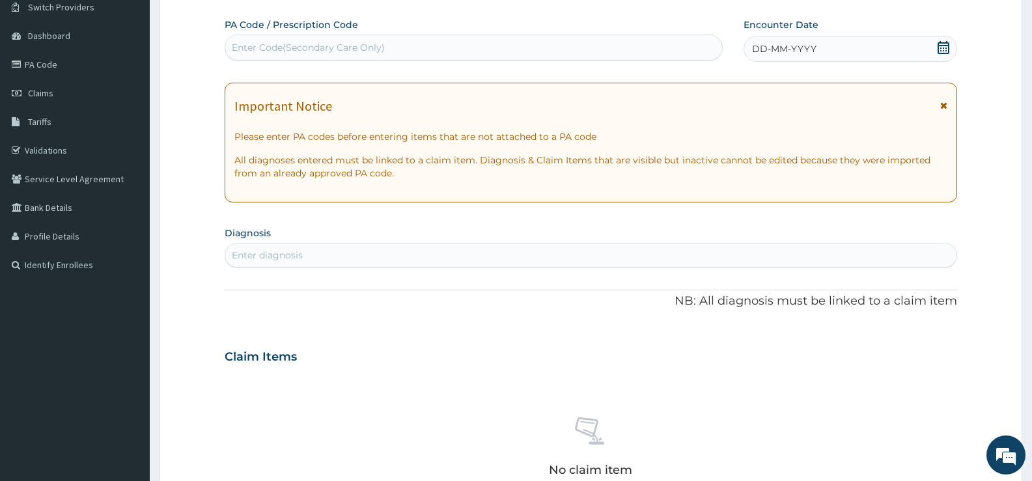
click at [631, 53] on div "Enter Code(Secondary Care Only)" at bounding box center [473, 47] width 497 height 21
type input "PA/FB45B8"
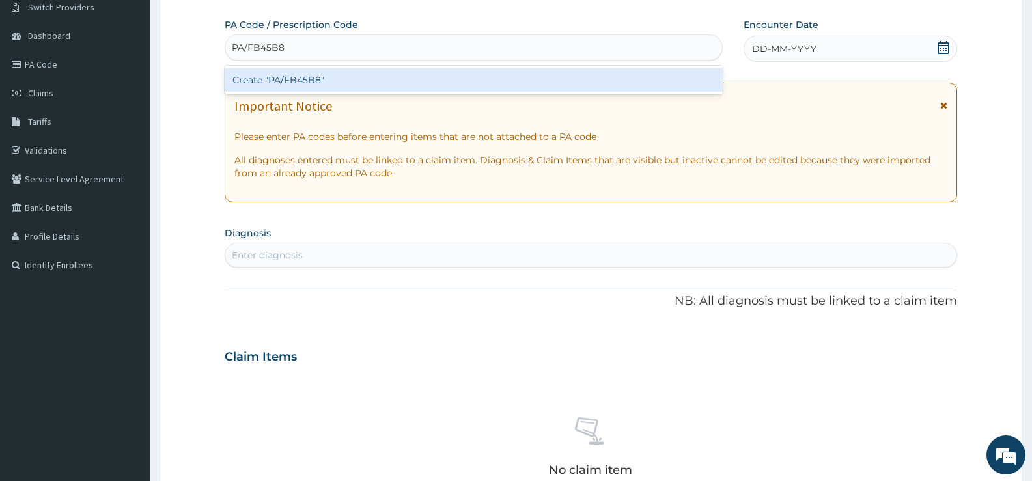
click at [430, 85] on div "Create "PA/FB45B8"" at bounding box center [474, 79] width 498 height 23
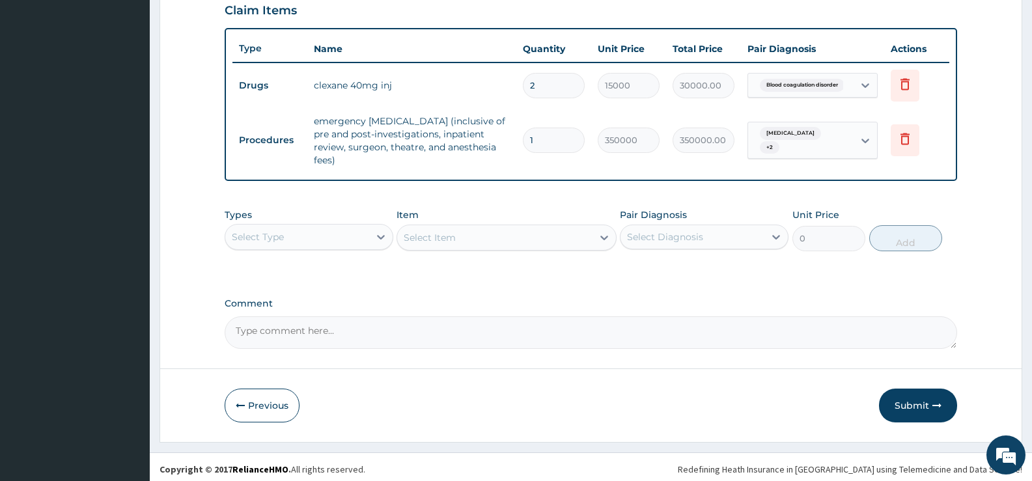
scroll to position [461, 0]
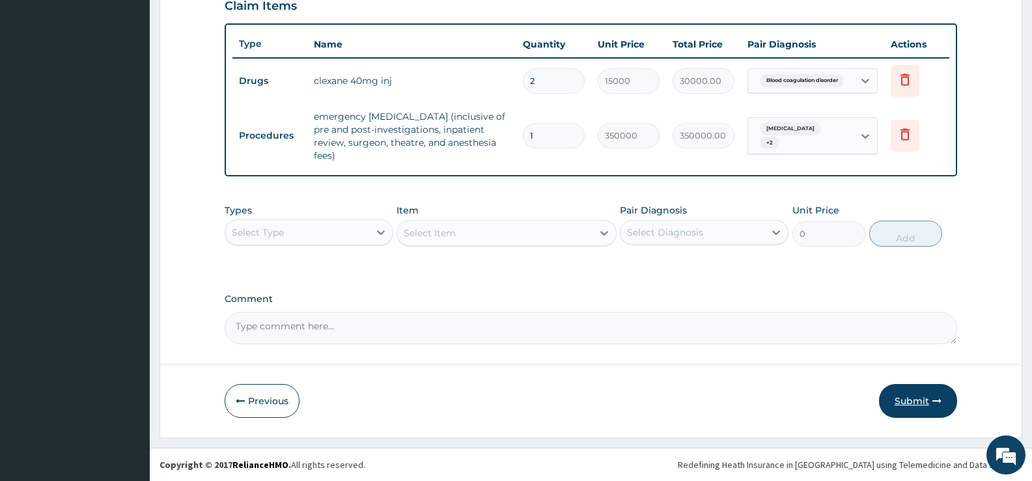
click at [901, 402] on button "Submit" at bounding box center [918, 401] width 78 height 34
